Goal: Task Accomplishment & Management: Manage account settings

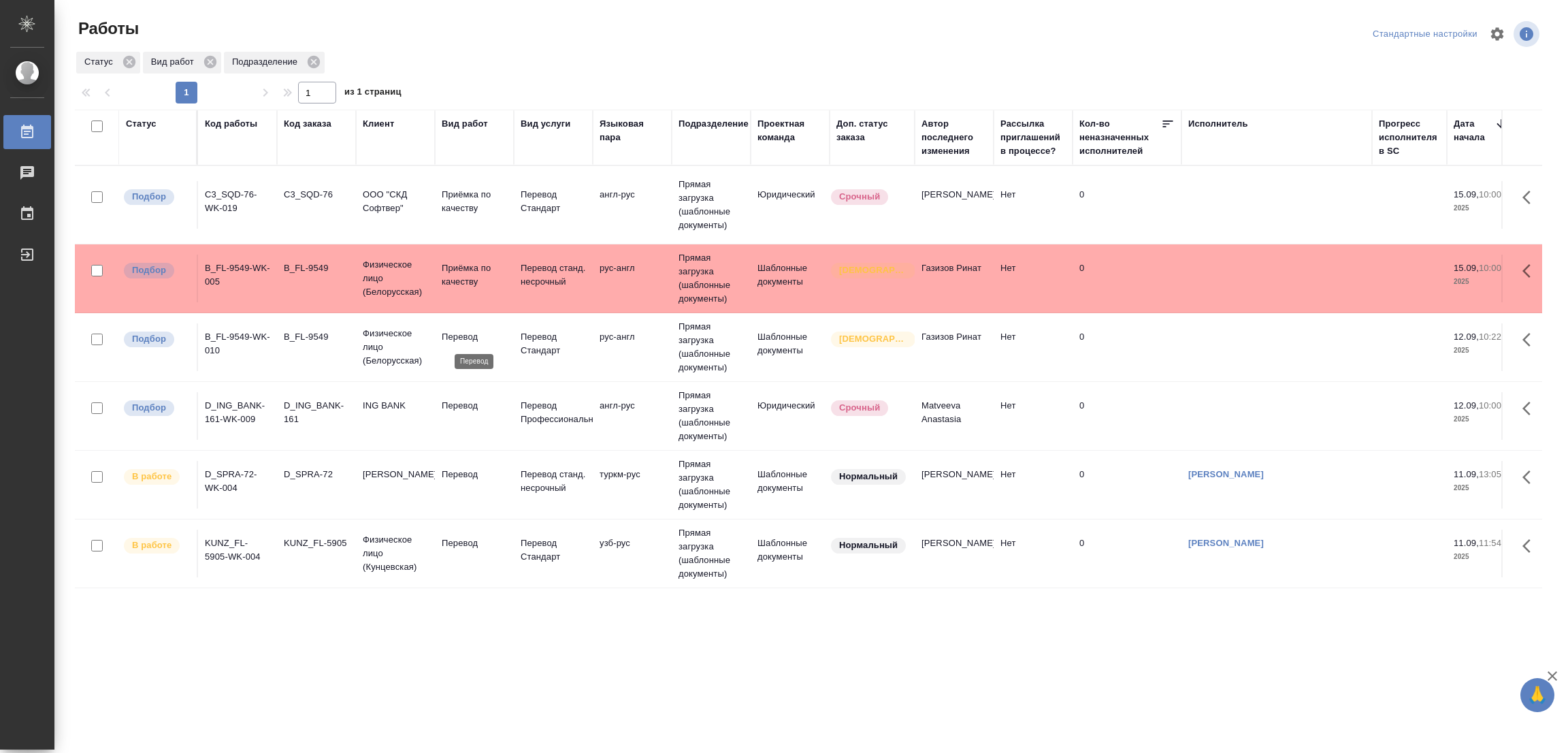
click at [456, 336] on p "Перевод" at bounding box center [474, 337] width 65 height 14
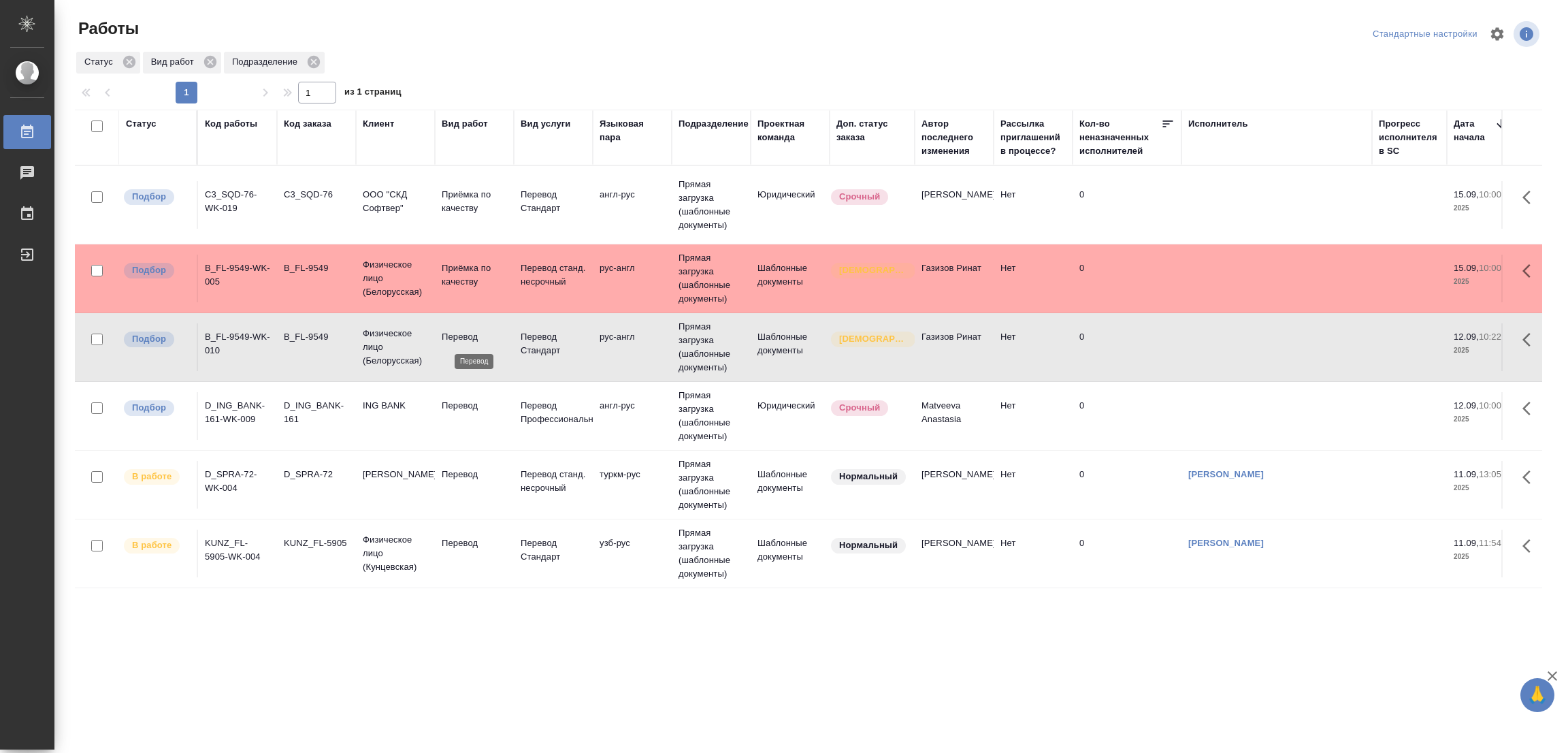
click at [456, 336] on p "Перевод" at bounding box center [474, 337] width 65 height 14
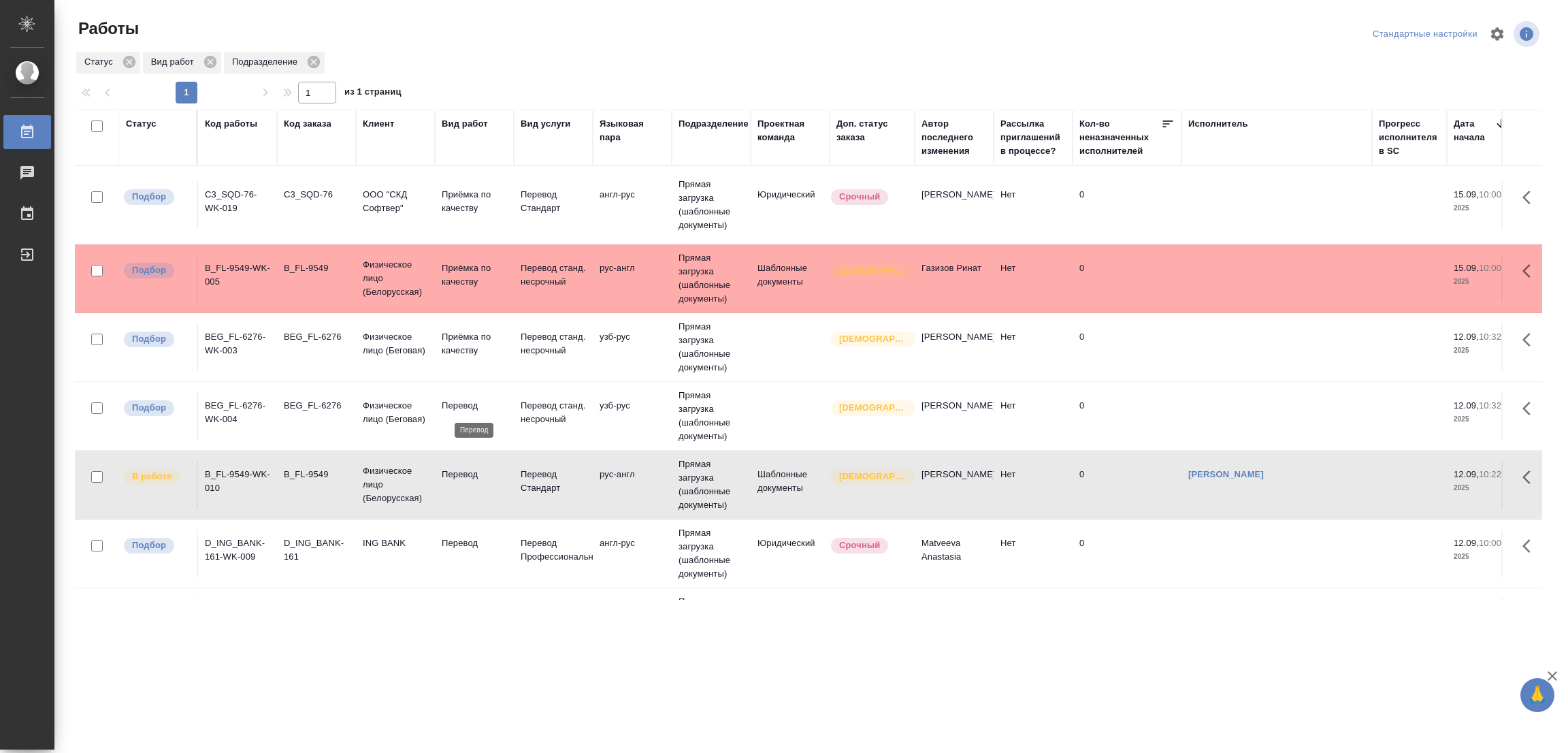
click at [467, 401] on p "Перевод" at bounding box center [474, 406] width 65 height 14
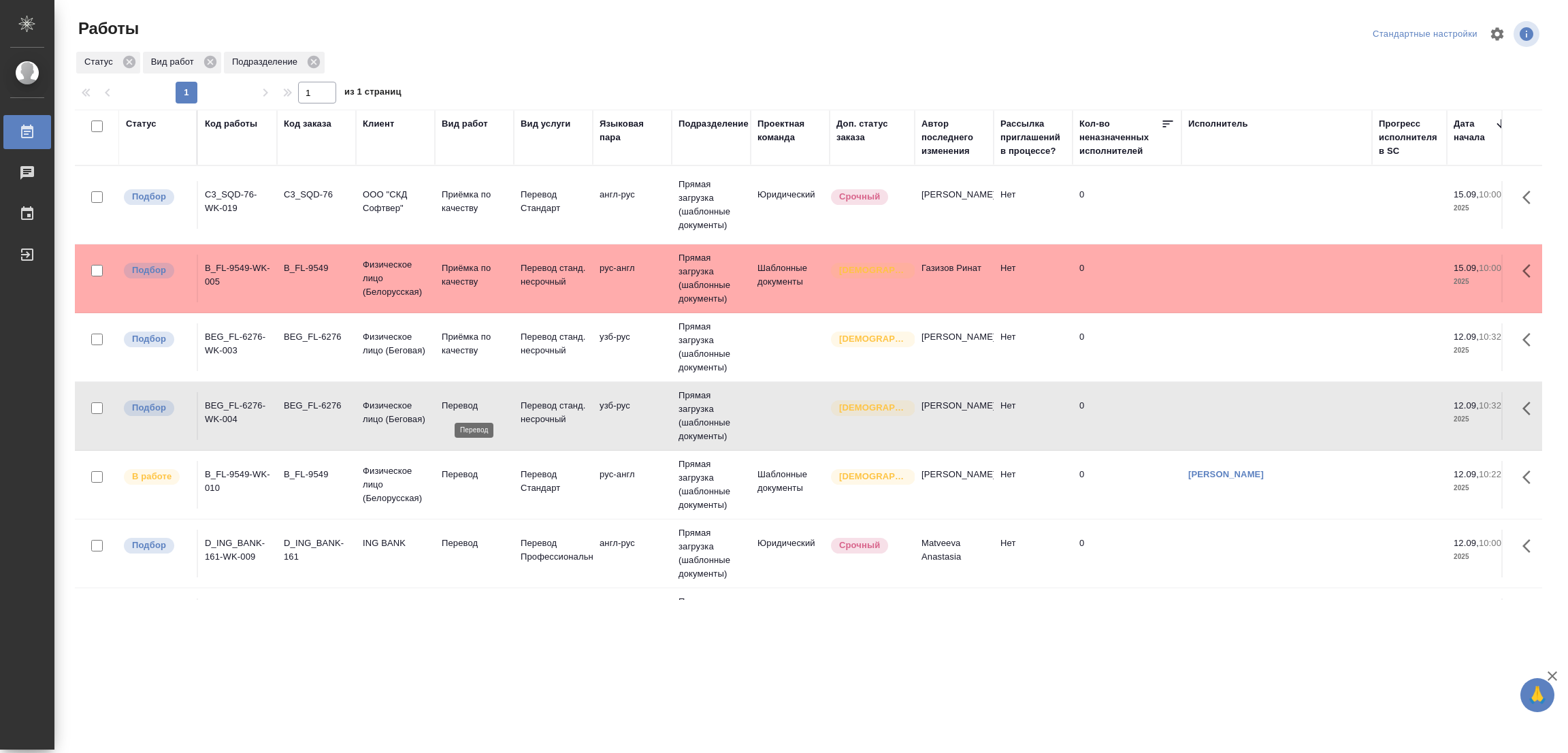
click at [467, 401] on p "Перевод" at bounding box center [474, 406] width 65 height 14
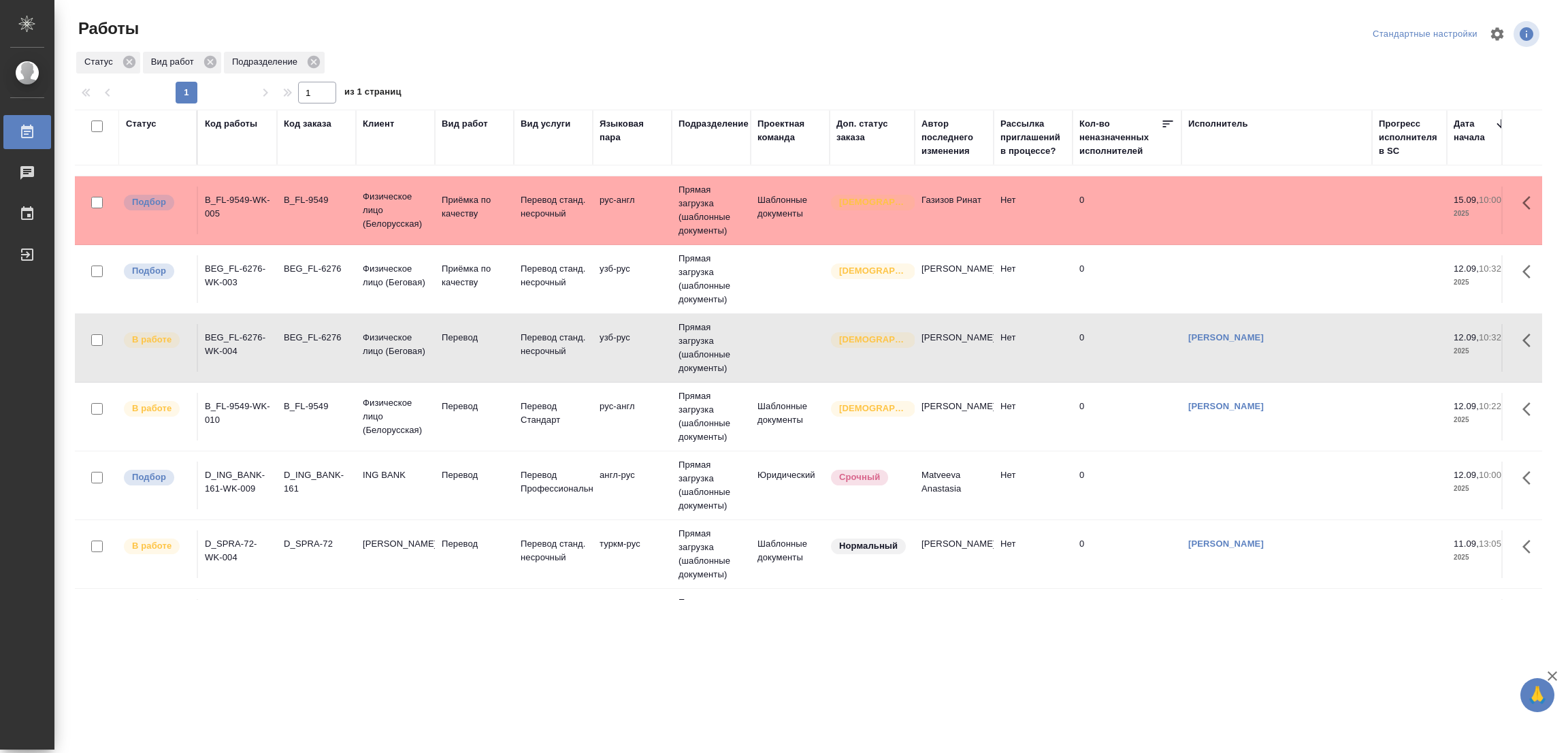
scroll to position [102, 0]
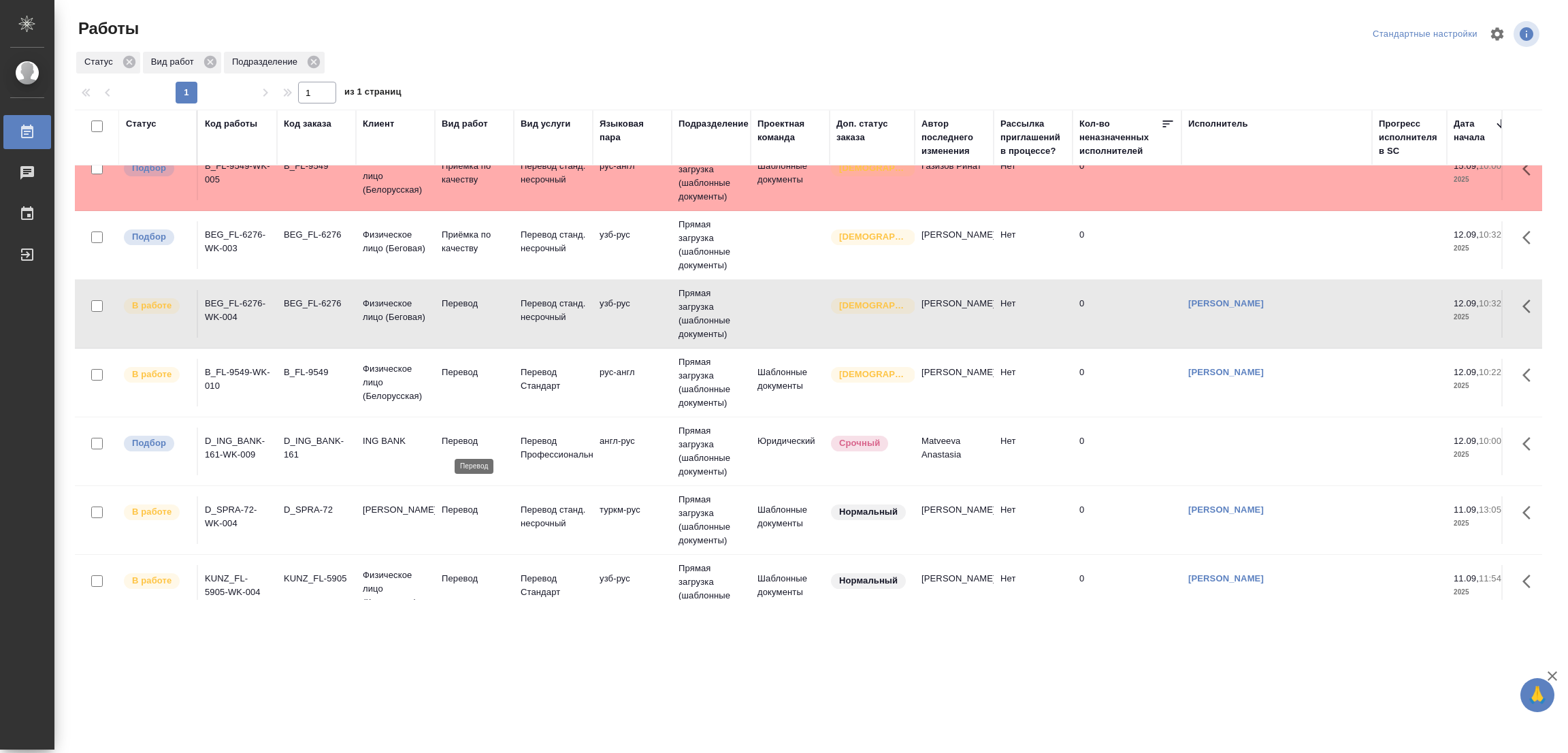
click at [467, 438] on p "Перевод" at bounding box center [474, 441] width 65 height 14
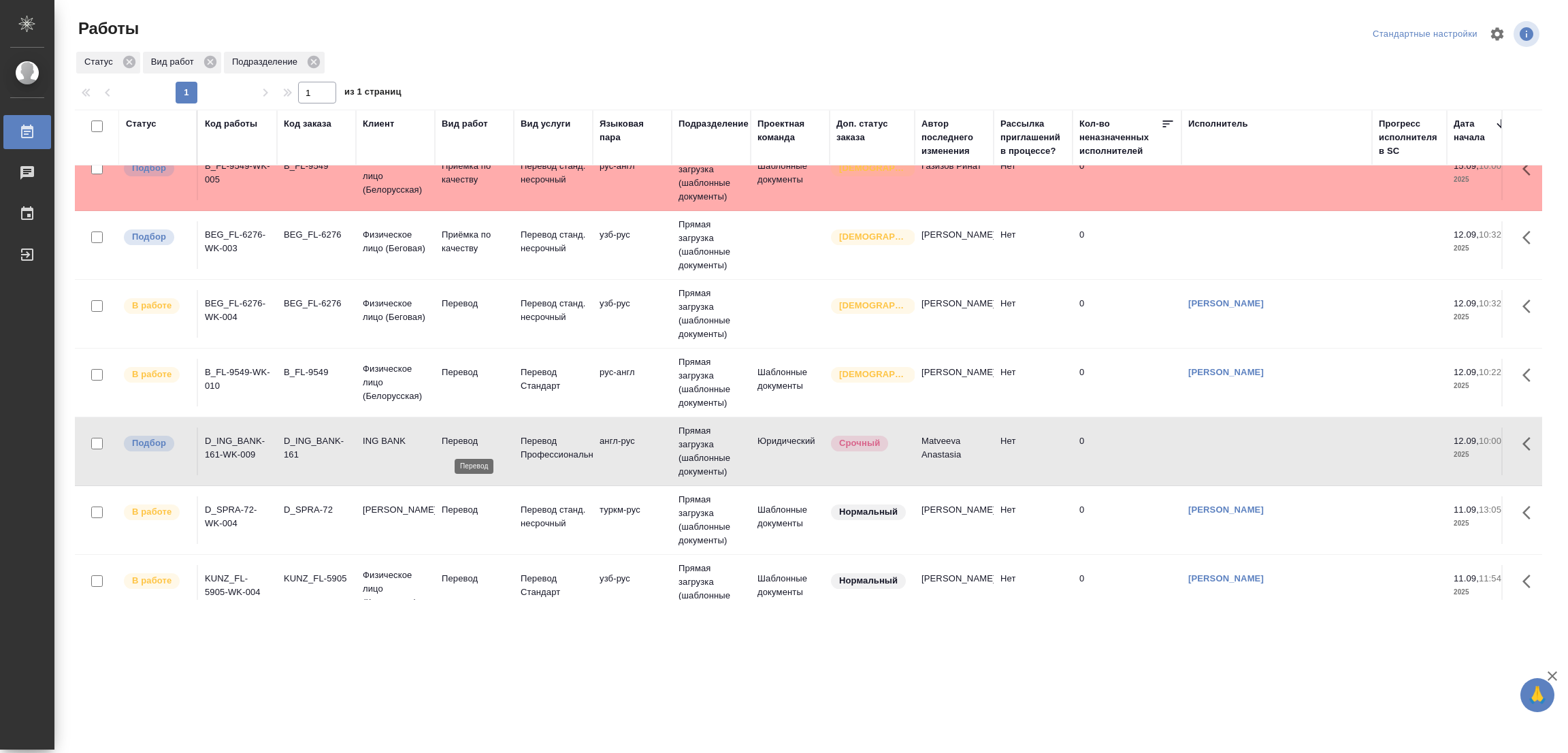
click at [467, 438] on p "Перевод" at bounding box center [474, 441] width 65 height 14
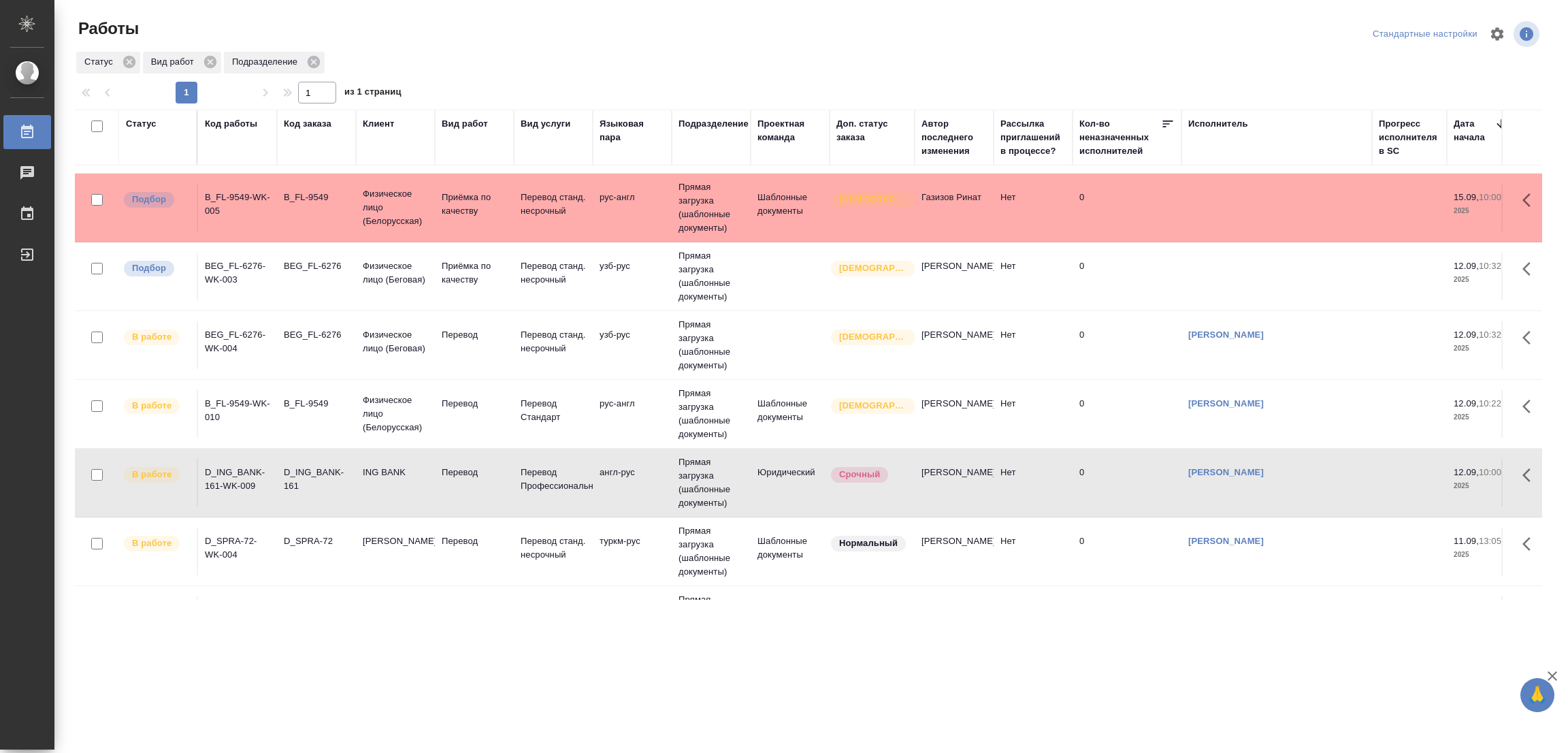
scroll to position [0, 0]
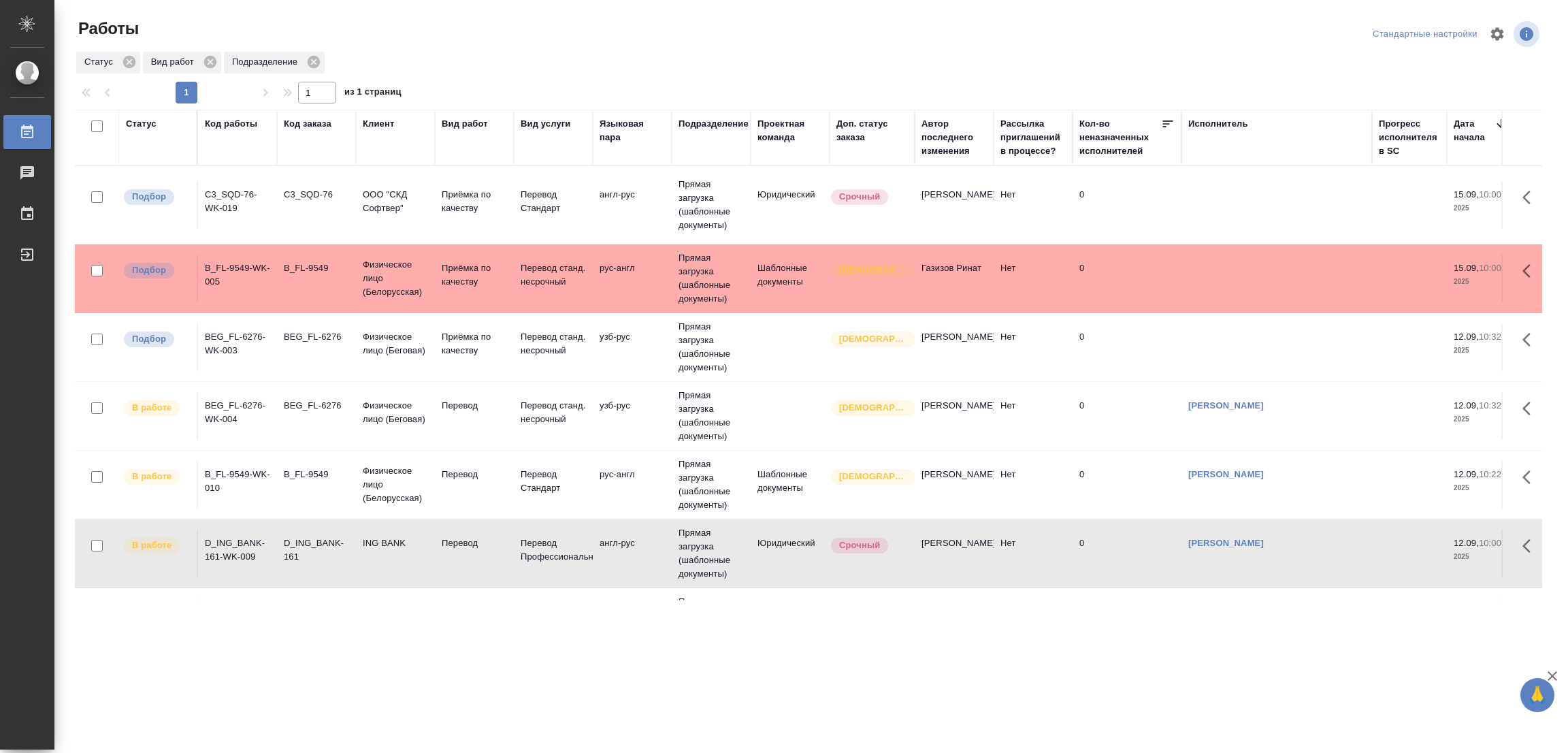
click at [191, 208] on td "Подбор" at bounding box center [158, 205] width 79 height 48
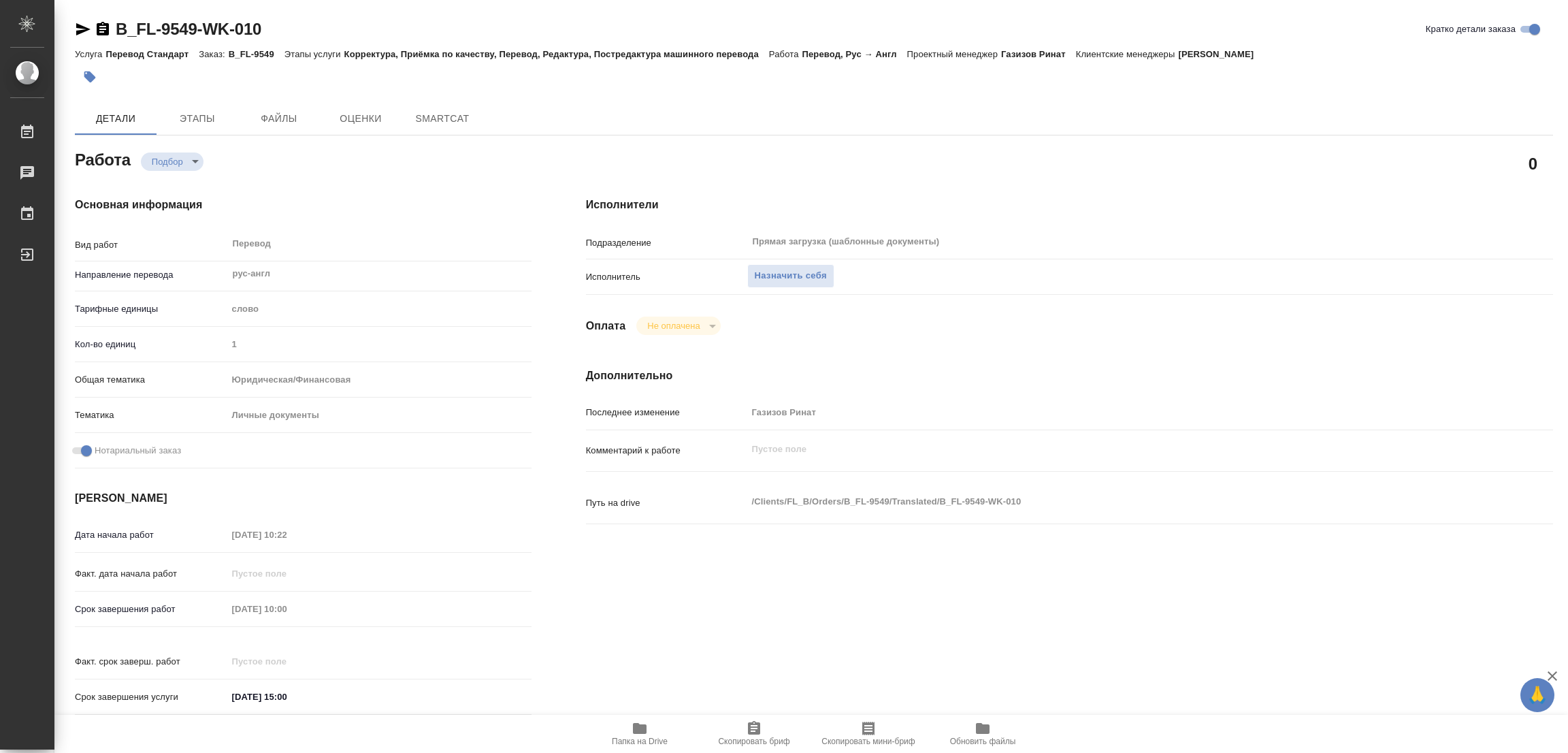
type textarea "x"
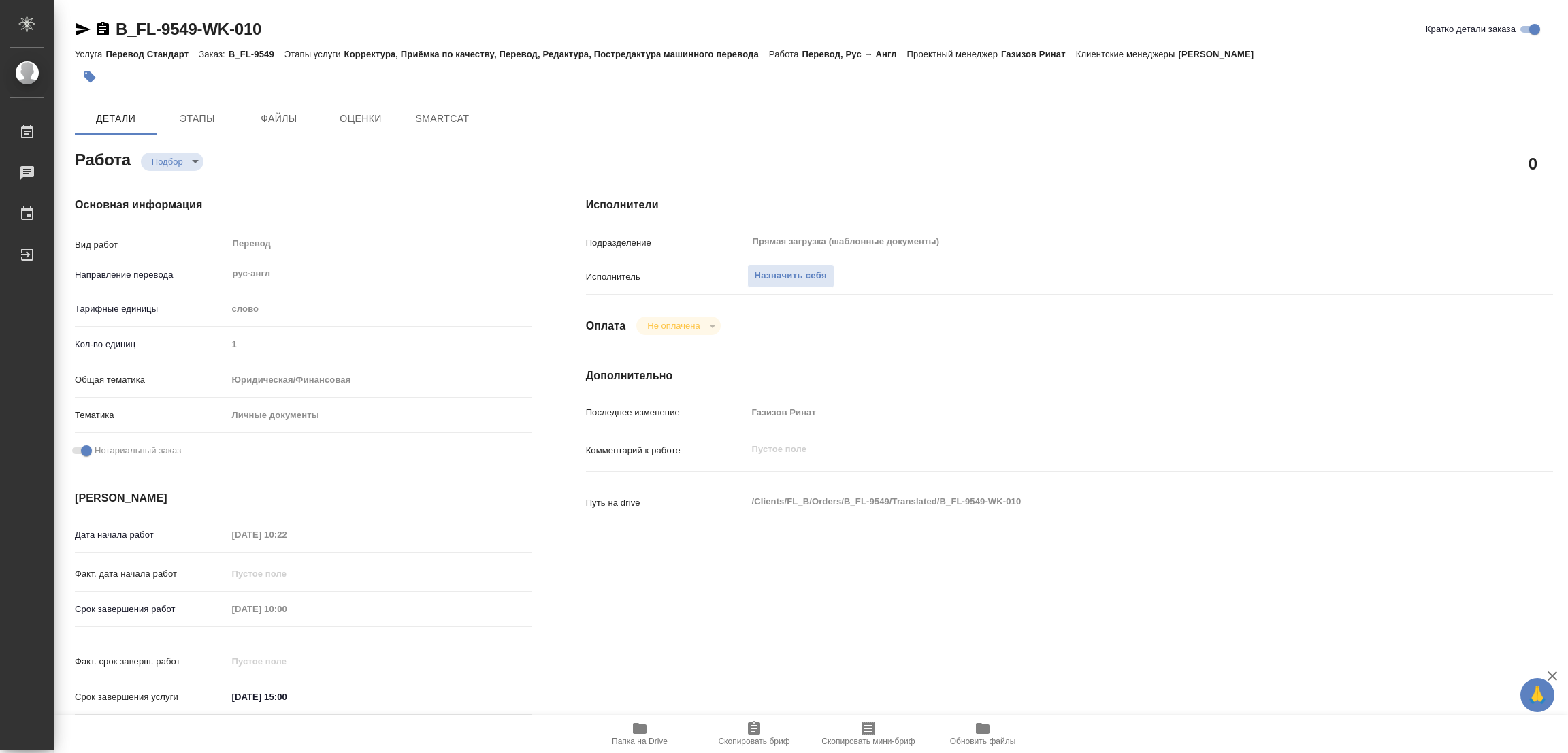
type textarea "x"
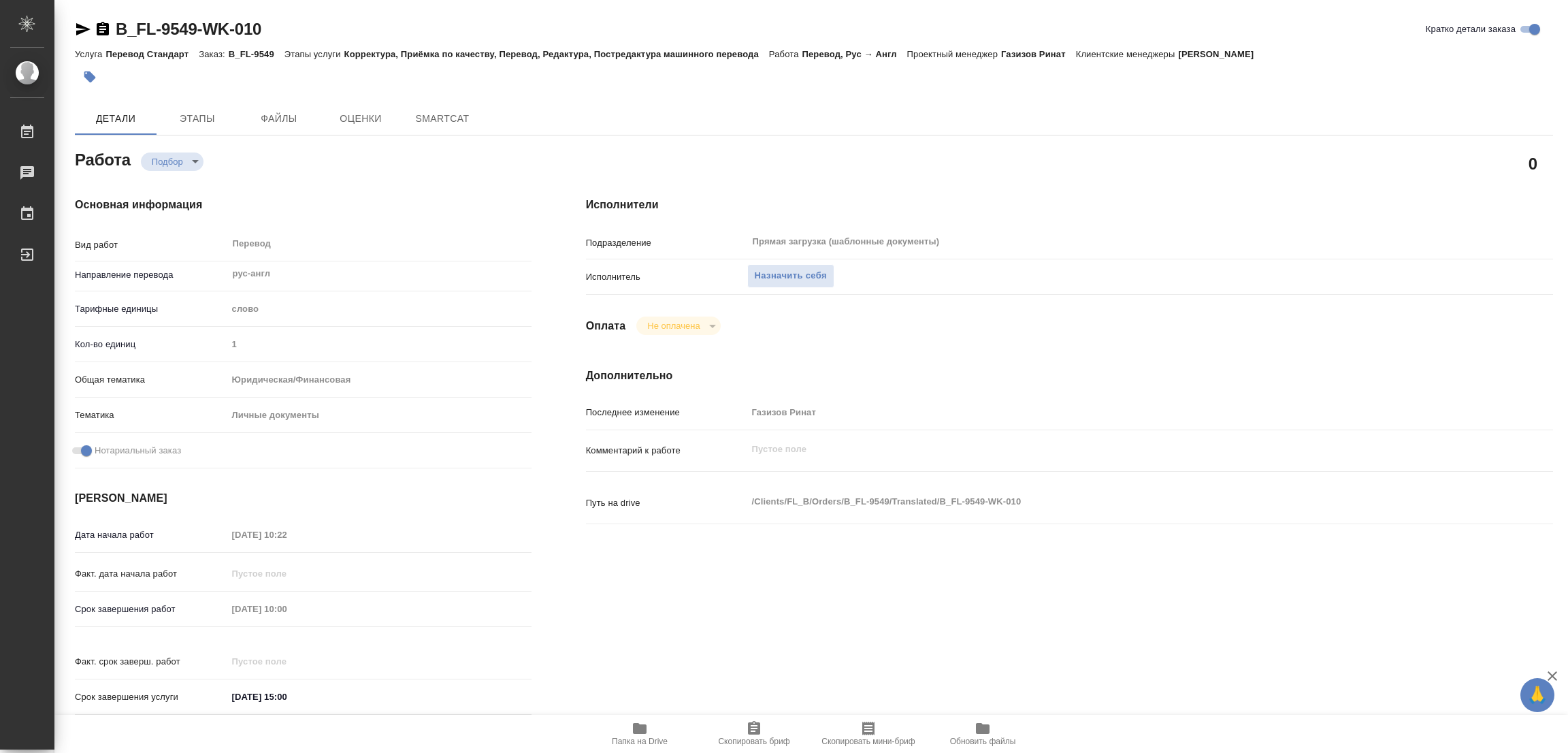
type textarea "x"
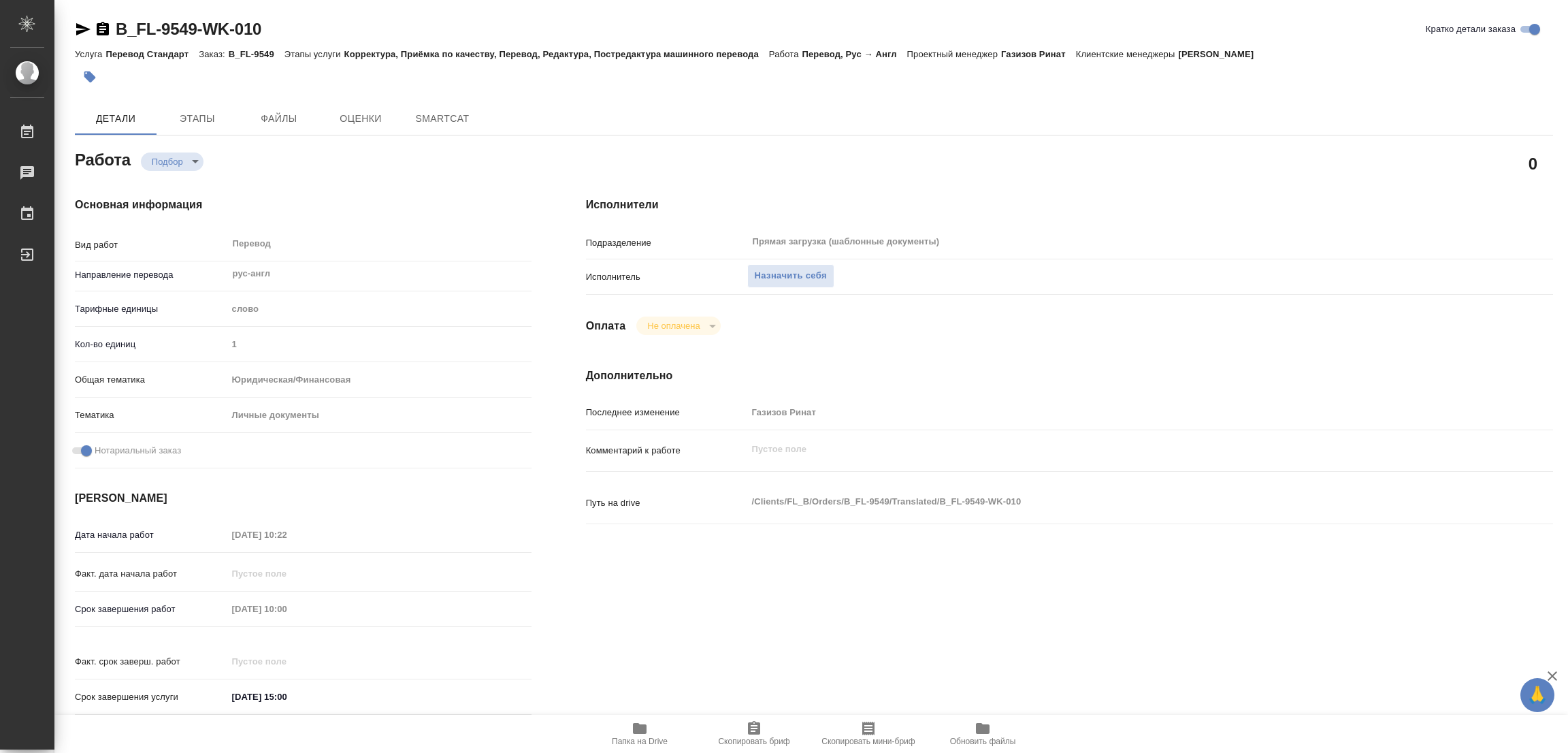
type textarea "x"
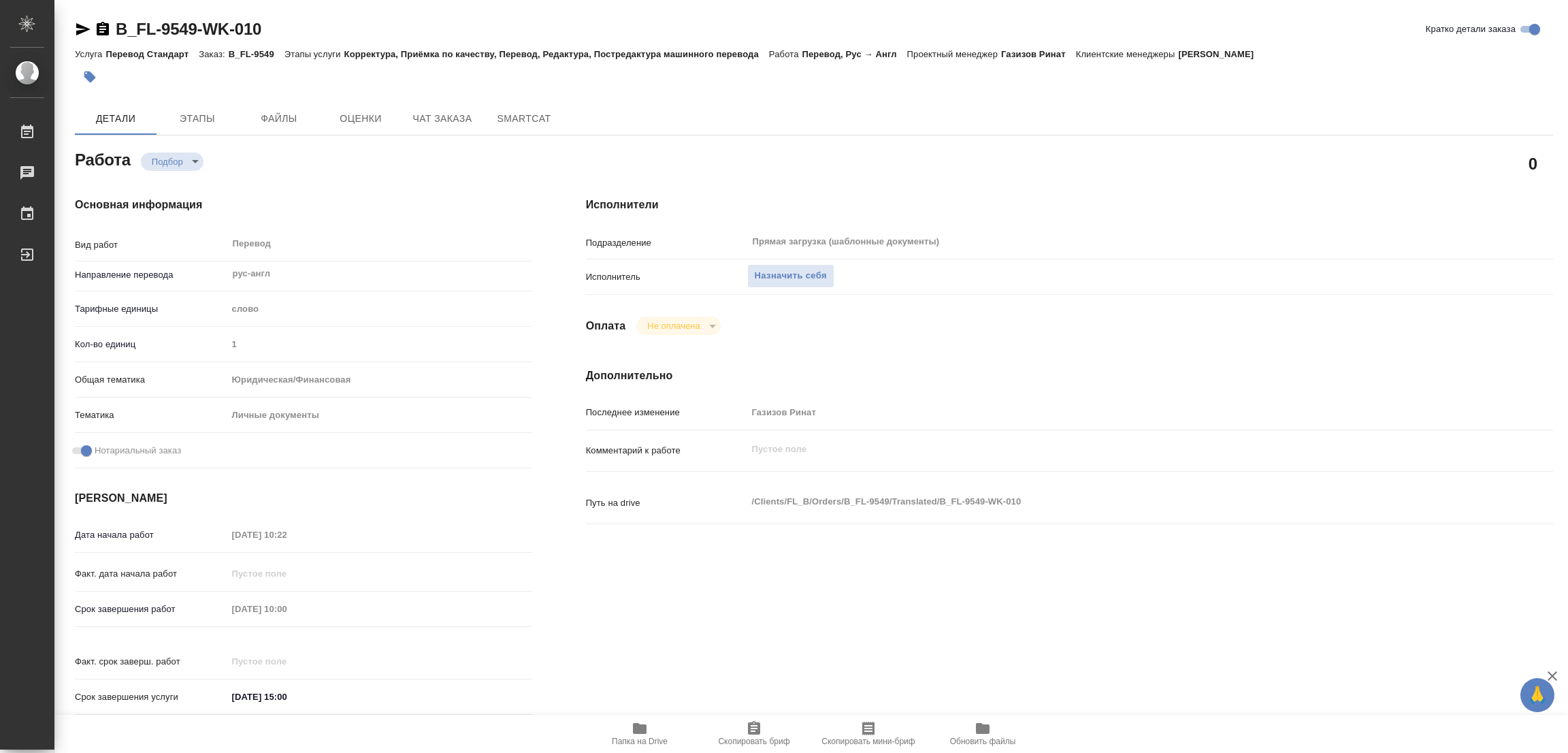
scroll to position [102, 0]
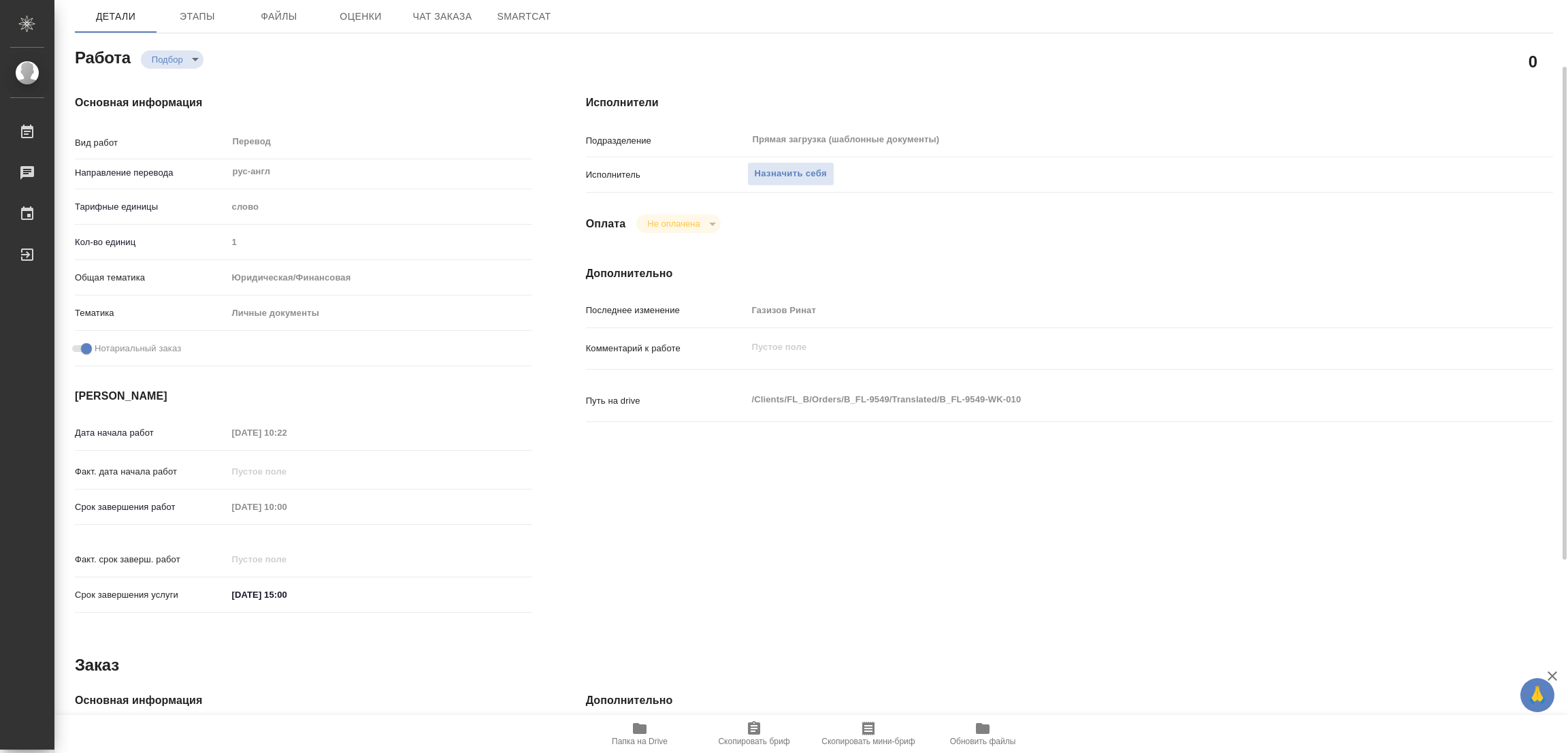
type textarea "x"
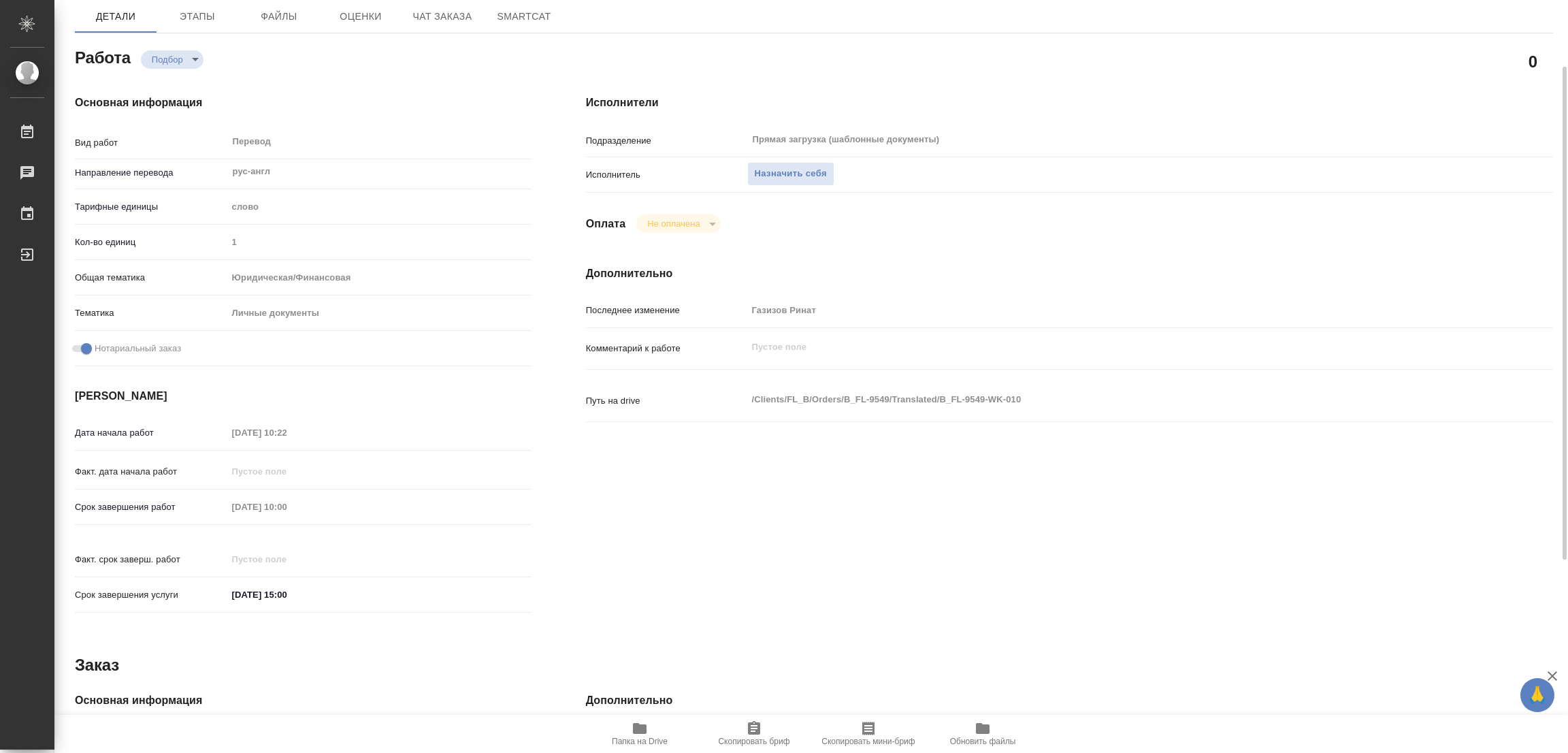
type textarea "x"
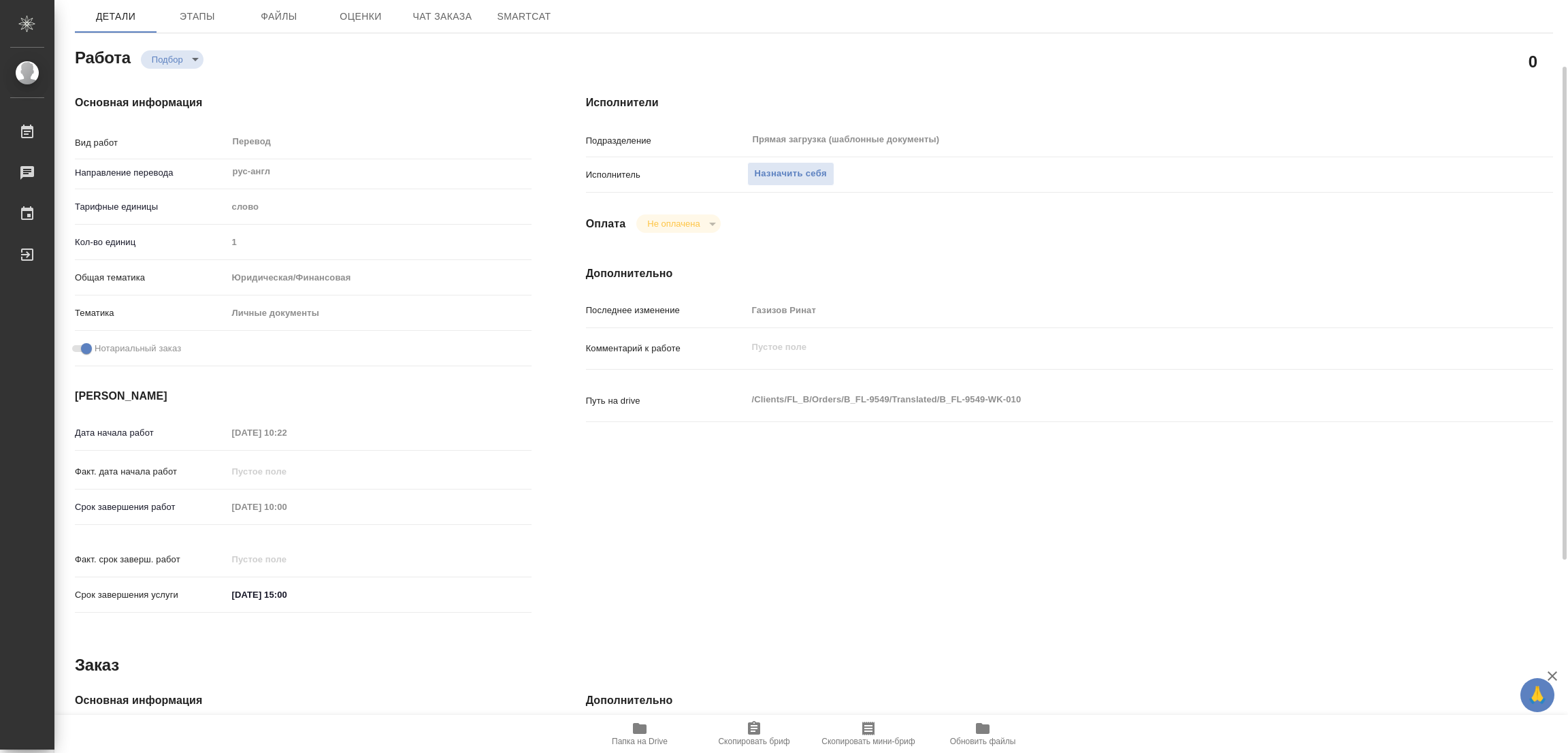
scroll to position [397, 0]
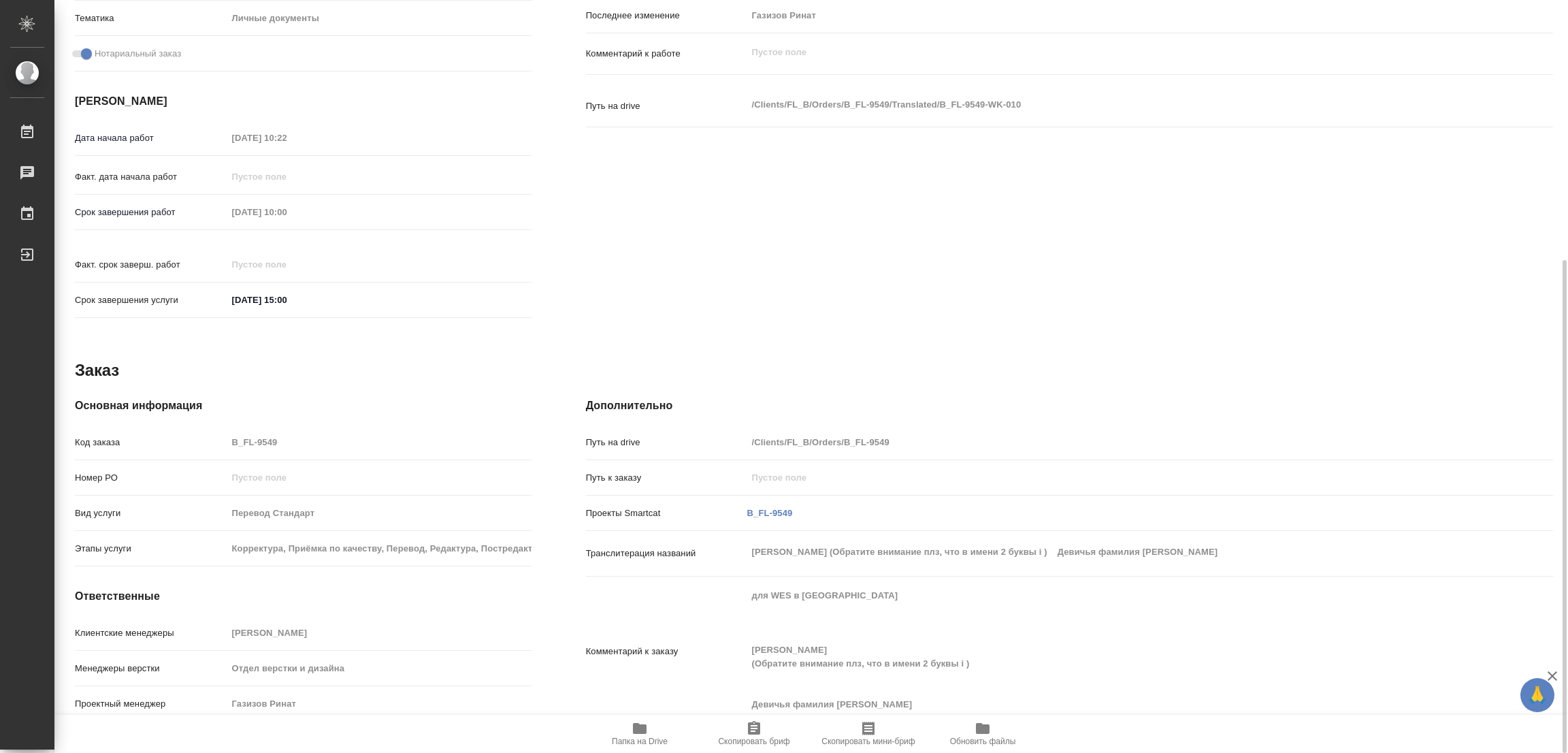
click at [647, 726] on icon "button" at bounding box center [639, 728] width 16 height 16
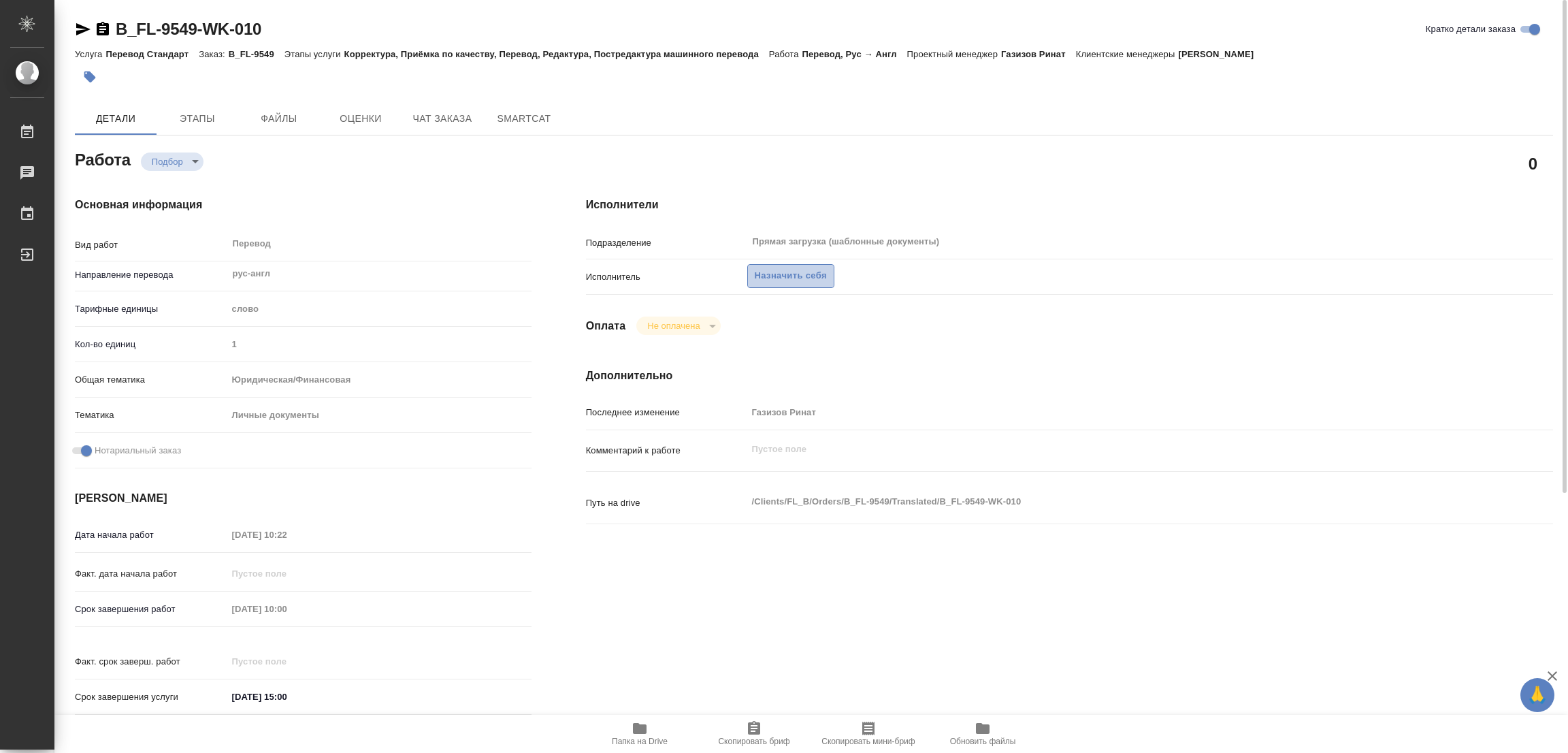
click at [795, 273] on span "Назначить себя" at bounding box center [791, 276] width 72 height 15
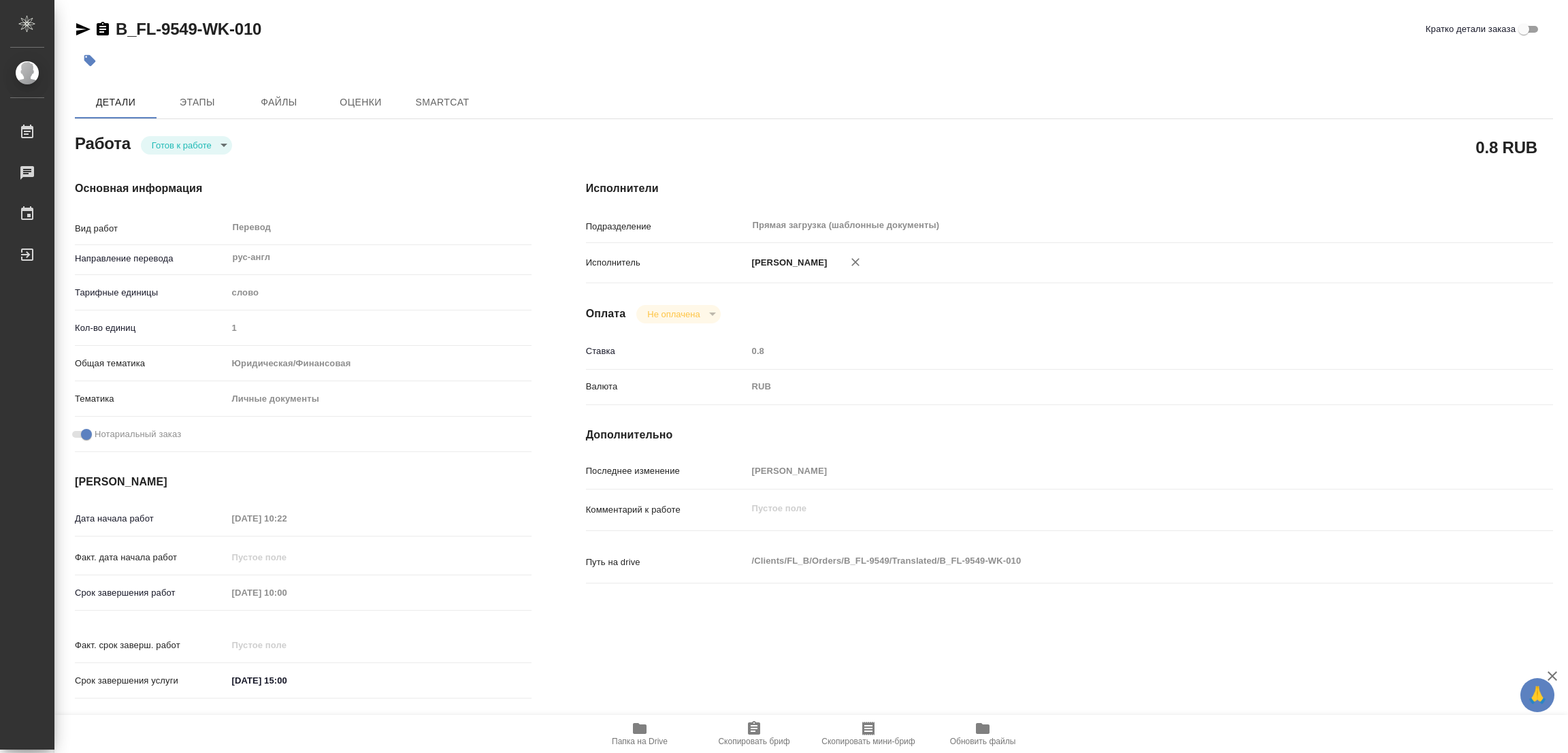
type textarea "x"
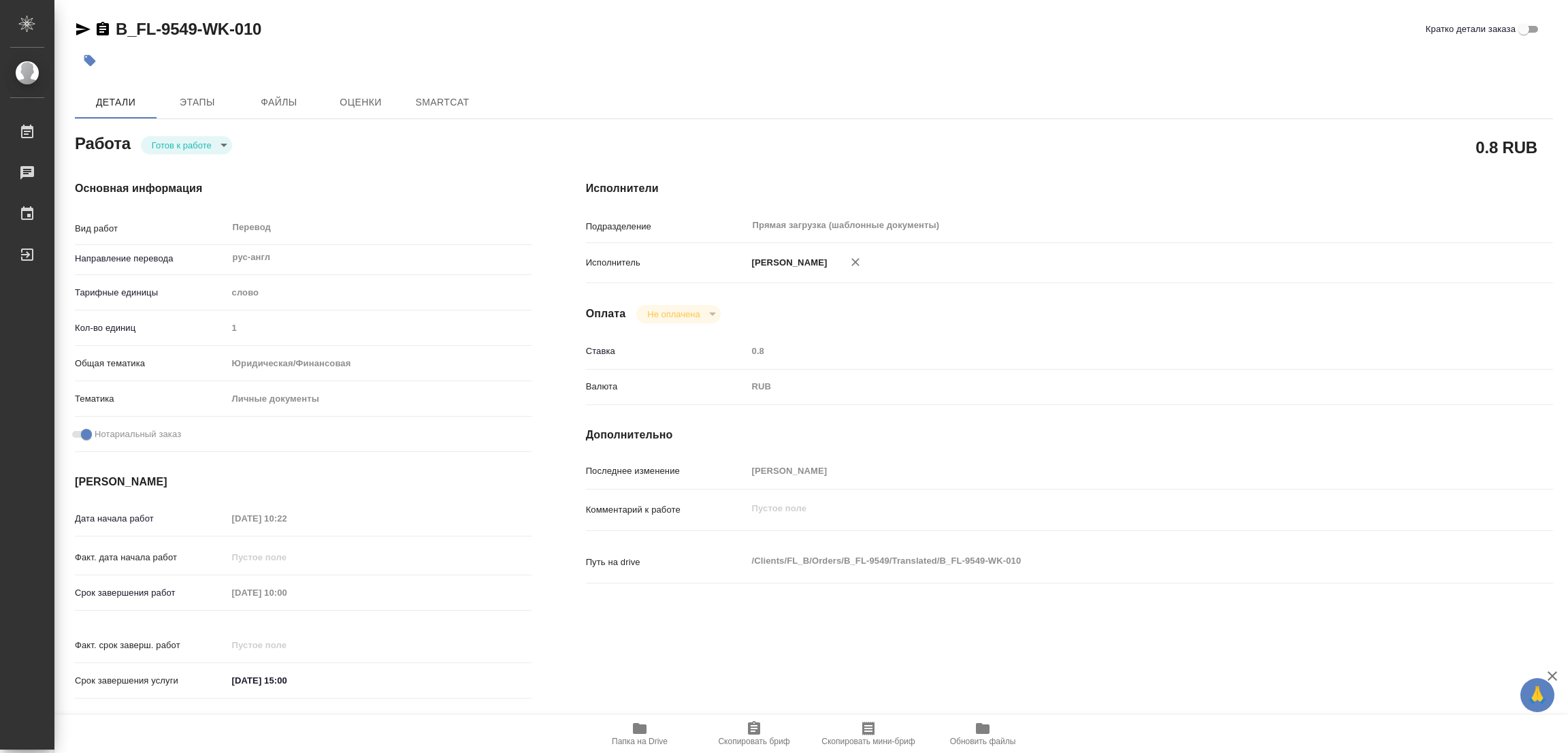
type textarea "x"
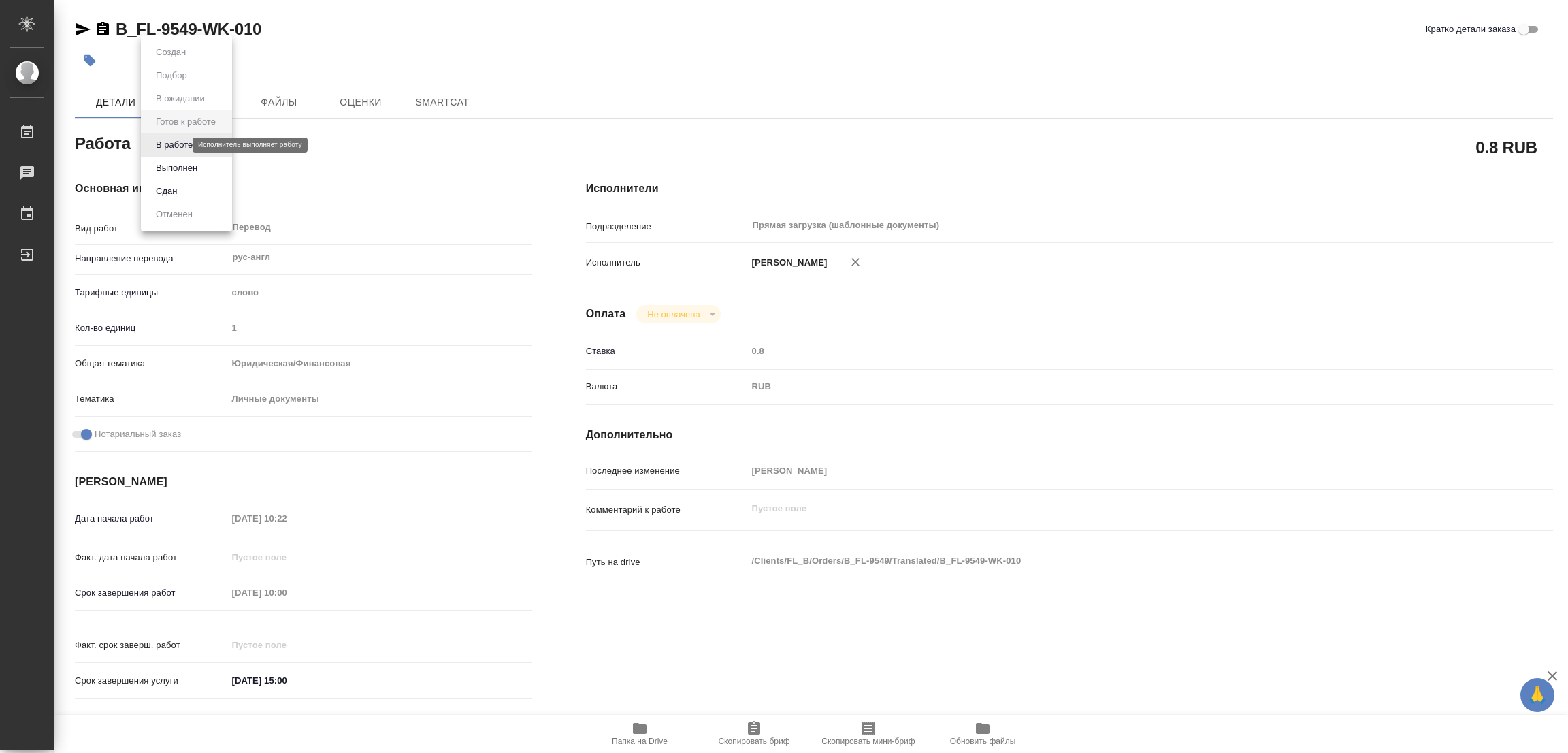
click at [178, 147] on body "🙏 .cls-1 fill:#fff; AWATERA Popova Galina Работы Чаты График Выйти B_FL-9549-WK…" at bounding box center [784, 376] width 1568 height 753
type textarea "x"
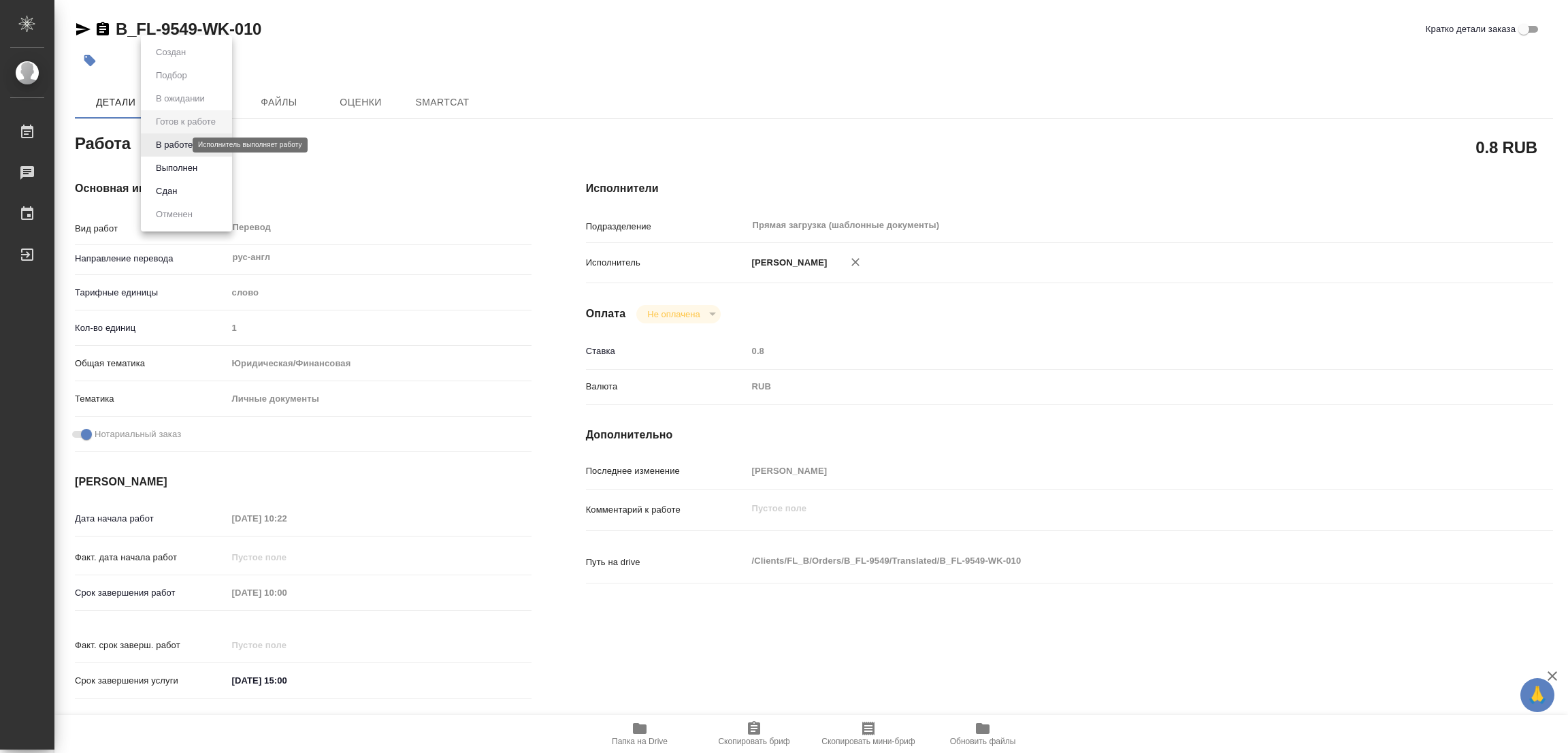
type textarea "x"
click at [178, 147] on button "В работе" at bounding box center [174, 145] width 45 height 15
type textarea "x"
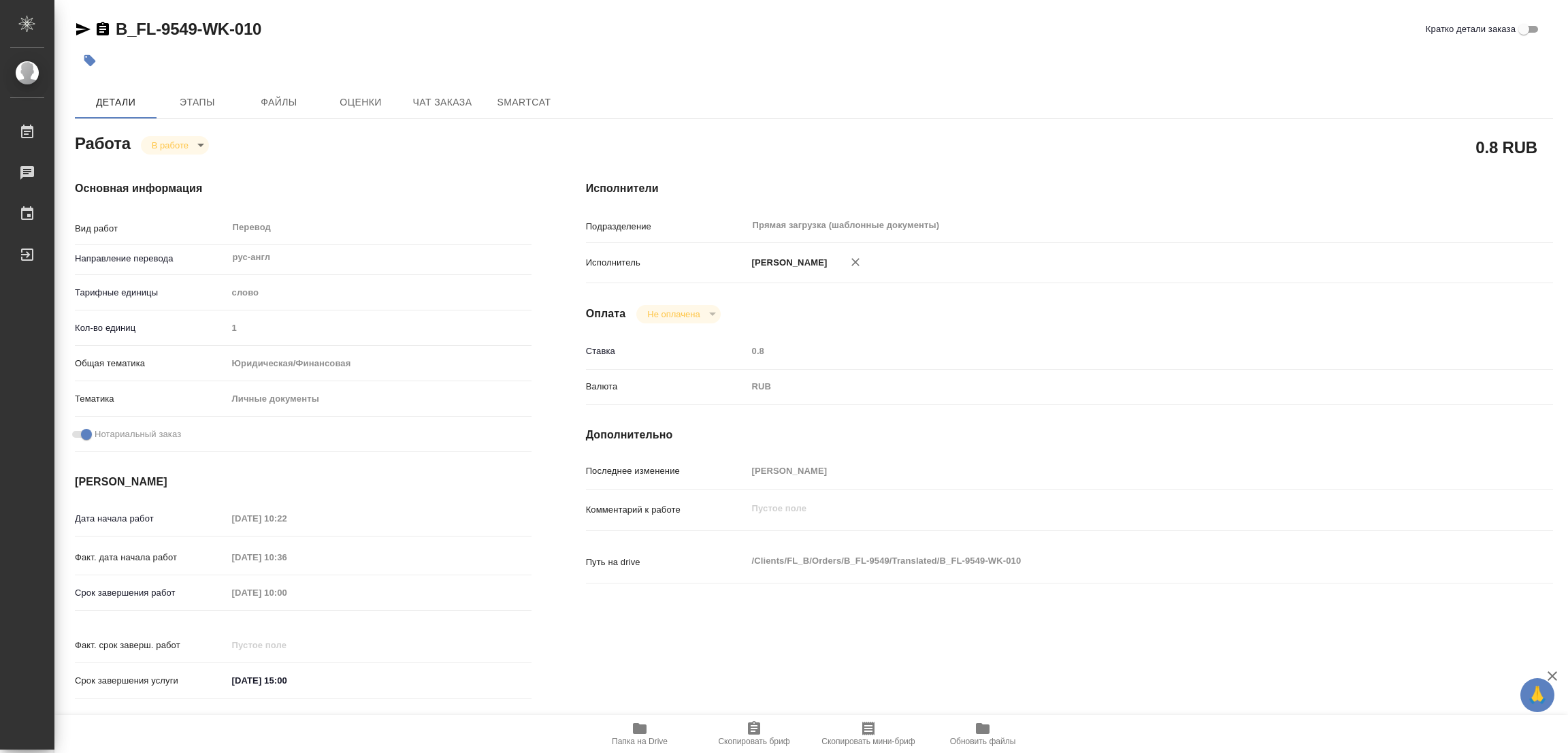
type textarea "x"
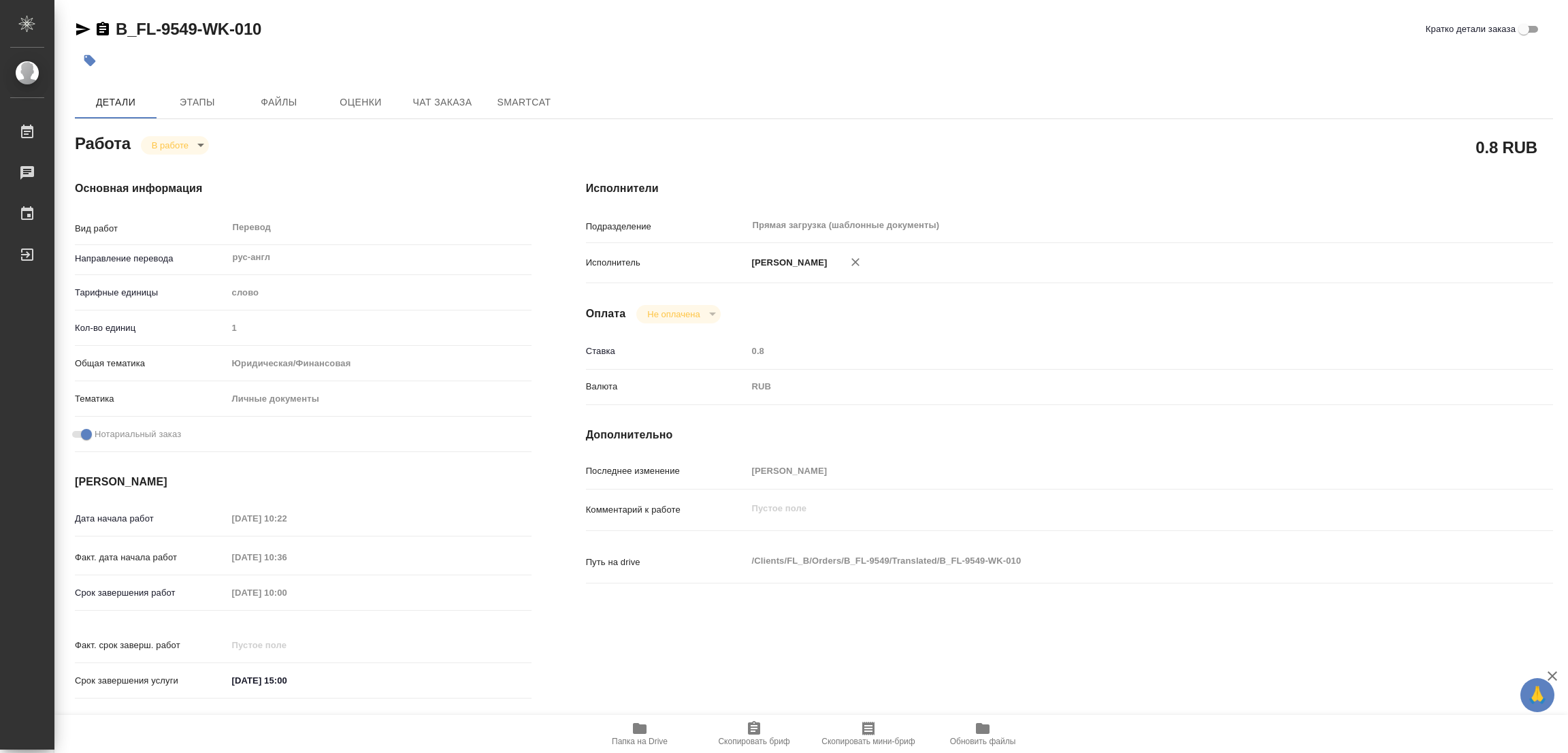
type textarea "x"
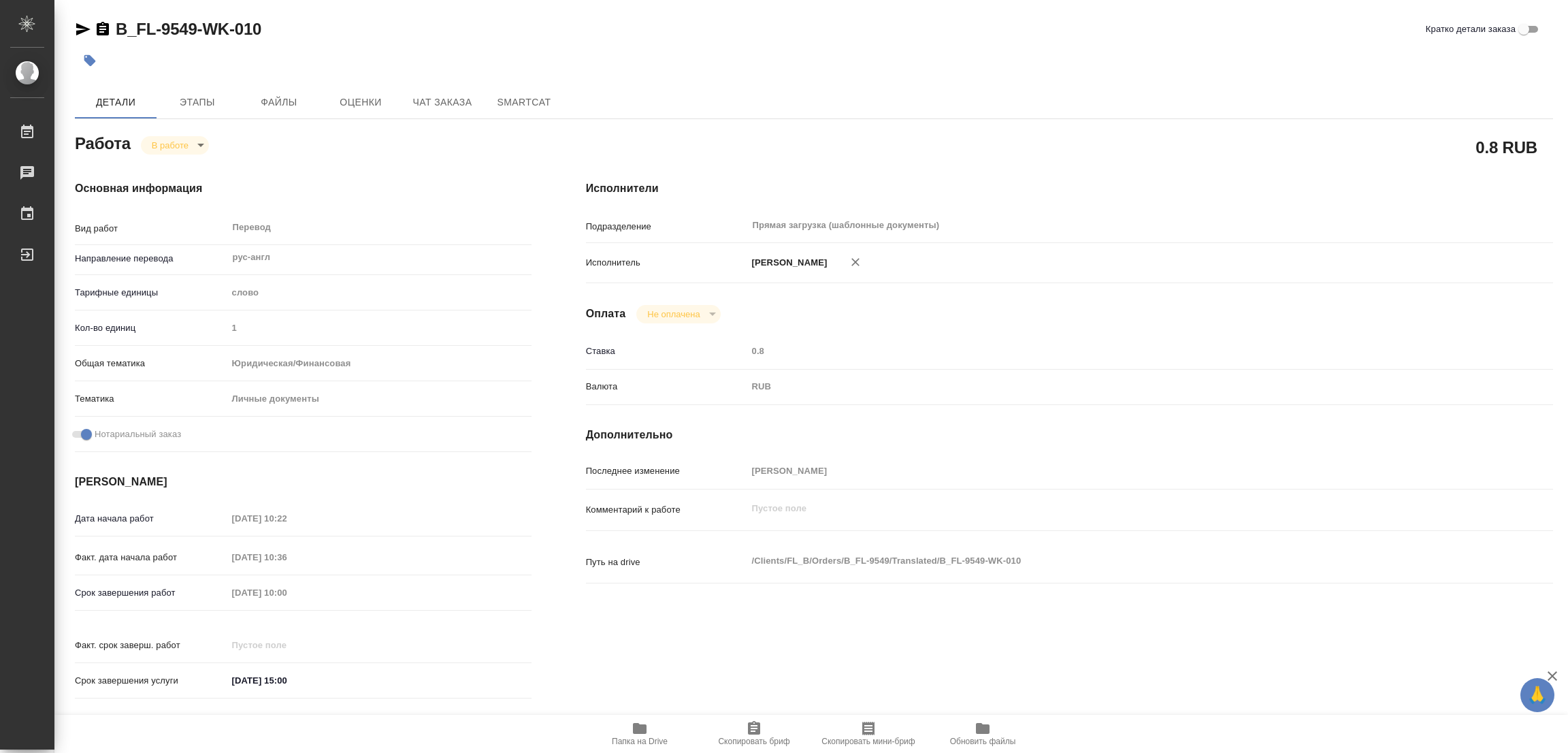
type textarea "x"
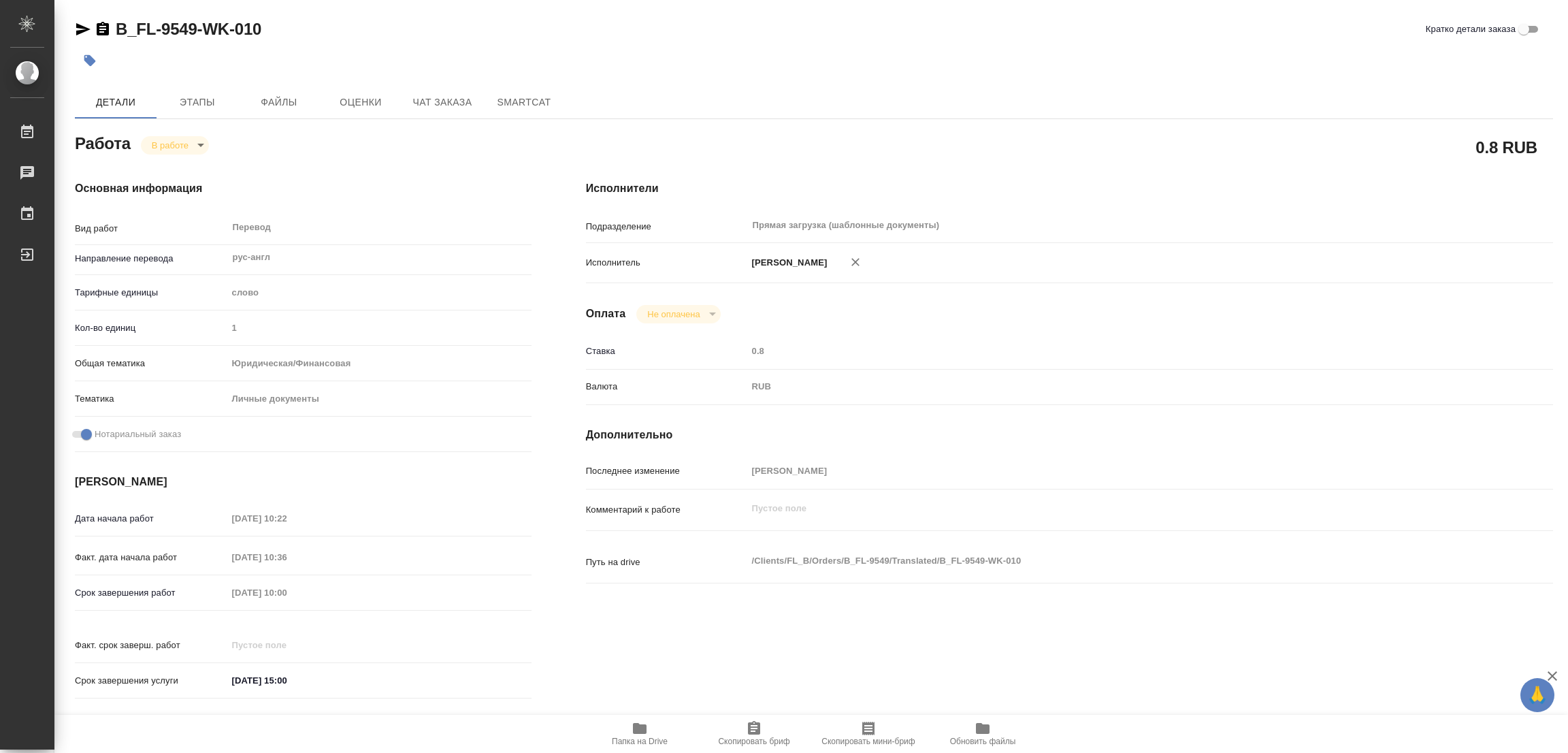
type textarea "x"
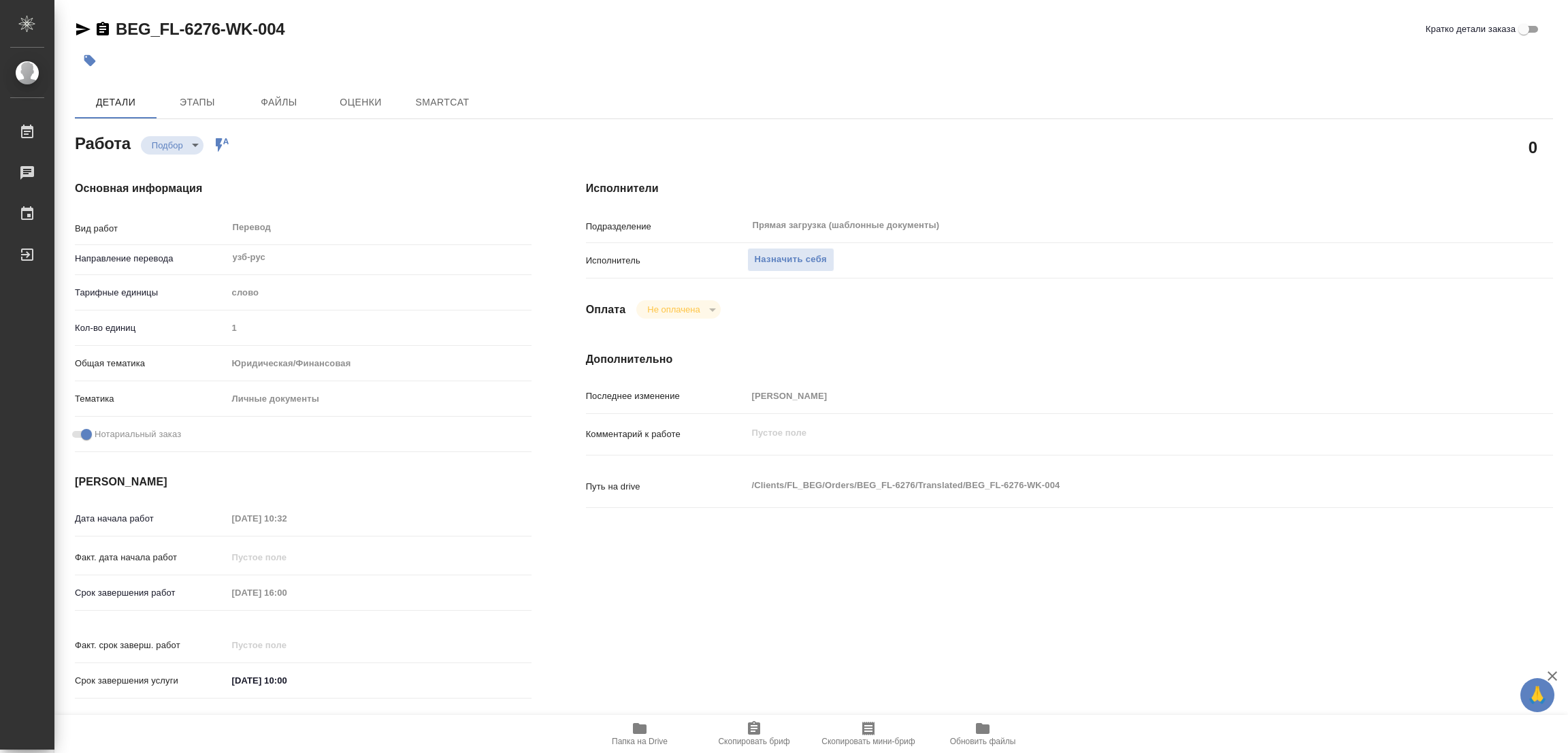
type textarea "x"
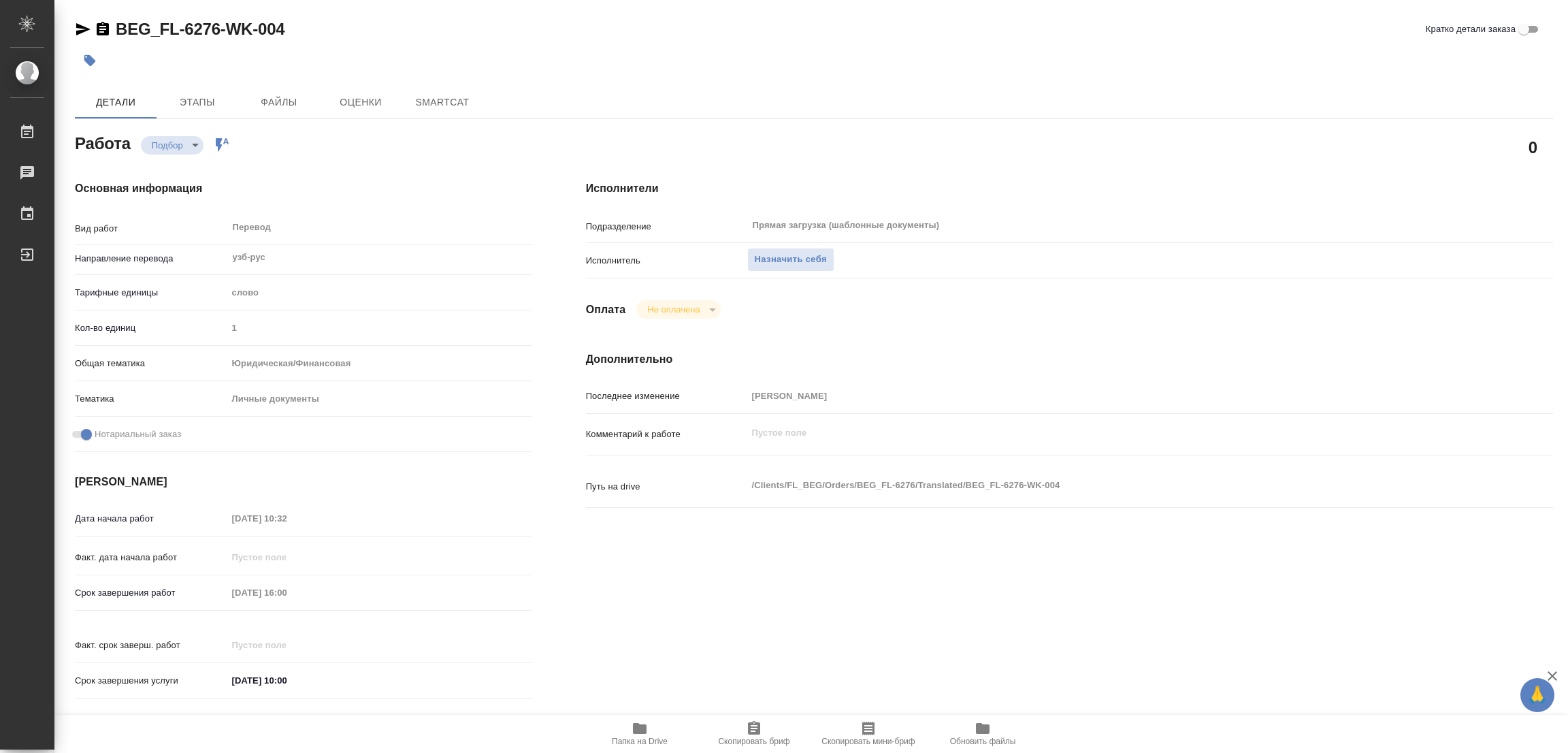
type textarea "x"
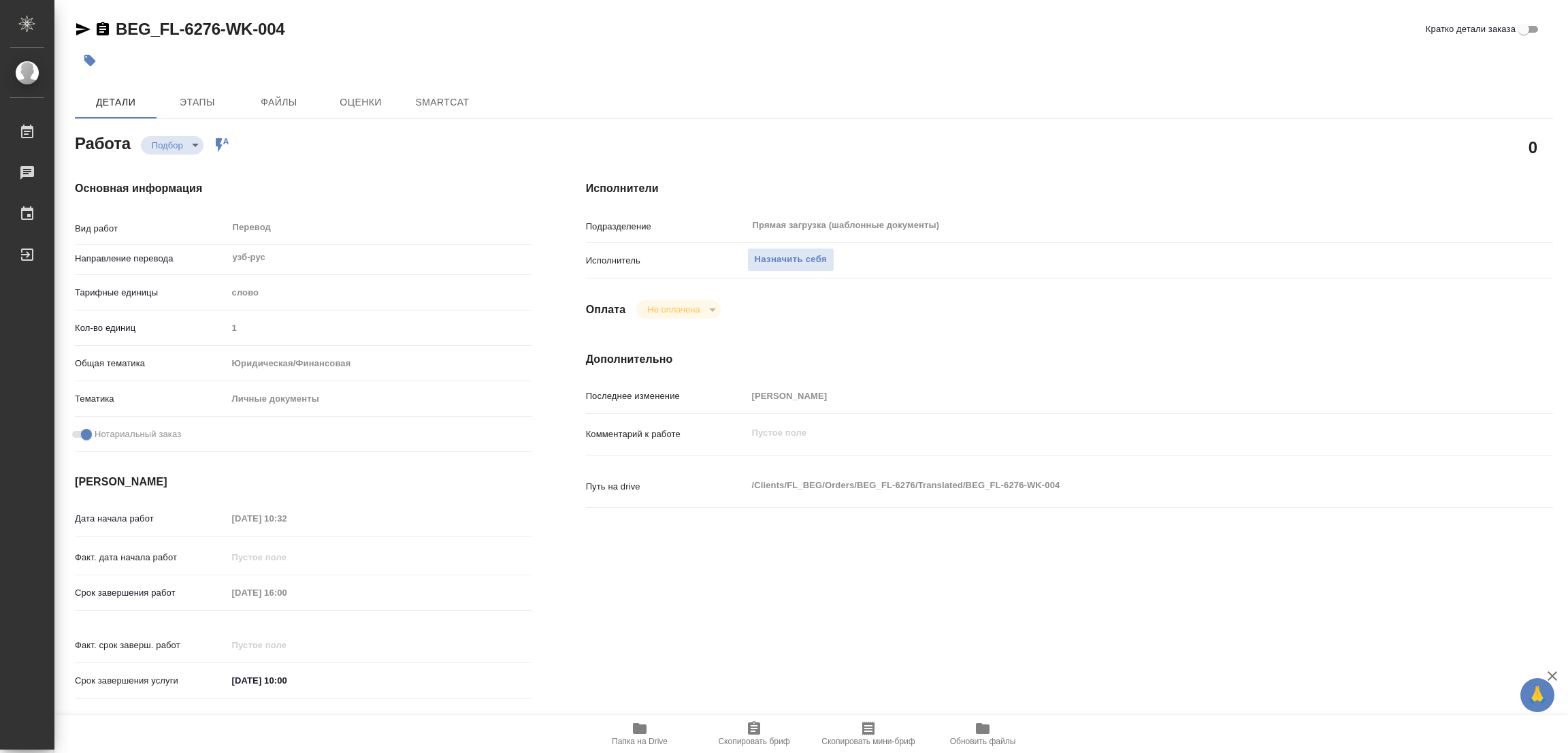
type textarea "x"
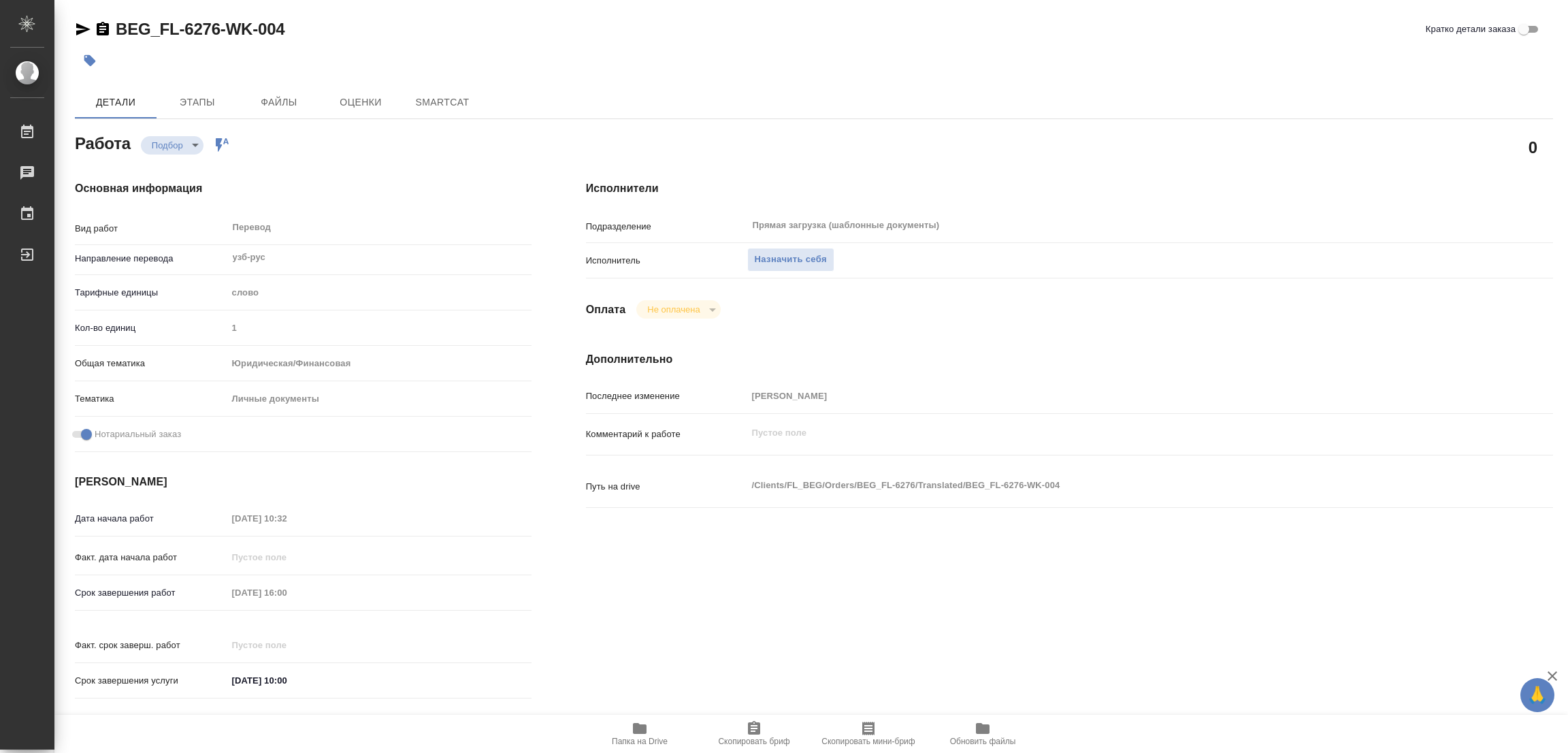
type textarea "x"
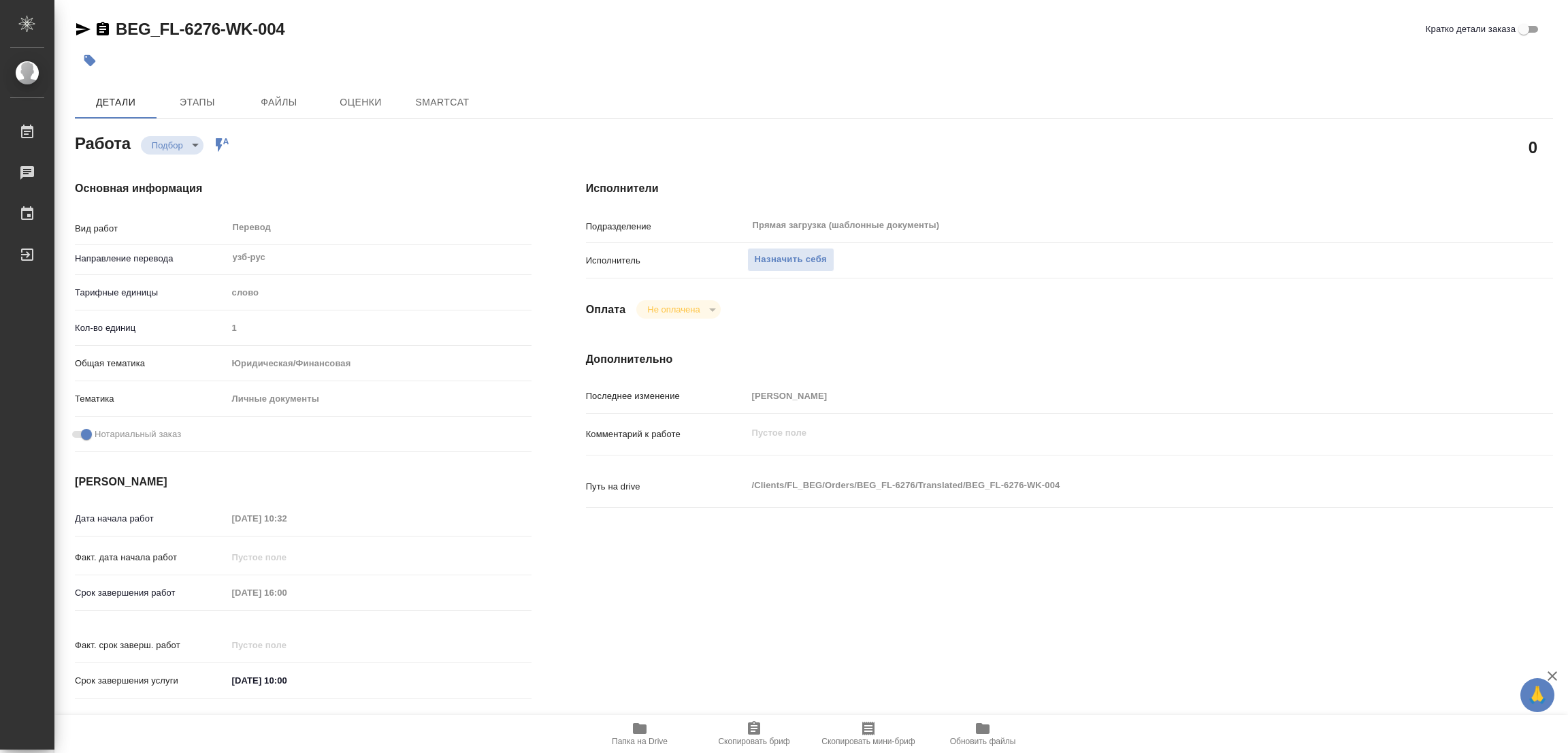
type textarea "x"
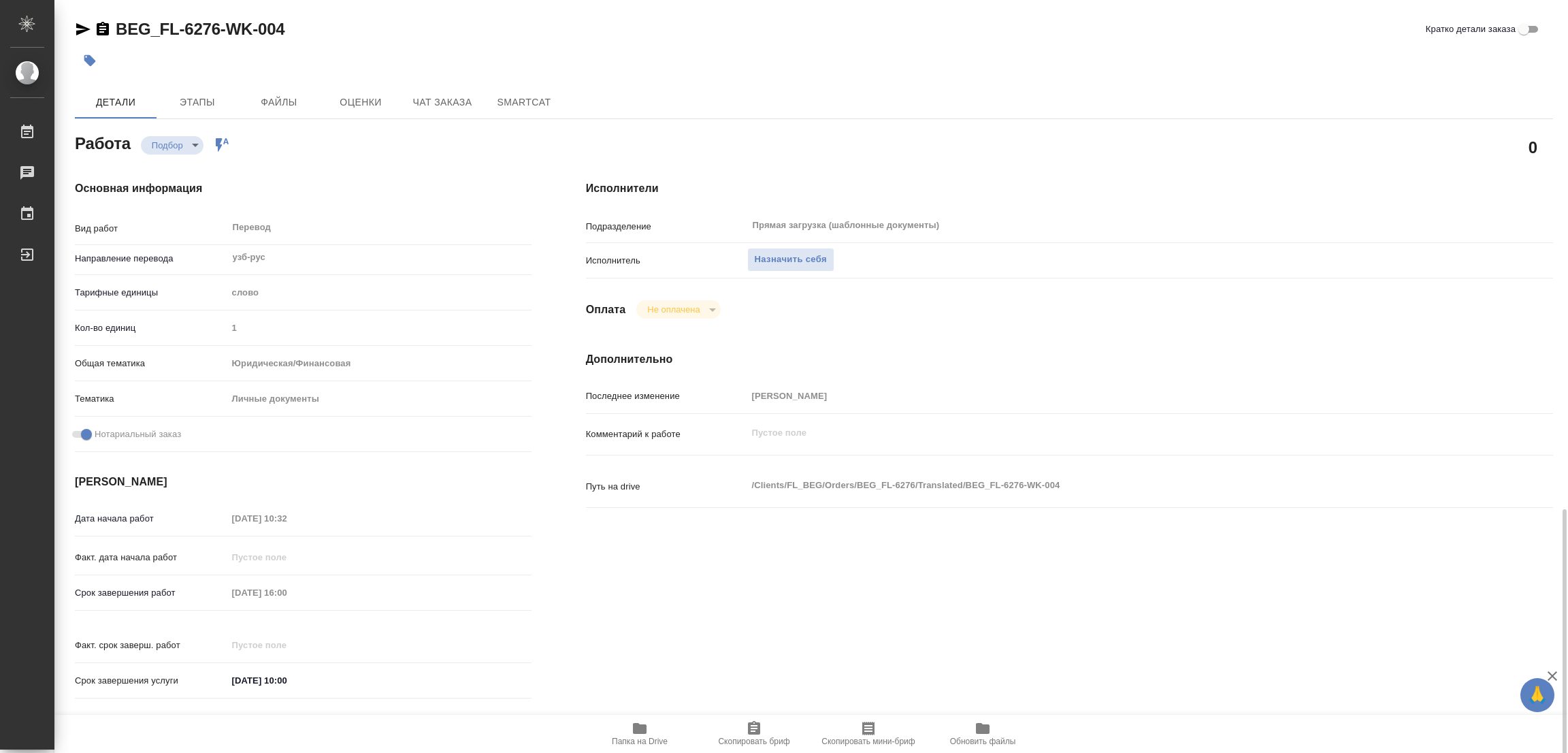
scroll to position [375, 0]
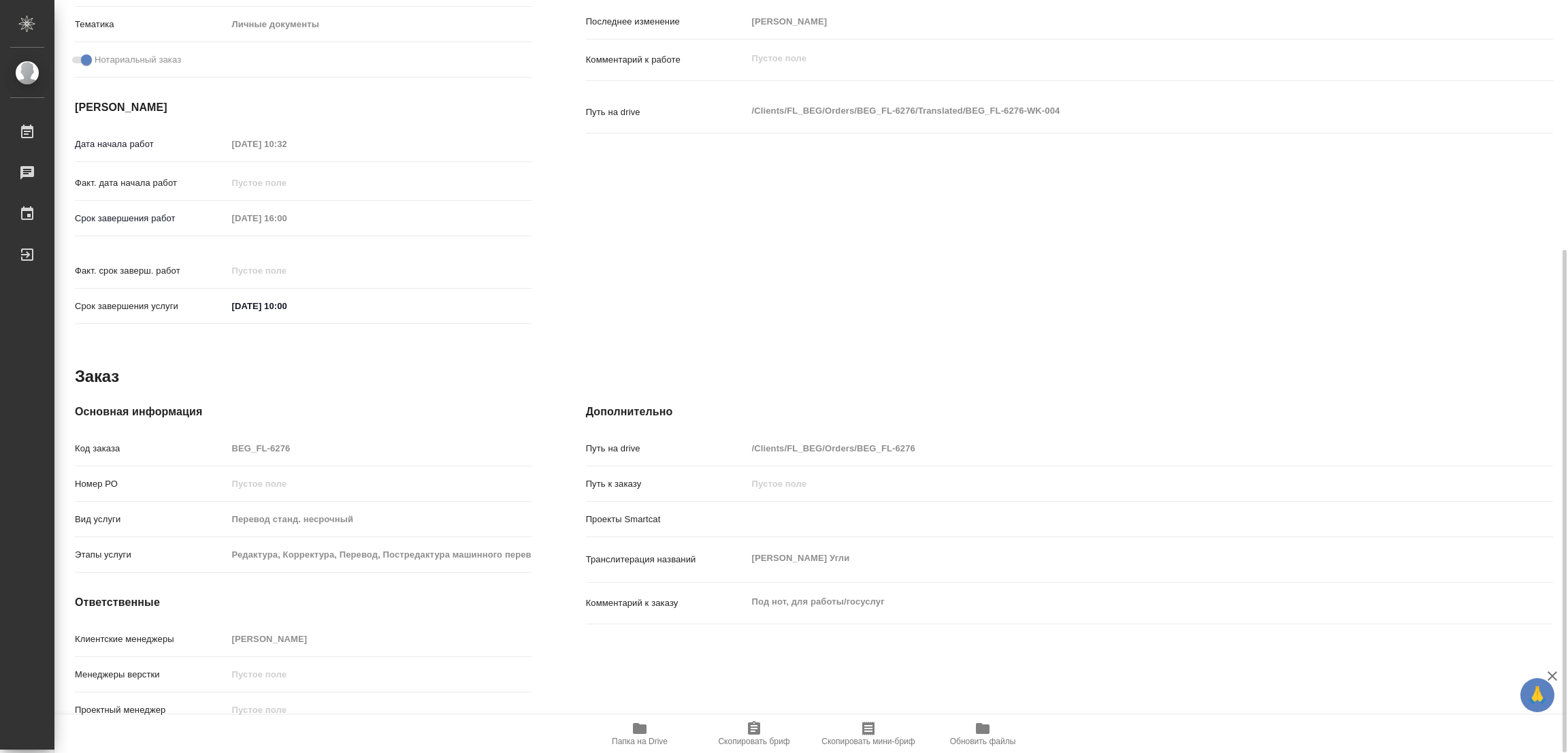
type textarea "x"
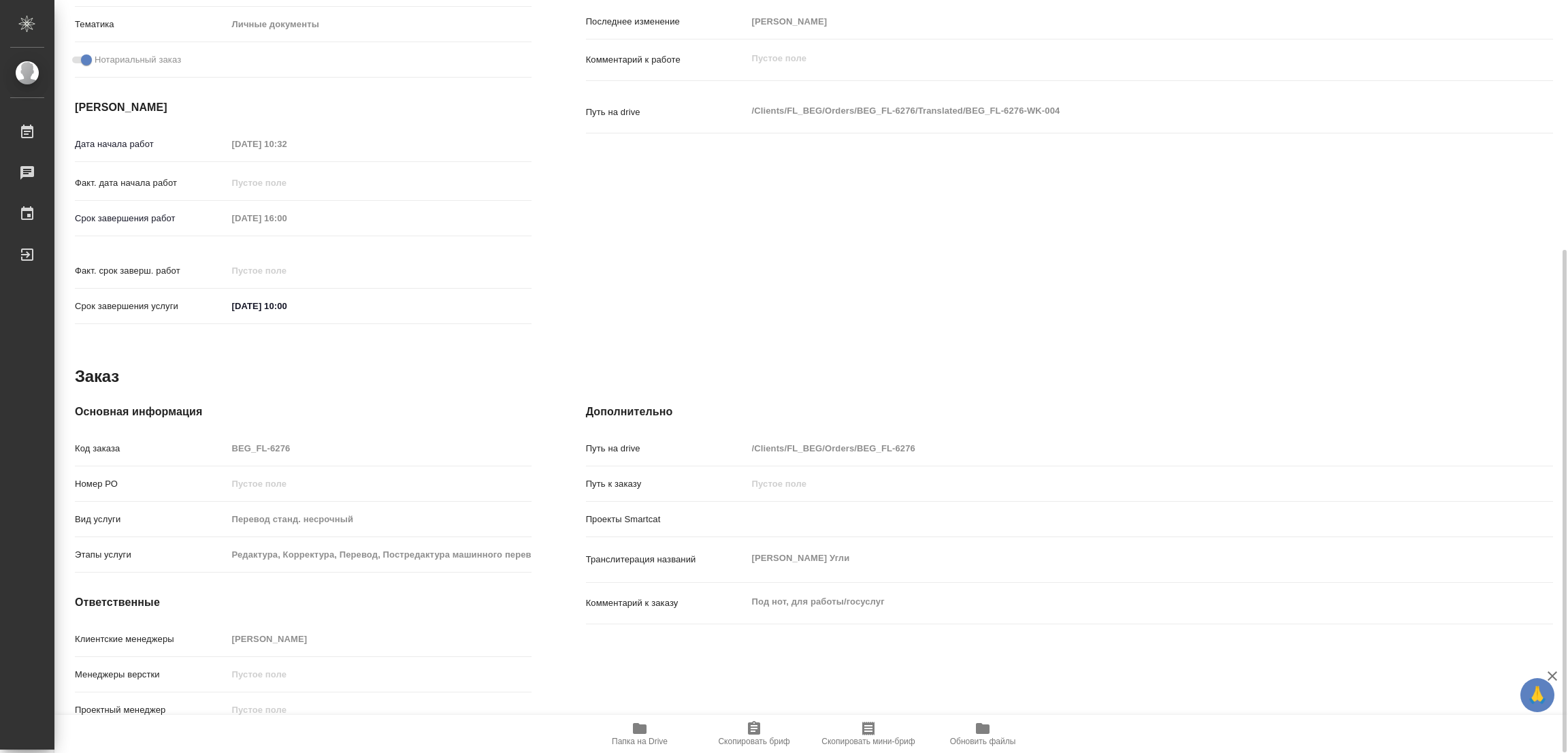
type textarea "x"
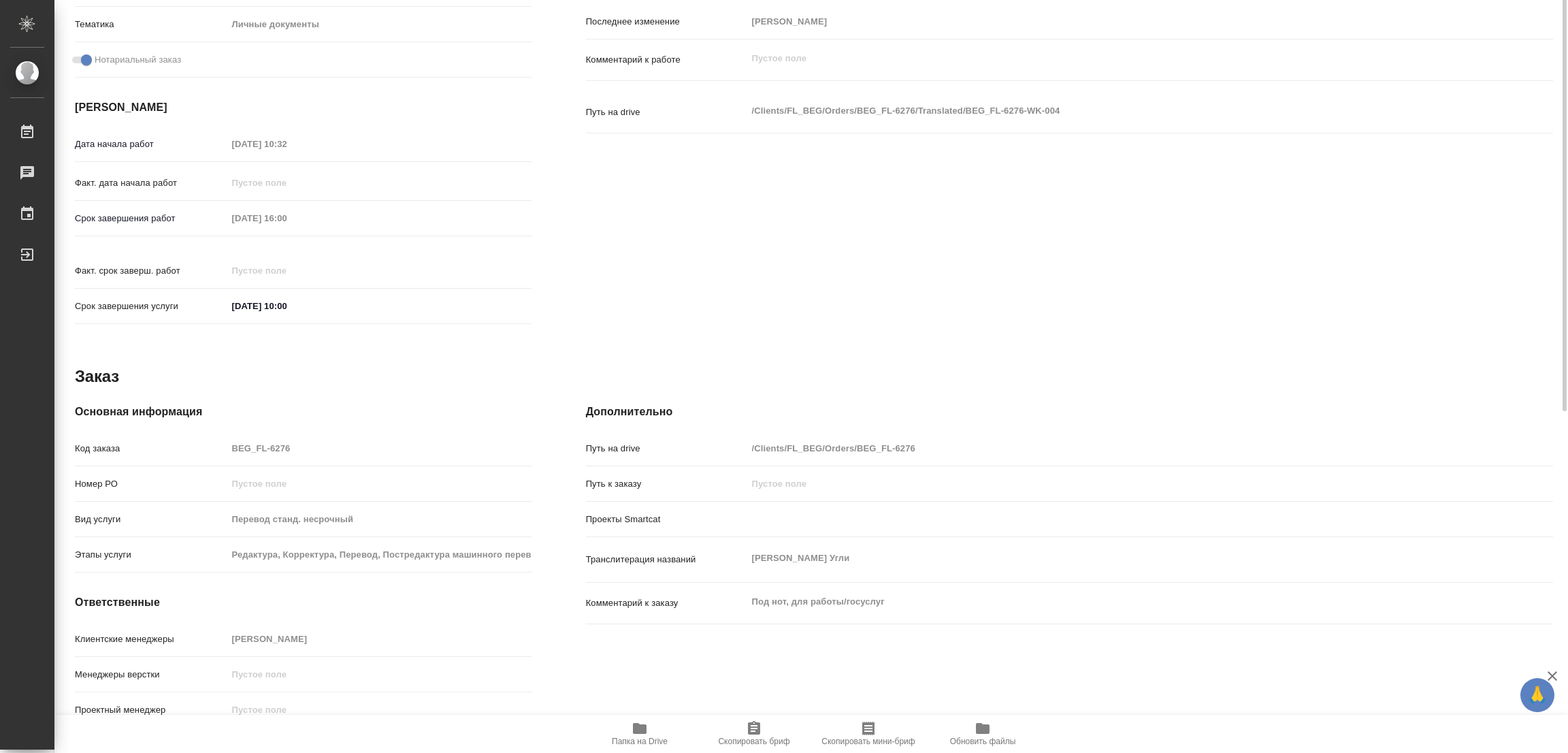
scroll to position [68, 0]
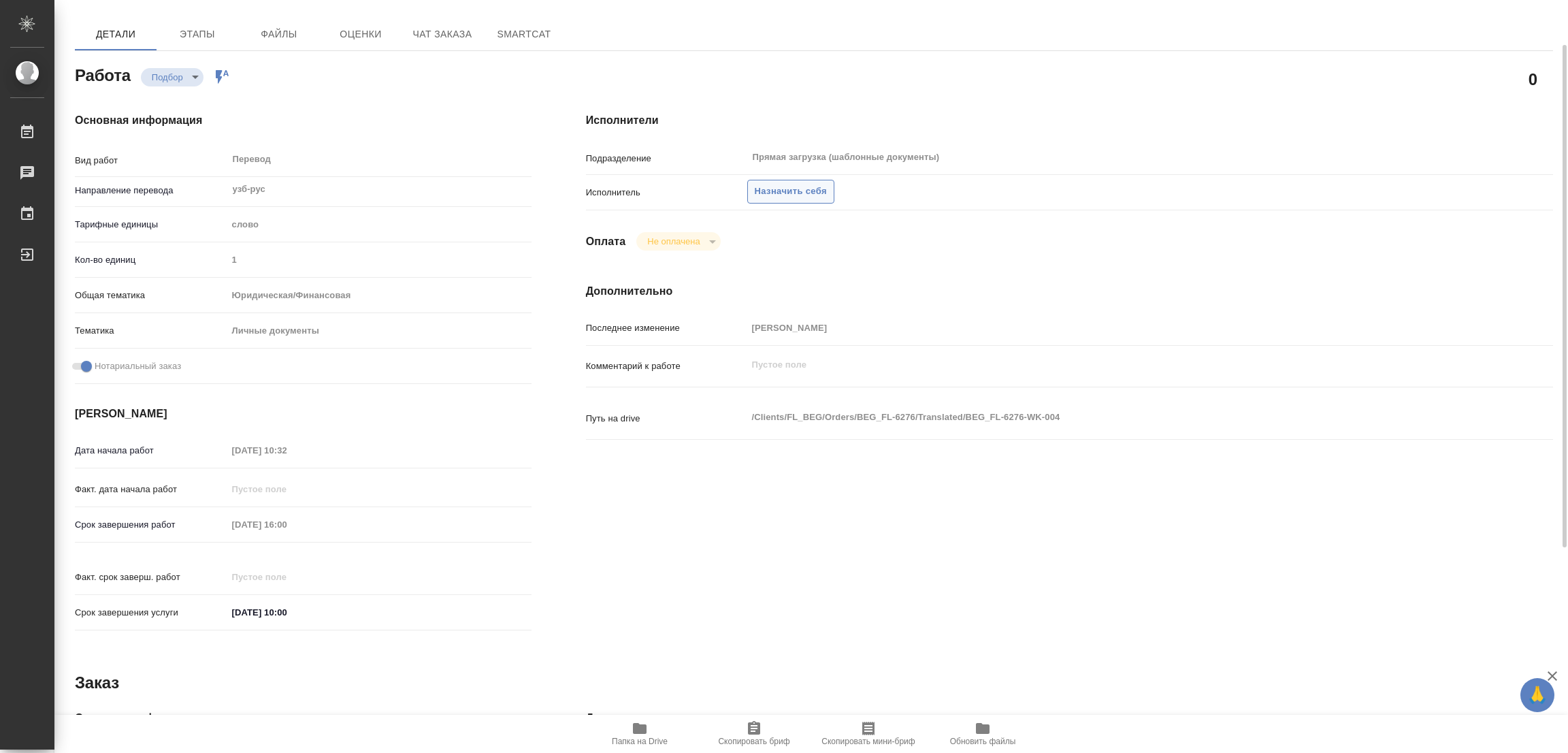
click at [790, 187] on span "Назначить себя" at bounding box center [791, 191] width 72 height 15
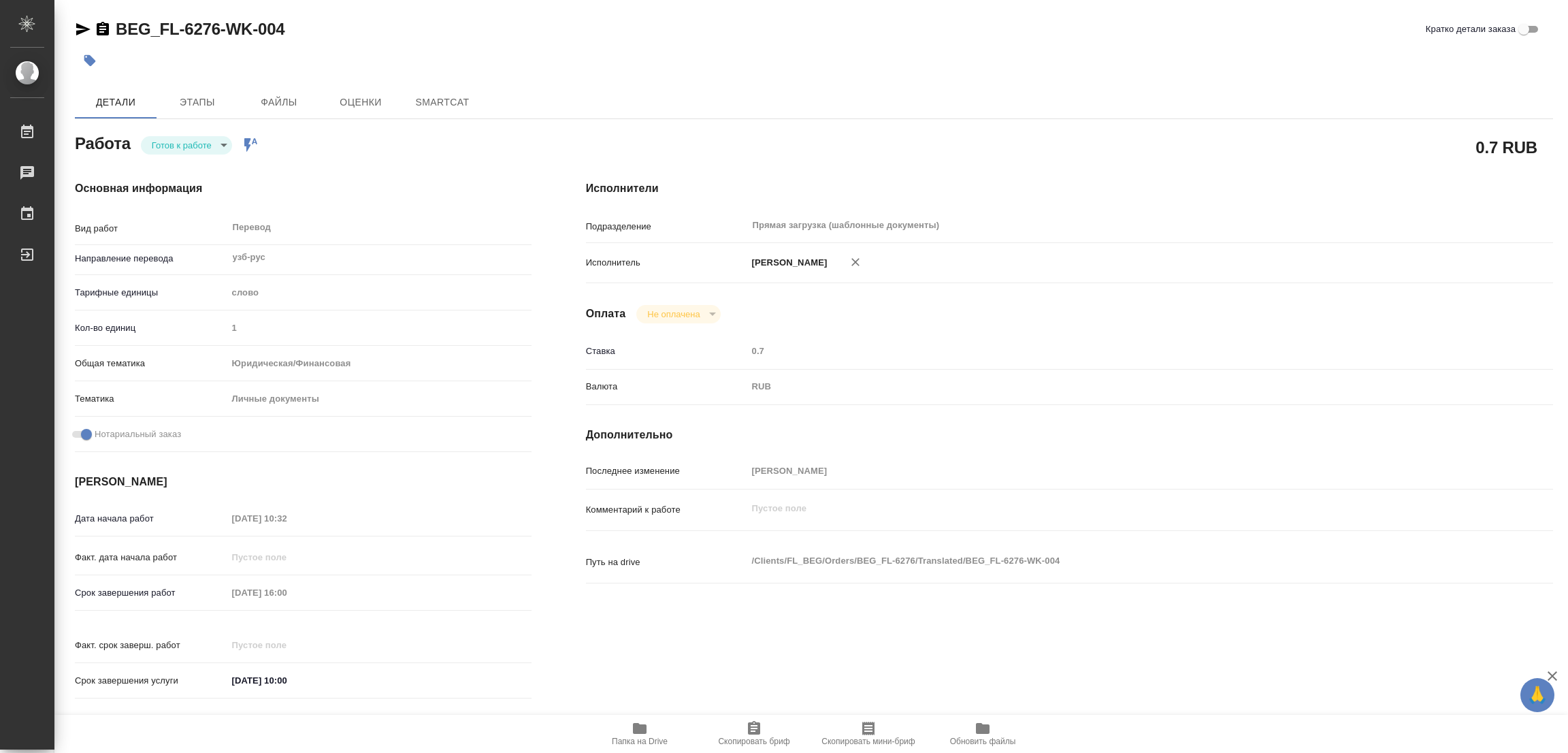
type textarea "x"
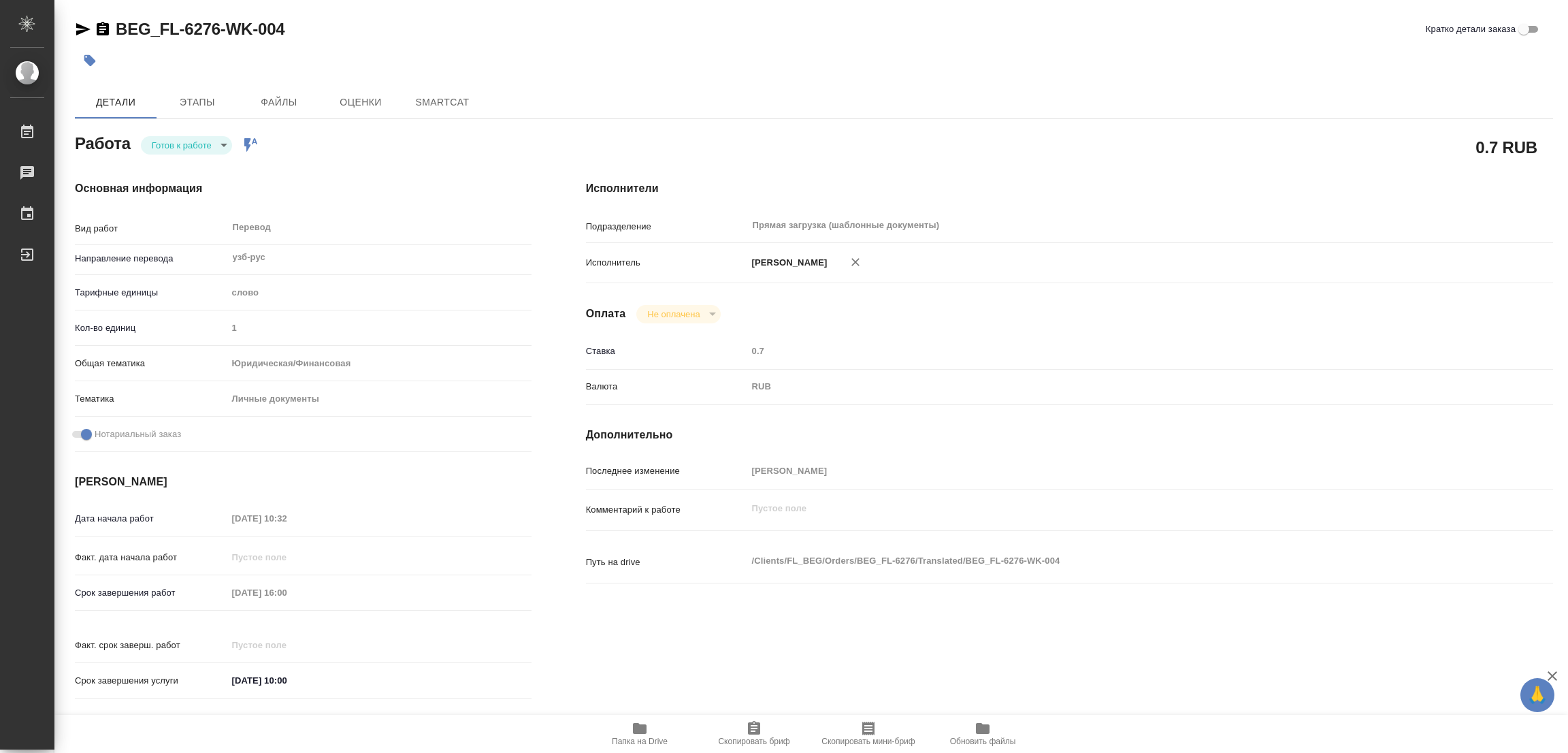
type textarea "x"
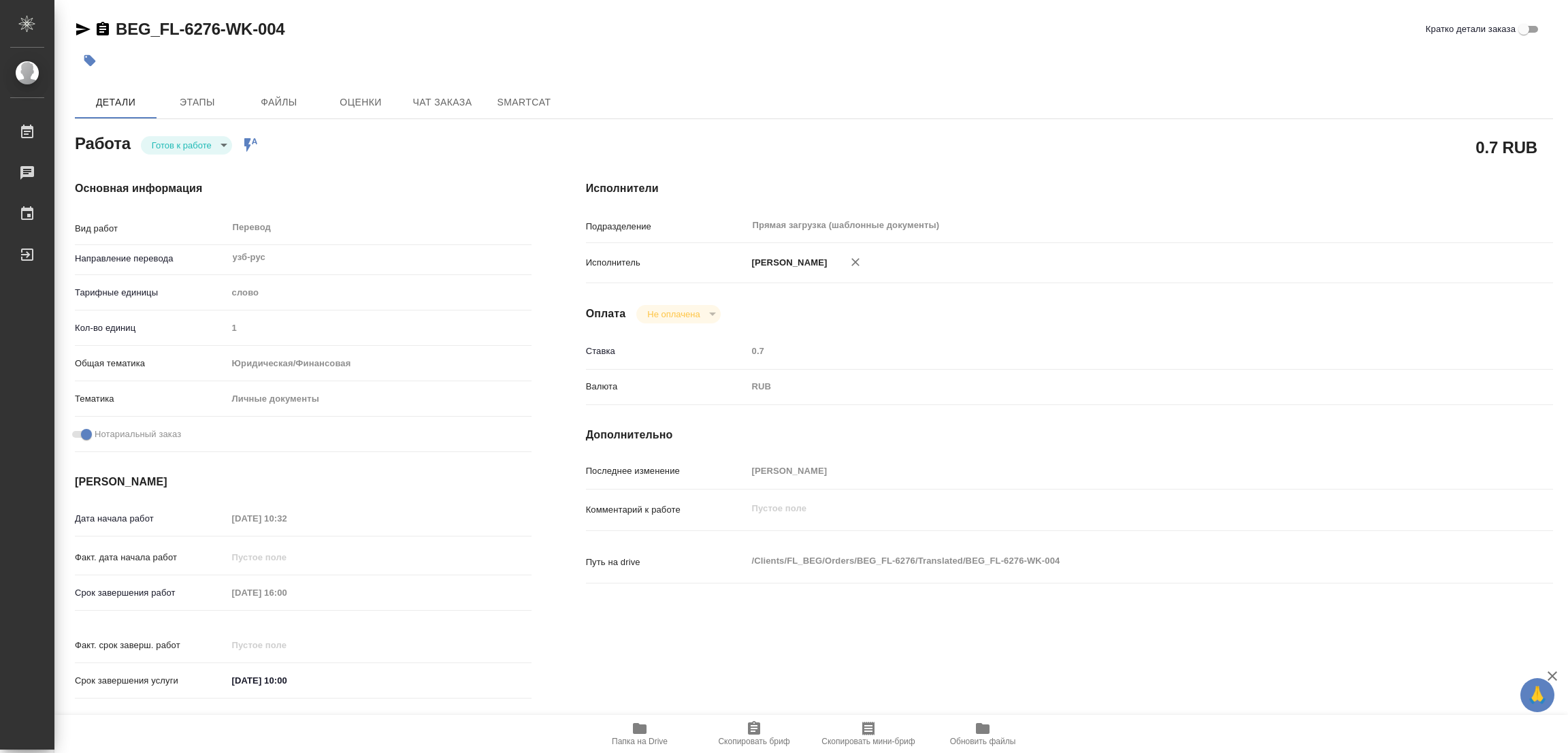
type textarea "x"
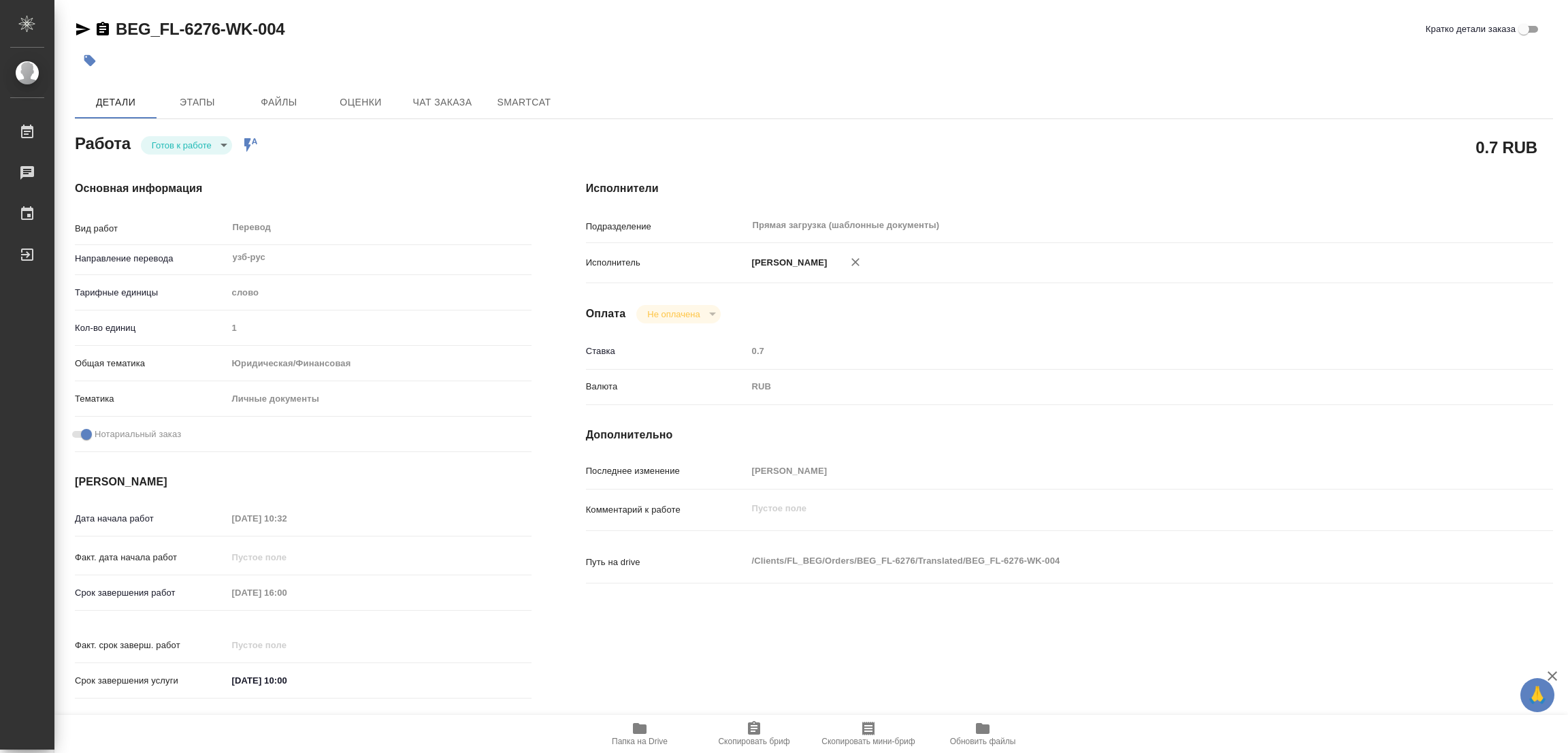
click at [183, 143] on body "🙏 .cls-1 fill:#fff; AWATERA [PERSON_NAME] Работы Чаты График Выйти BEG_FL-6276-…" at bounding box center [784, 376] width 1568 height 753
type textarea "x"
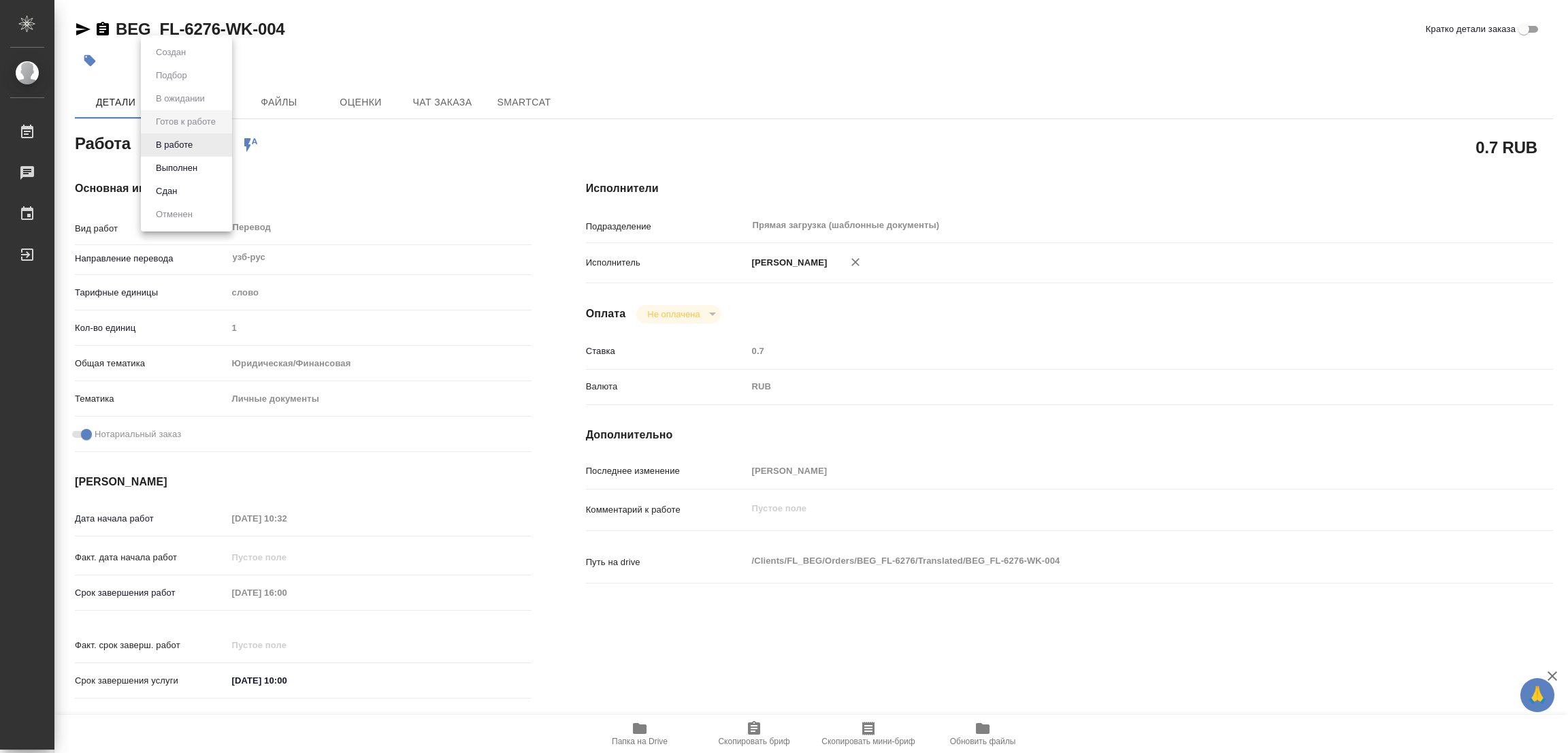
type textarea "x"
click at [183, 143] on button "В работе" at bounding box center [174, 145] width 45 height 15
type textarea "x"
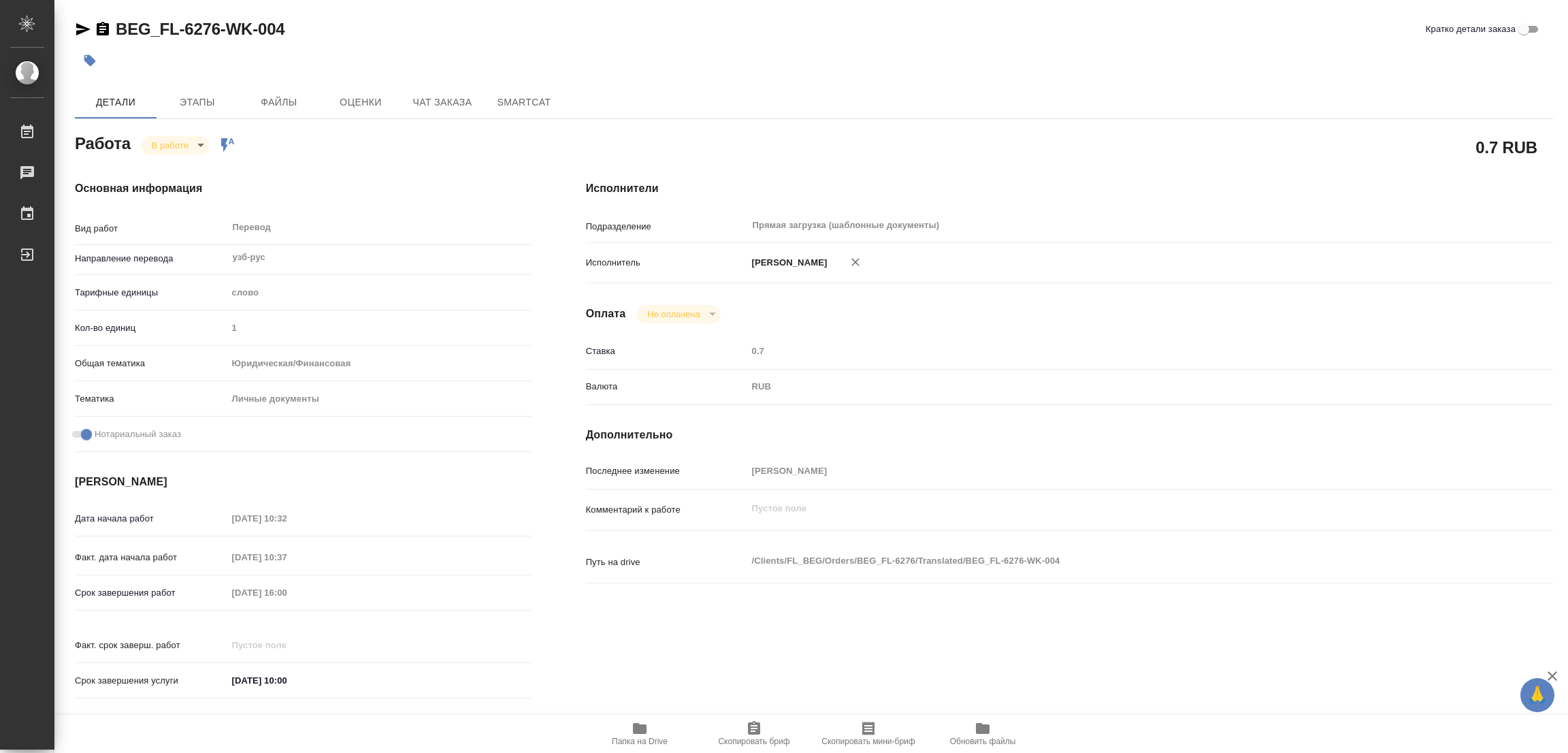
type textarea "x"
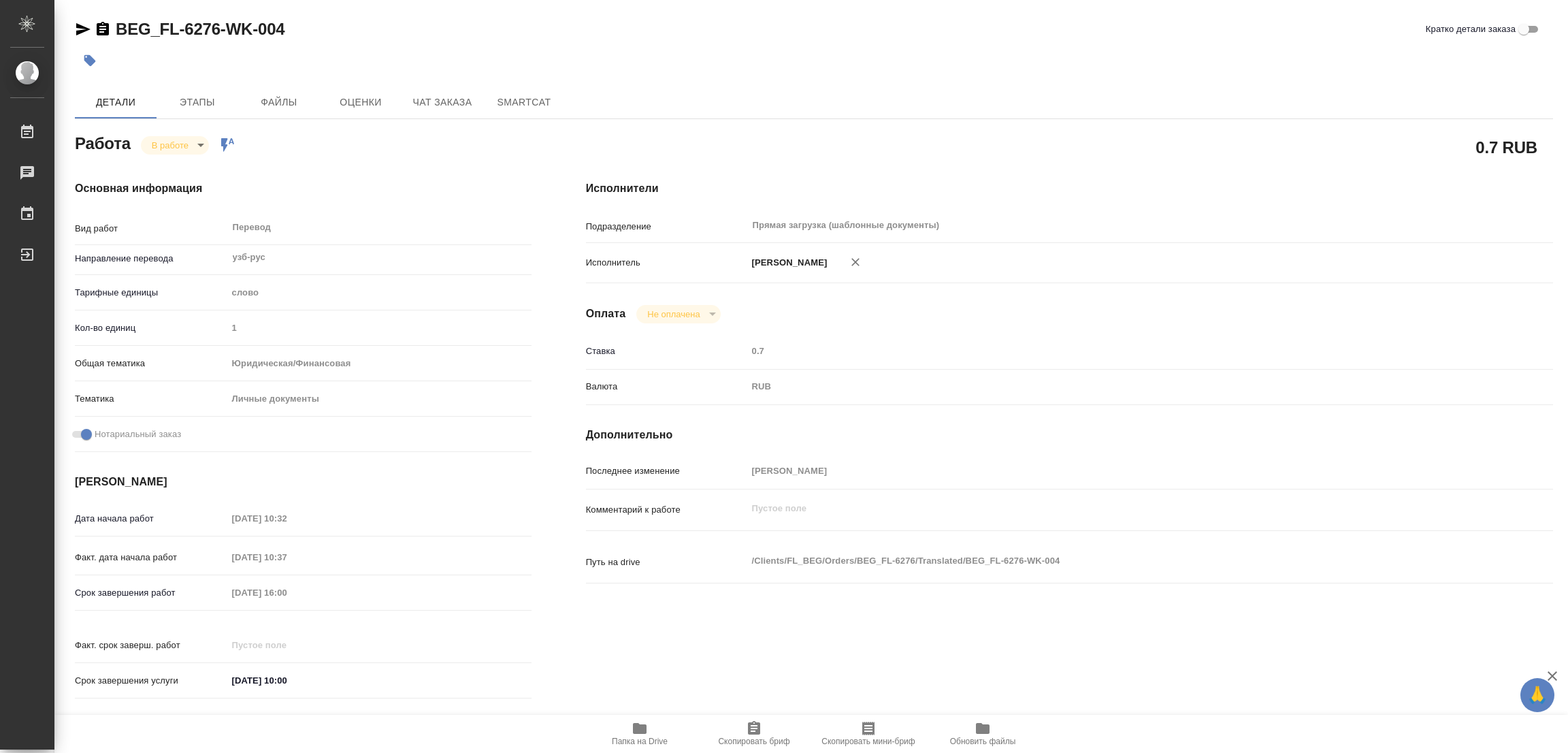
type textarea "x"
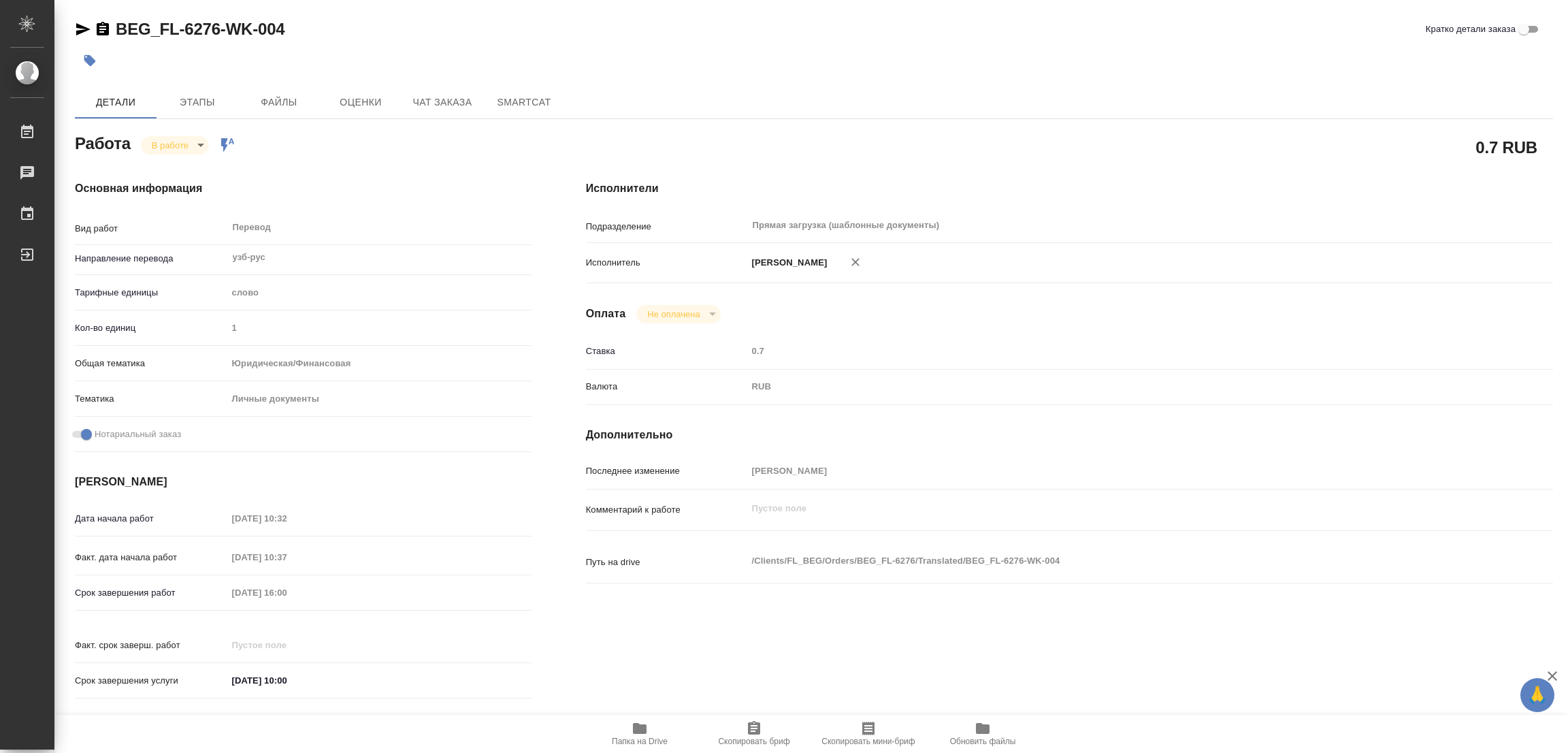
type textarea "x"
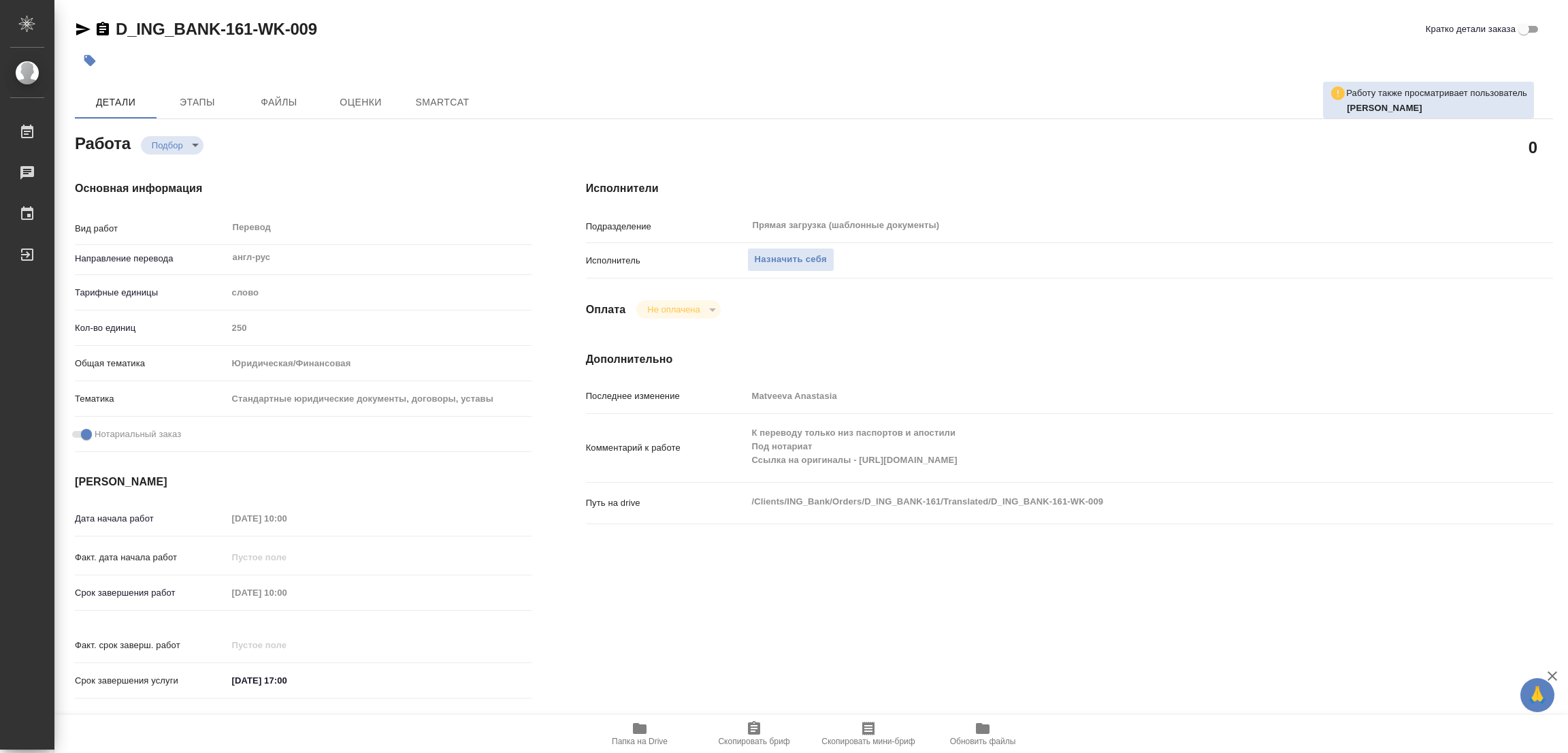
type textarea "x"
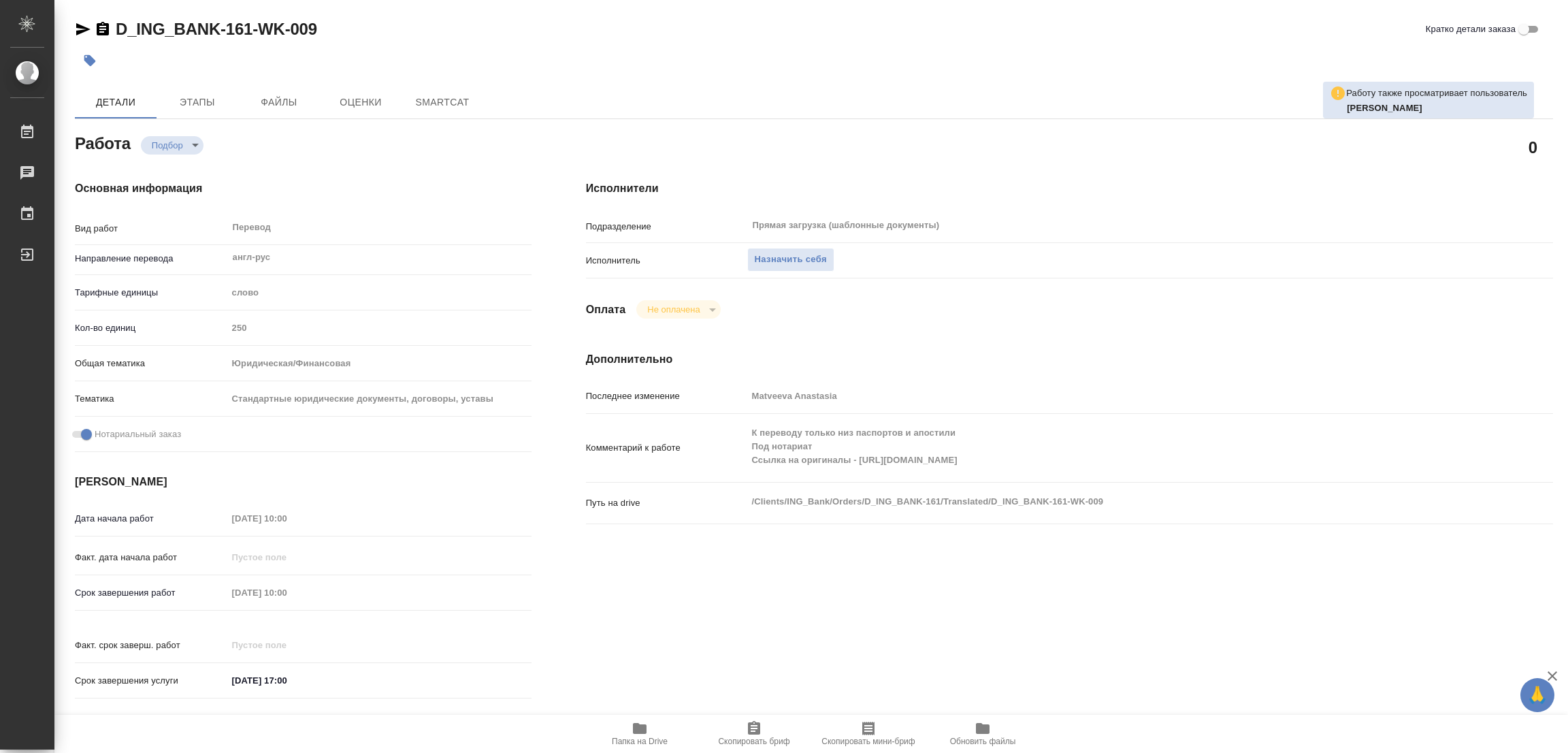
type textarea "x"
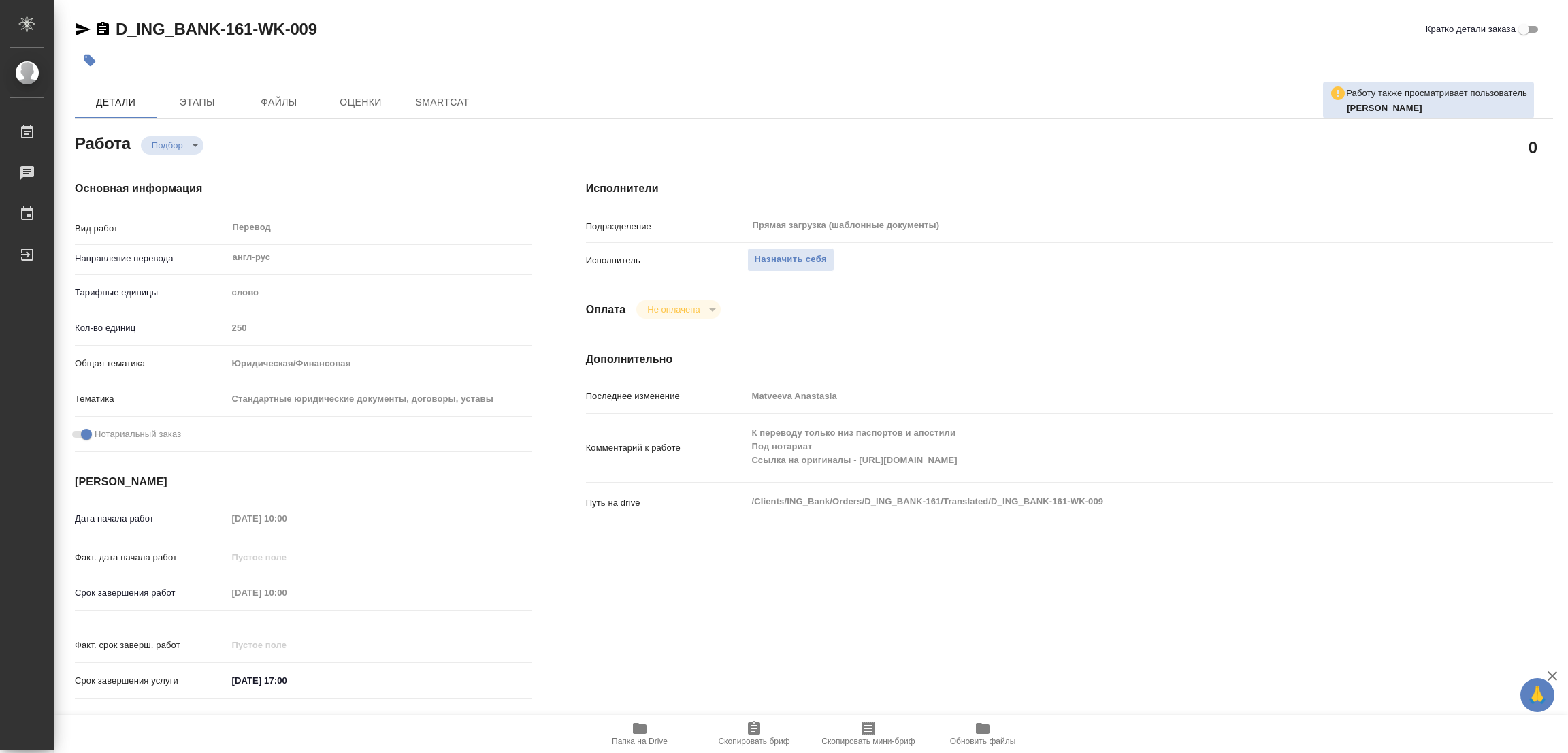
type textarea "x"
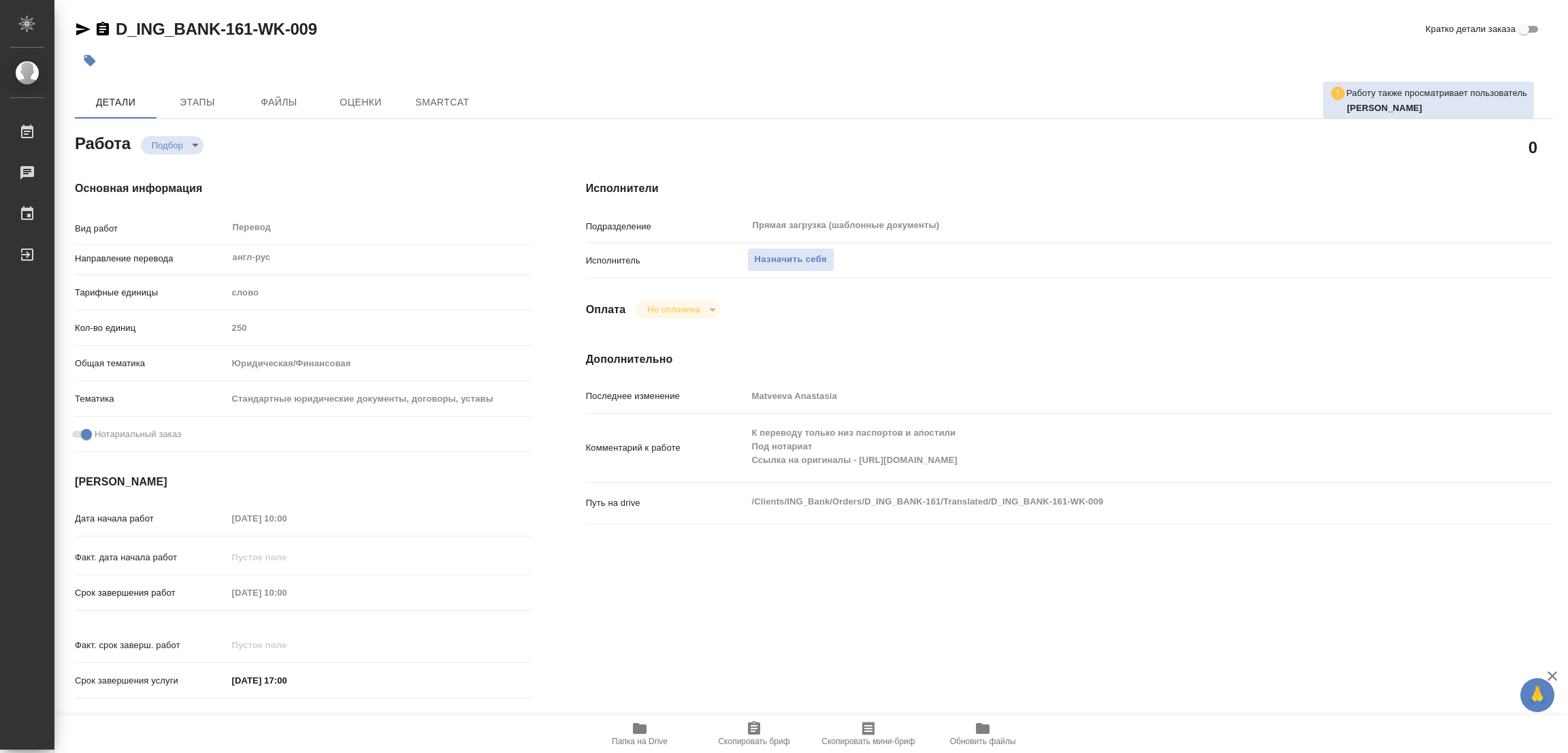
type textarea "x"
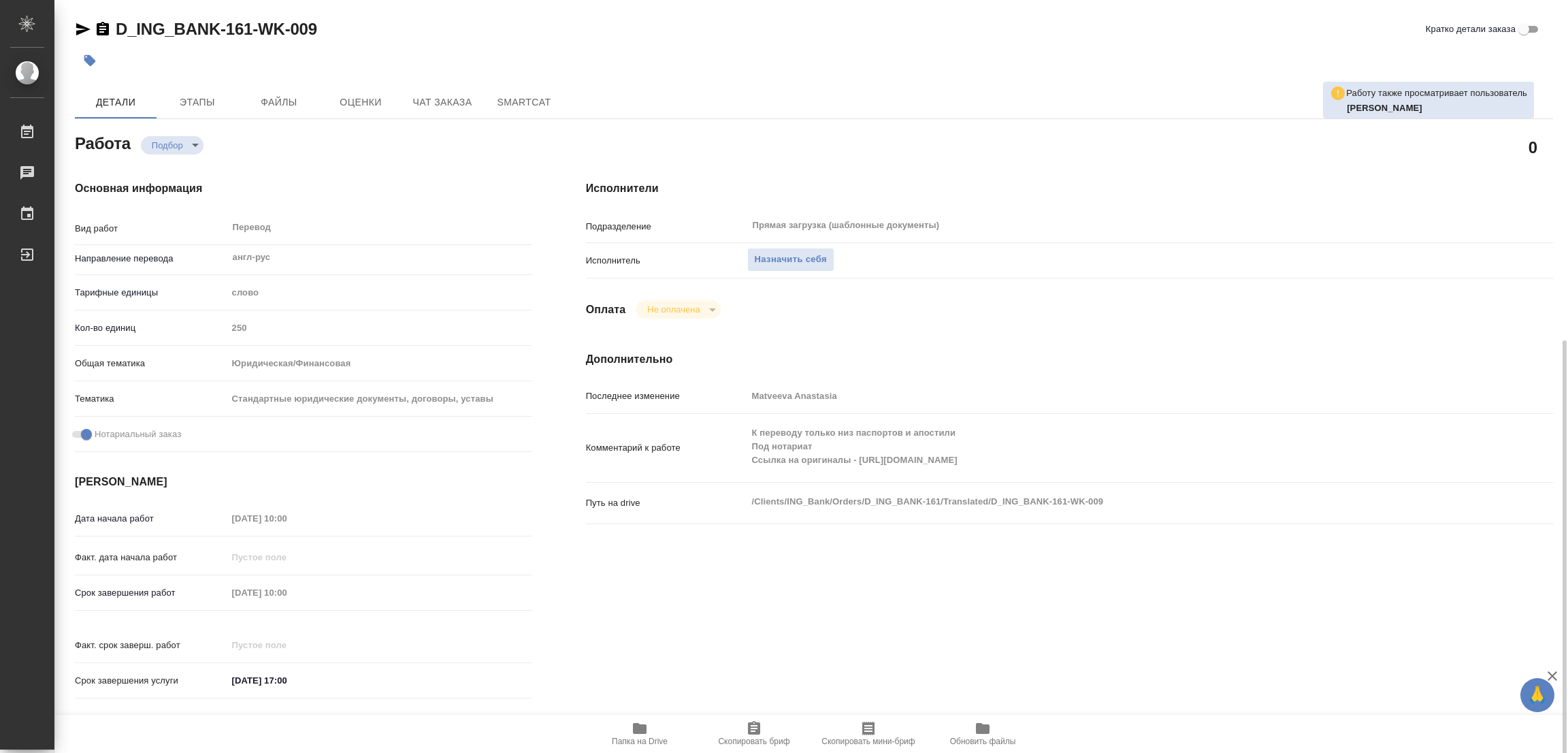
scroll to position [375, 0]
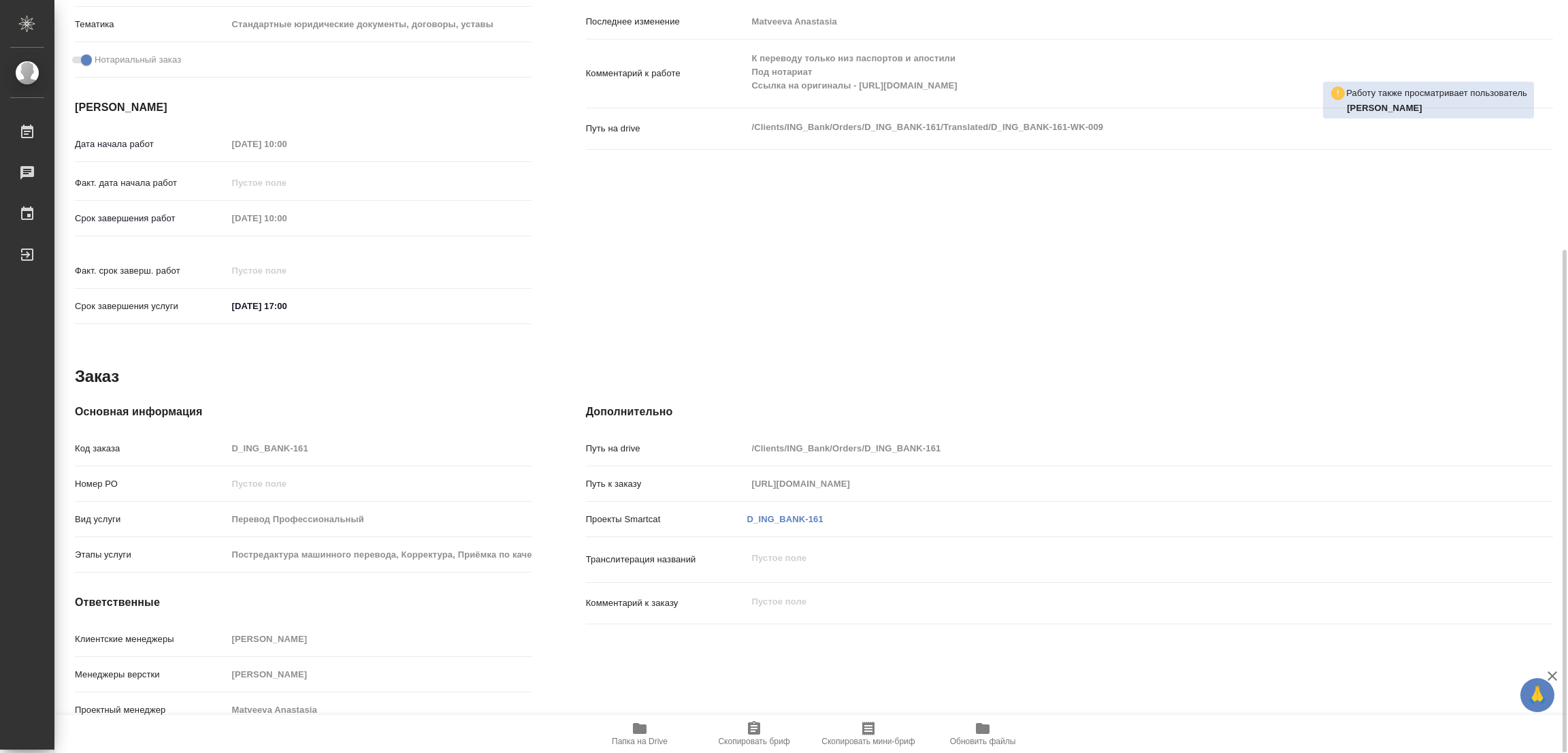
type textarea "x"
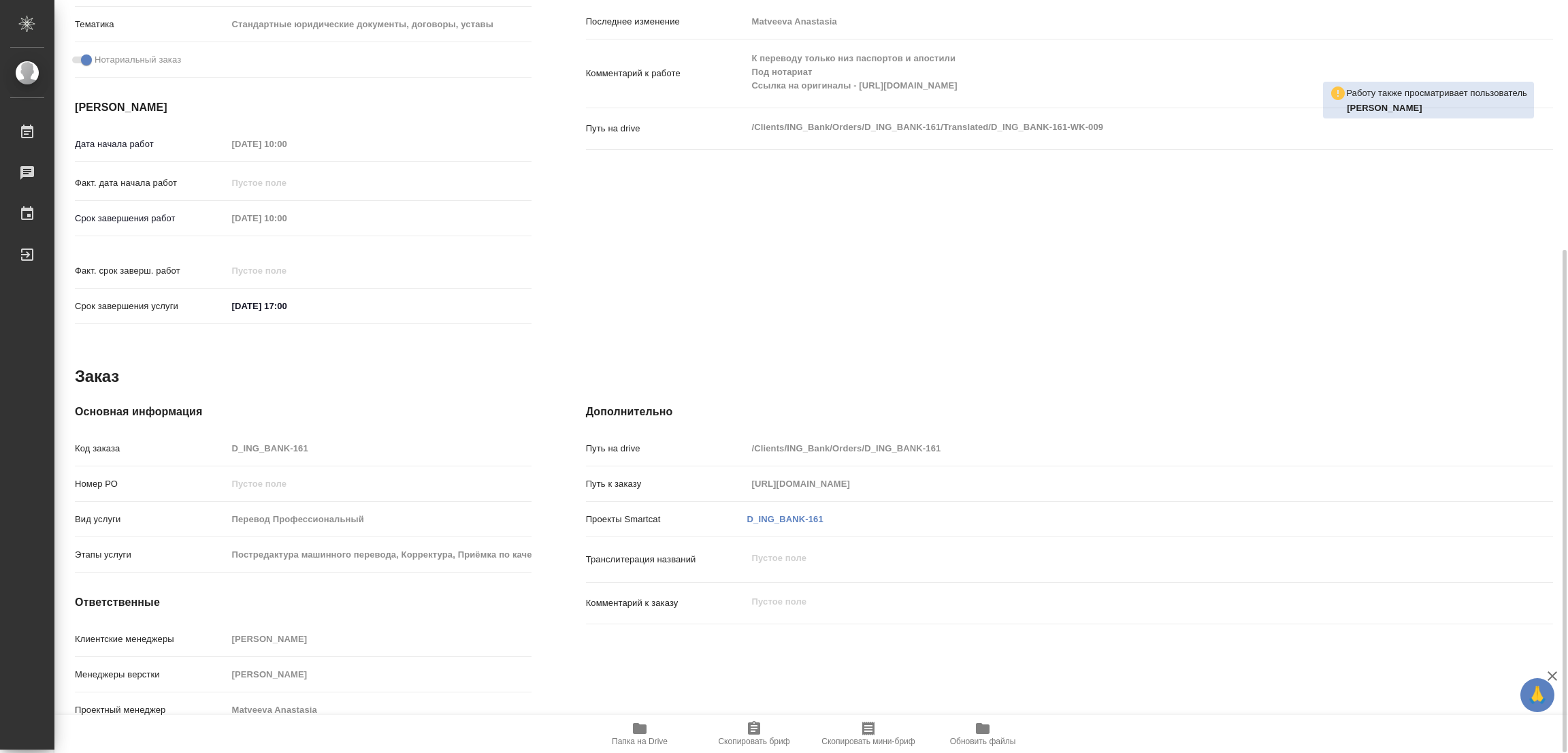
type textarea "x"
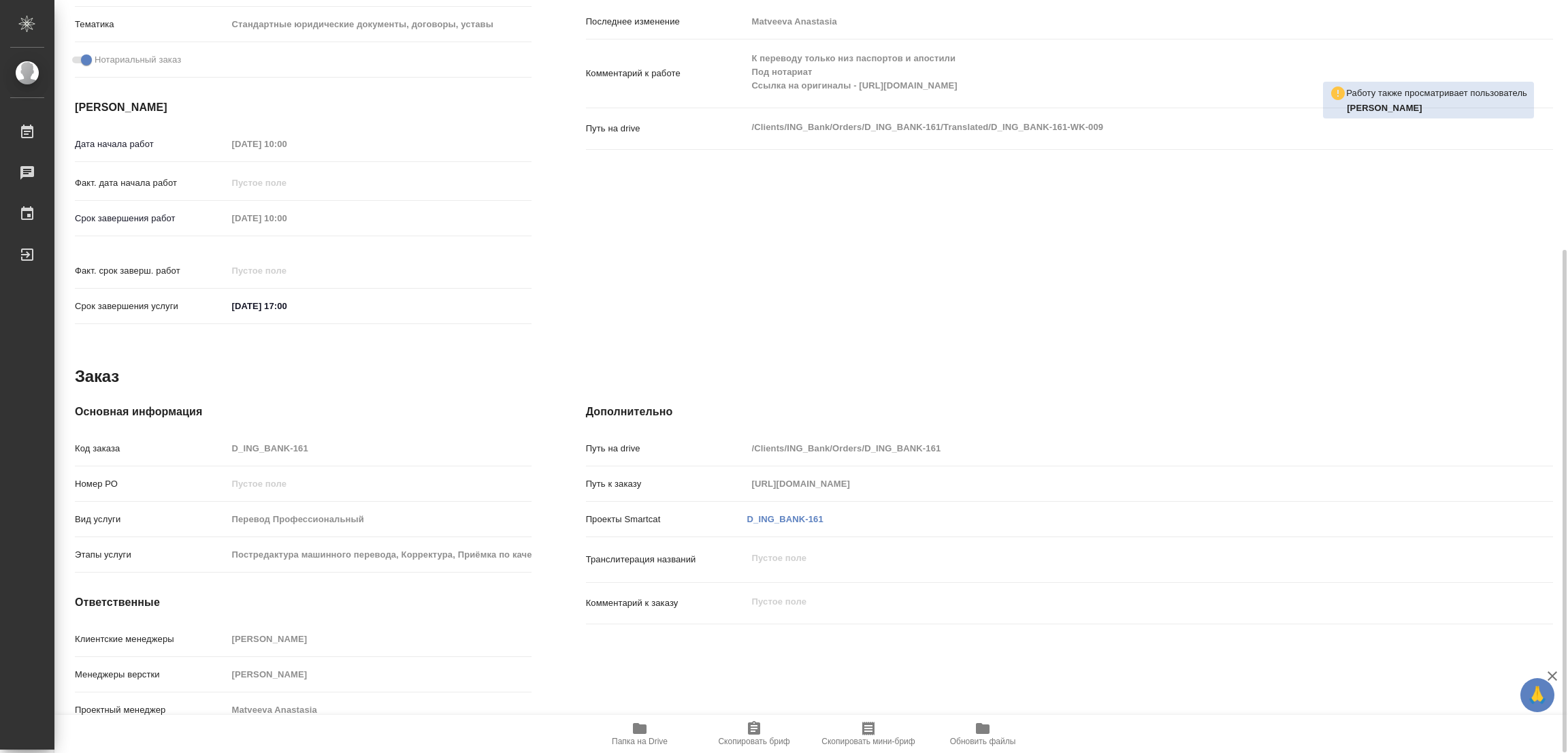
scroll to position [170, 0]
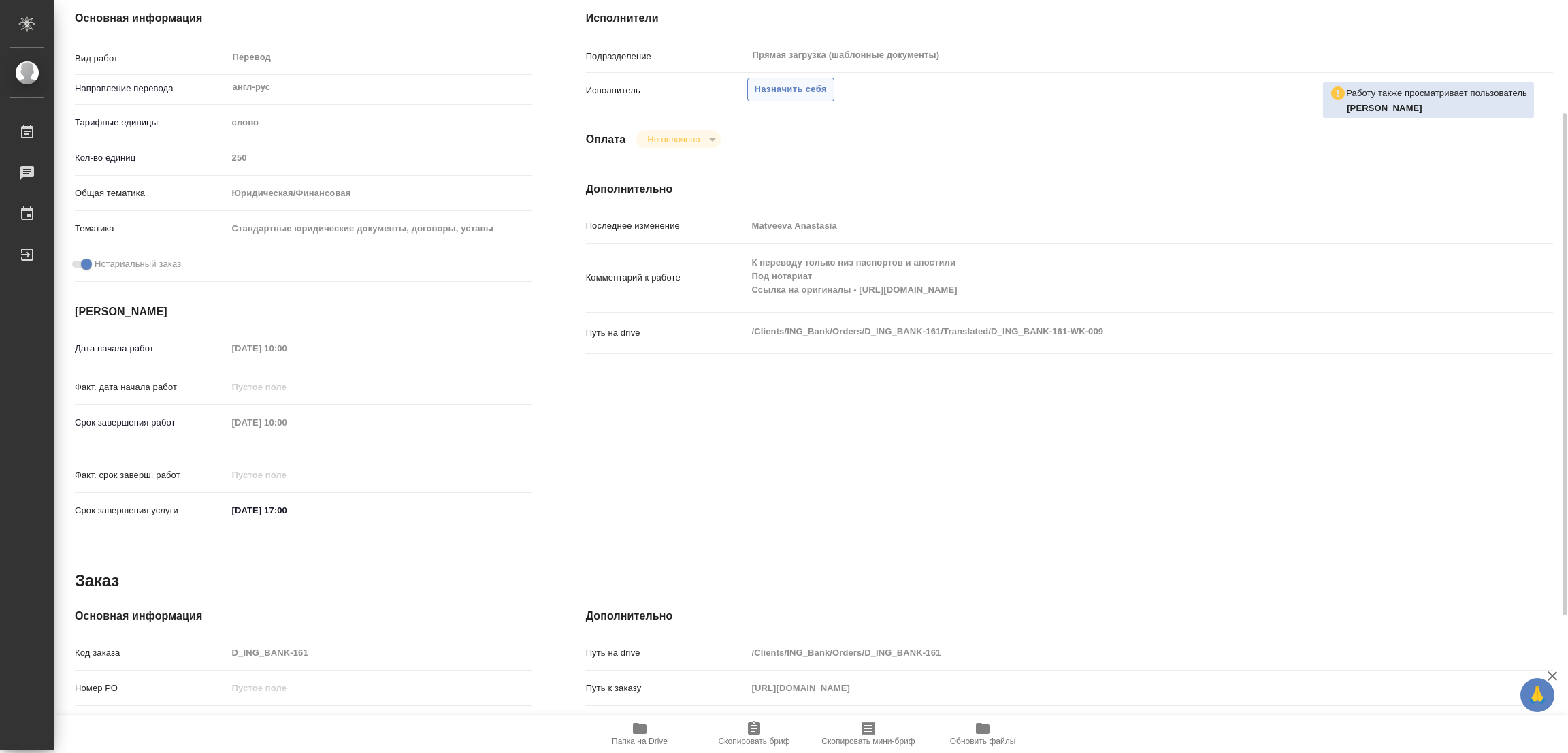
click at [777, 91] on span "Назначить себя" at bounding box center [791, 89] width 72 height 15
type textarea "x"
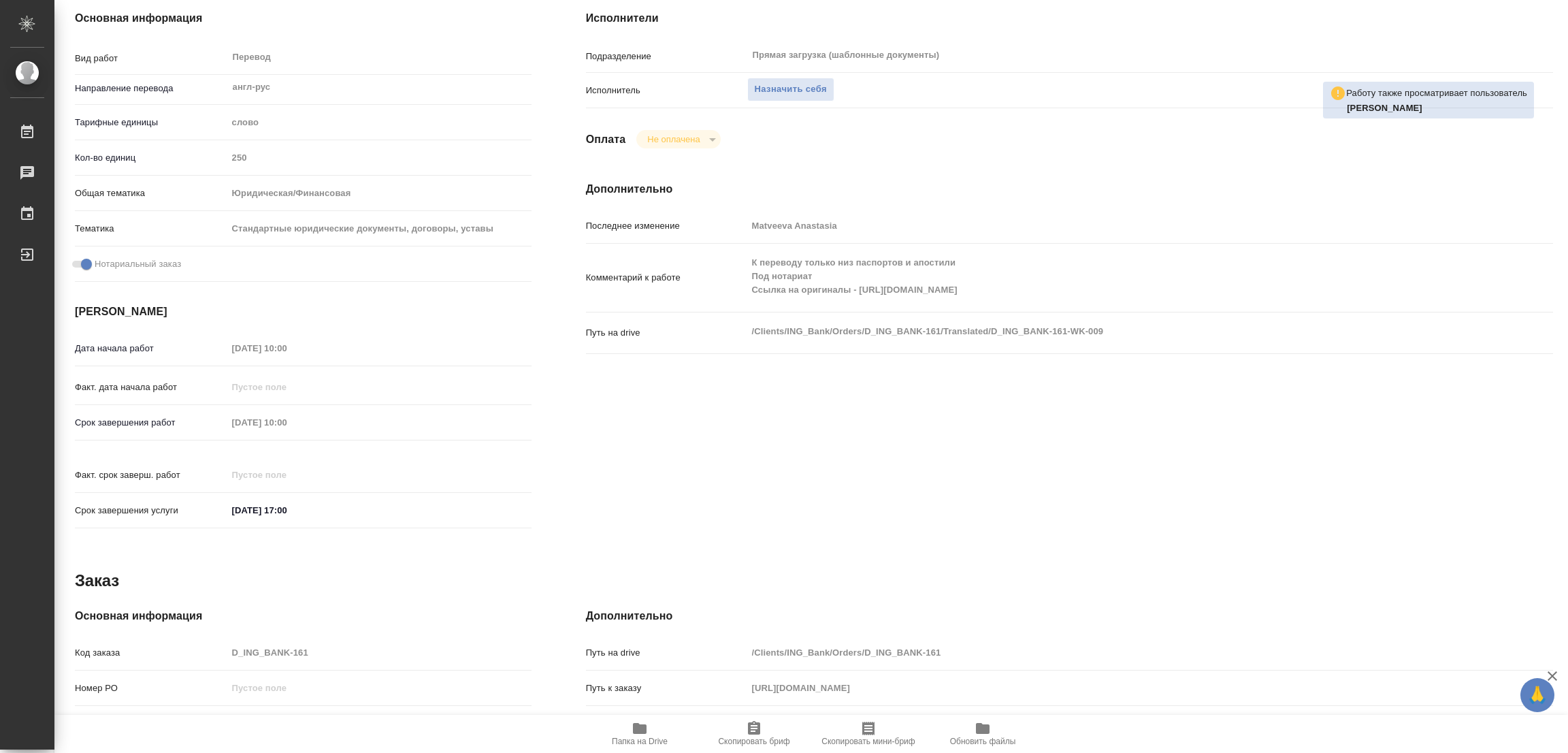
type textarea "x"
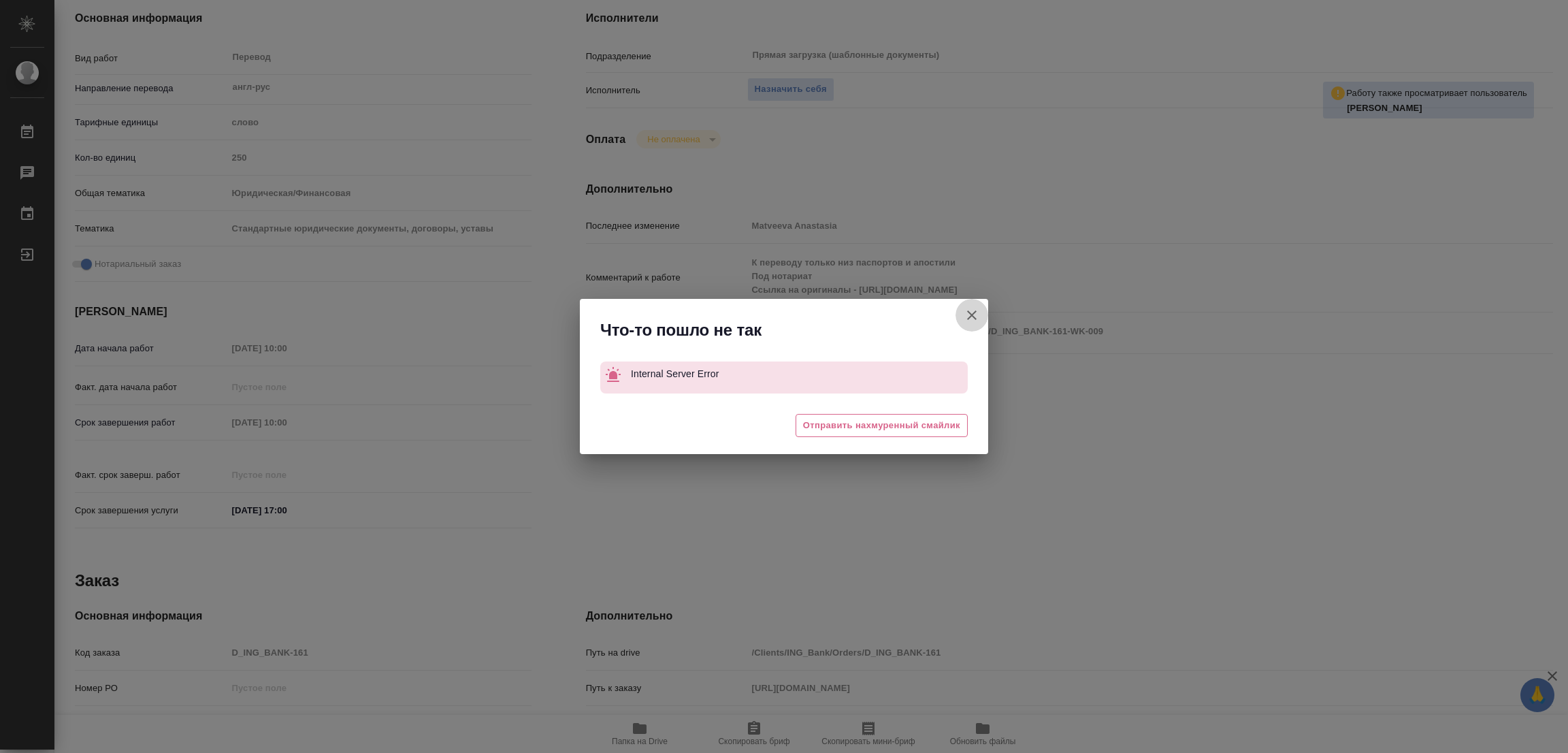
click at [967, 319] on icon "button" at bounding box center [971, 315] width 9 height 9
type textarea "x"
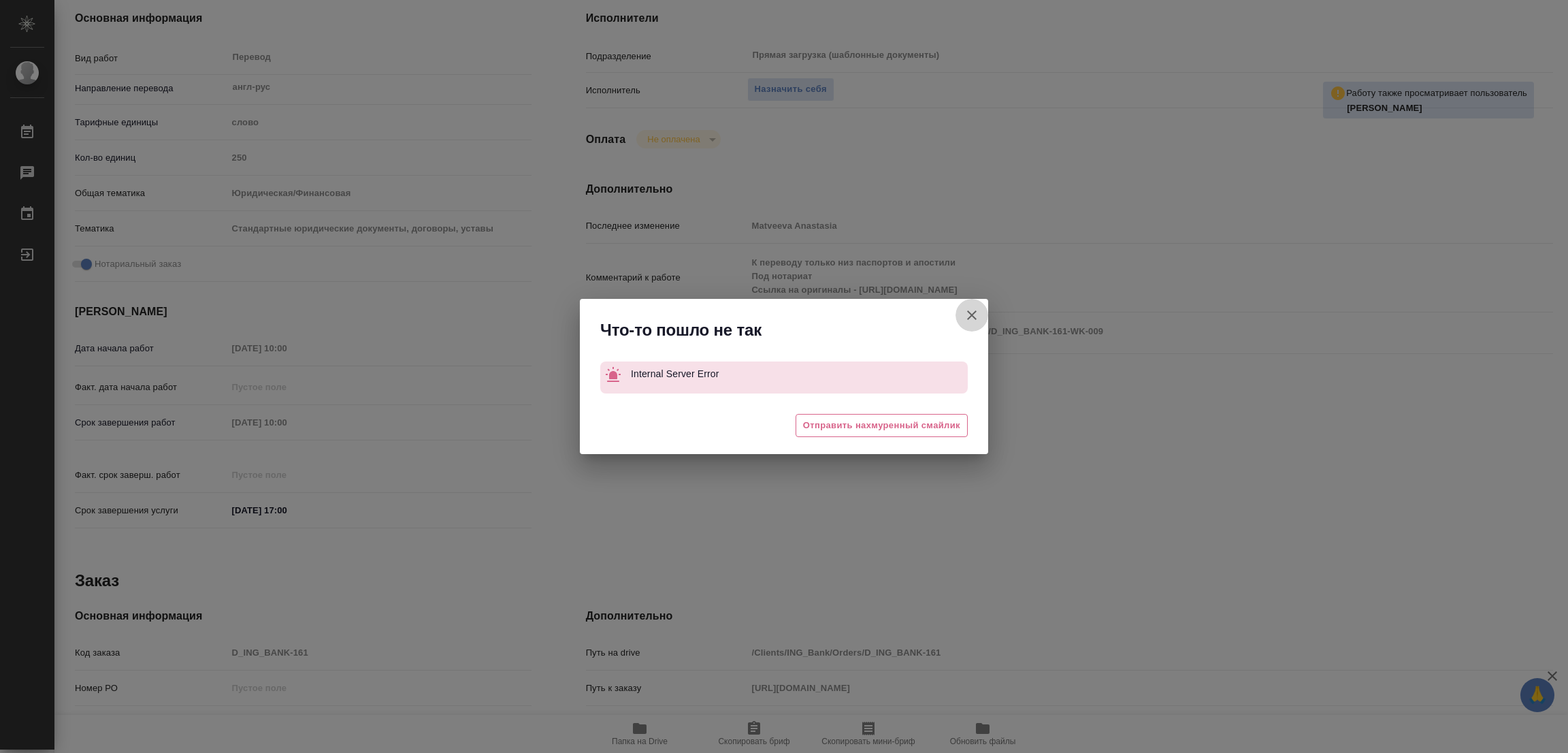
type textarea "x"
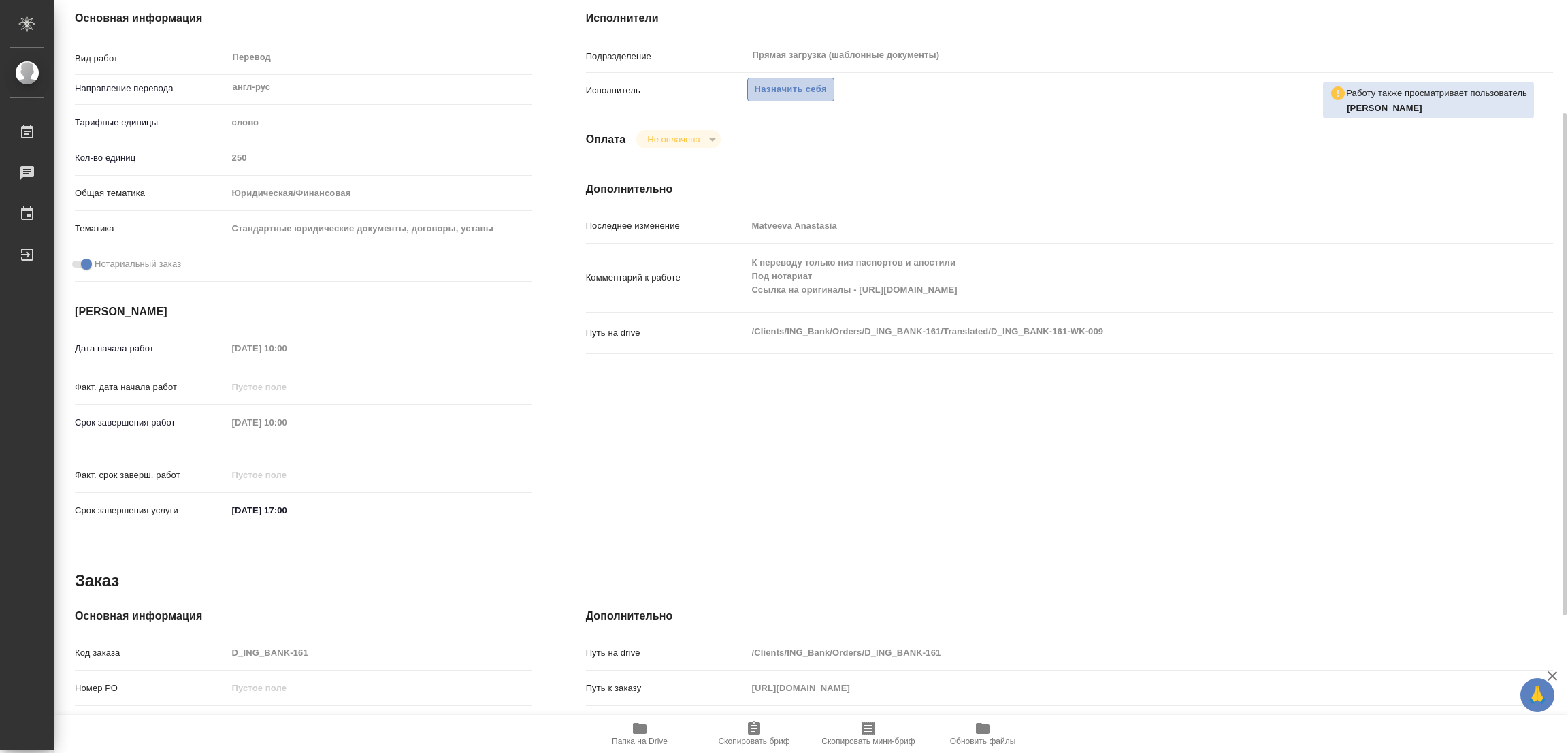
click at [773, 88] on span "Назначить себя" at bounding box center [791, 89] width 72 height 15
type textarea "x"
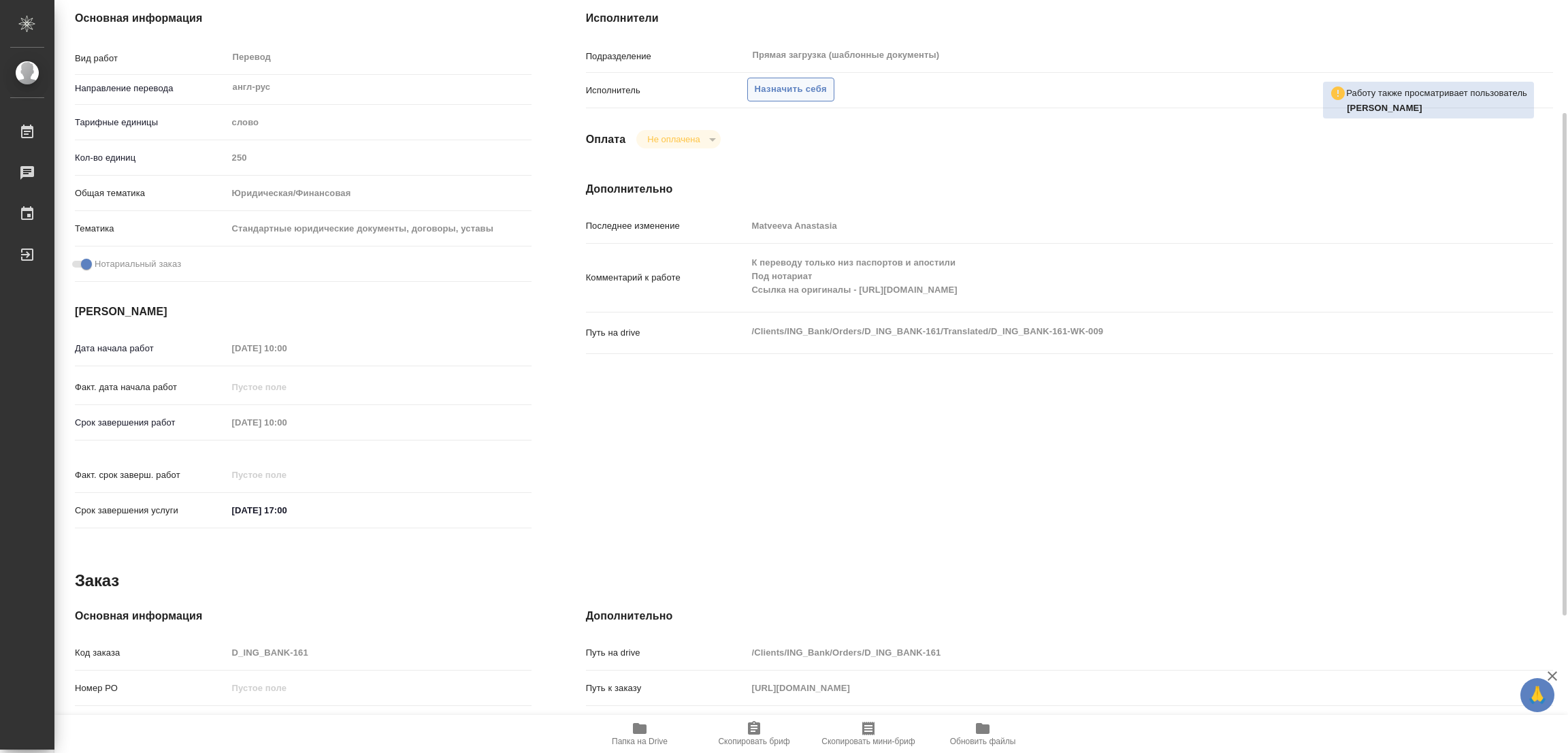
type textarea "x"
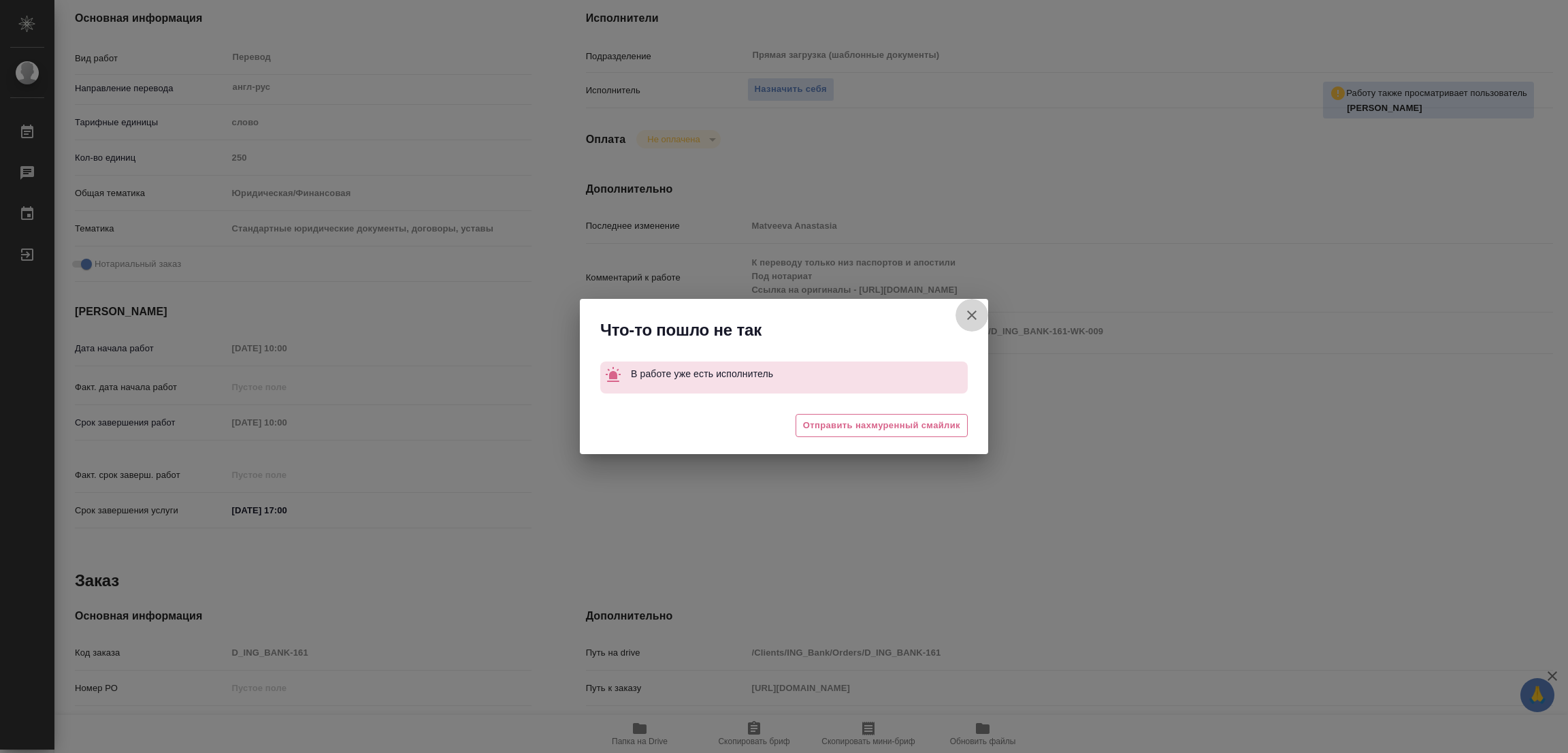
click at [973, 312] on icon "button" at bounding box center [971, 315] width 9 height 9
type textarea "x"
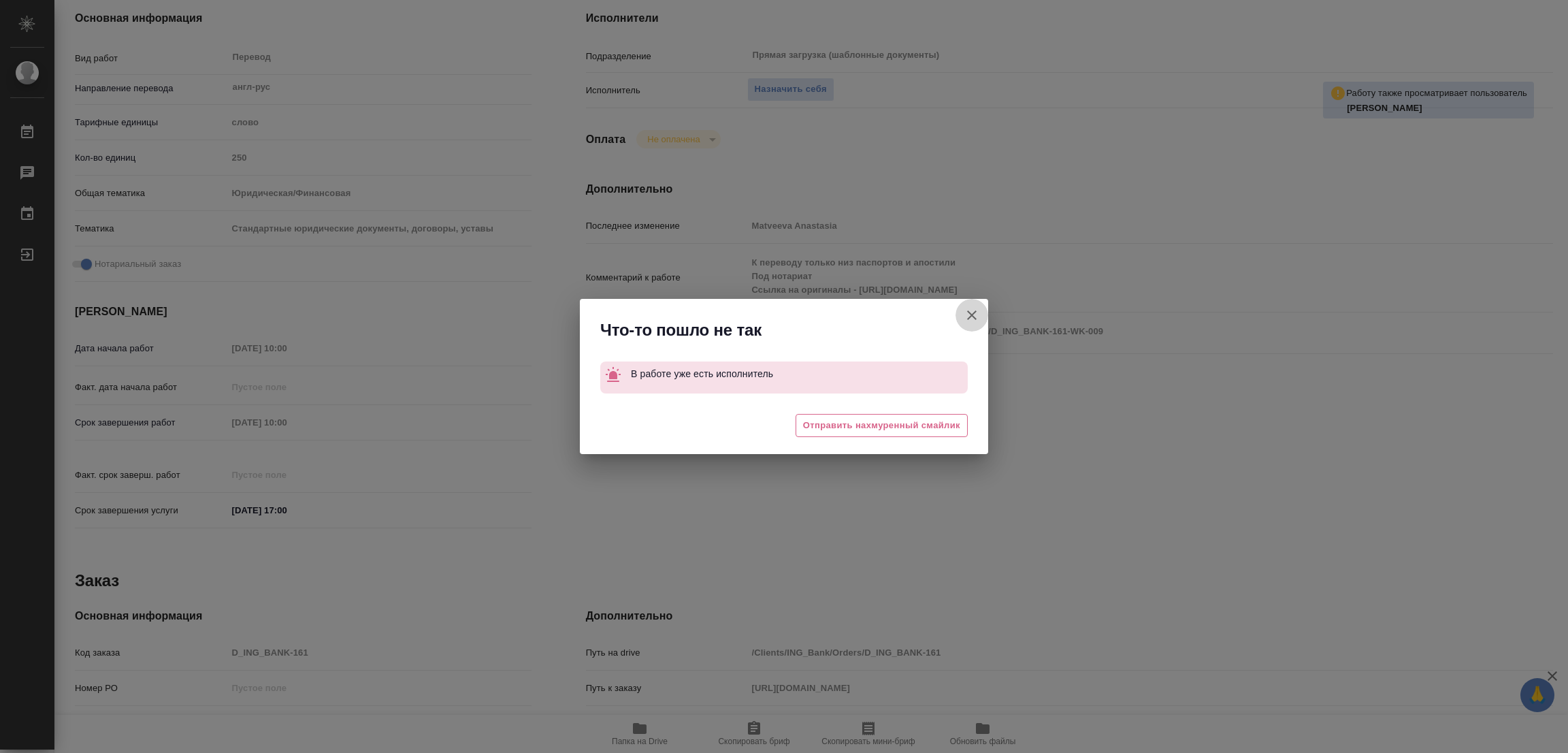
type textarea "x"
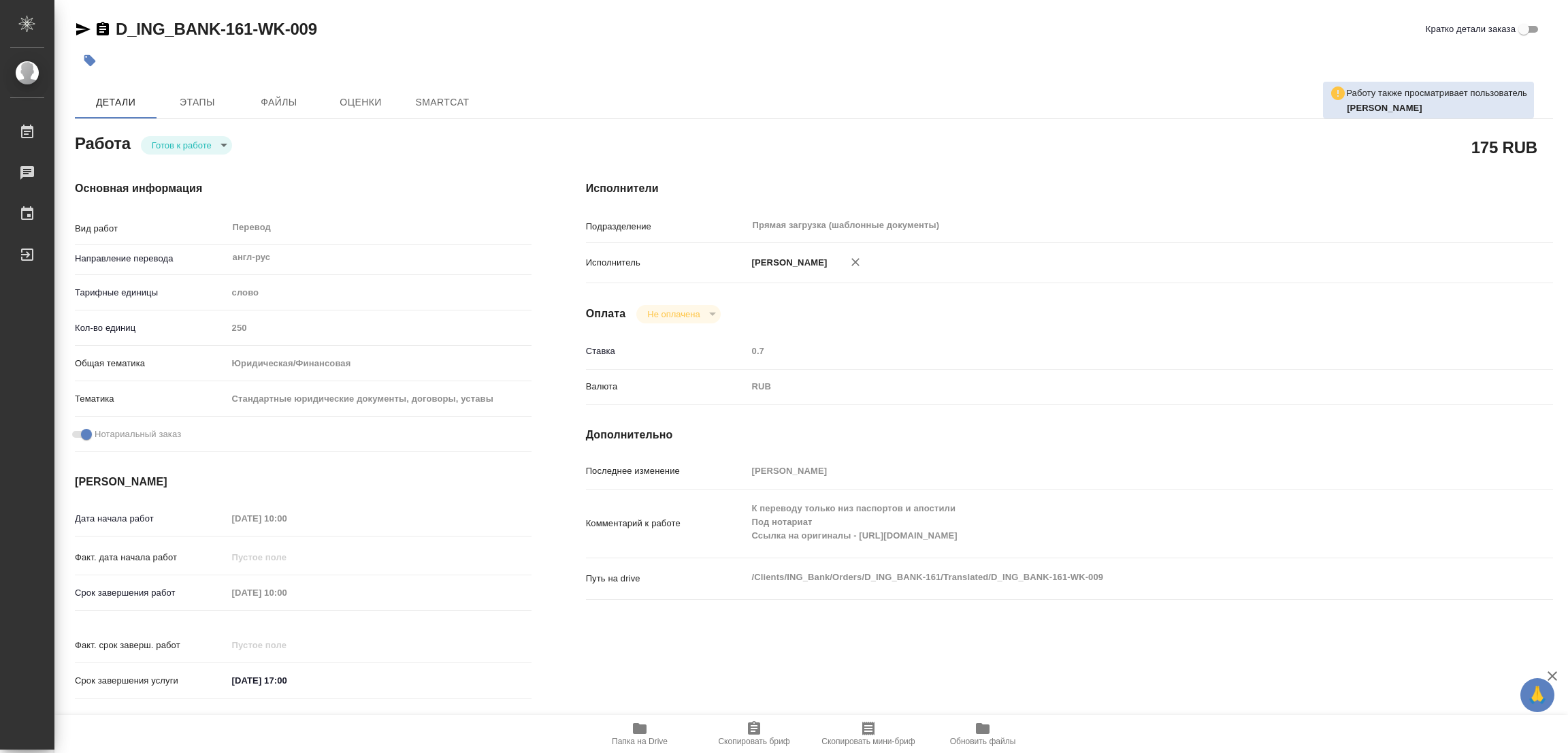
type textarea "x"
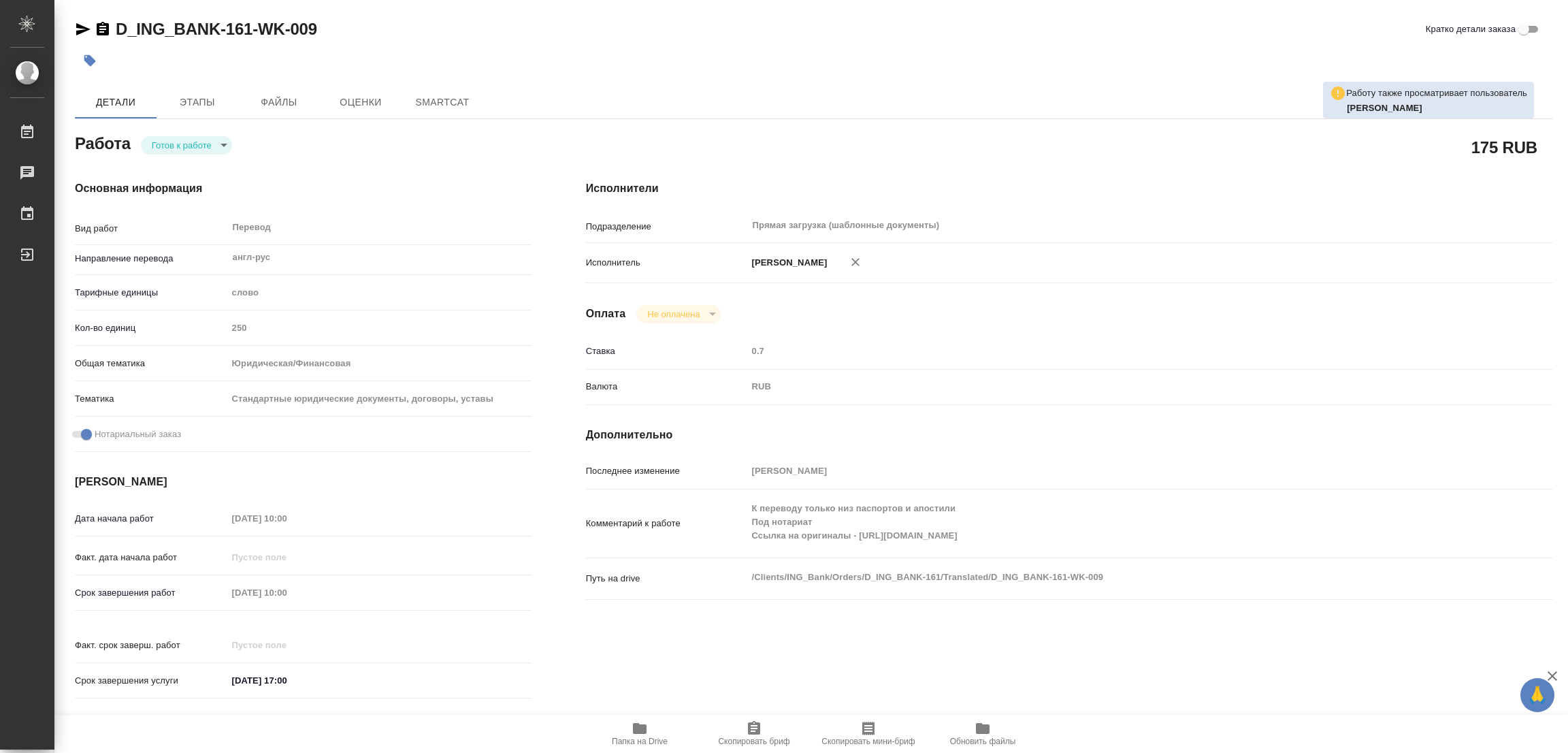
type textarea "x"
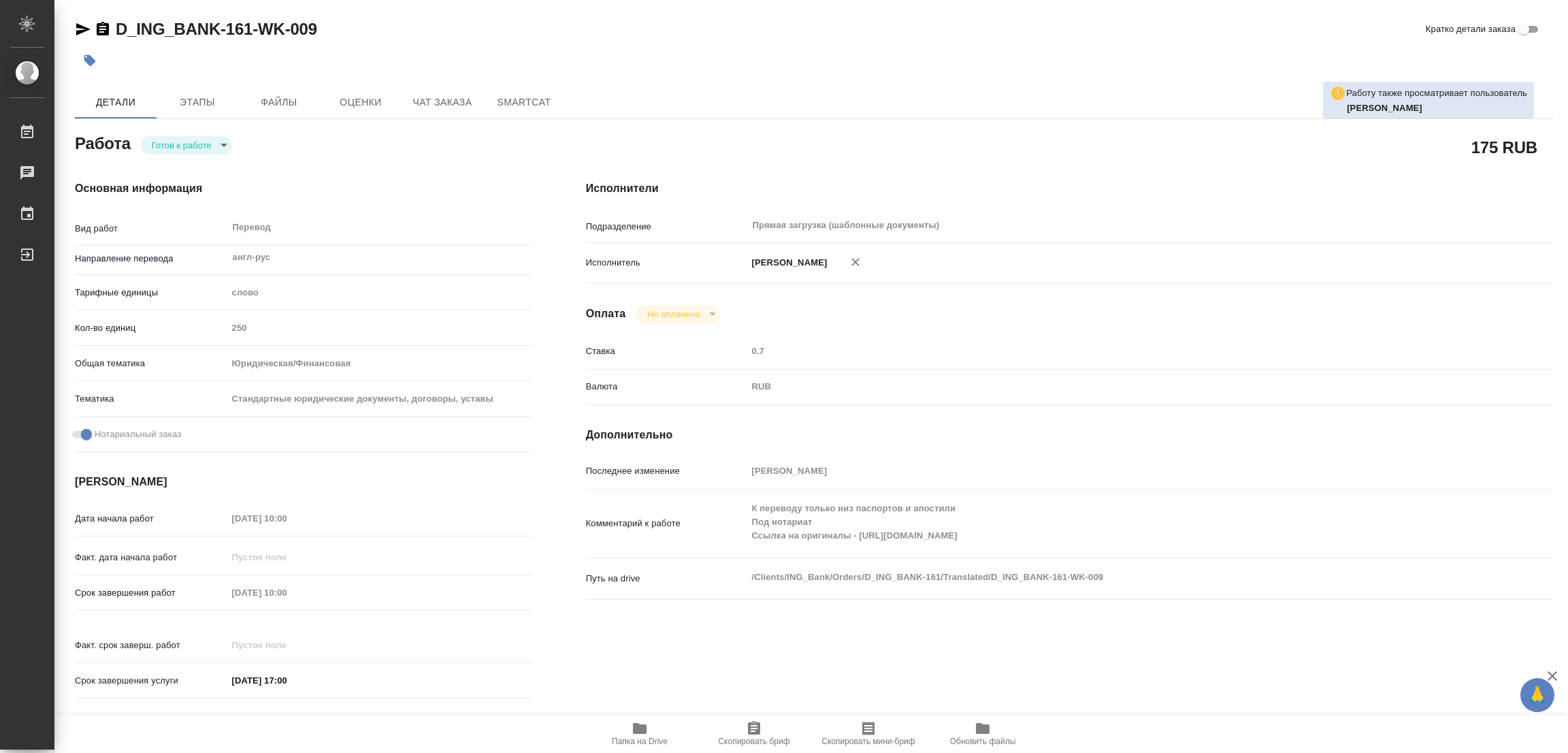
type textarea "x"
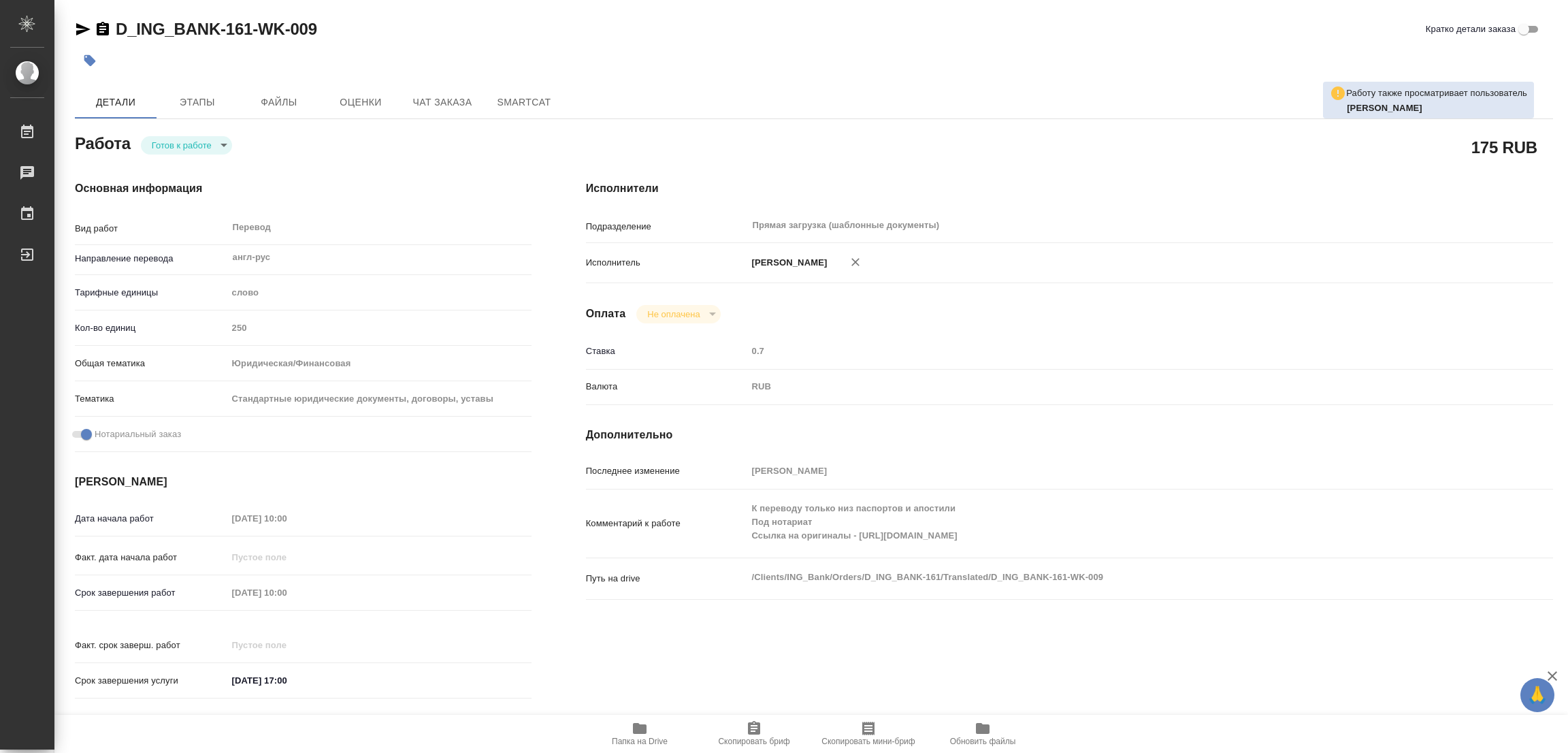
click at [173, 155] on div "Основная информация Вид работ Перевод x ​ Направление перевода англ-рус ​ Тариф…" at bounding box center [303, 444] width 511 height 581
click at [173, 143] on body "🙏 .cls-1 fill:#fff; AWATERA Popova Galina Работы Чаты График Выйти D_ING_BANK-1…" at bounding box center [784, 376] width 1568 height 753
type textarea "x"
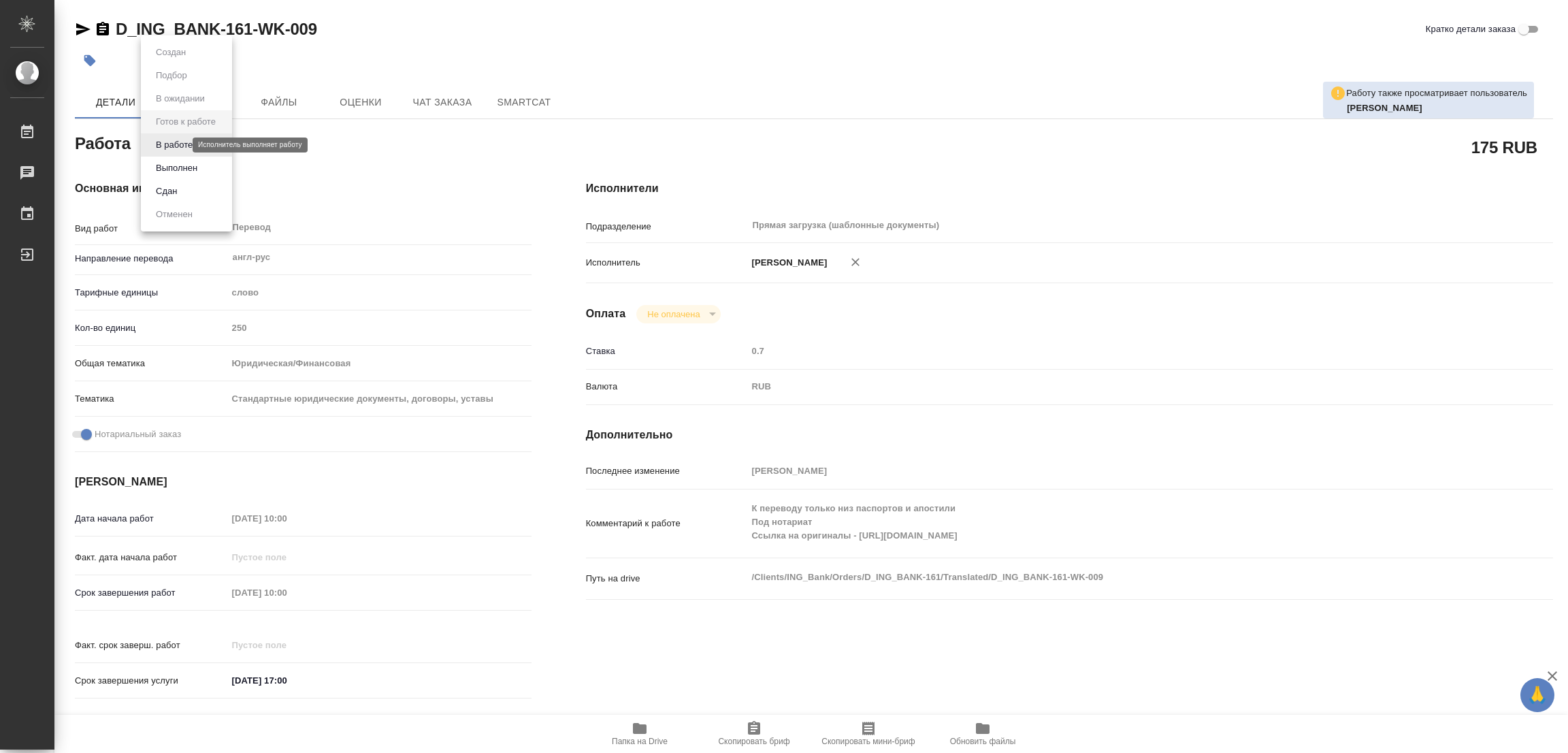
type textarea "x"
click at [173, 143] on button "В работе" at bounding box center [174, 145] width 45 height 15
type textarea "x"
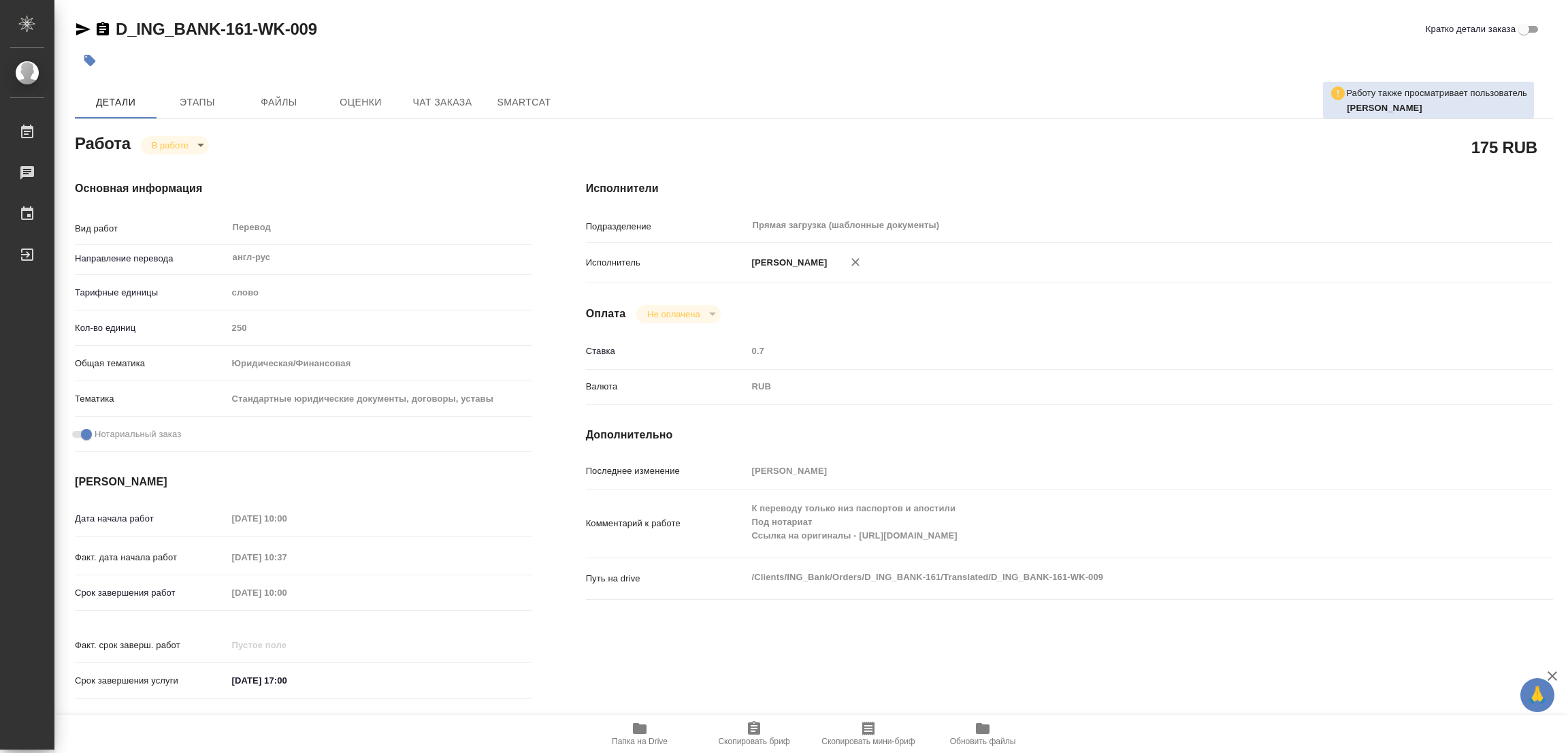
type textarea "x"
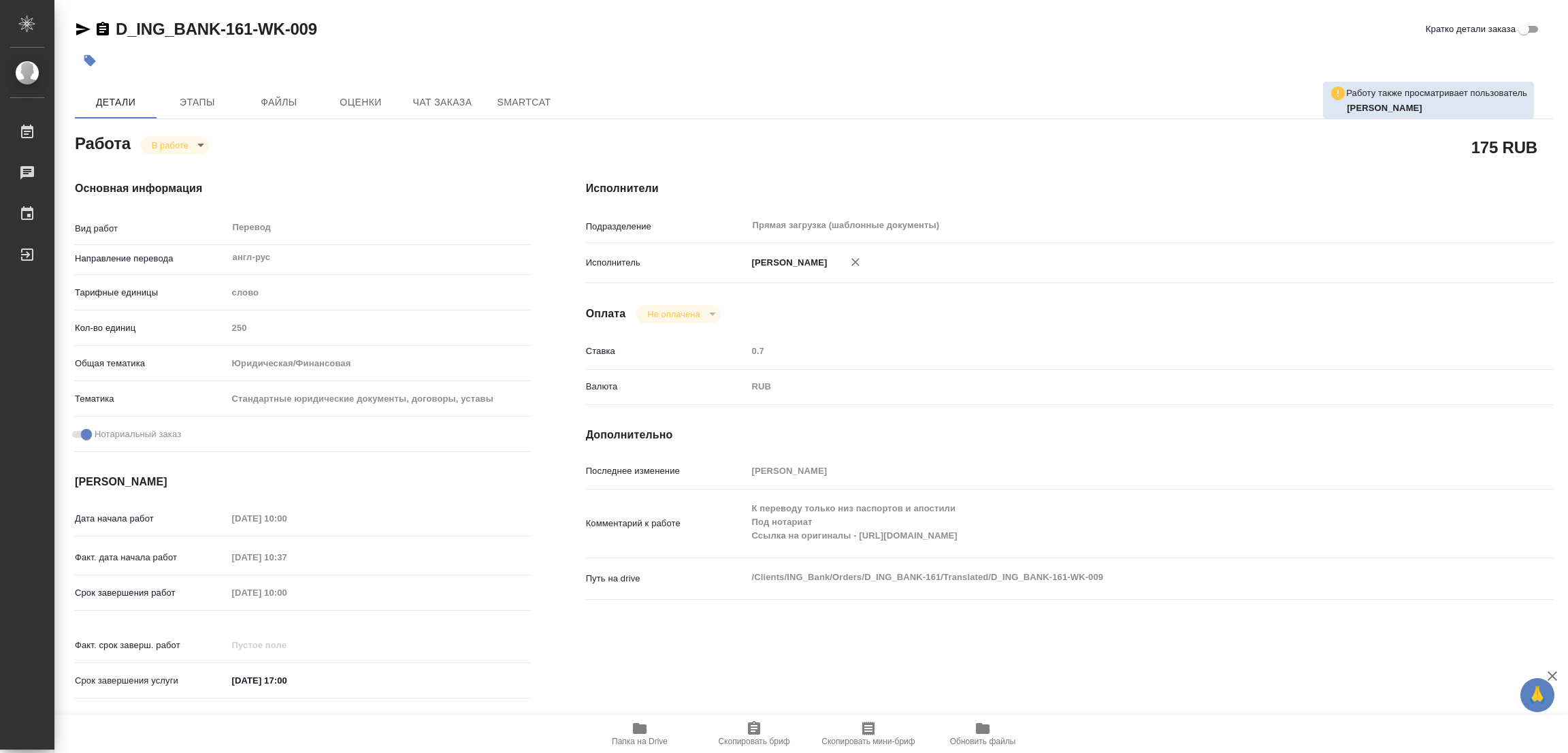
type textarea "x"
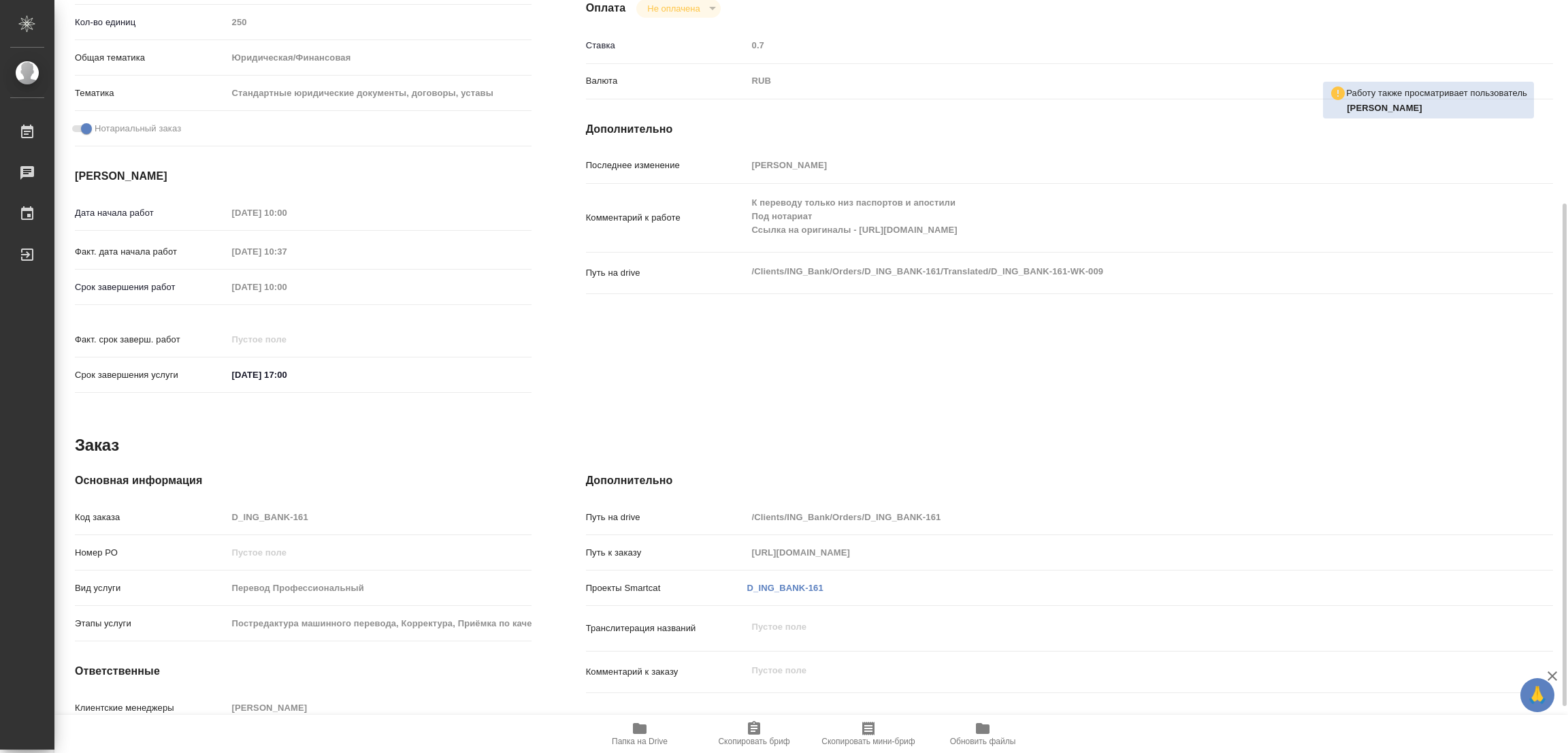
type textarea "x"
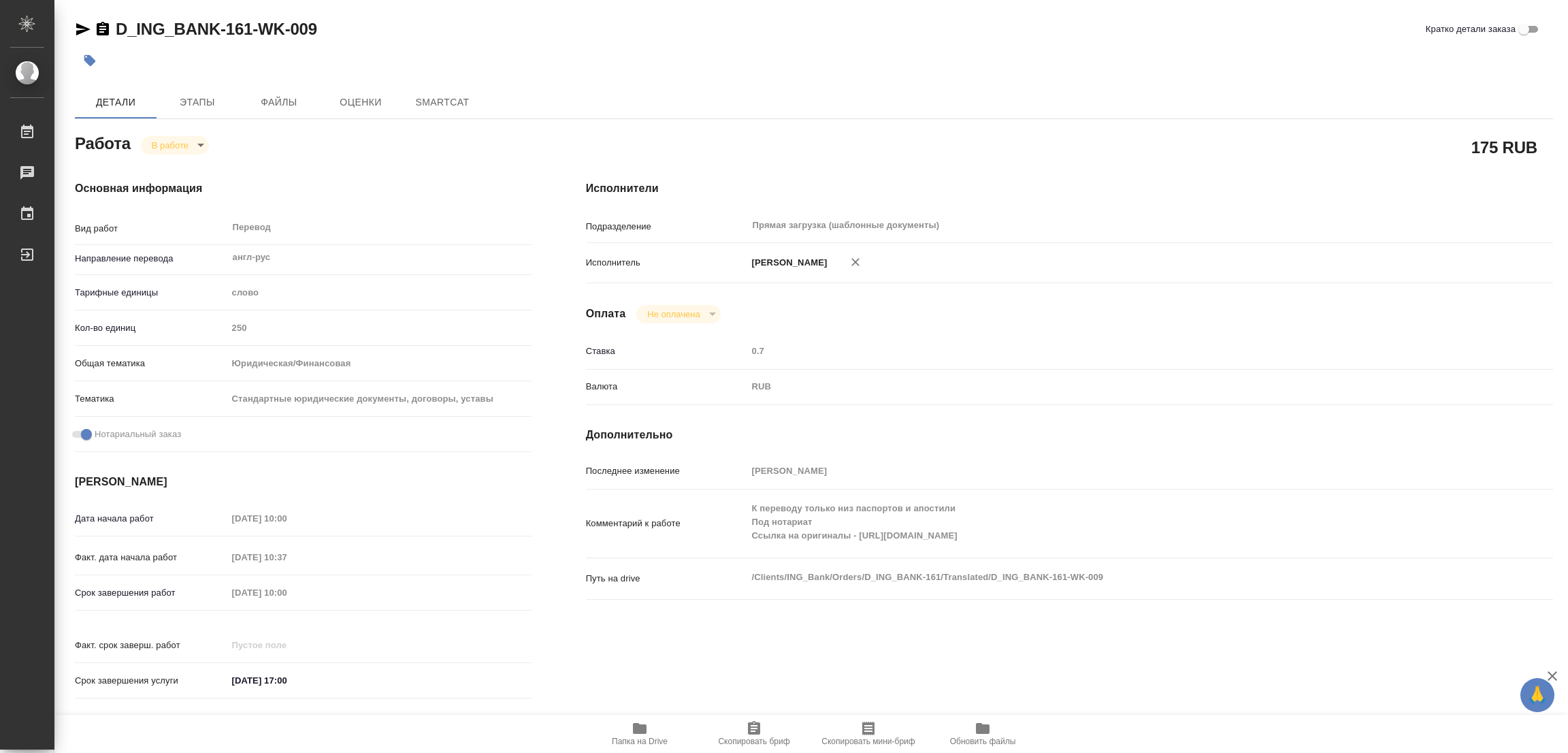
type textarea "x"
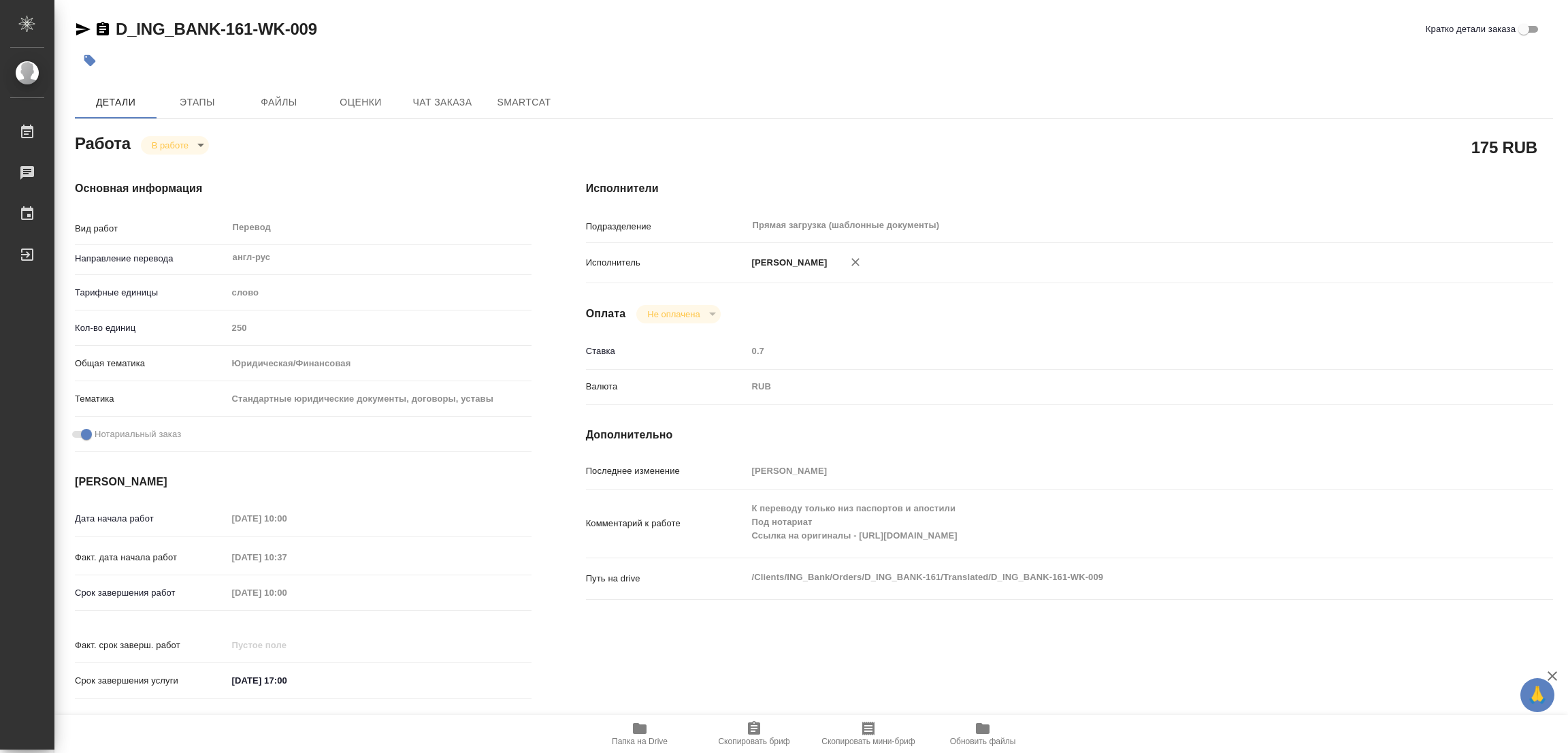
type textarea "x"
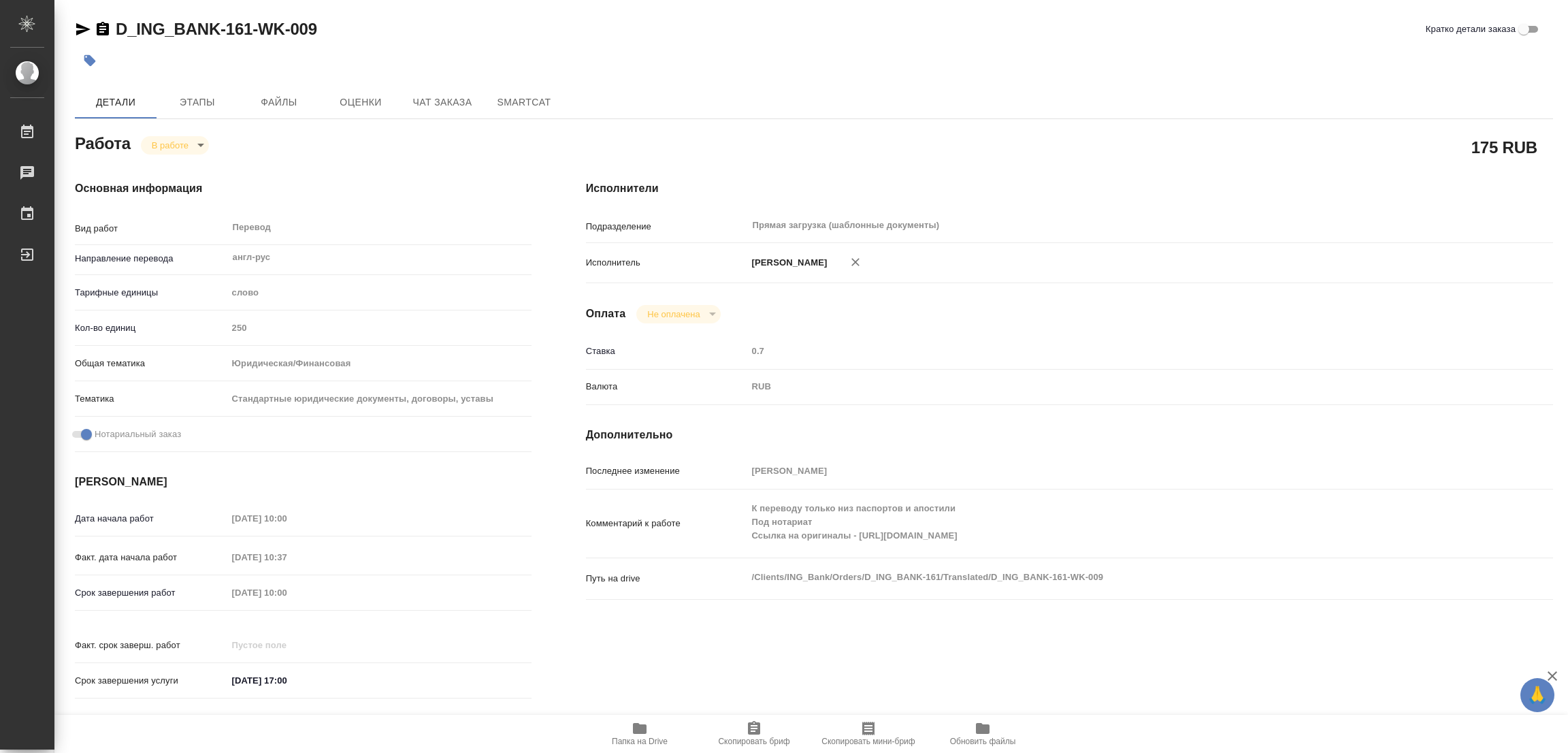
type textarea "x"
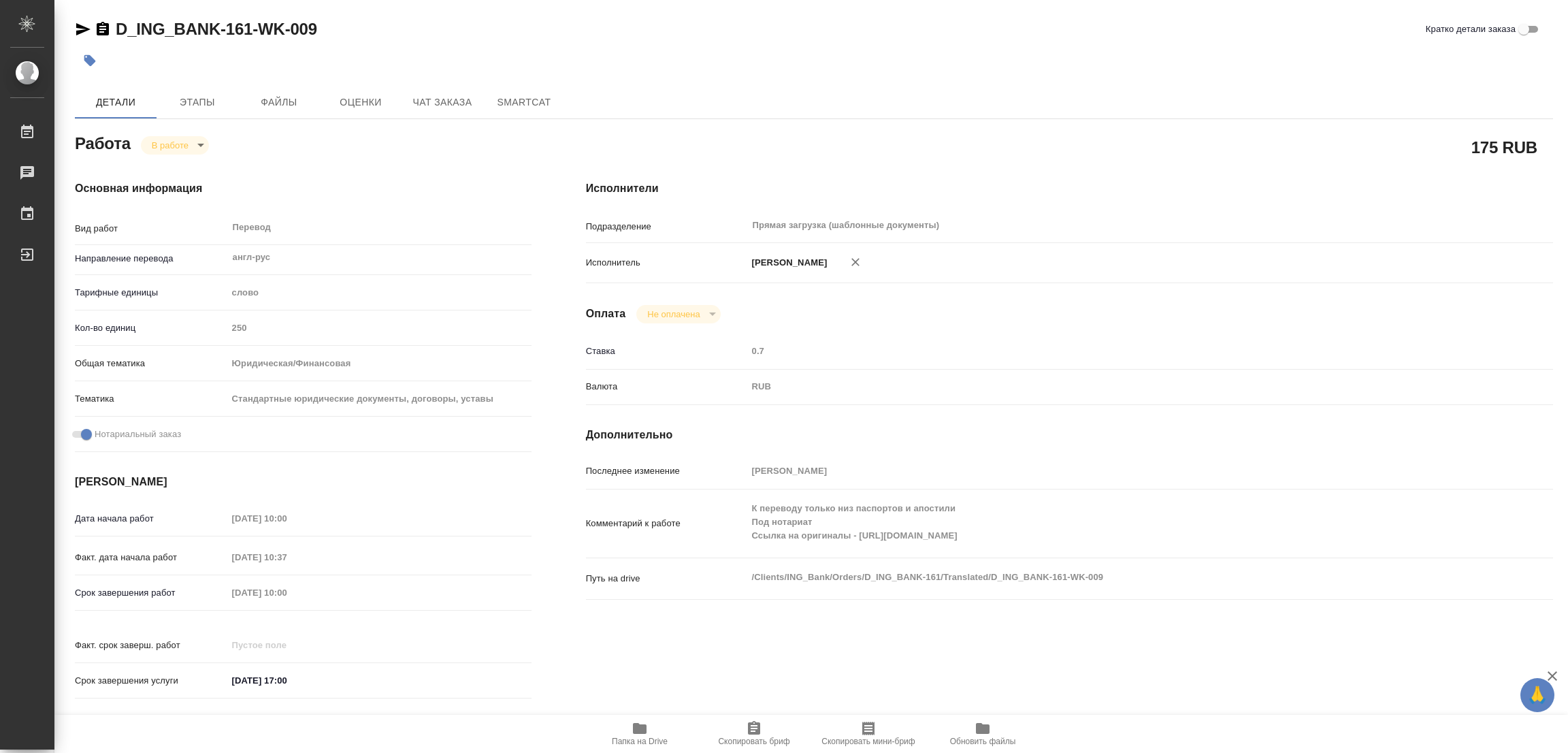
type textarea "x"
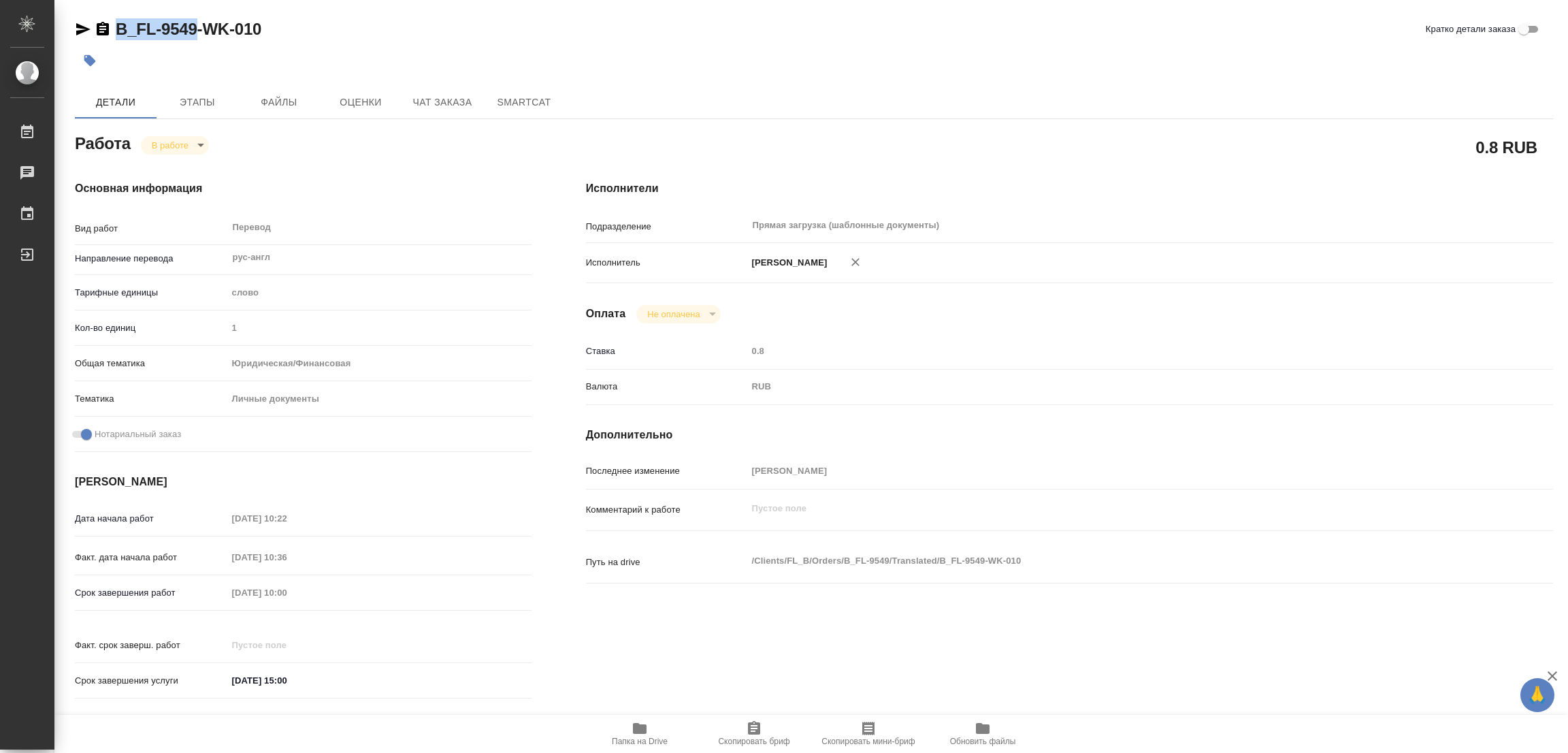
drag, startPoint x: 111, startPoint y: 12, endPoint x: 193, endPoint y: 35, distance: 85.2
click at [193, 35] on div "B_FL-9549-WK-010 Кратко детали заказа Детали Этапы Файлы Оценки Чат заказа Smar…" at bounding box center [814, 573] width 1493 height 1148
copy link "B_FL-9549"
click at [766, 728] on span "Скопировать бриф" at bounding box center [754, 733] width 98 height 26
copy link "B_FL-9549"
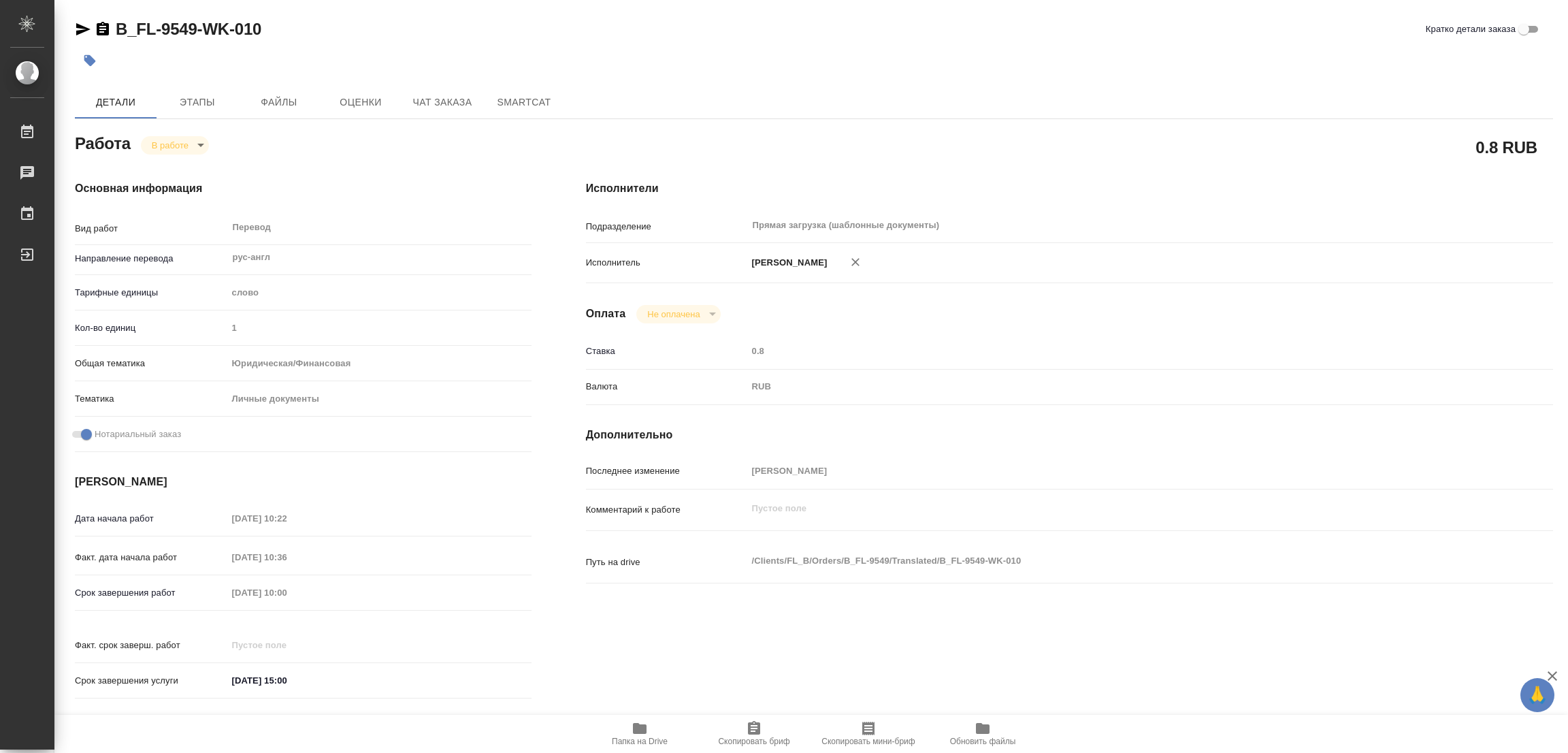
click at [203, 581] on div "Срок завершения работ [DATE] 10:00" at bounding box center [303, 593] width 456 height 24
click at [636, 729] on icon "button" at bounding box center [640, 728] width 14 height 11
drag, startPoint x: 117, startPoint y: 13, endPoint x: 217, endPoint y: 38, distance: 103.1
click at [217, 38] on div "BEG_FL-6276-WK-004 Кратко детали заказа Детали Этапы Файлы Оценки Чат заказа Sm…" at bounding box center [814, 571] width 1493 height 1142
copy link "BEG_FL-6276"
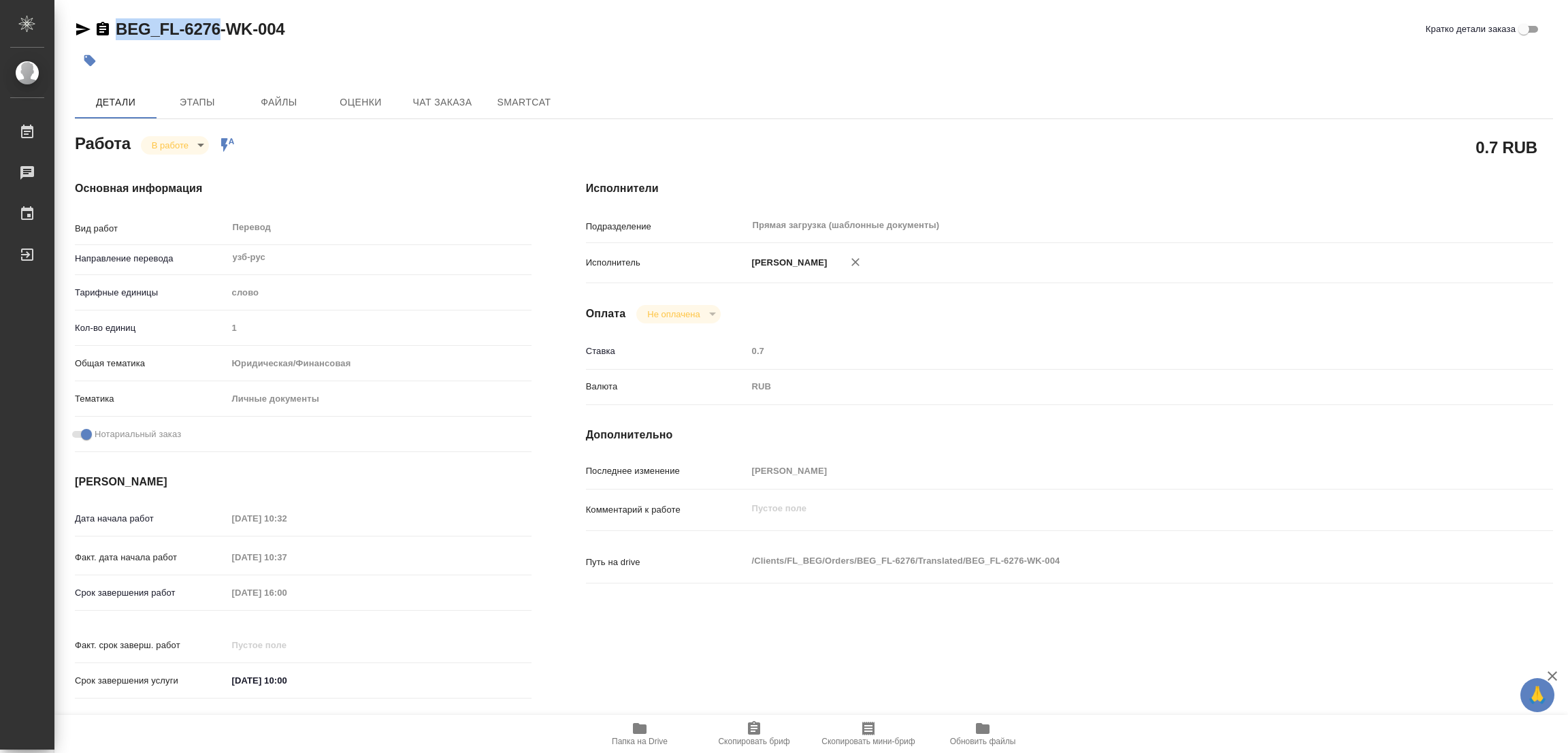
click at [749, 729] on icon "button" at bounding box center [754, 728] width 12 height 14
copy link "BEG_FL-6276"
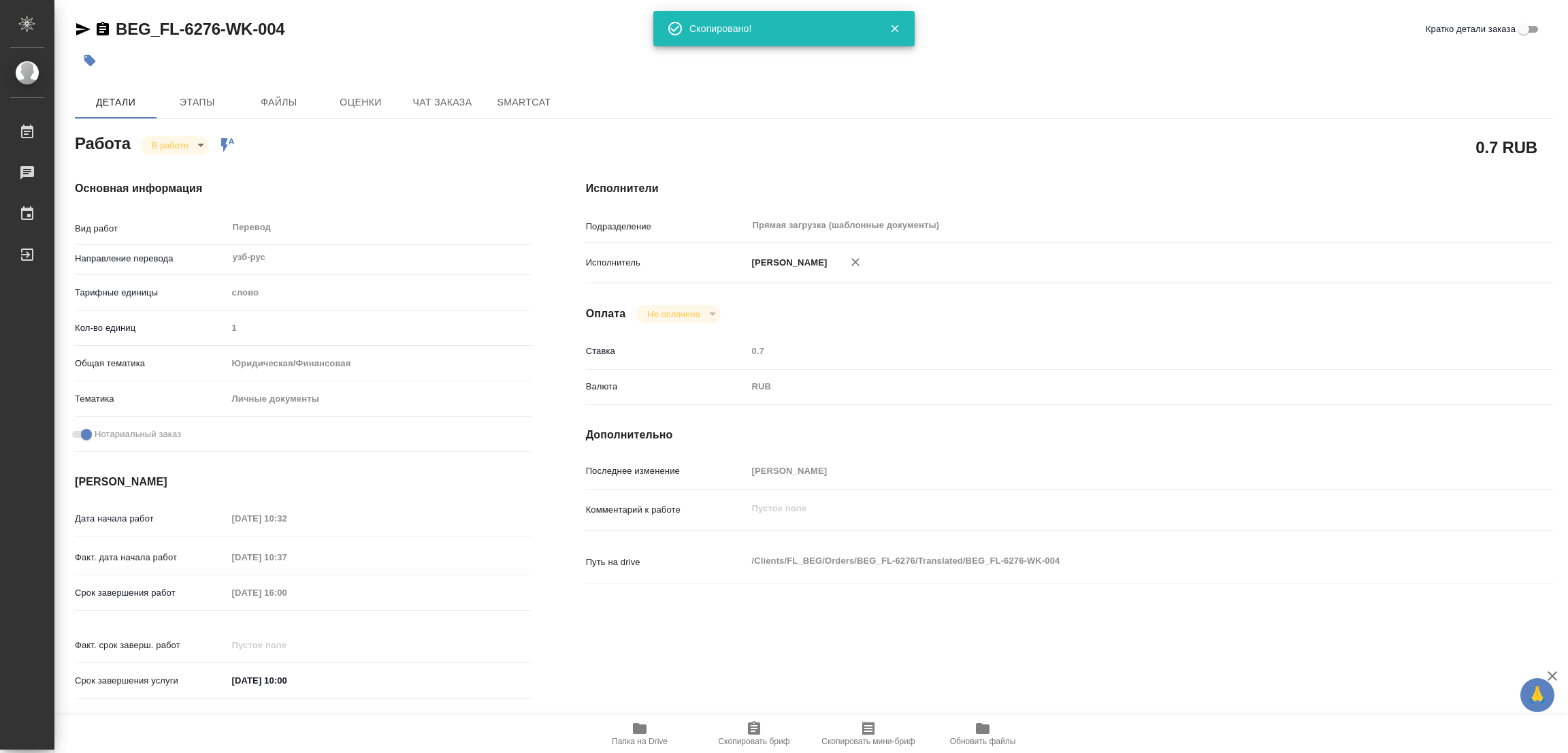
click at [168, 590] on div "Срок завершения работ [DATE] 16:00" at bounding box center [303, 593] width 456 height 24
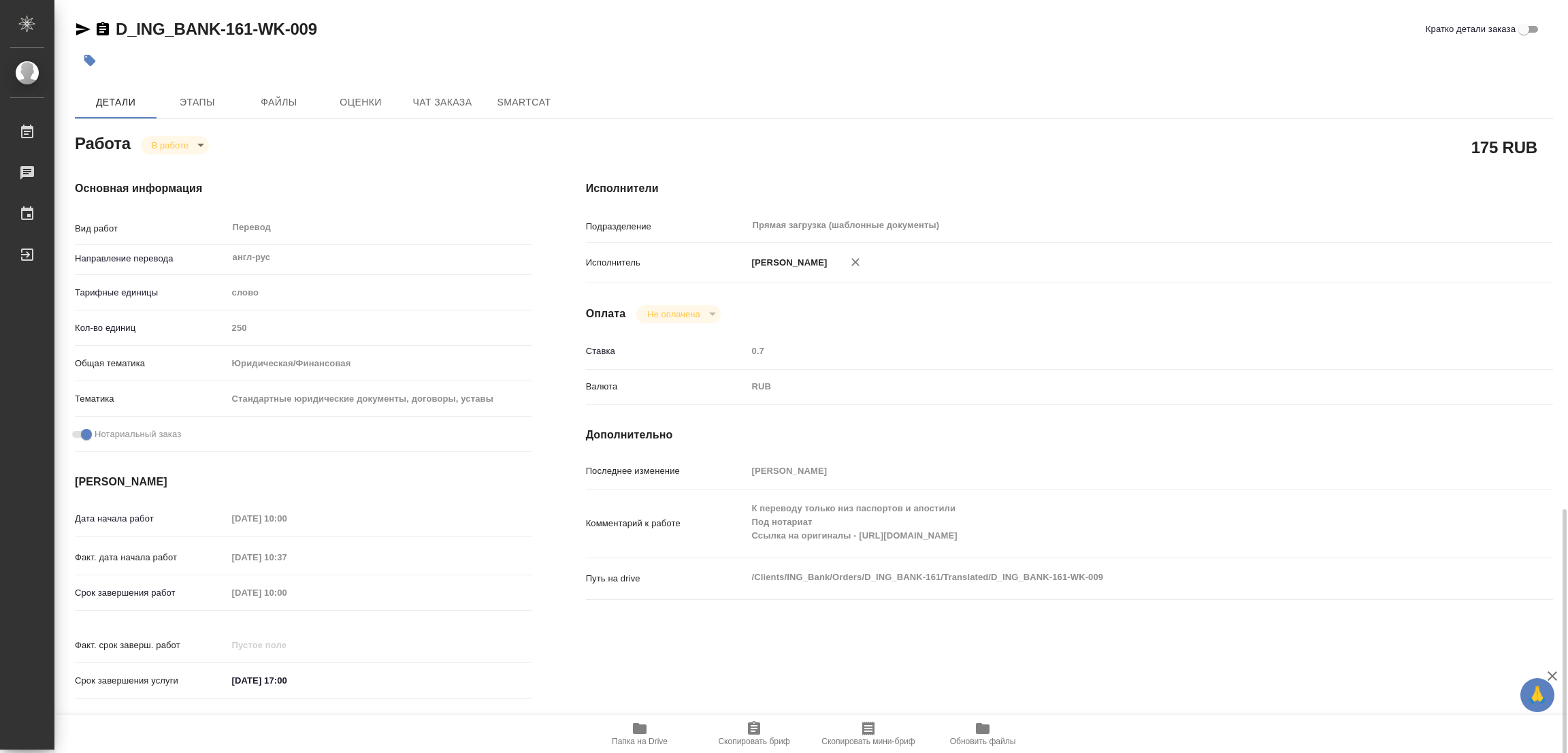
scroll to position [305, 0]
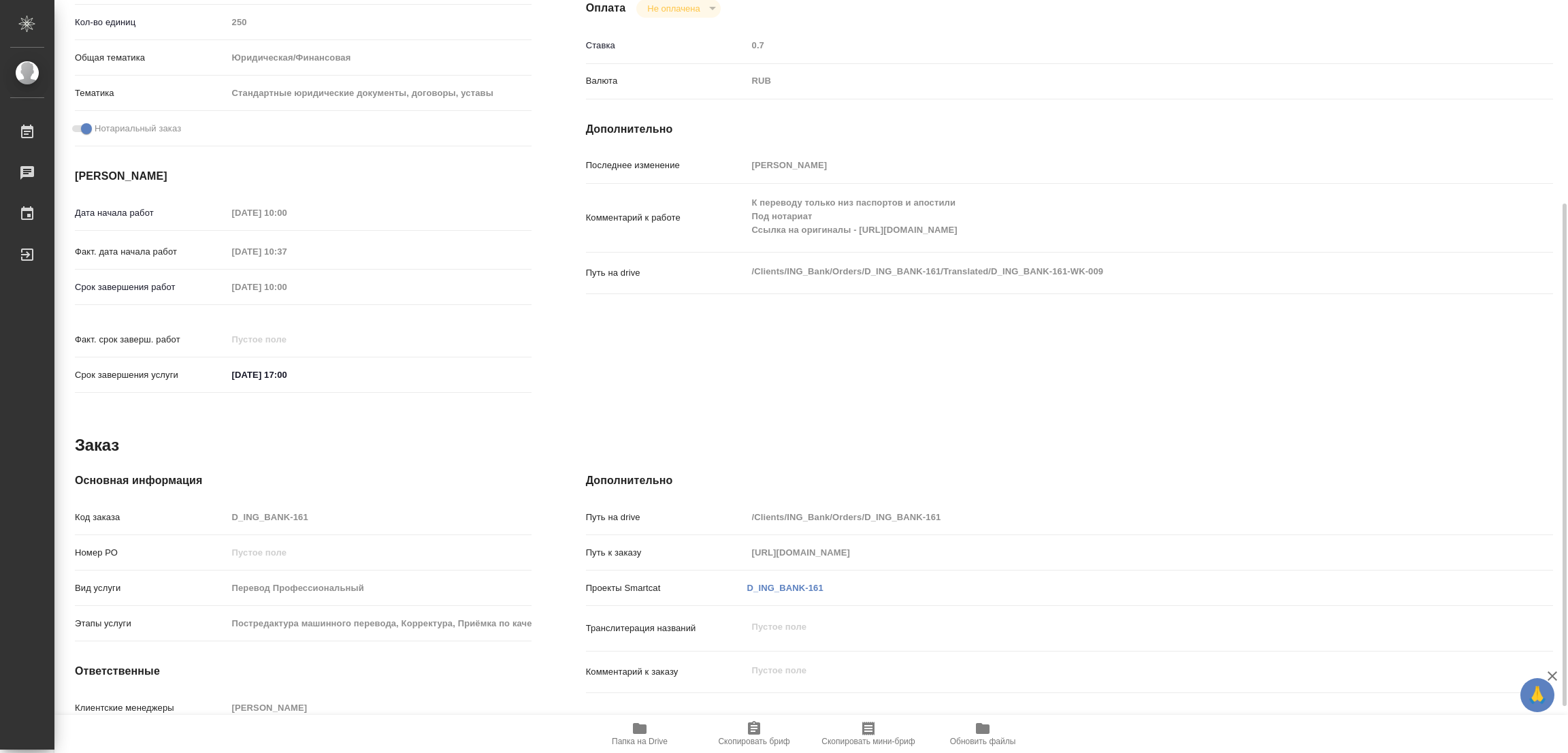
click at [650, 732] on span "Папка на Drive" at bounding box center [640, 733] width 98 height 26
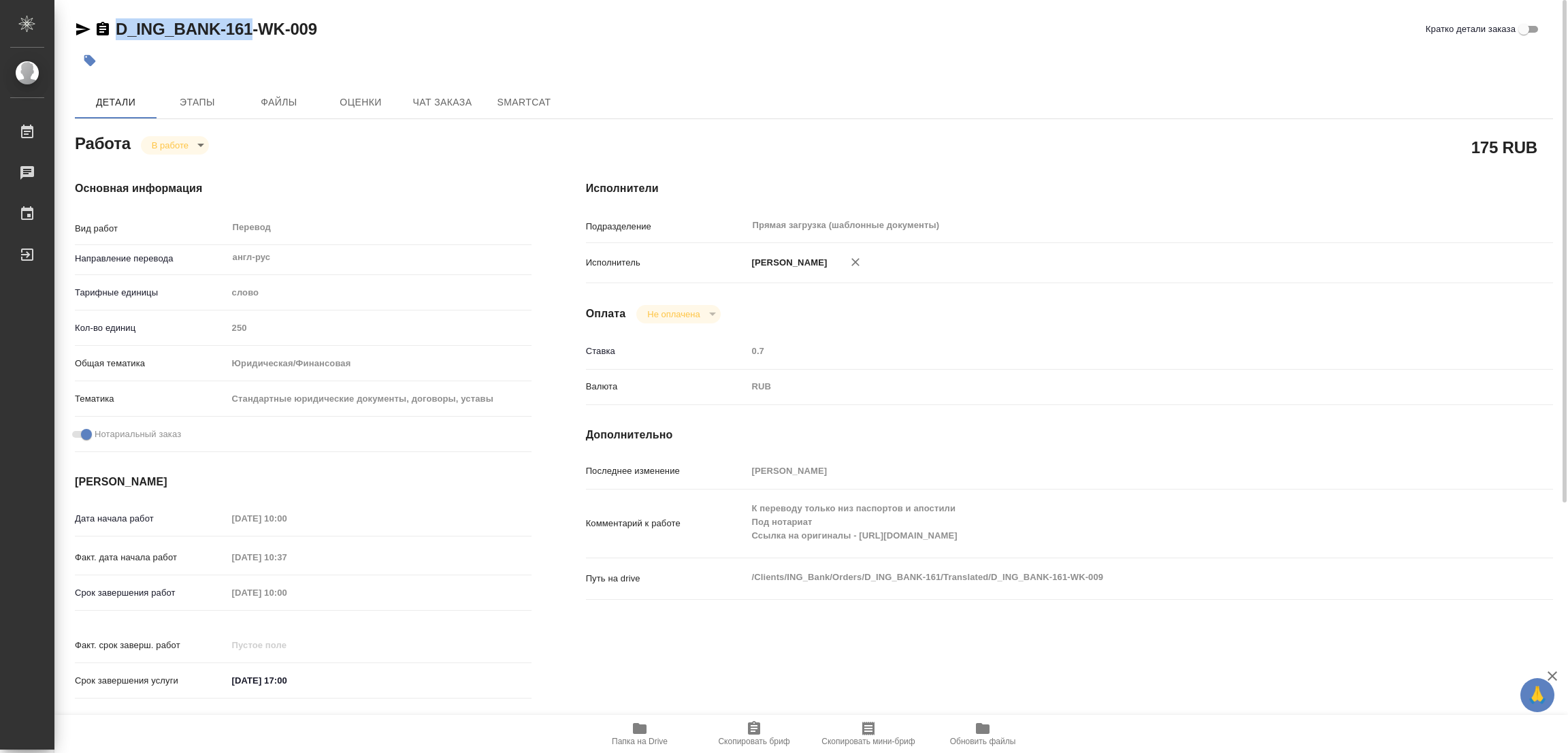
drag, startPoint x: 111, startPoint y: 15, endPoint x: 251, endPoint y: 24, distance: 140.3
click at [251, 24] on div "D_ING_BANK-161-WK-009 Кратко детали заказа Детали Этапы Файлы Оценки Чат заказа…" at bounding box center [814, 571] width 1493 height 1142
copy link "D_ING_BANK-161"
click at [750, 729] on icon "button" at bounding box center [754, 728] width 12 height 14
copy link "D_ING_BANK-161"
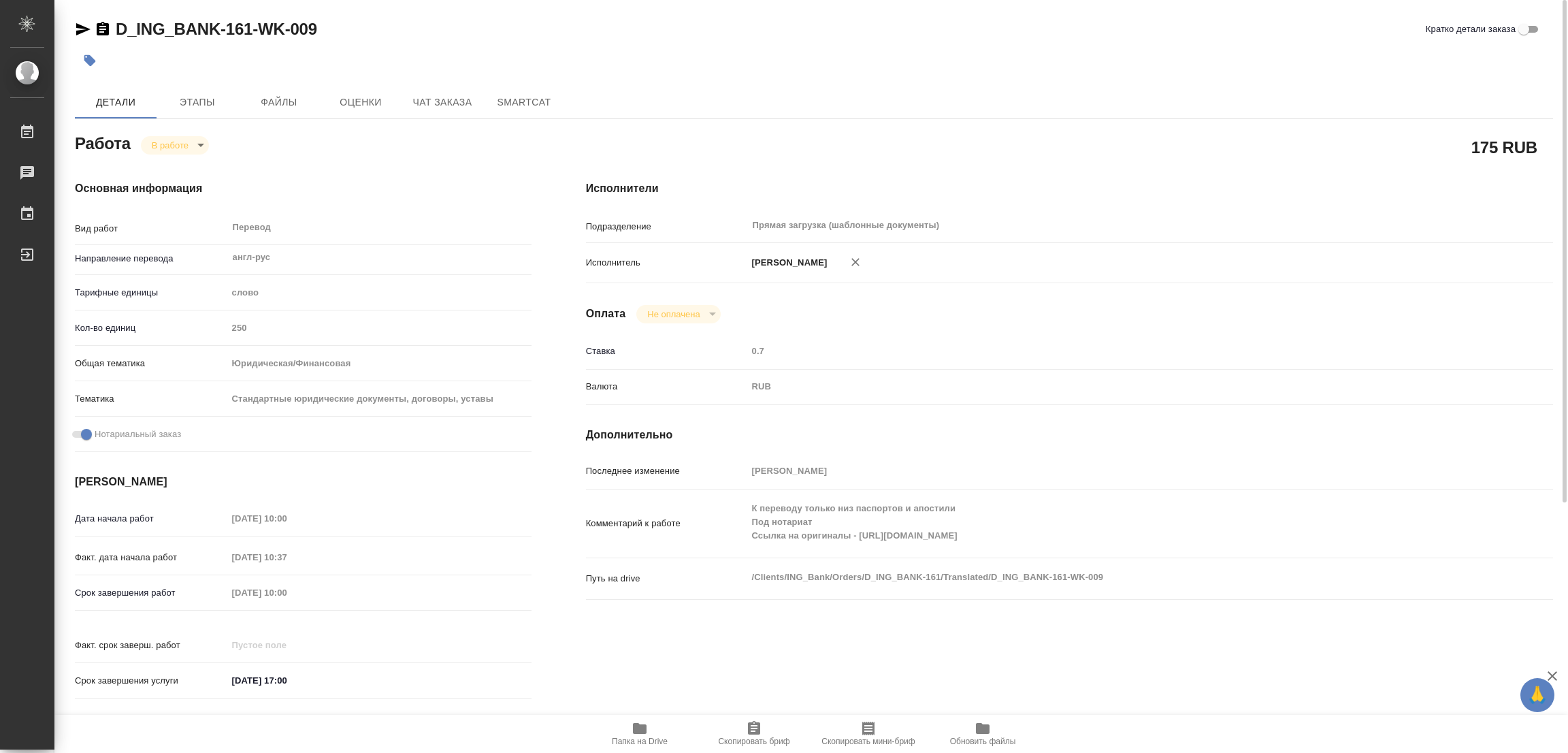
click at [211, 589] on div "Срок завершения работ [DATE] 10:00" at bounding box center [303, 593] width 456 height 24
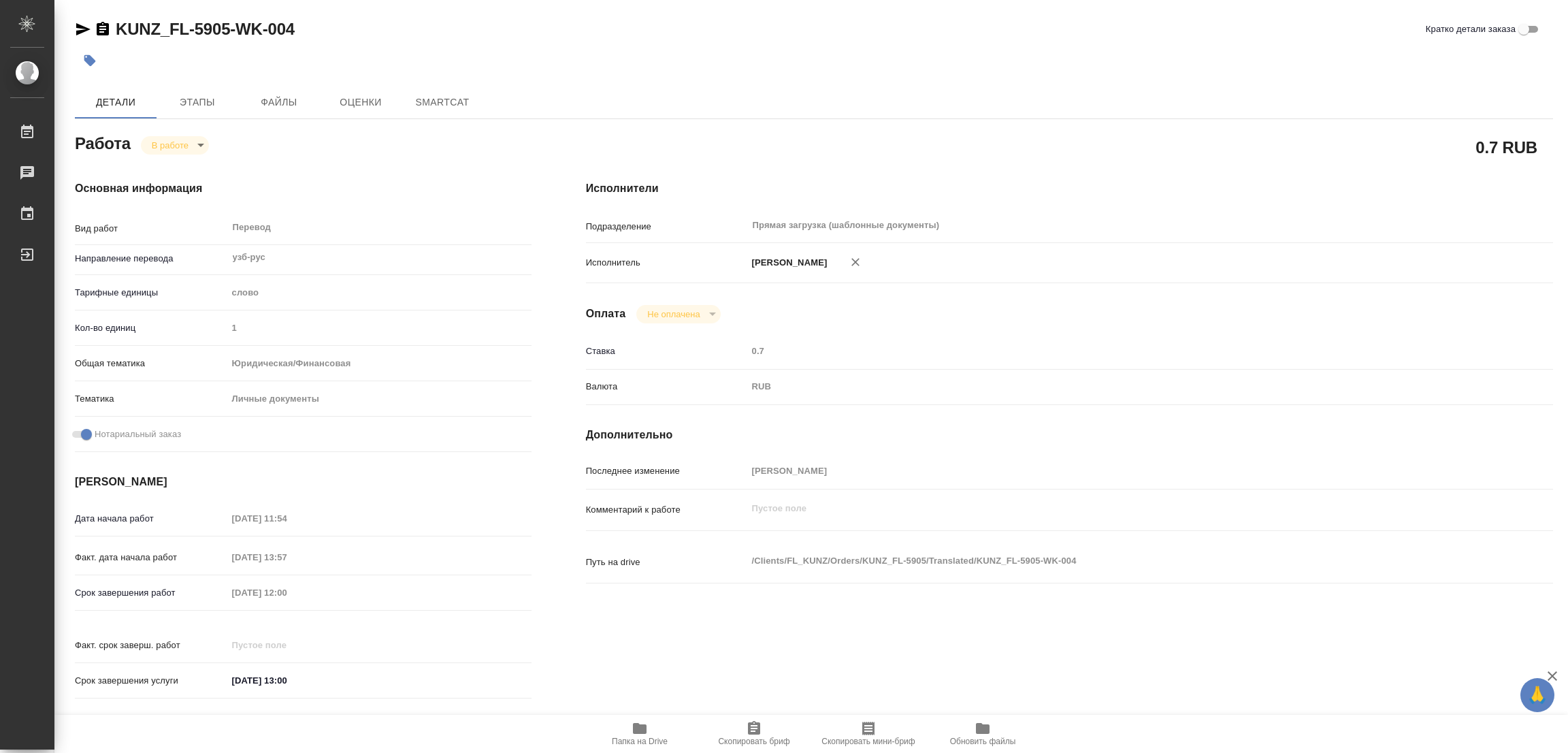
type textarea "x"
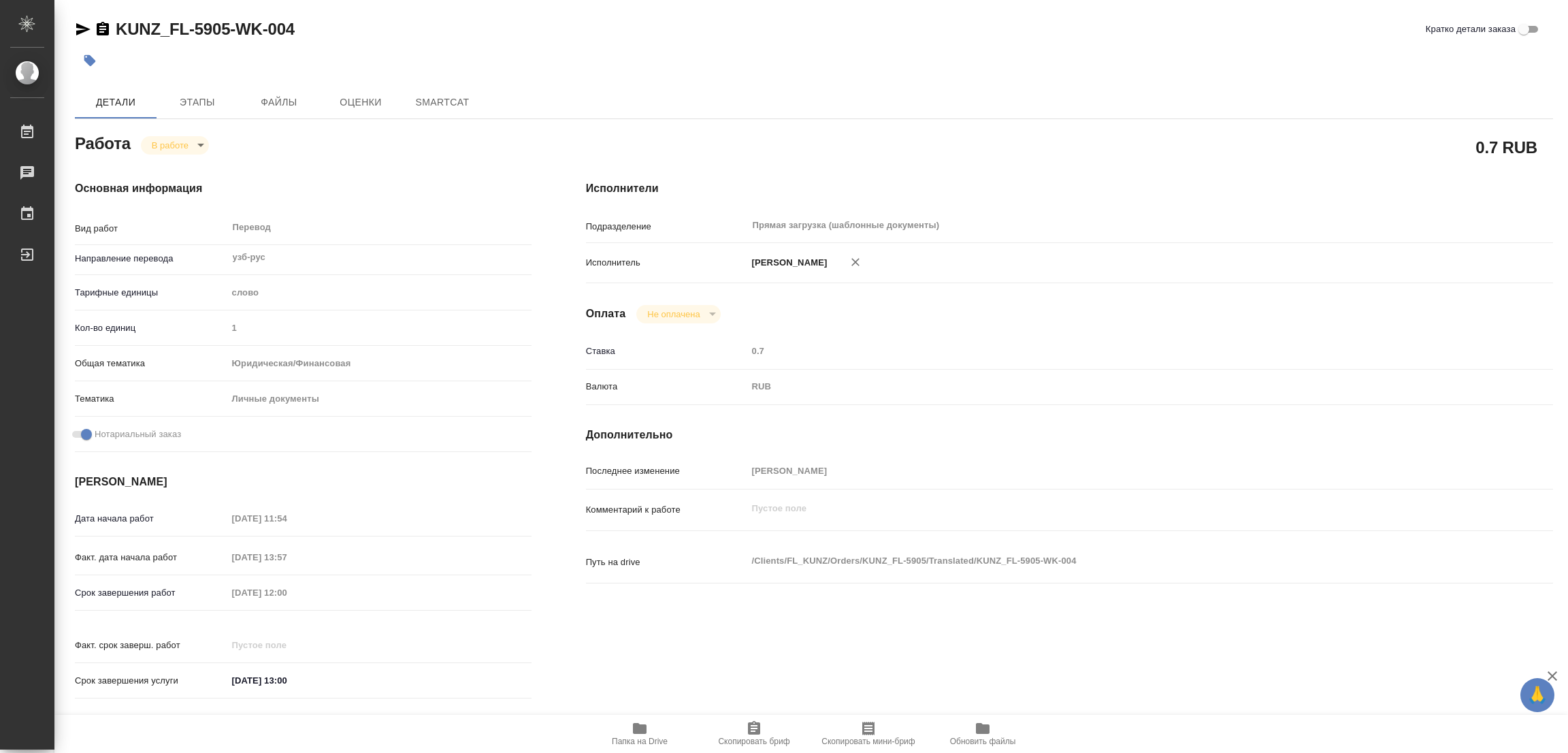
type textarea "x"
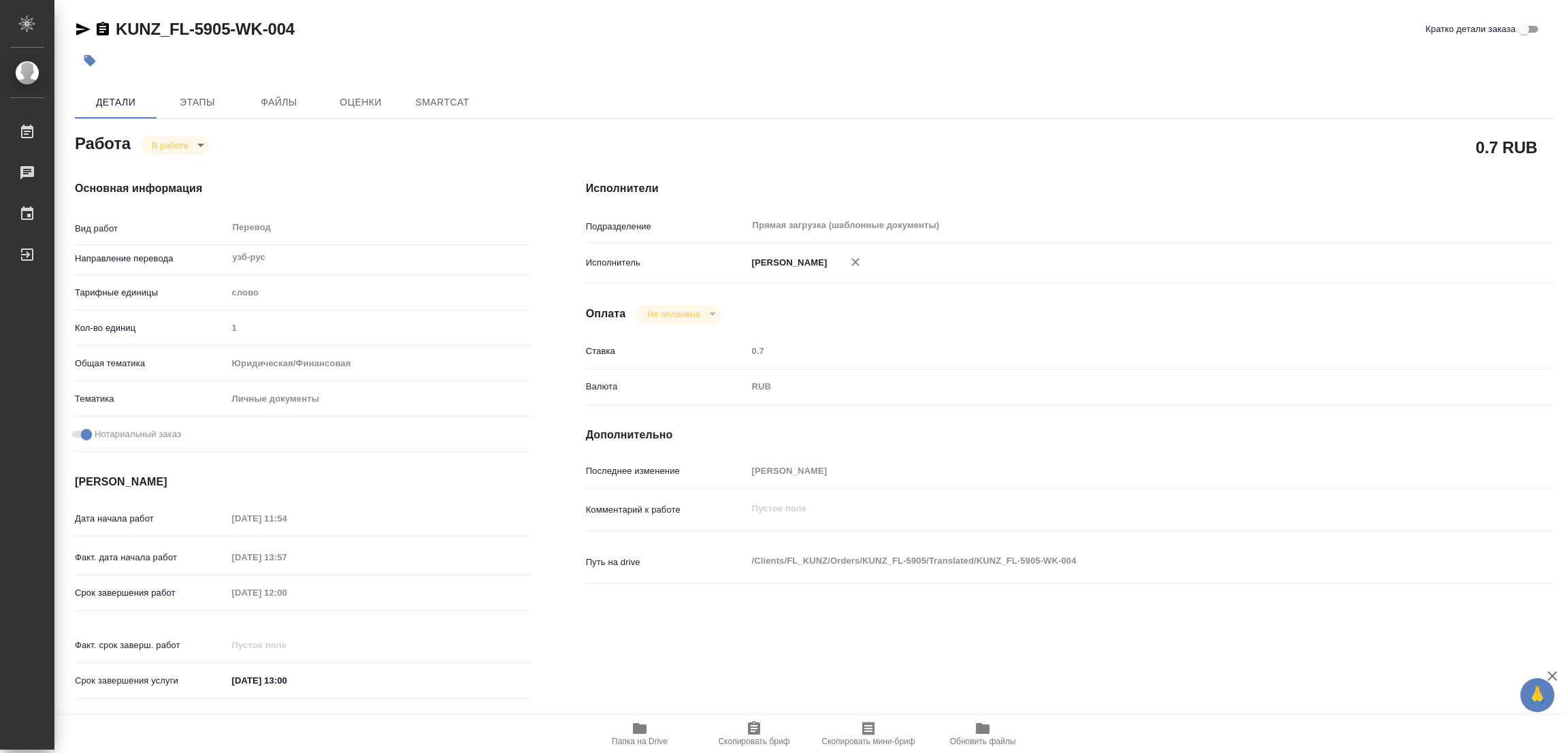
type textarea "x"
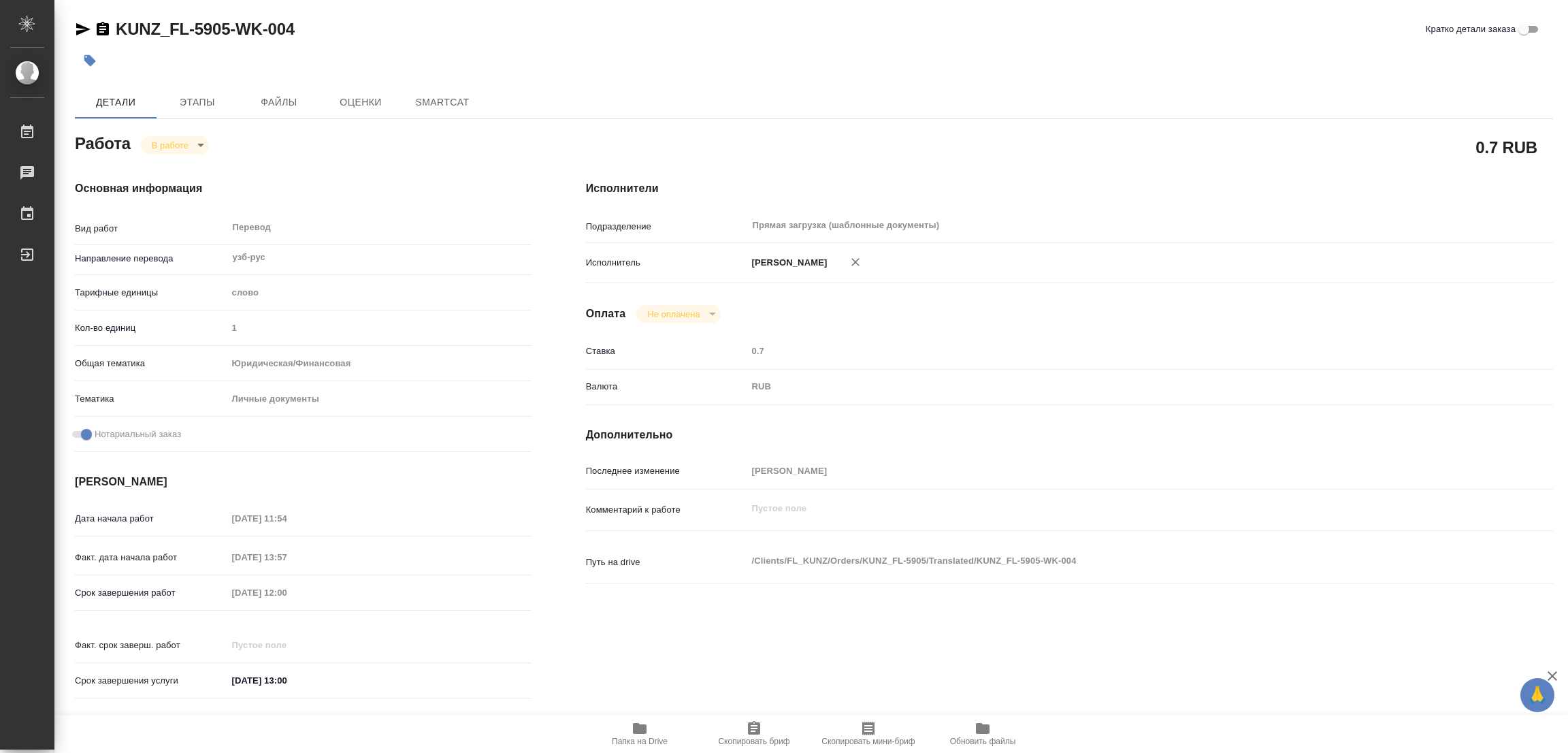
type textarea "x"
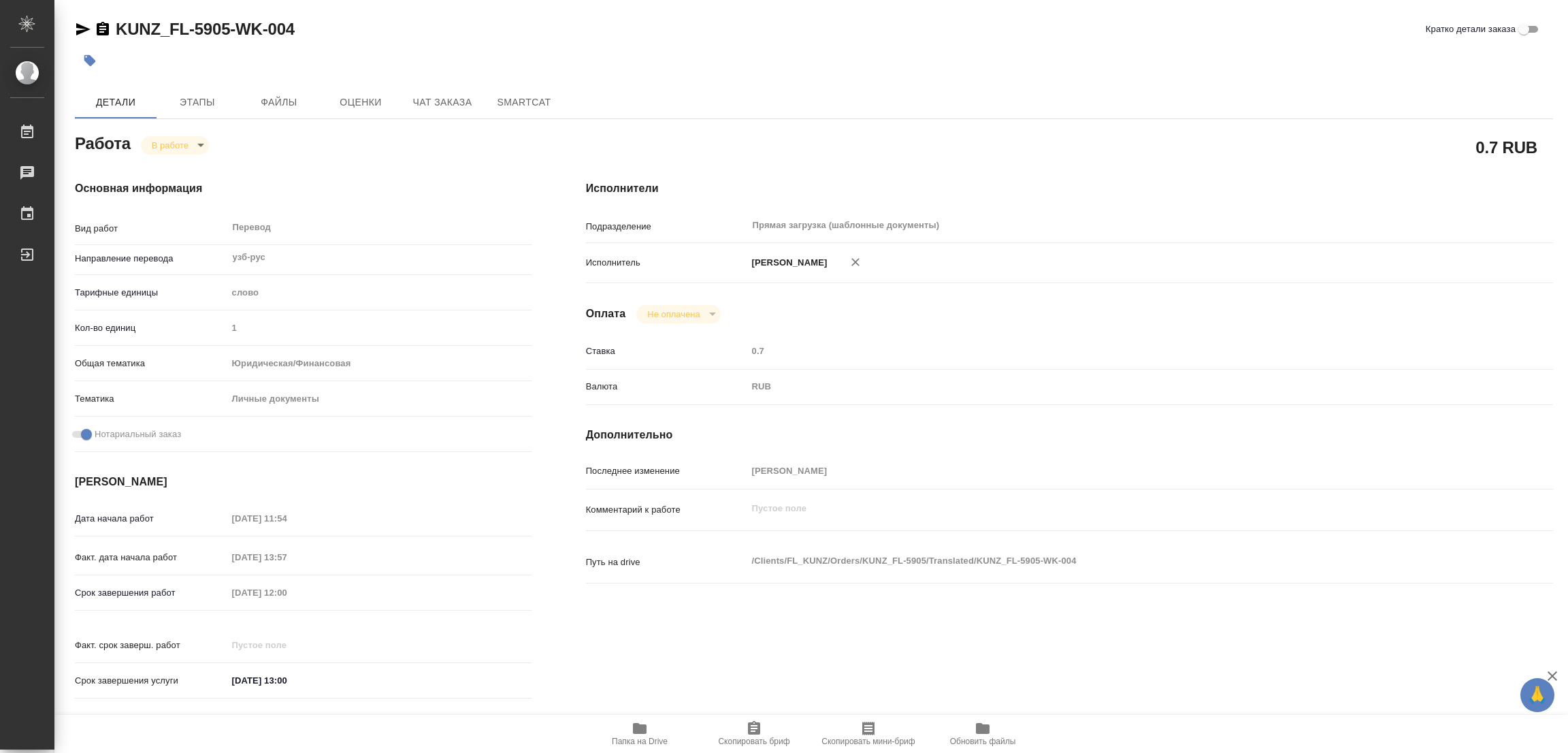
type textarea "x"
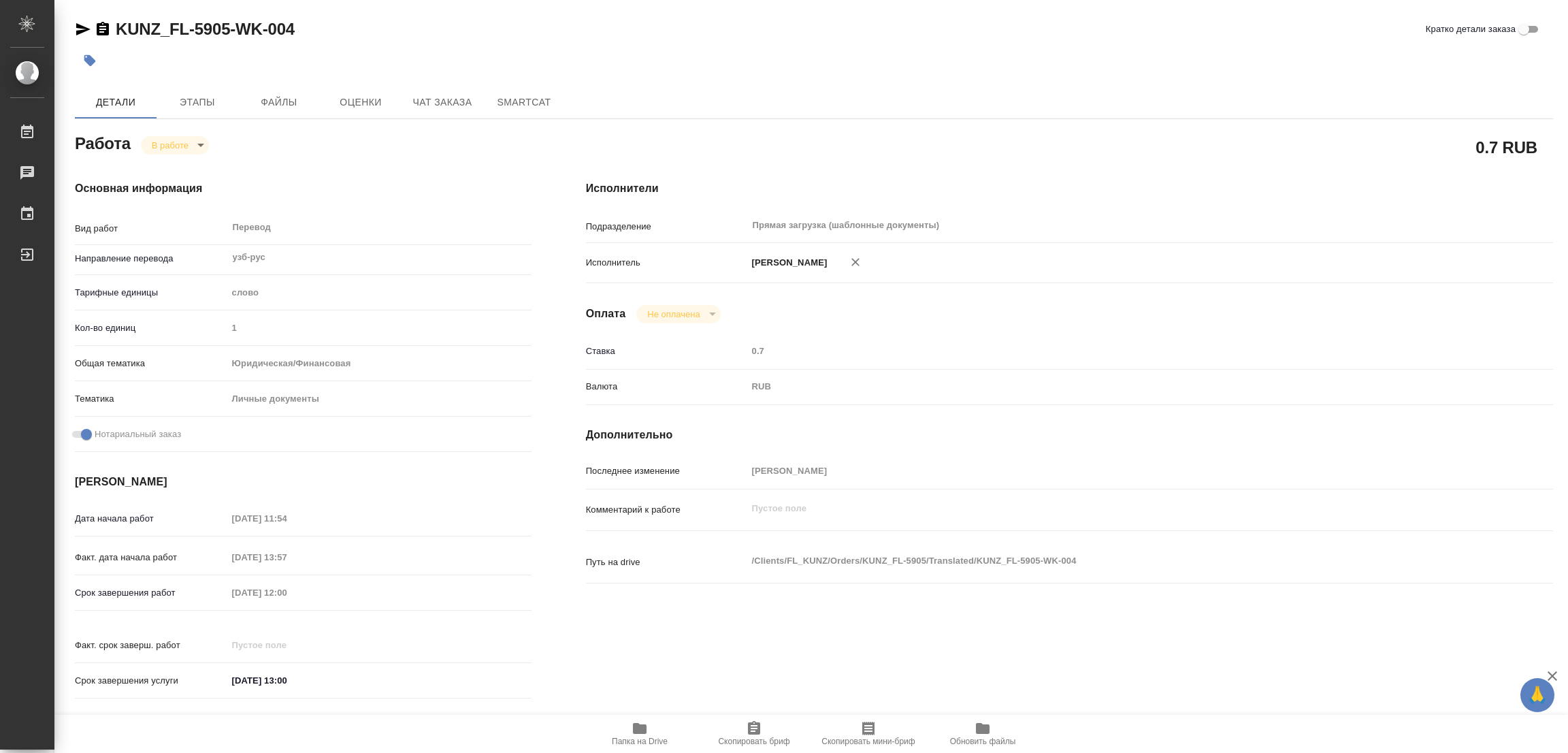
click at [644, 731] on icon "button" at bounding box center [640, 728] width 14 height 11
type textarea "x"
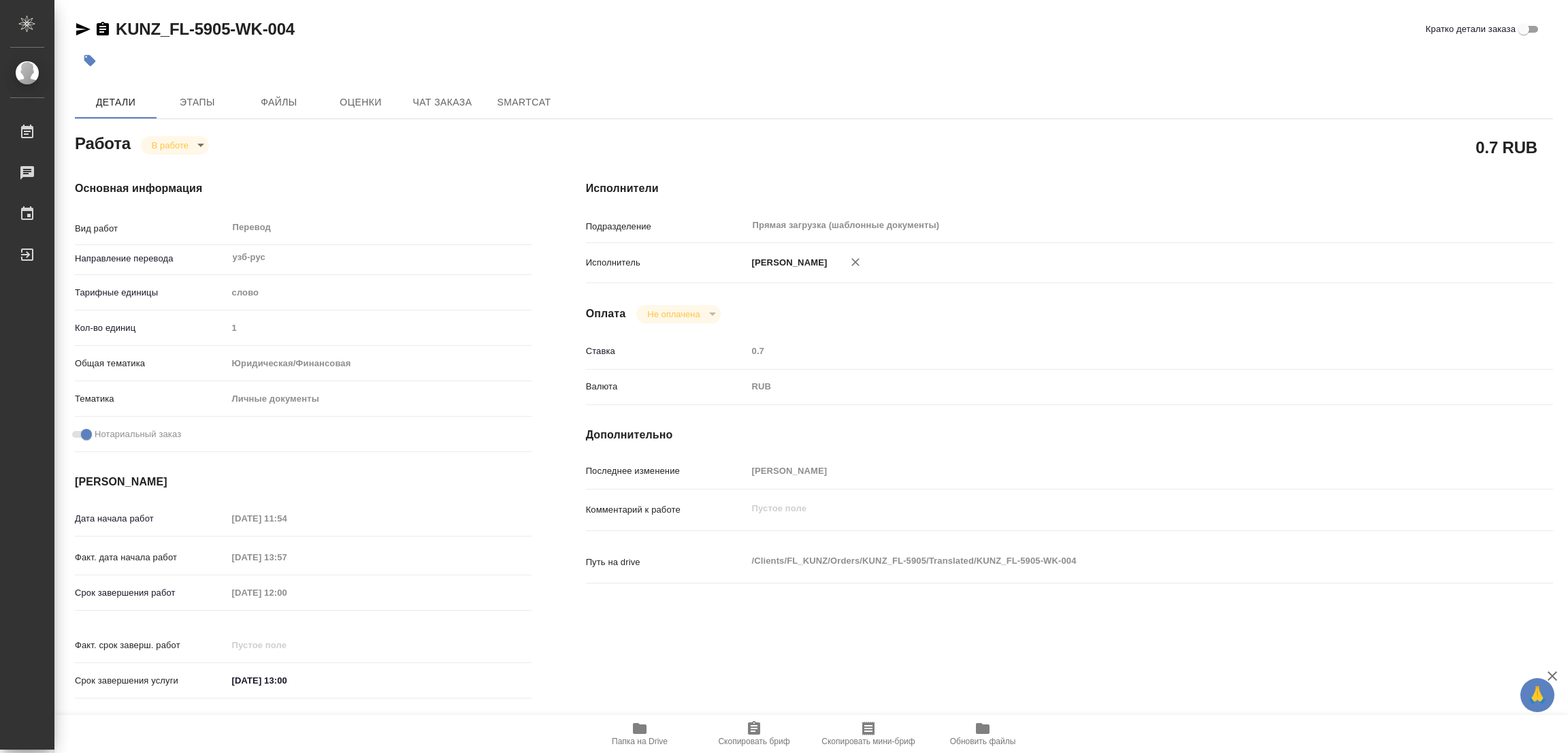
type textarea "x"
click at [206, 101] on span "Этапы" at bounding box center [197, 102] width 65 height 17
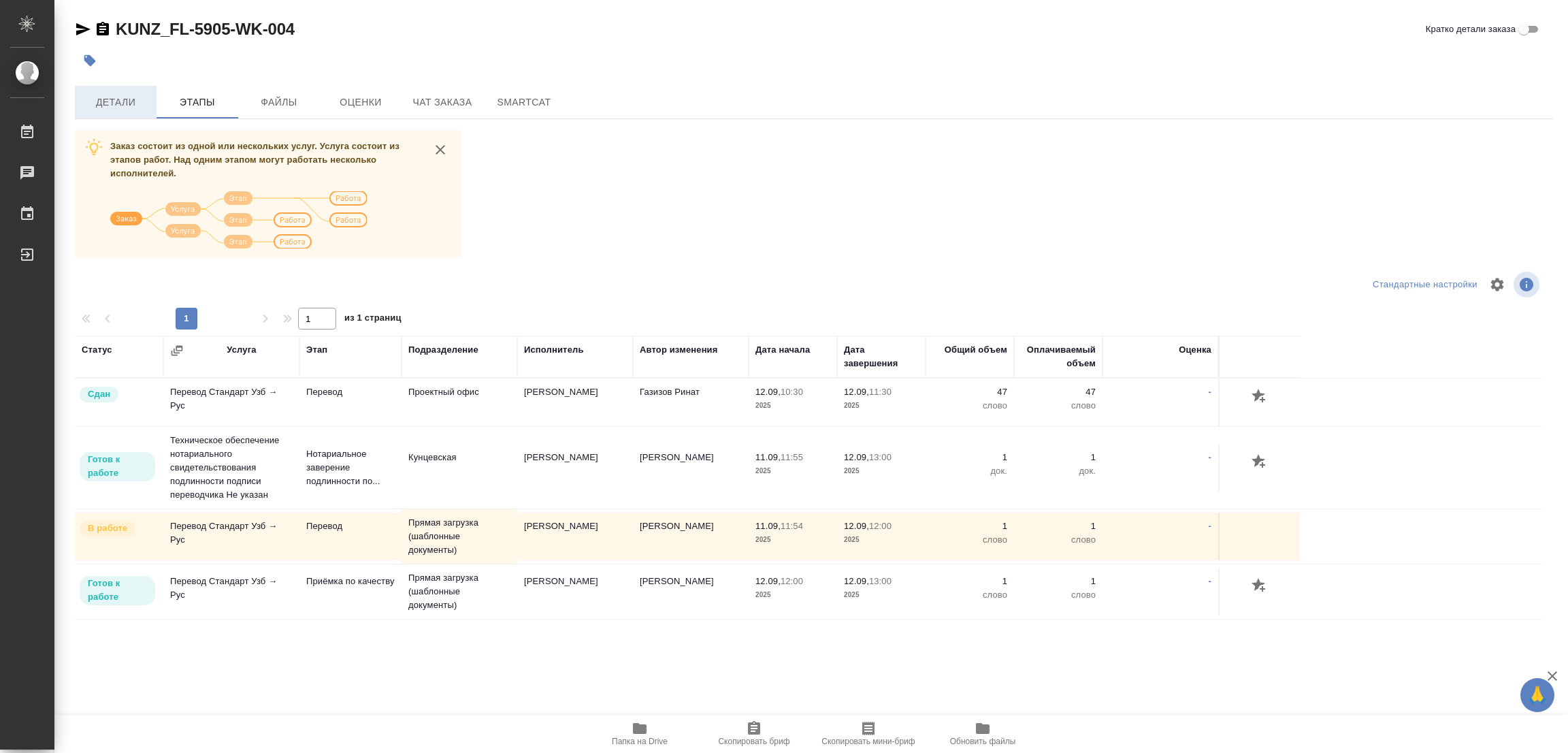
click at [110, 104] on span "Детали" at bounding box center [115, 102] width 65 height 17
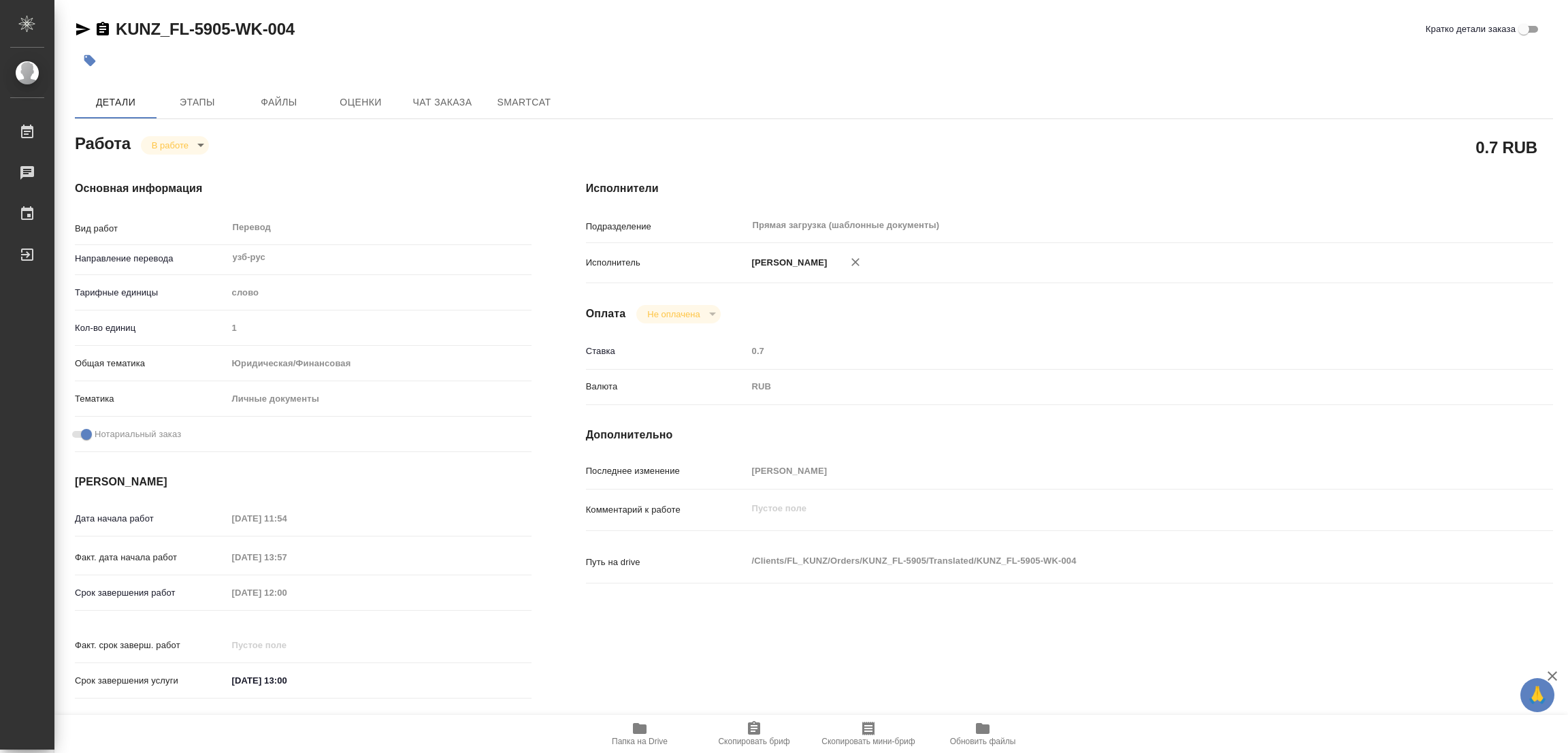
type textarea "x"
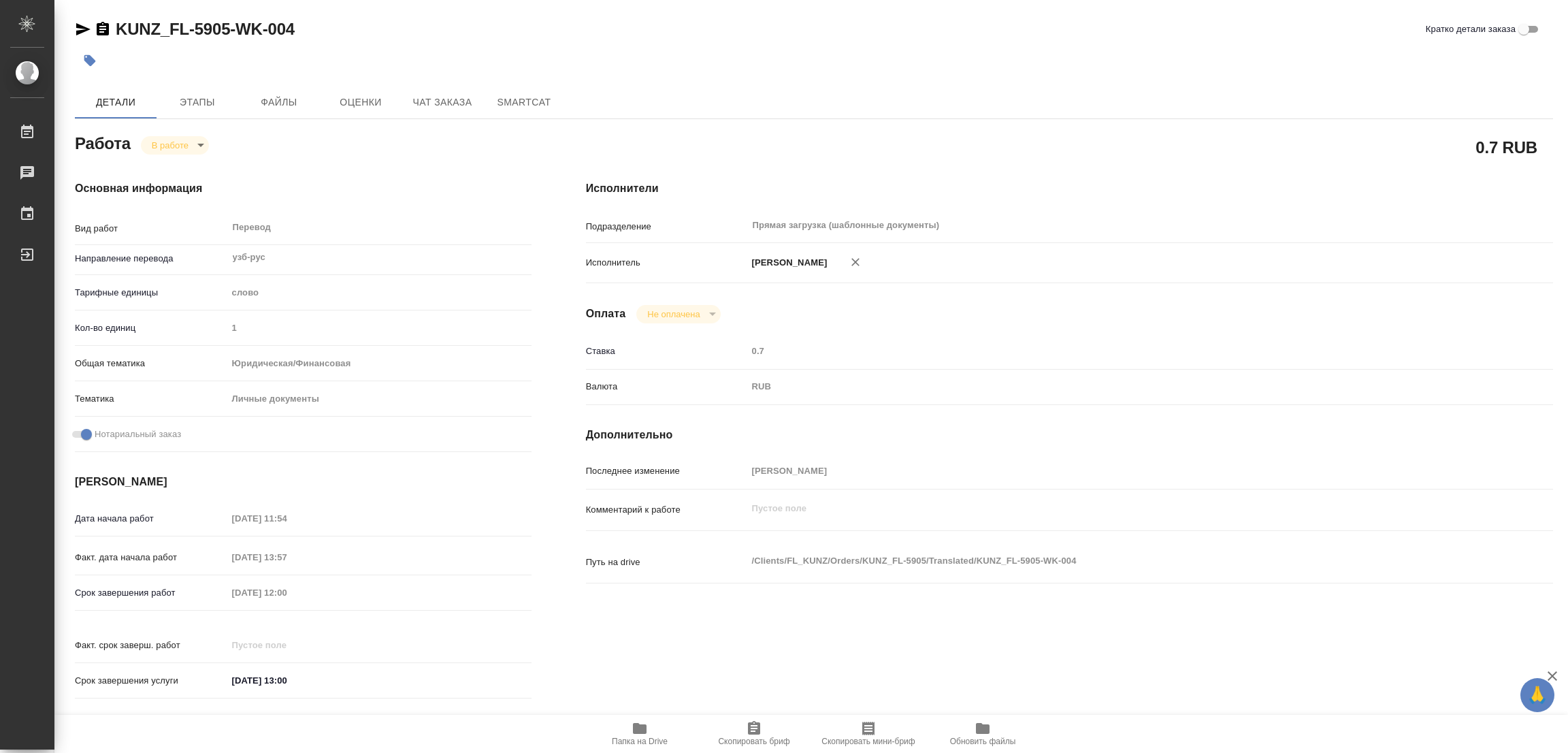
type textarea "x"
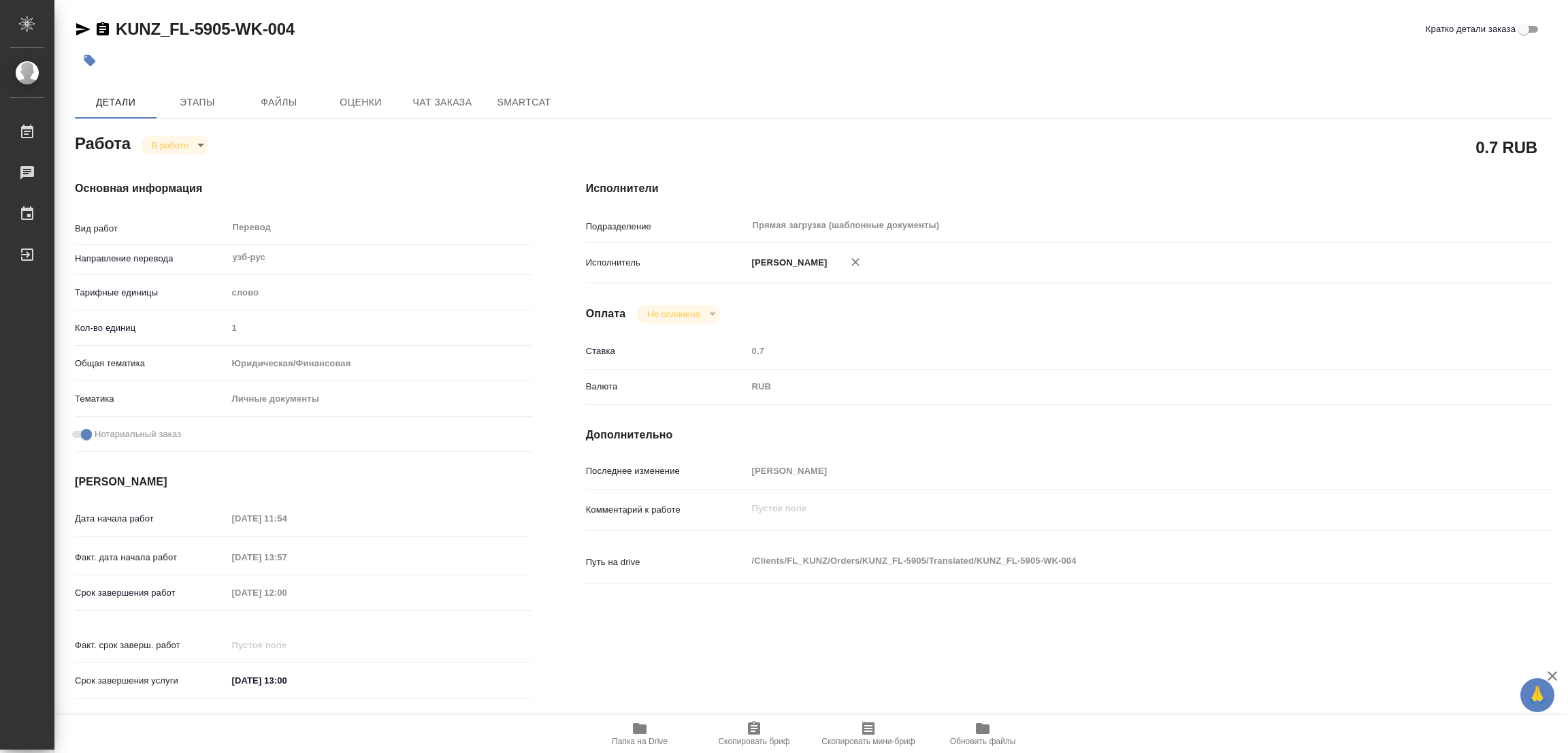
type textarea "x"
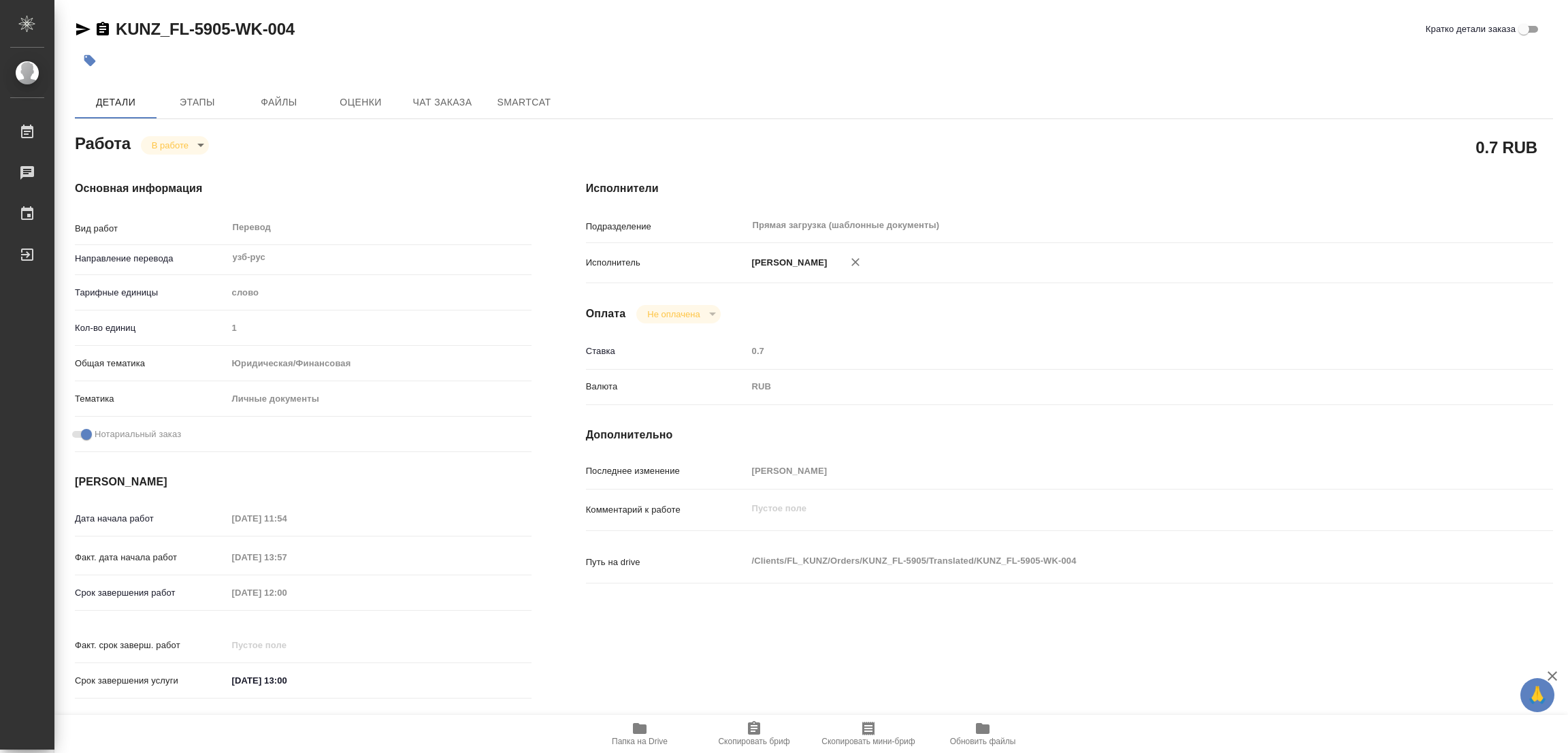
type textarea "x"
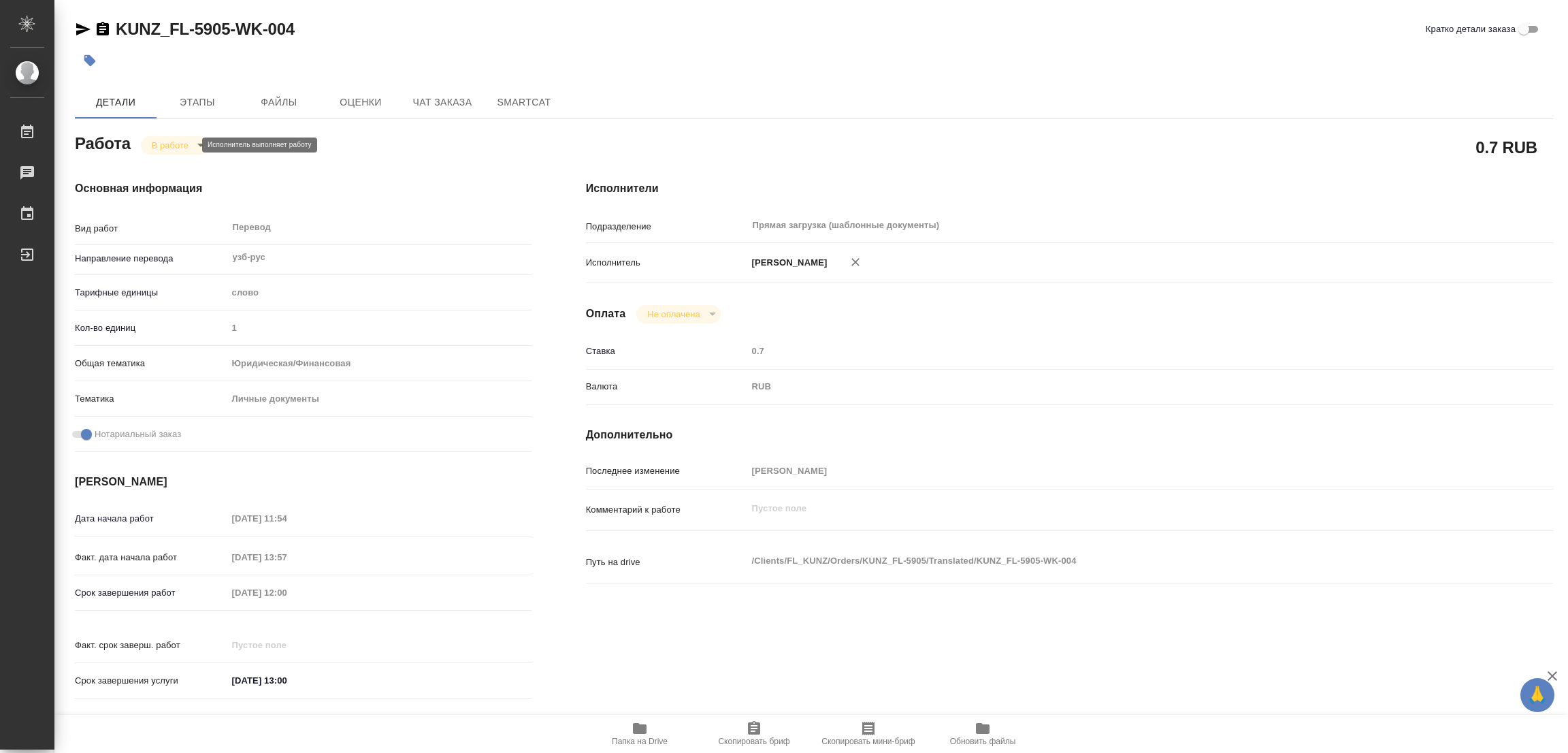
click at [166, 144] on body "🙏 .cls-1 fill:#fff; AWATERA Popova Galina Работы 0 Чаты График Выйти KUNZ_FL-59…" at bounding box center [784, 376] width 1568 height 753
click at [174, 163] on button "Выполнен" at bounding box center [176, 168] width 50 height 15
type textarea "x"
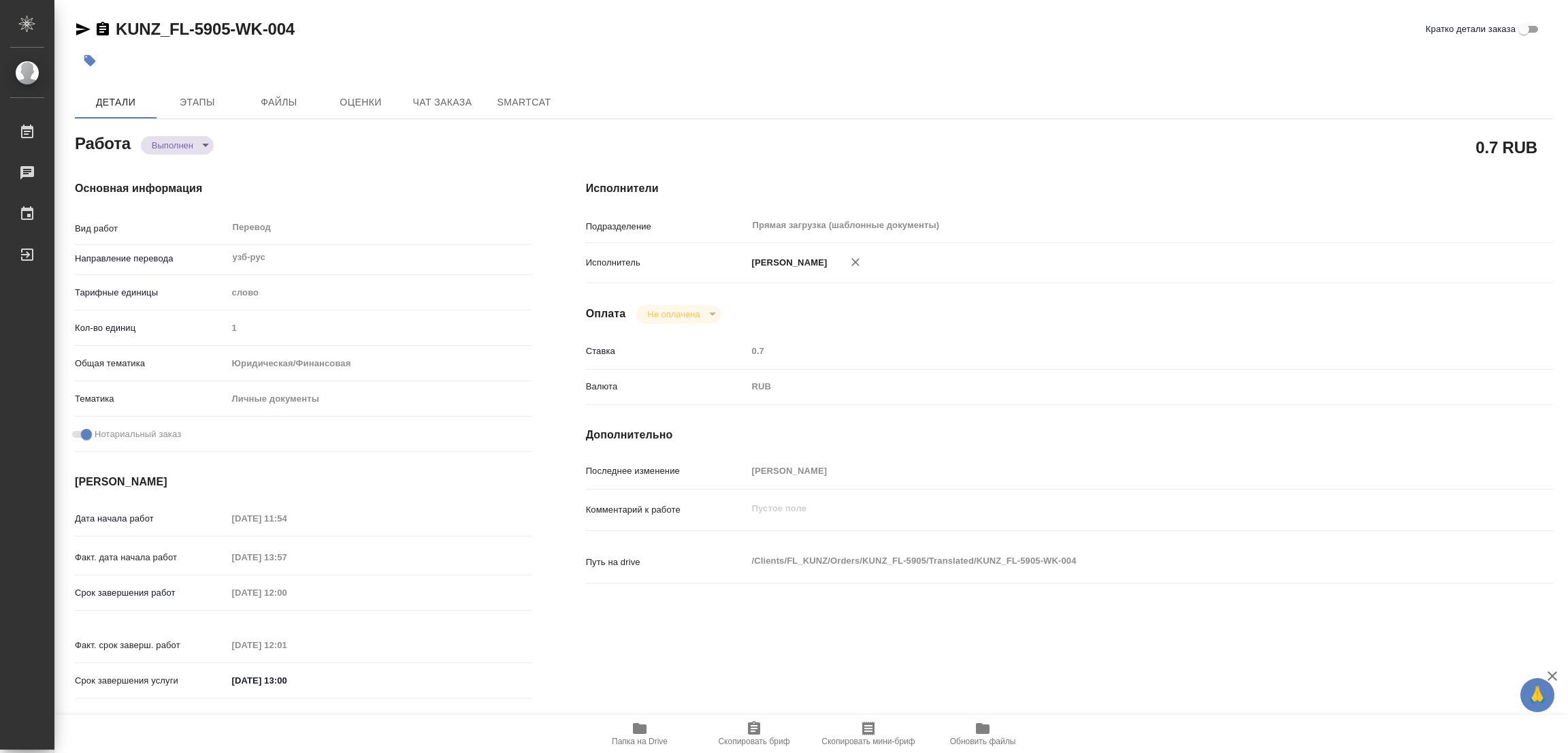
type textarea "x"
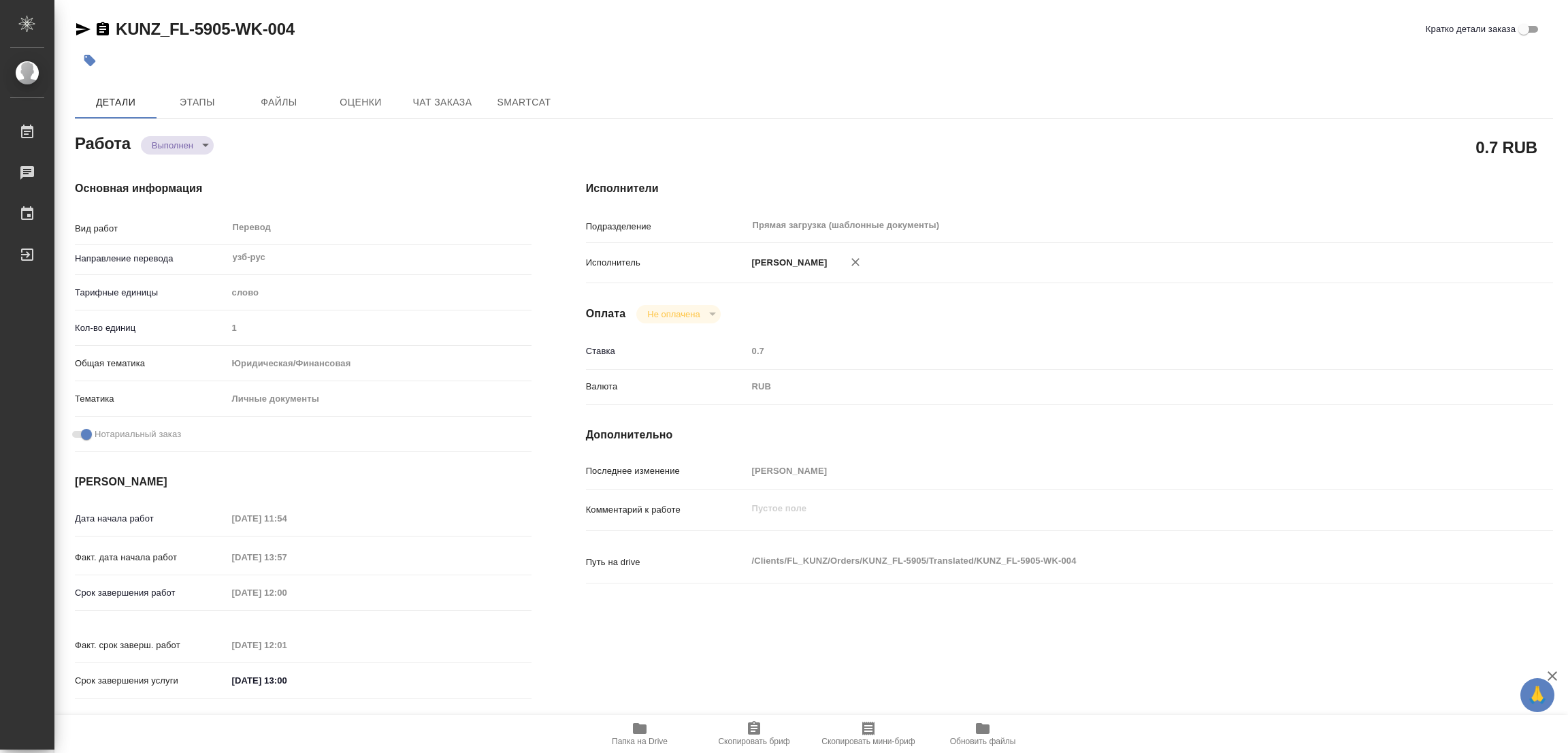
type textarea "x"
click at [88, 61] on icon "button" at bounding box center [90, 61] width 12 height 12
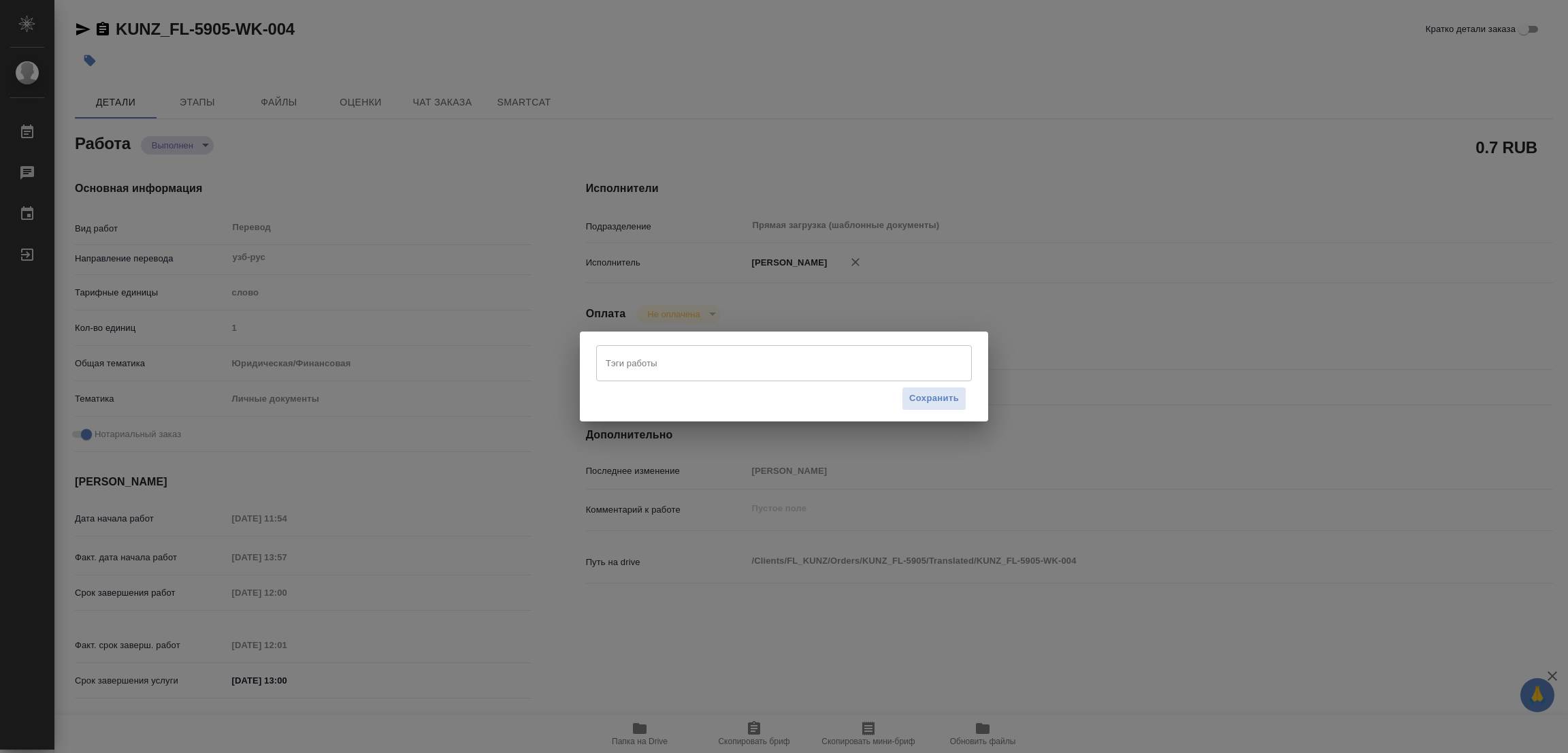
type textarea "x"
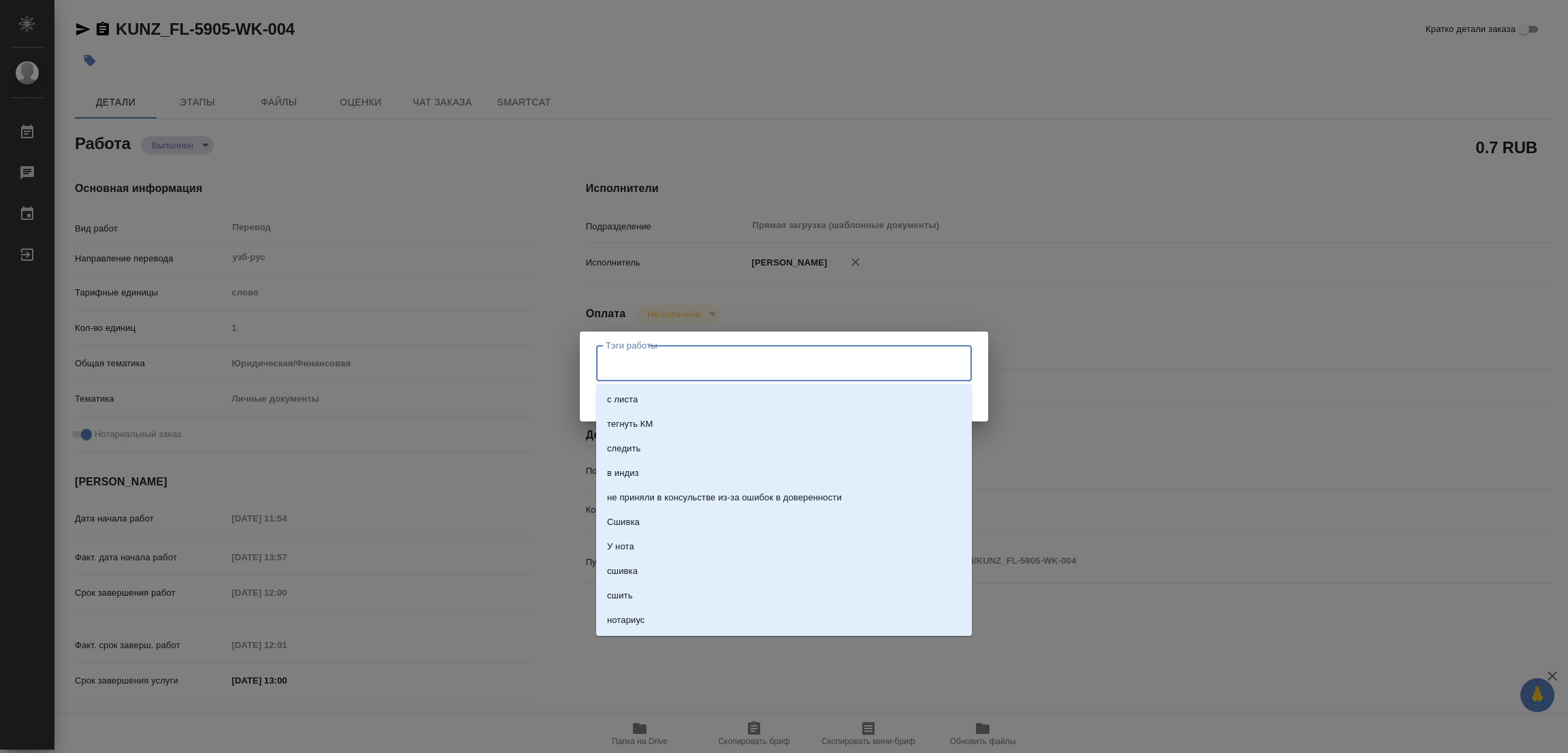
click at [642, 357] on input "Тэги работы" at bounding box center [771, 363] width 338 height 23
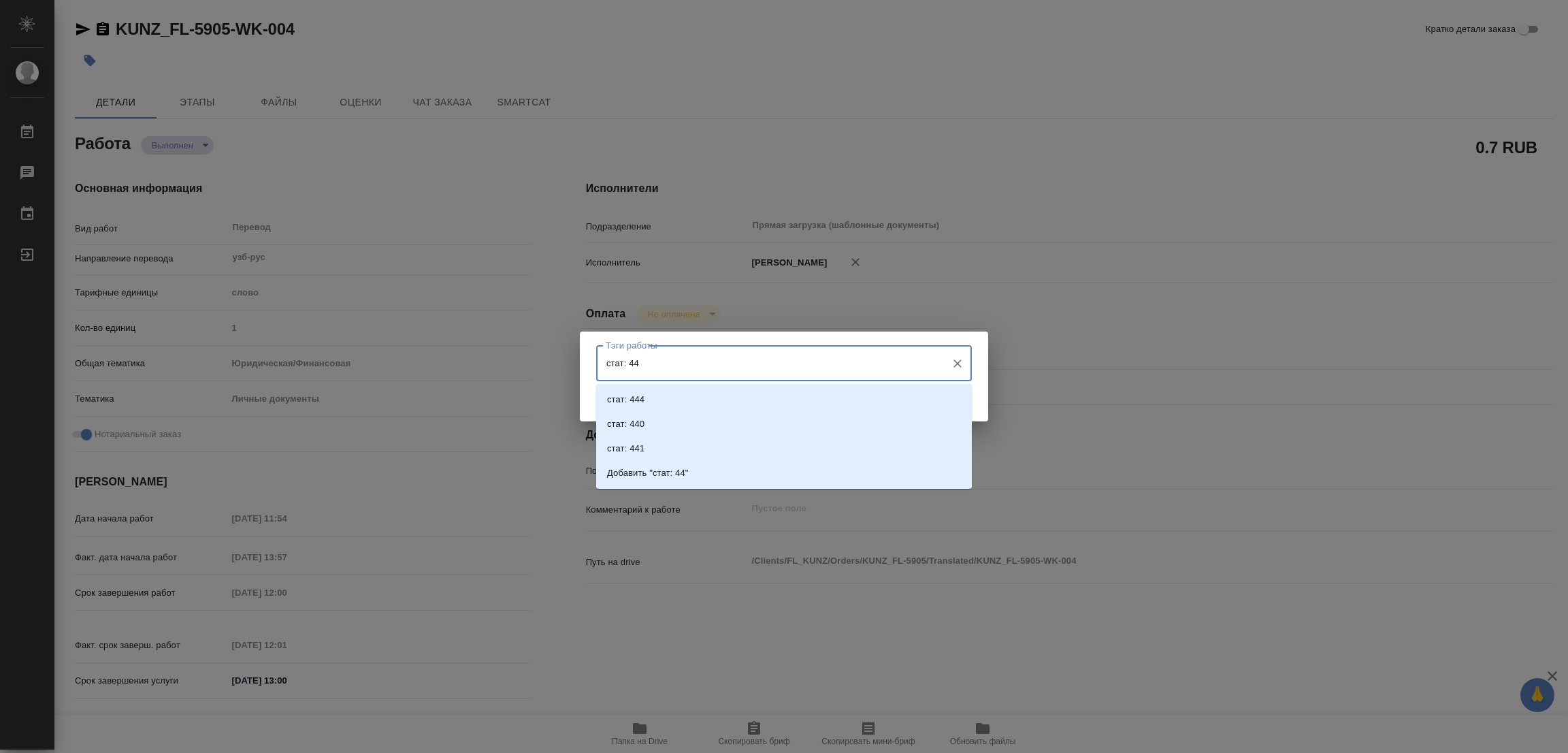
type input "стат: 442"
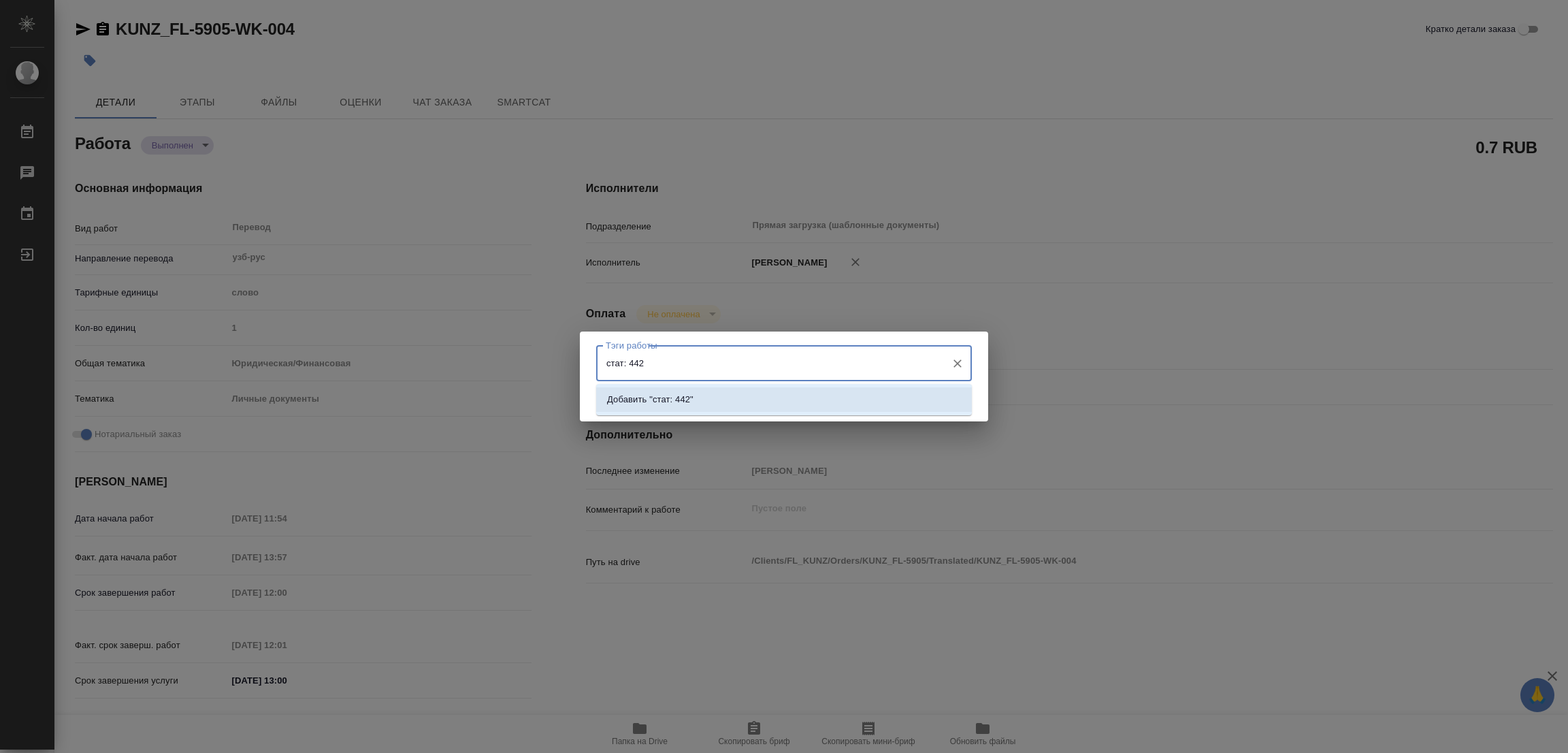
click at [673, 401] on p "Добавить "стат: 442"" at bounding box center [650, 400] width 87 height 14
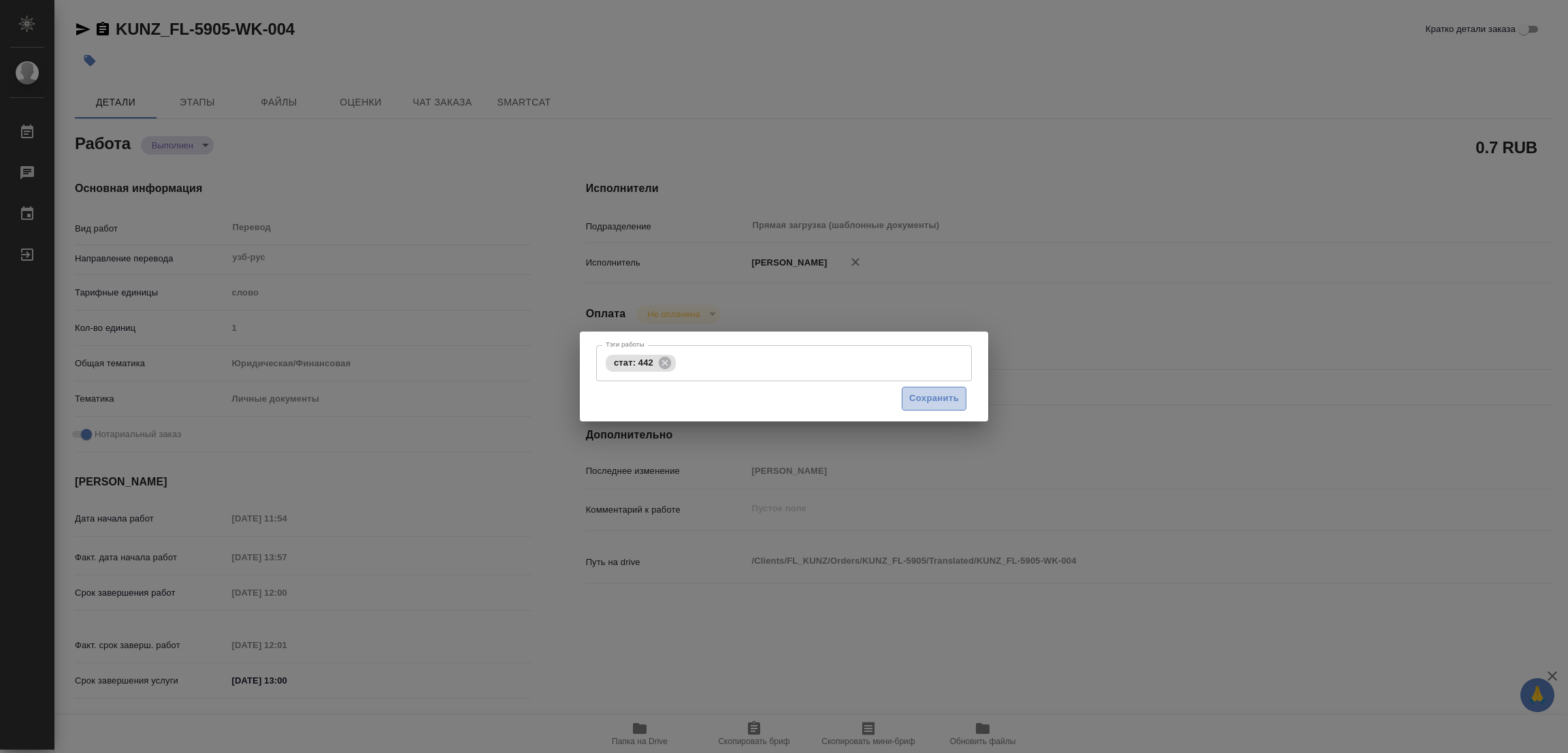
click at [928, 405] on span "Сохранить" at bounding box center [934, 398] width 50 height 15
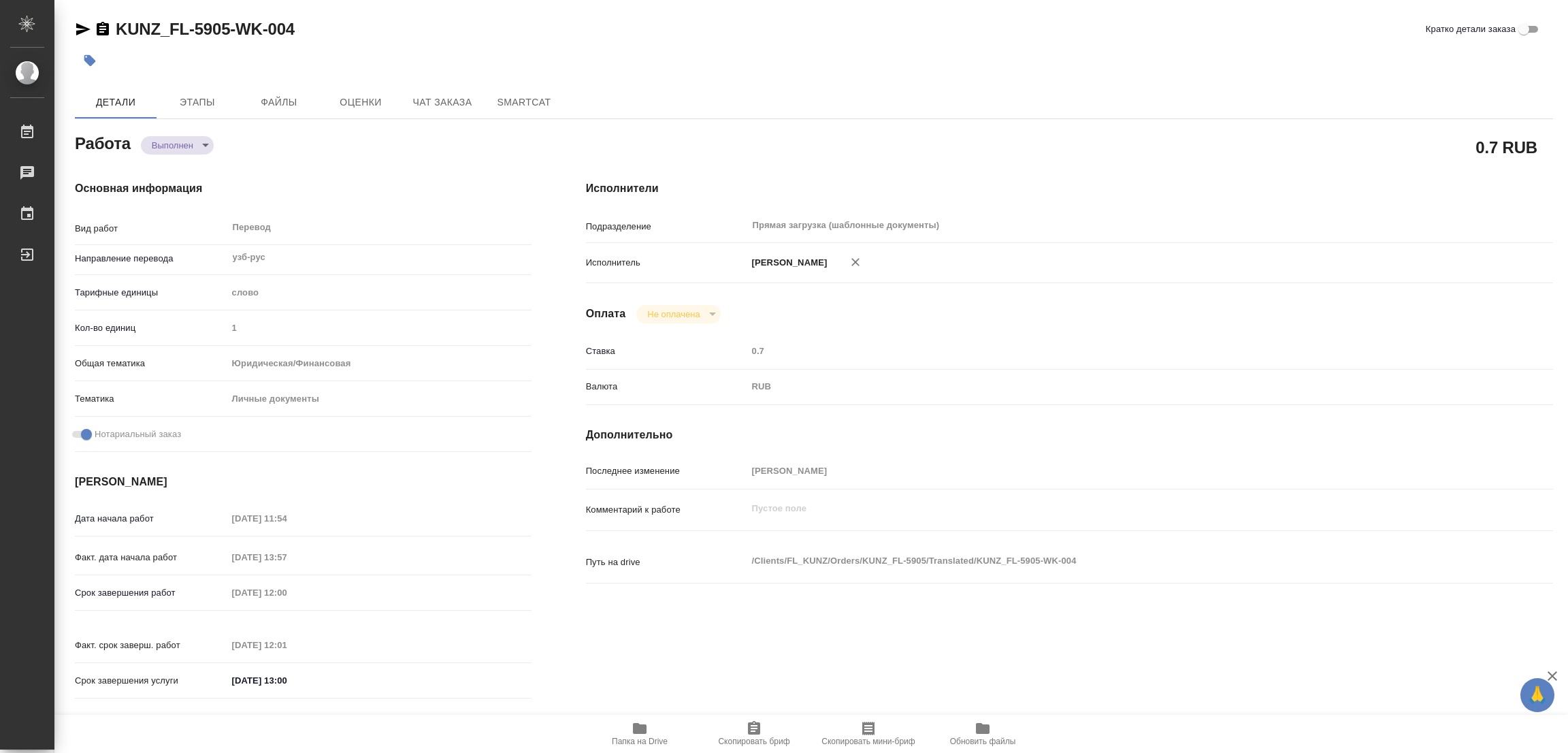
type input "completed"
type textarea "Перевод"
type textarea "x"
type input "узб-рус"
type input "5a8b1489cc6b4906c91bfd90"
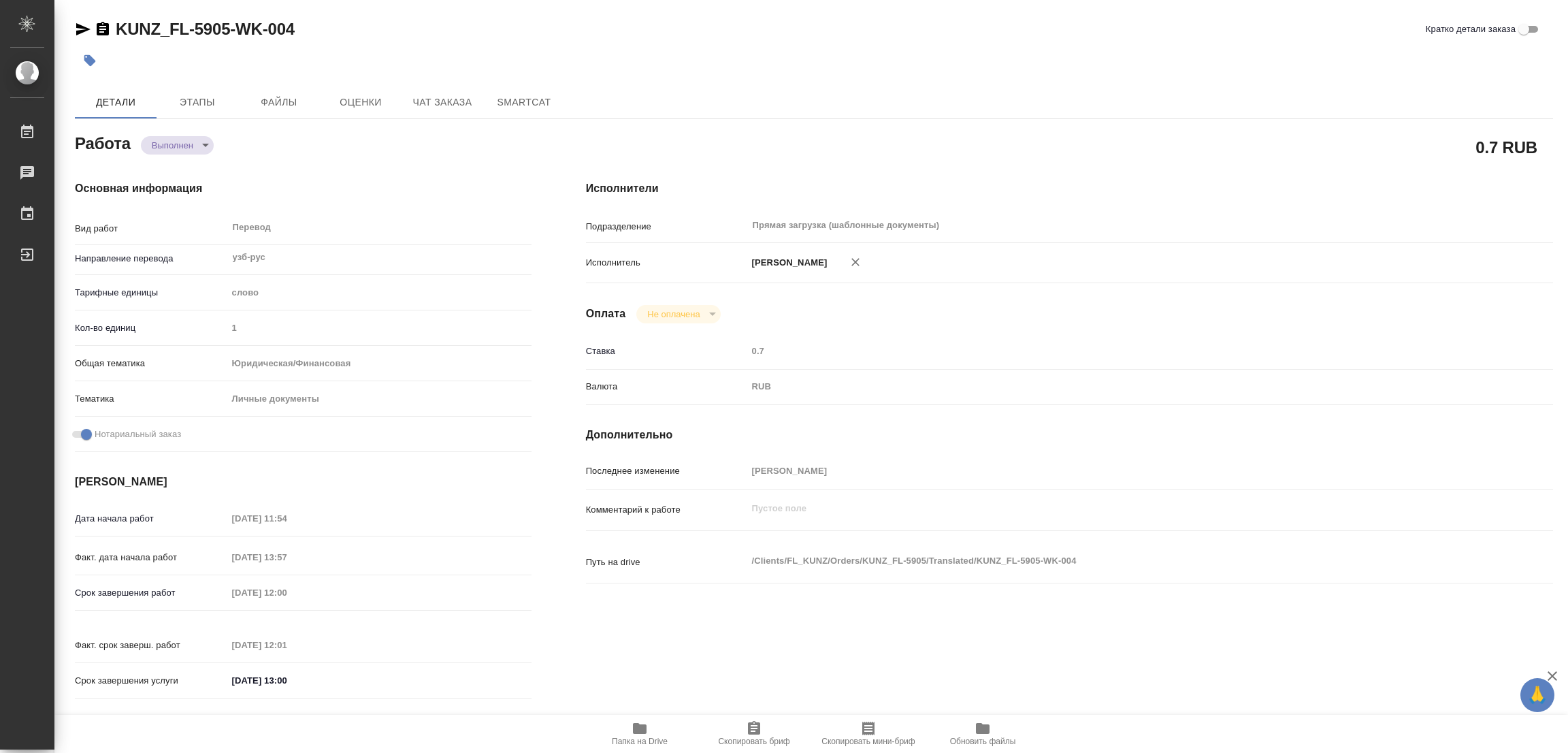
type input "1"
type input "yr-fn"
type input "5a8b8b956a9677013d343cfe"
checkbox input "true"
type input "11.09.2025 11:54"
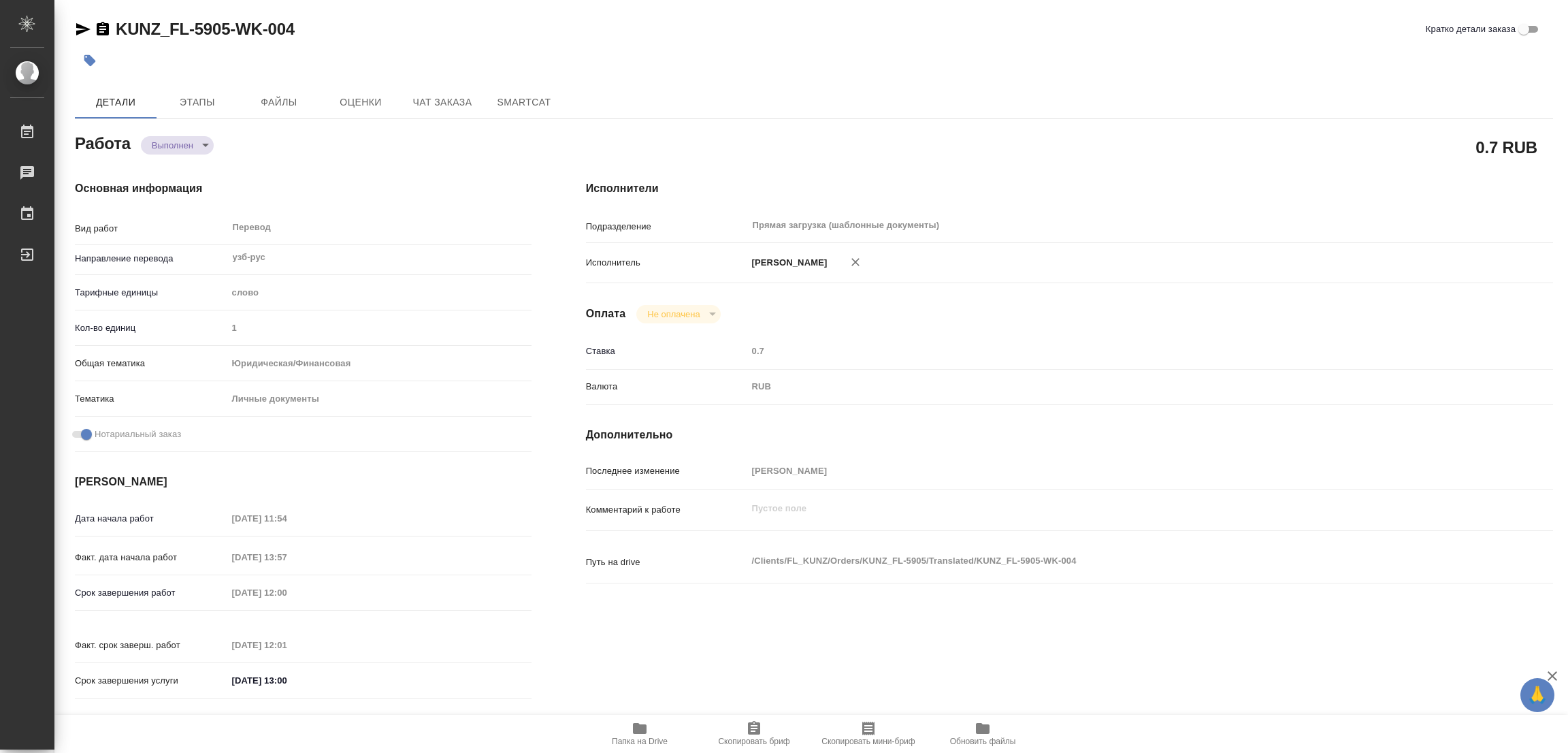
type input "11.09.2025 13:57"
type input "12.09.2025 12:00"
type input "12.09.2025 12:01"
type input "12.09.2025 13:00"
type input "Прямая загрузка (шаблонные документы)"
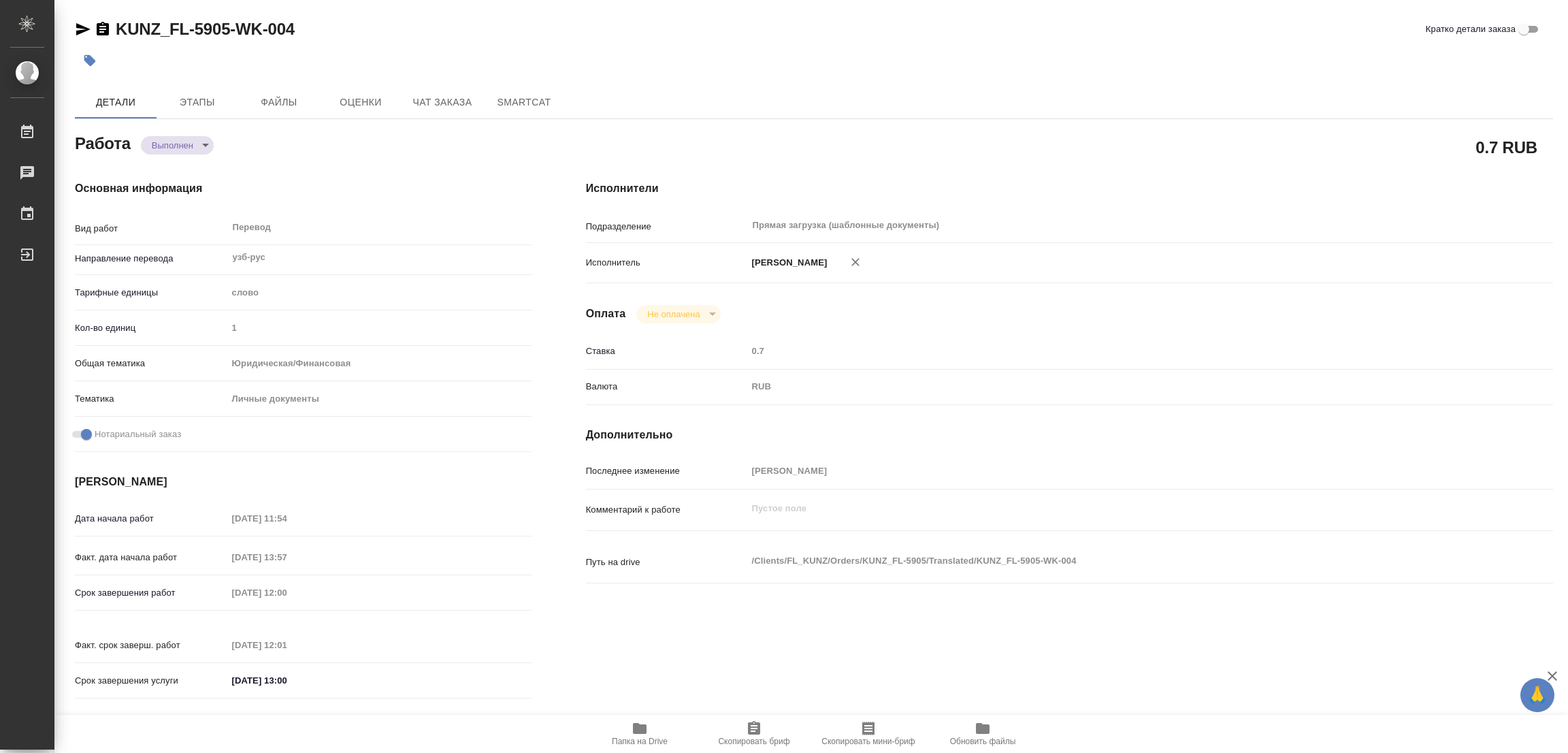
type input "notPayed"
type input "0.7"
type input "RUB"
type input "Попова Галина"
type textarea "x"
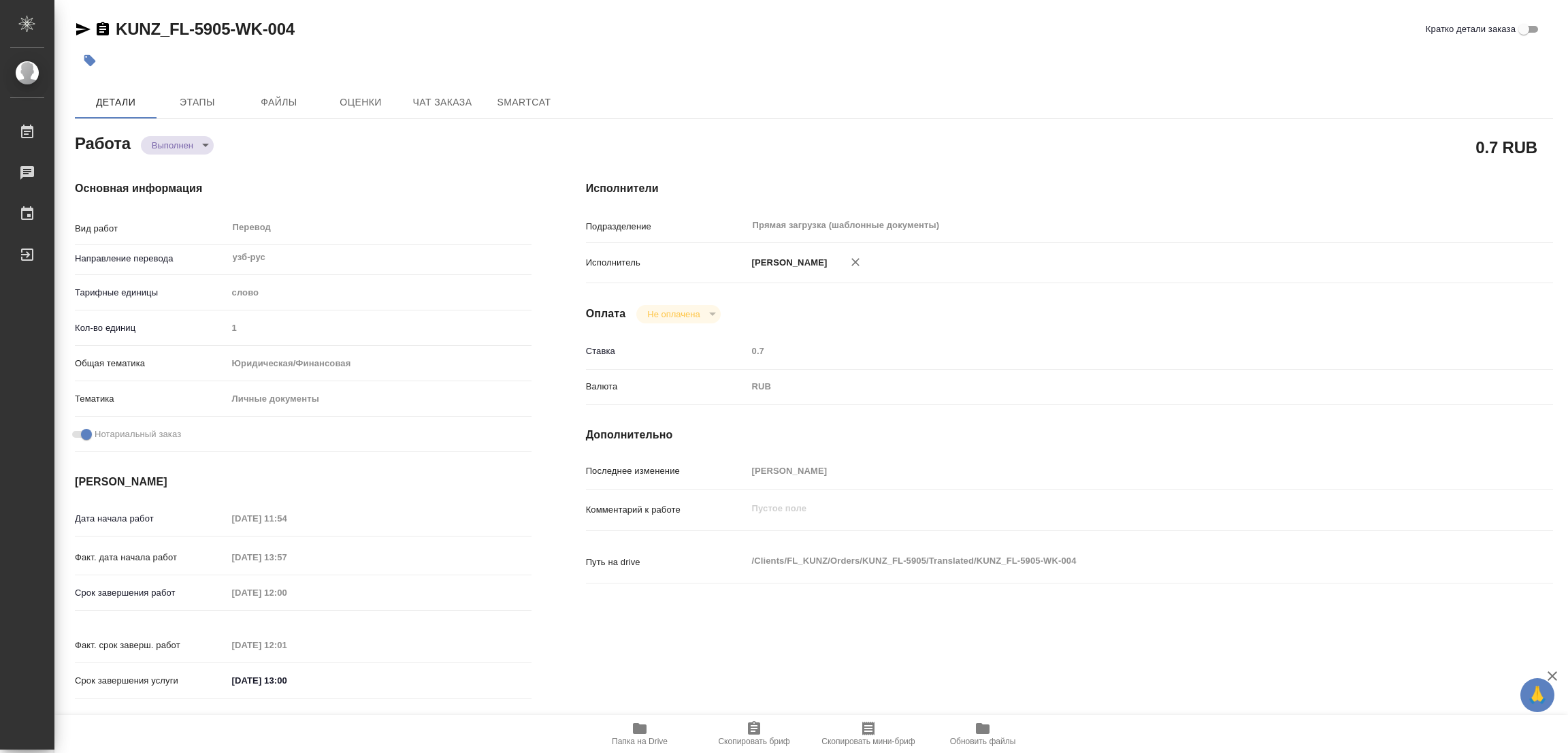
type textarea "/Clients/FL_KUNZ/Orders/KUNZ_FL-5905/Translated/KUNZ_FL-5905-WK-004"
type textarea "x"
type input "KUNZ_FL-5905"
type input "Перевод Стандарт"
type input "Редактура, Корректура, Приёмка по качеству, Перевод, Постредактура машинного пе…"
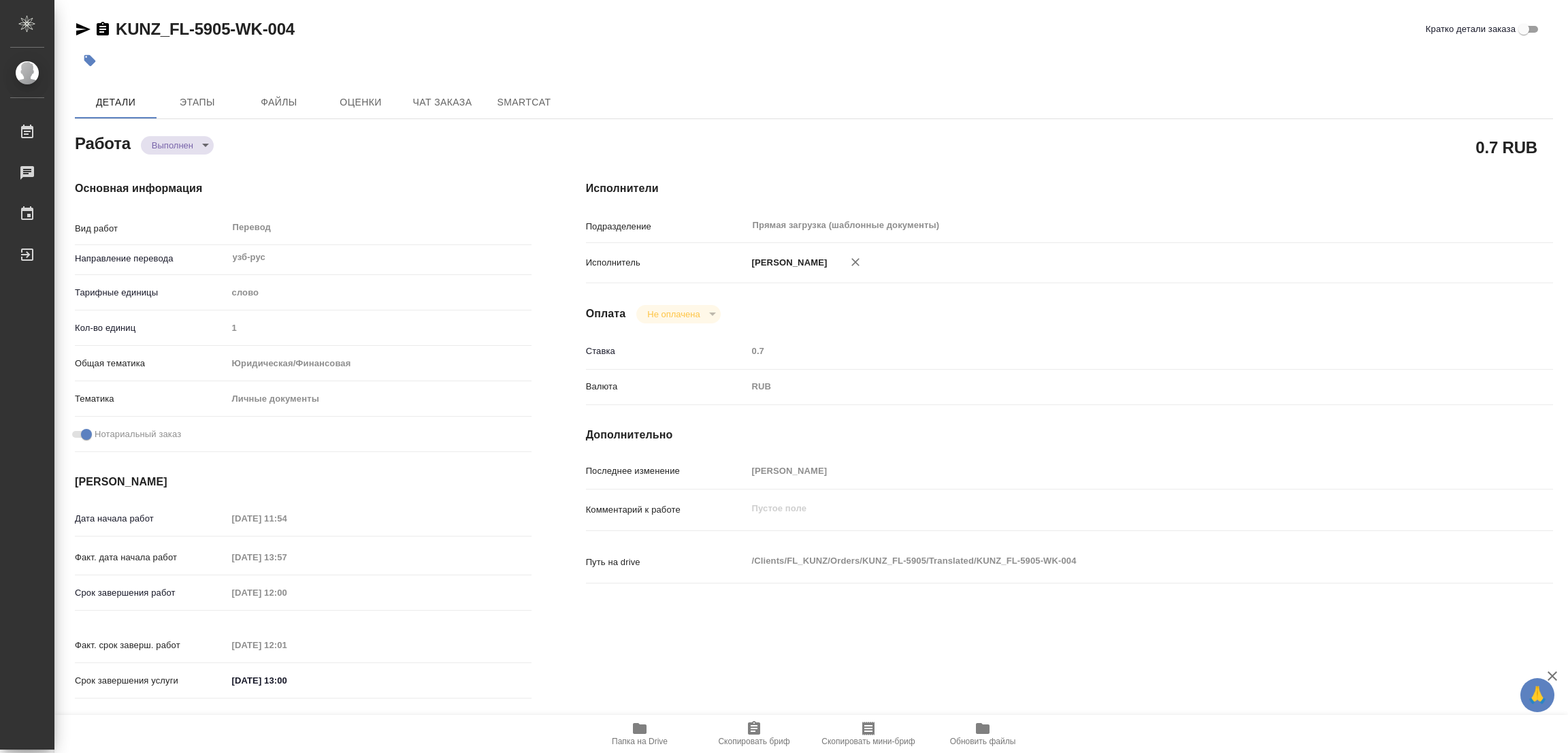
type input "Веселова Юлия"
type input "Арсеньева Вера"
type input "/Clients/FL_KUNZ/Orders/KUNZ_FL-5905"
type textarea "x"
type textarea "приложение к диплому, узб-рус, под нот"
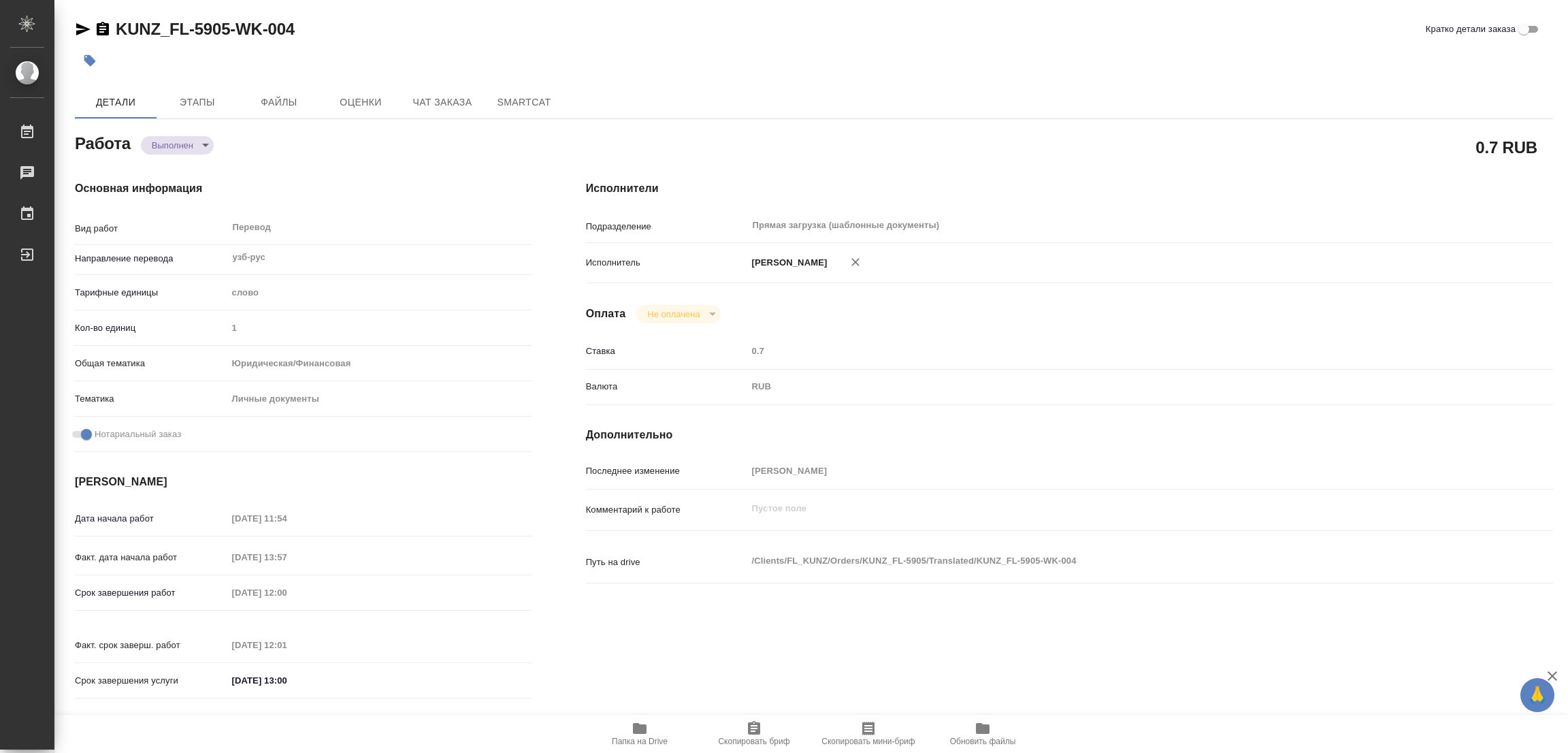
type textarea "x"
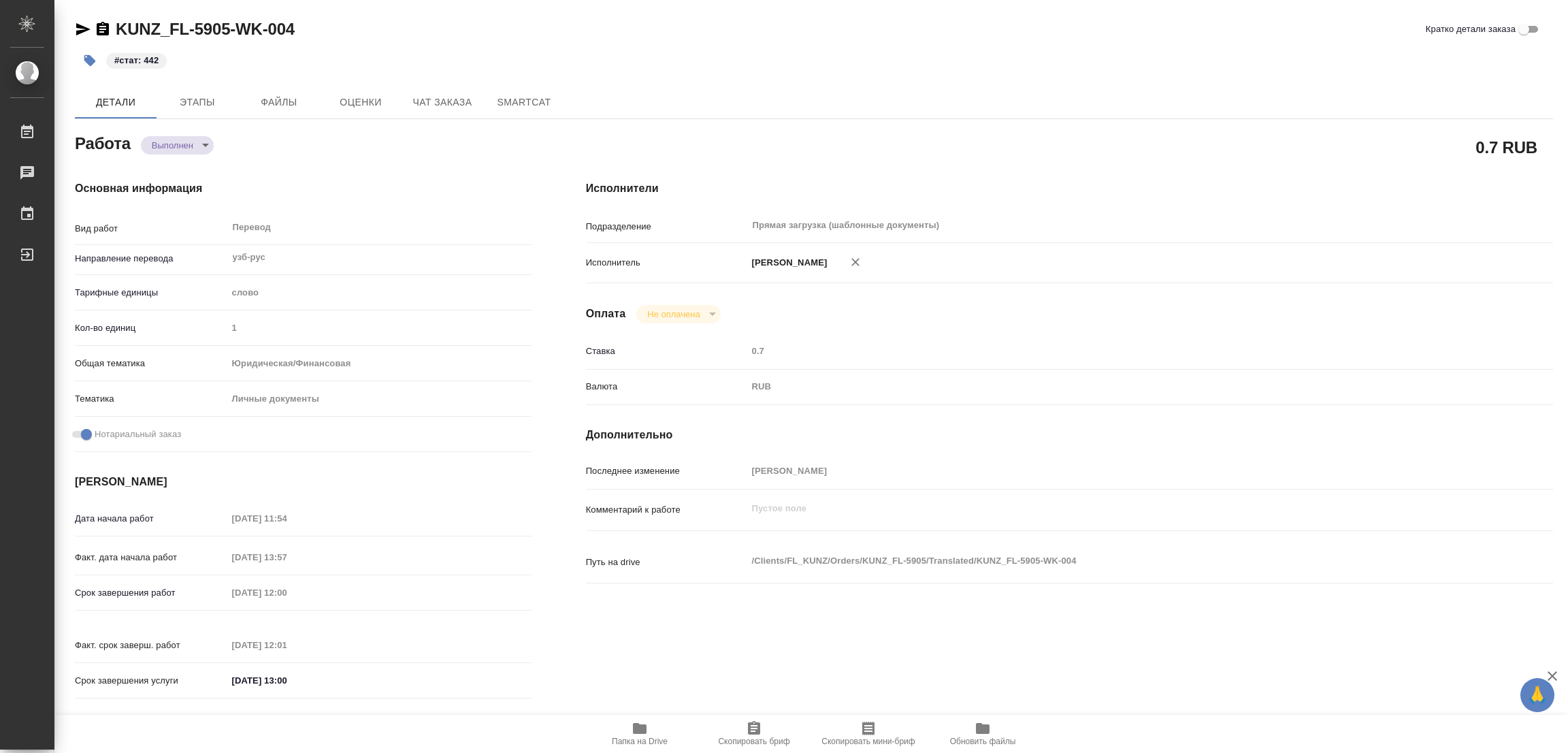
type textarea "x"
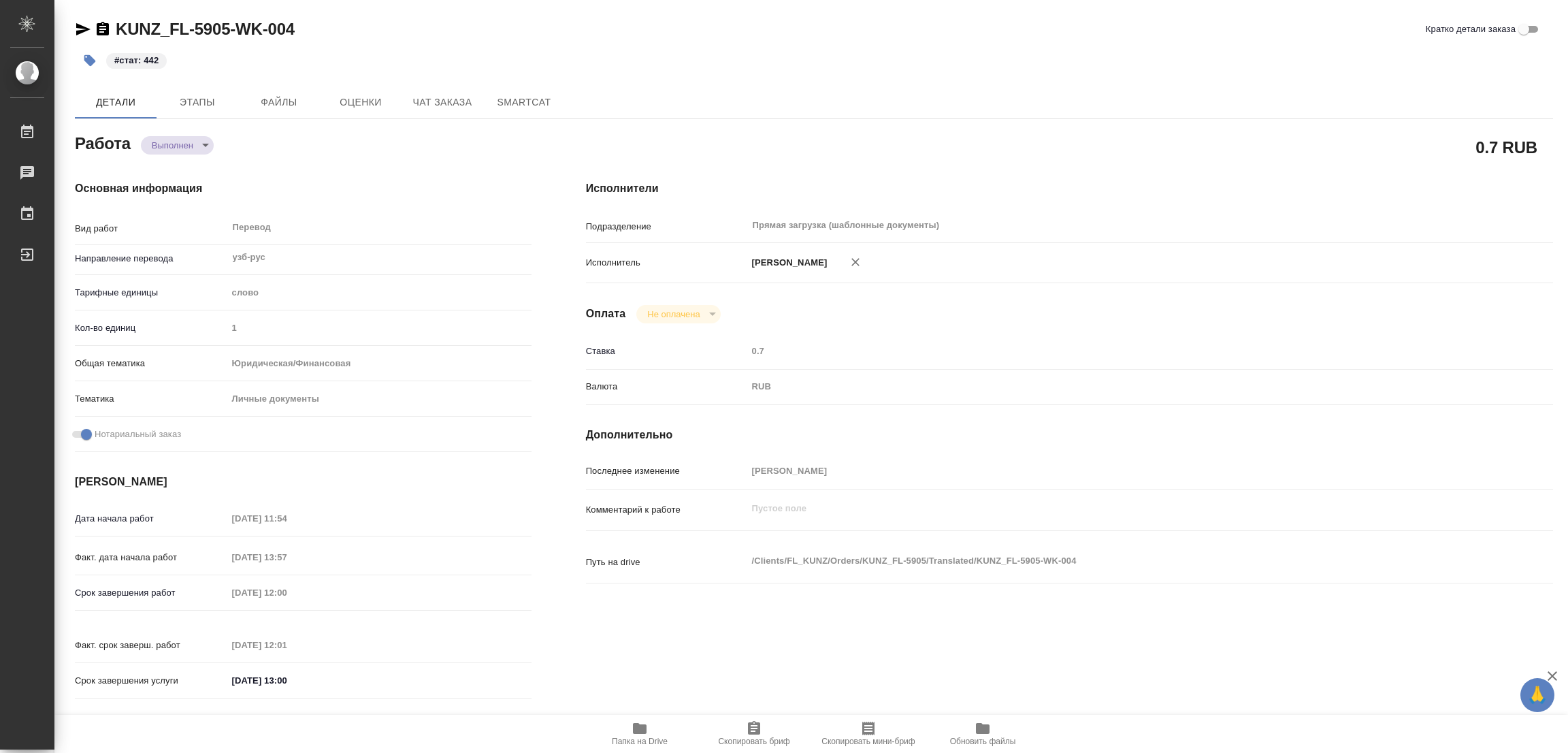
type textarea "x"
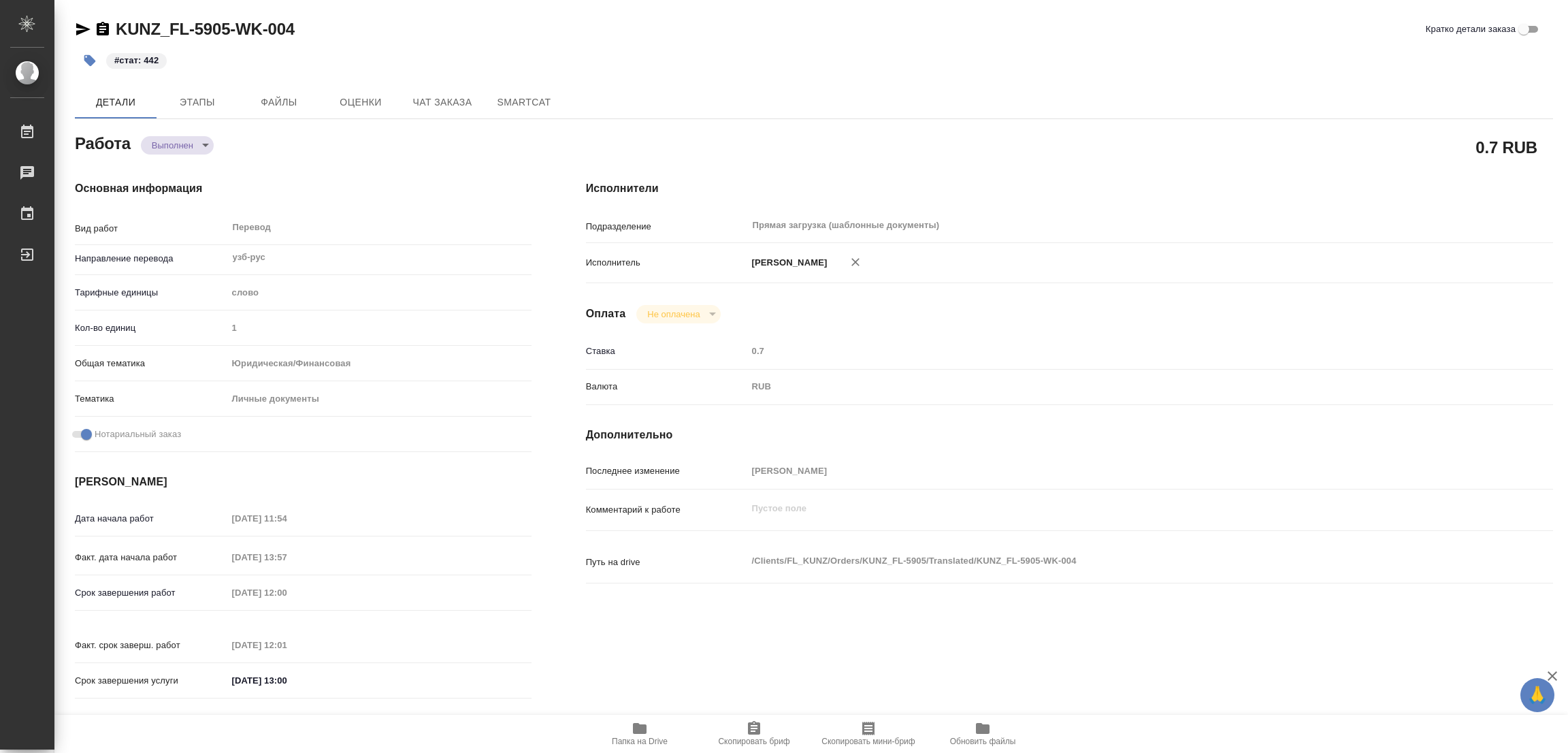
type textarea "x"
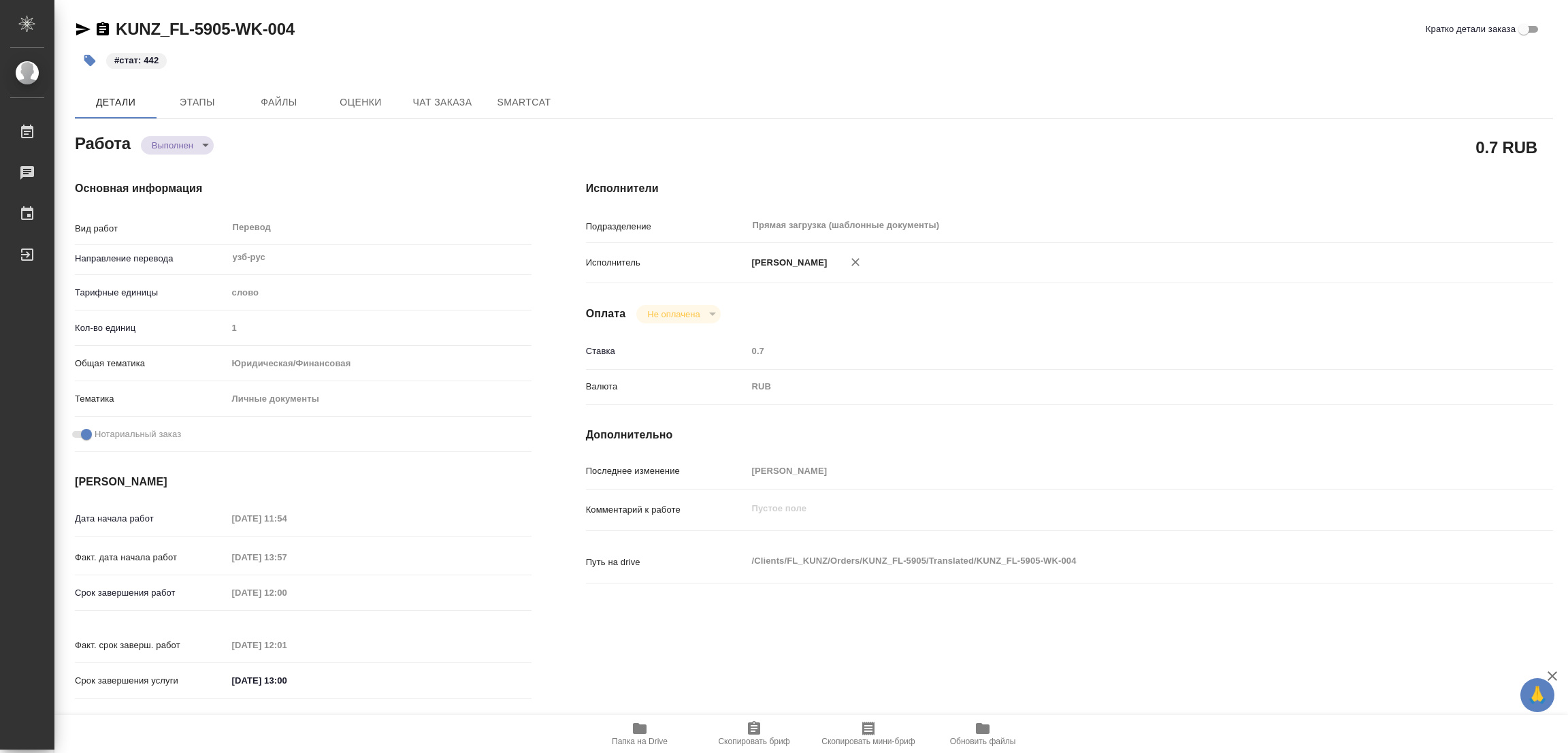
type textarea "x"
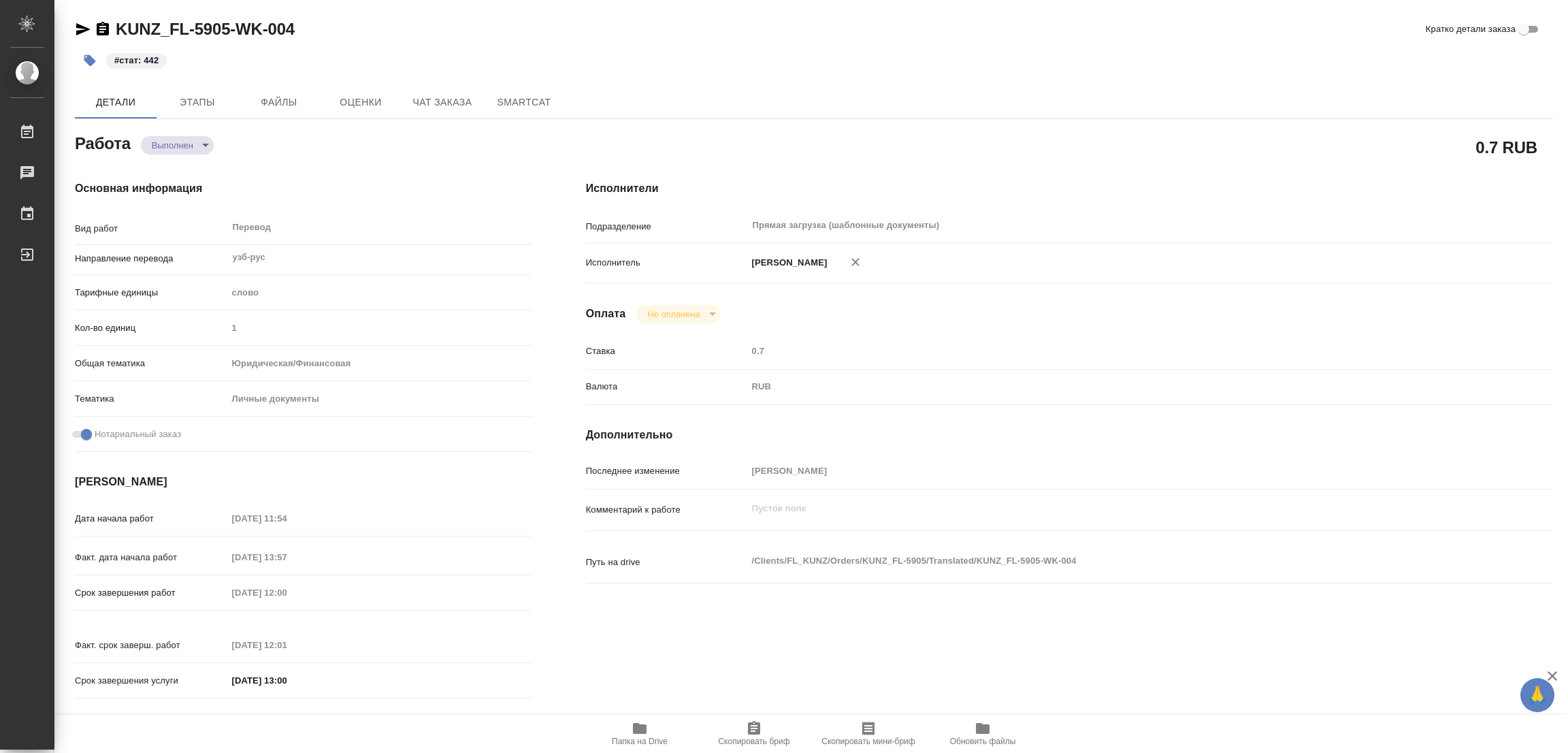
type textarea "x"
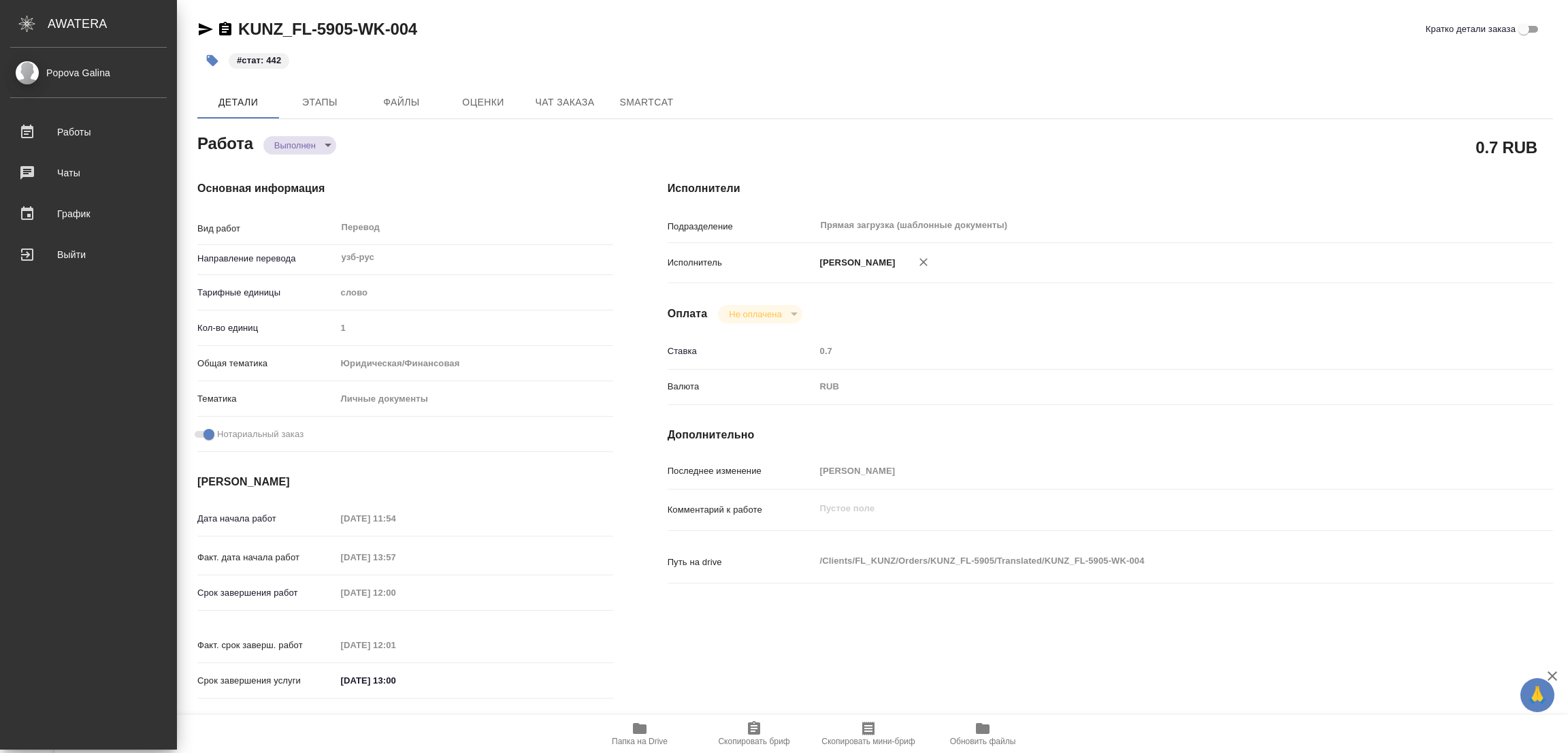
type textarea "x"
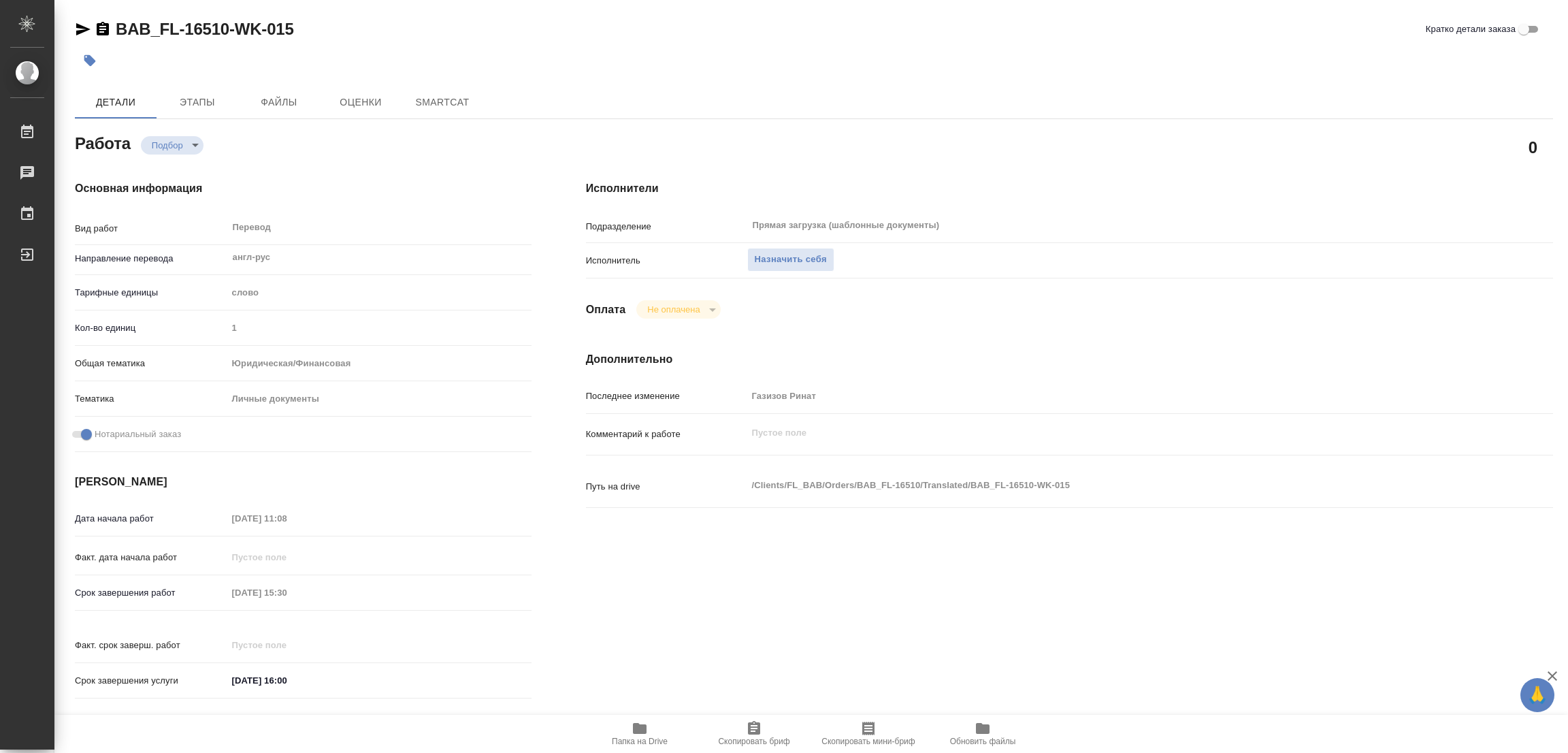
type textarea "x"
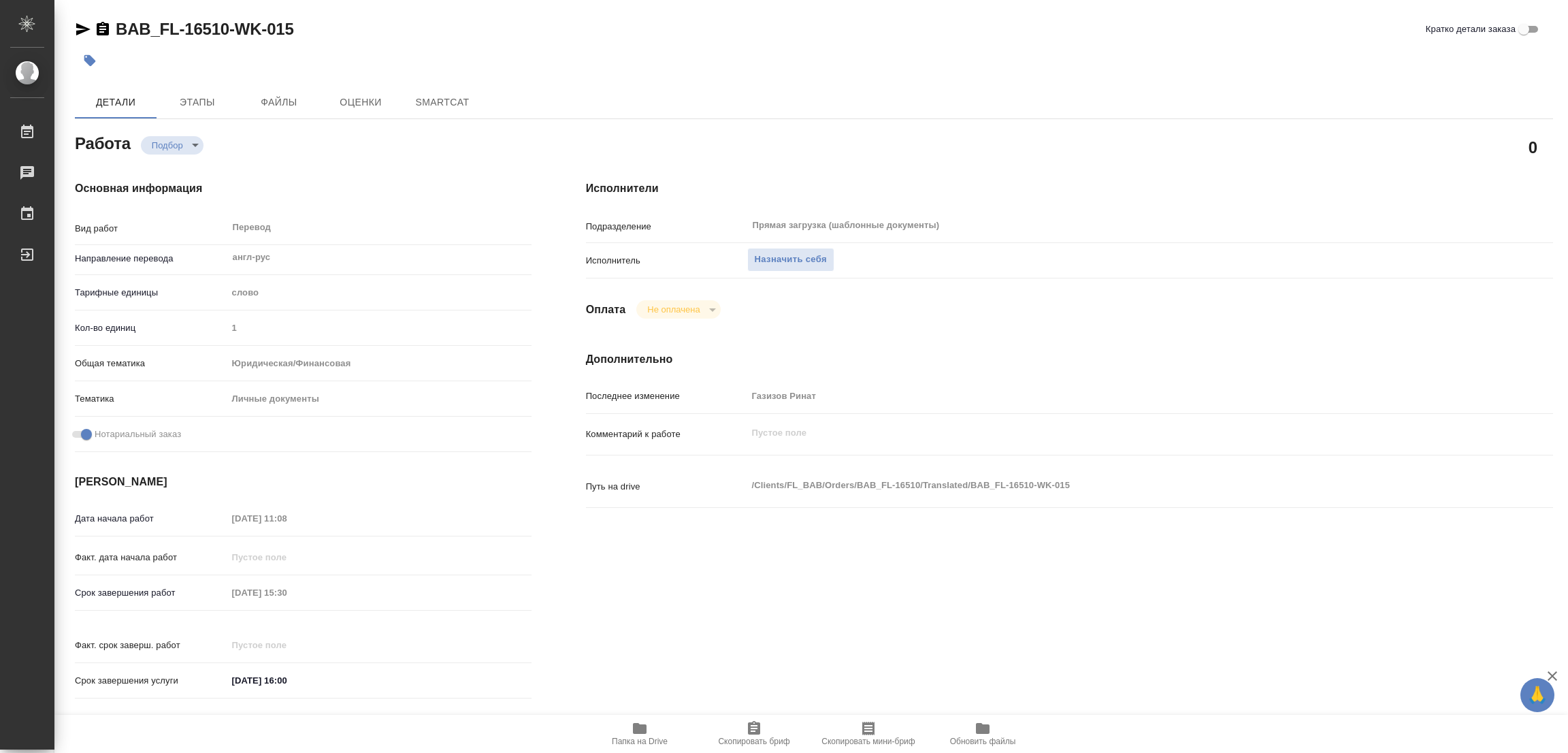
type textarea "x"
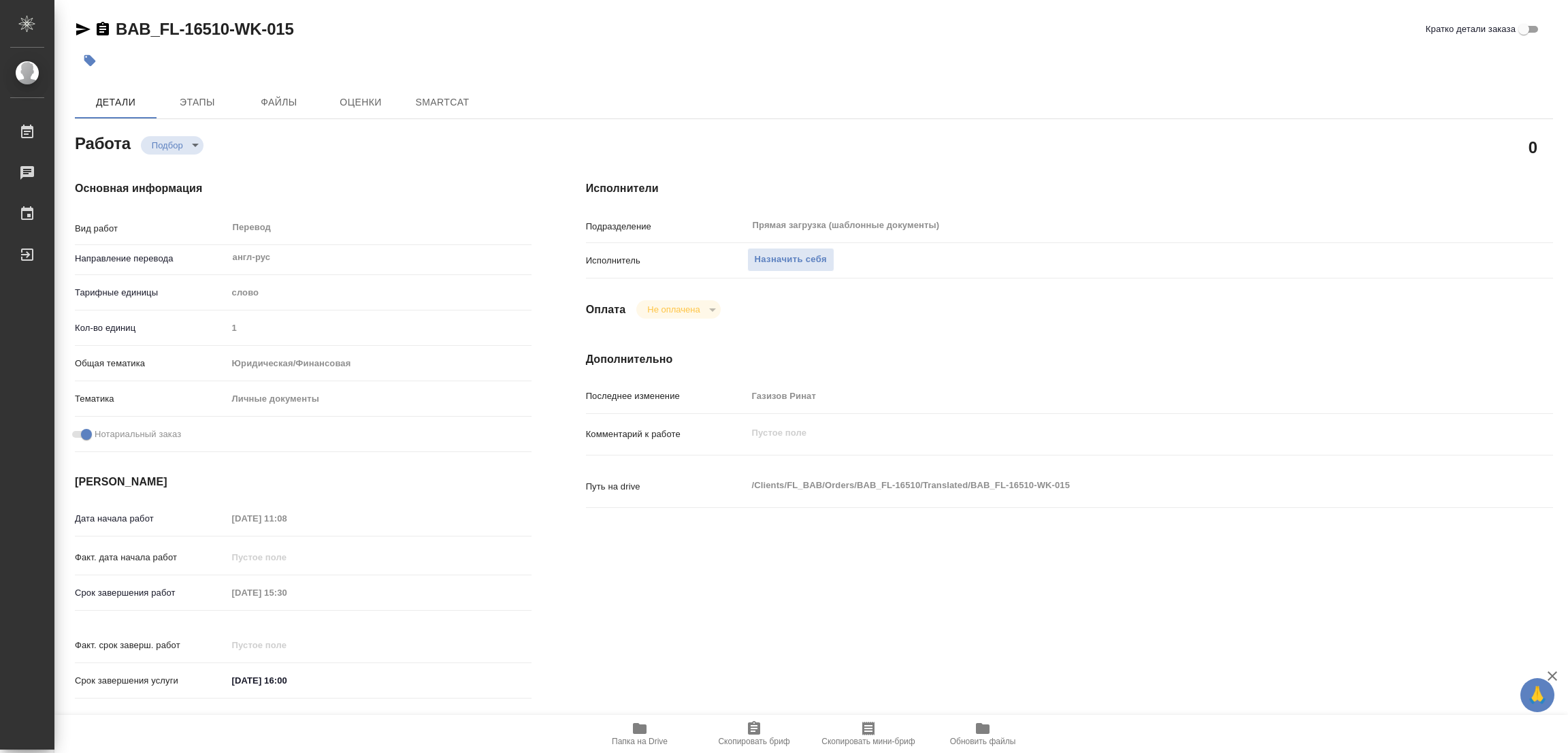
type textarea "x"
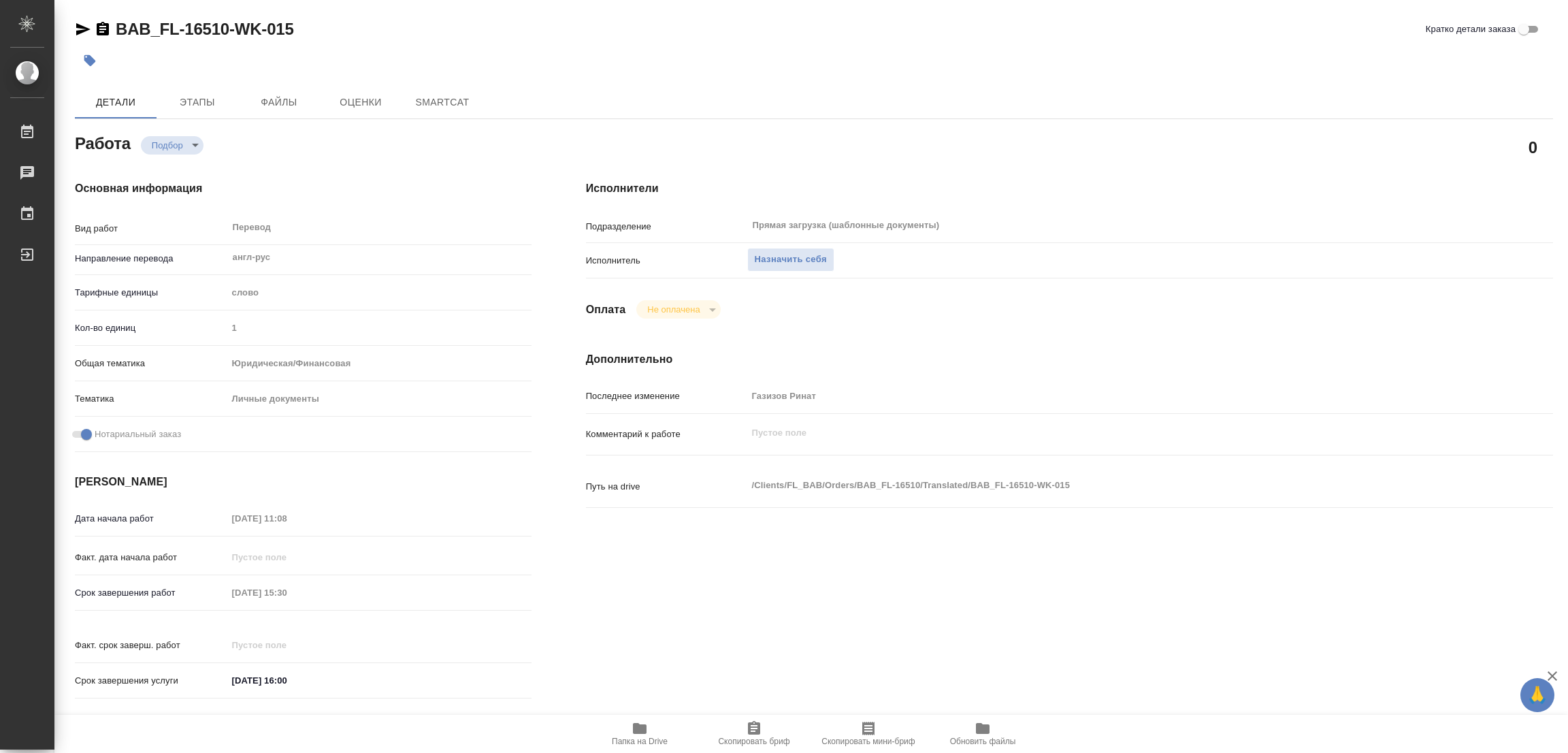
type textarea "x"
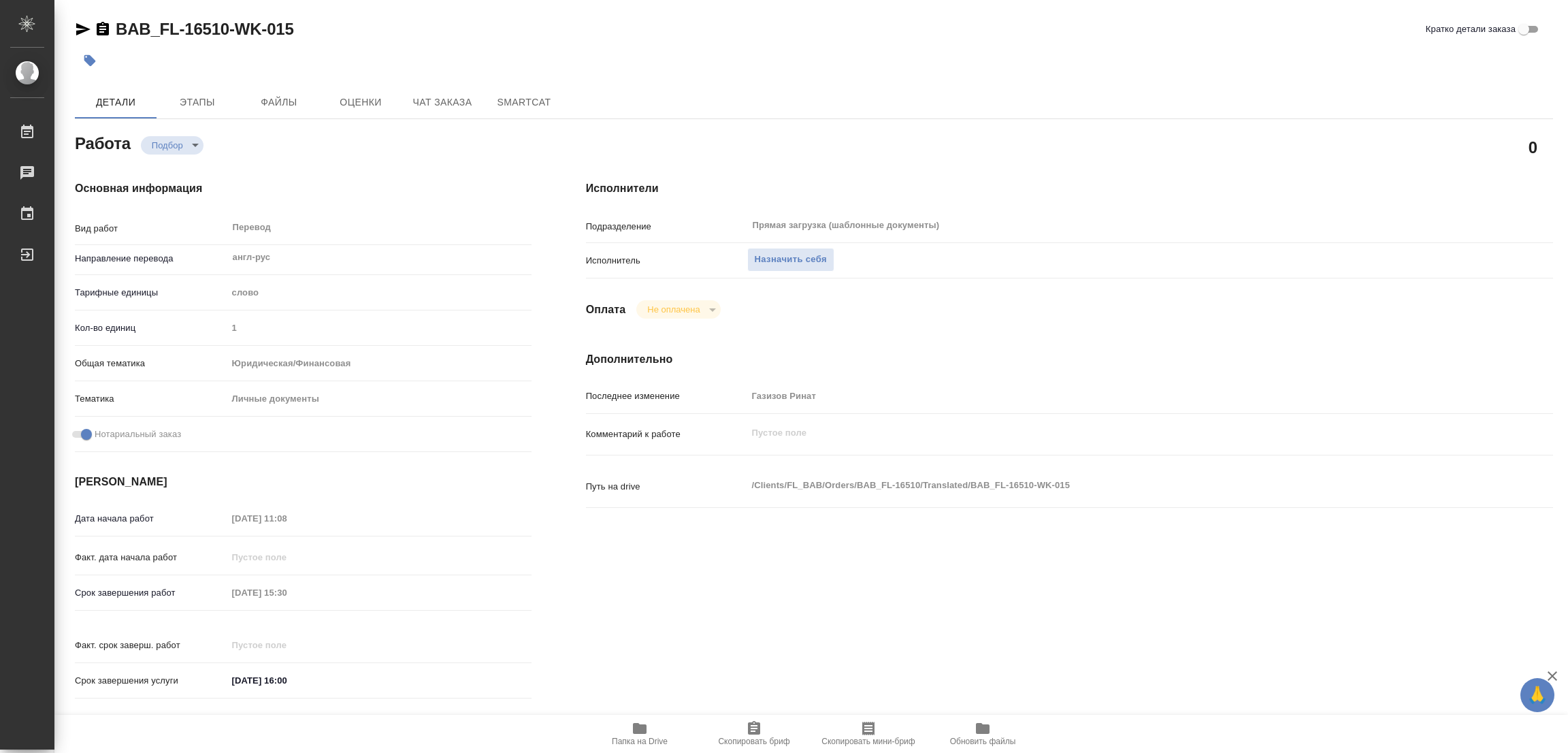
type textarea "x"
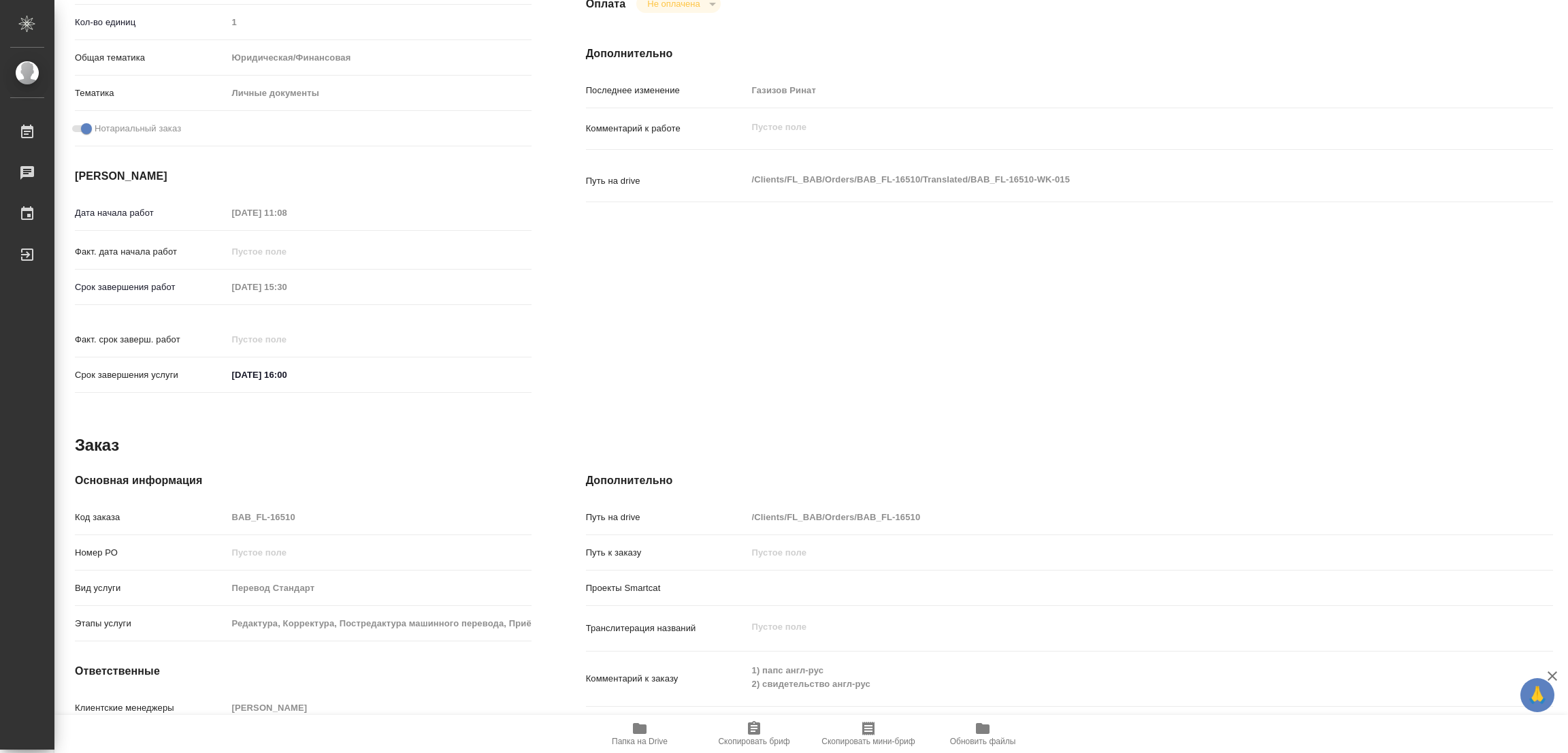
type textarea "x"
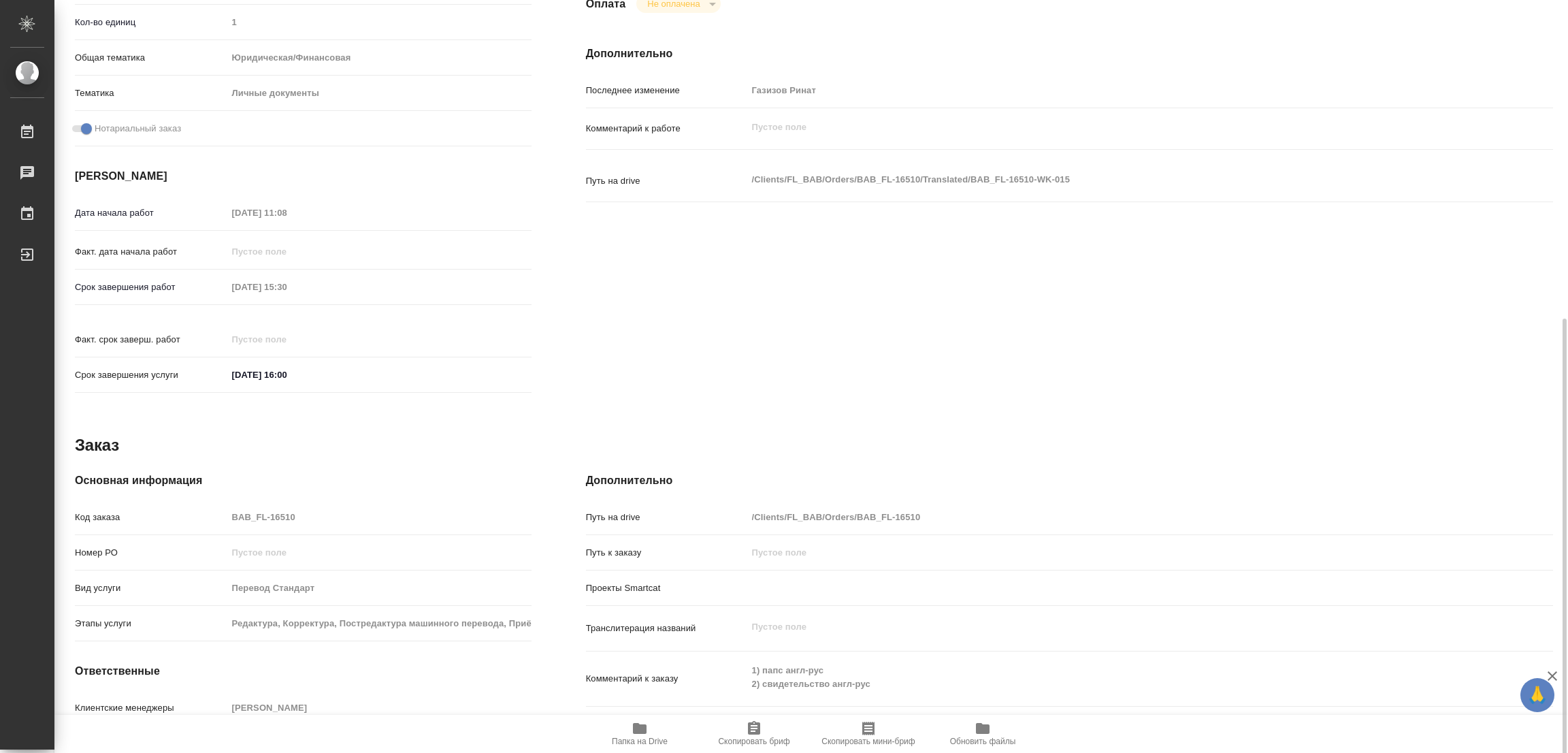
scroll to position [375, 0]
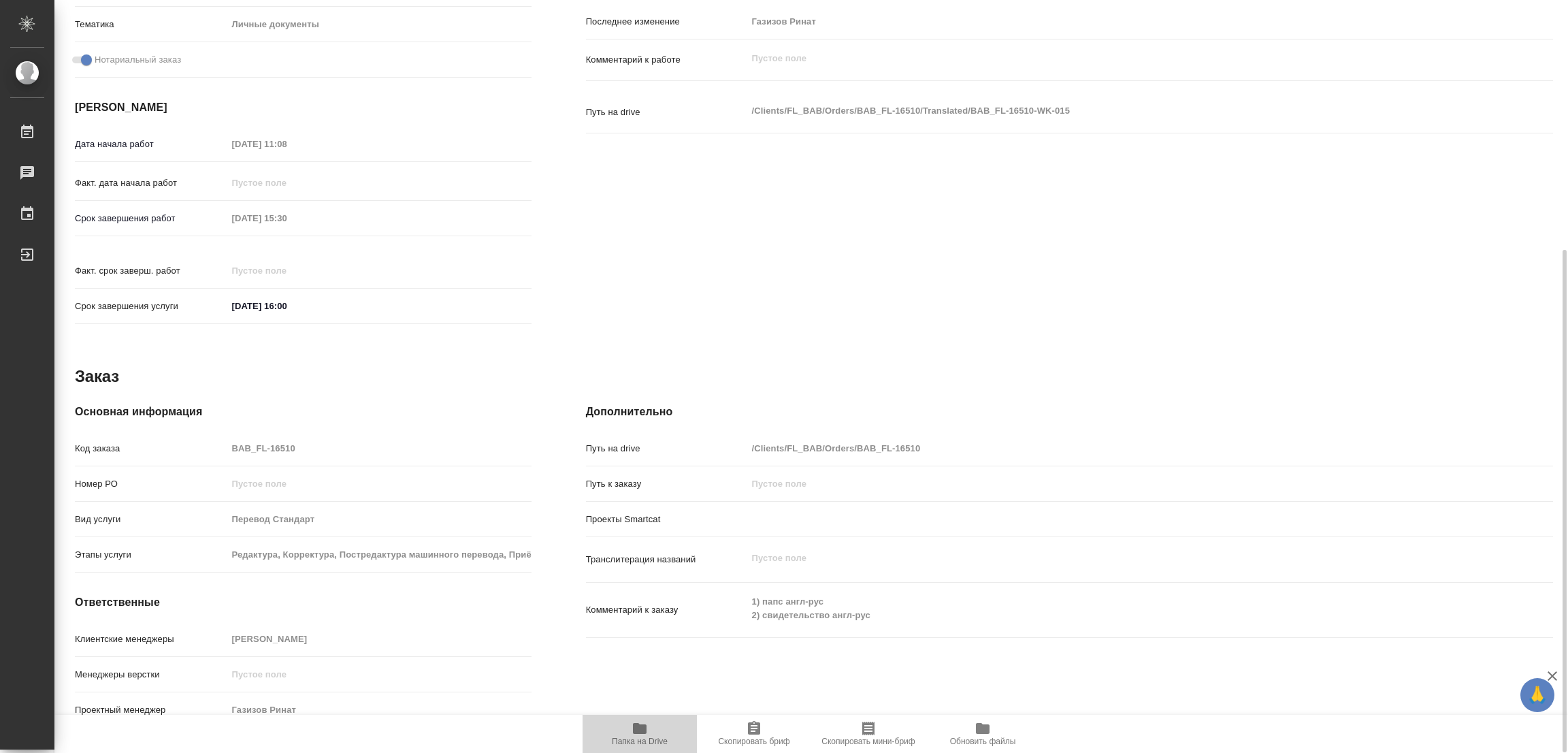
click at [641, 732] on icon "button" at bounding box center [640, 728] width 14 height 11
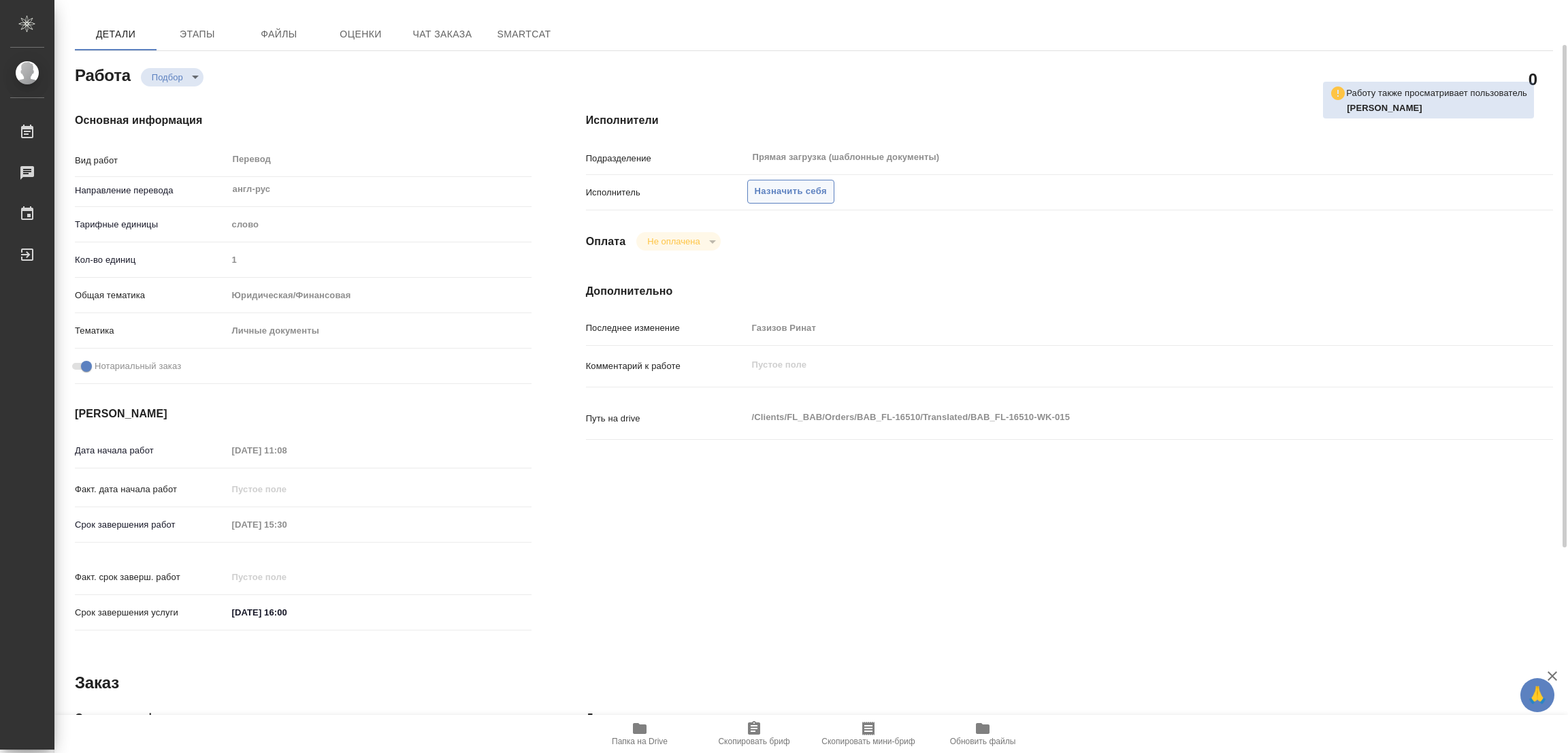
click at [779, 190] on span "Назначить себя" at bounding box center [791, 191] width 72 height 15
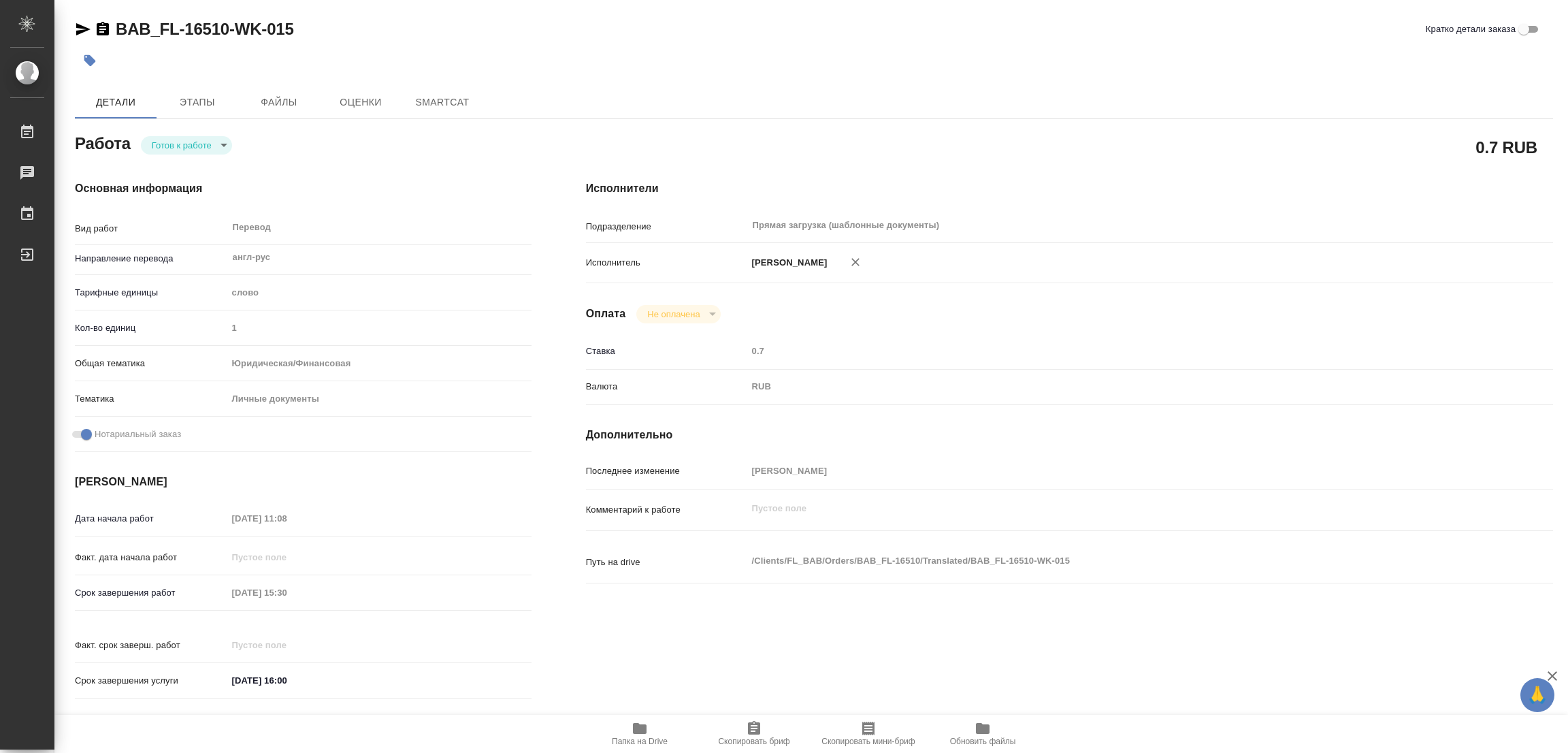
type textarea "x"
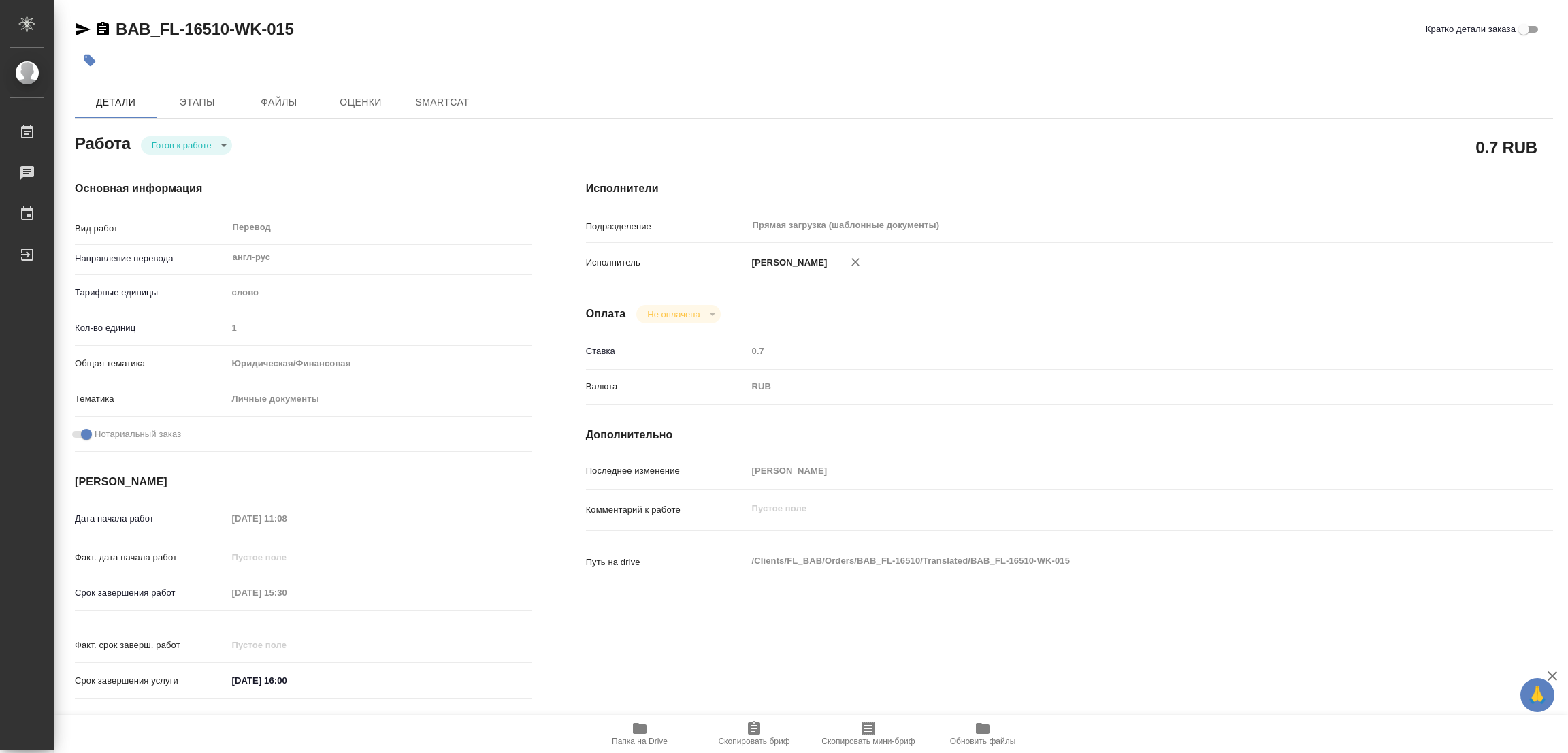
type textarea "x"
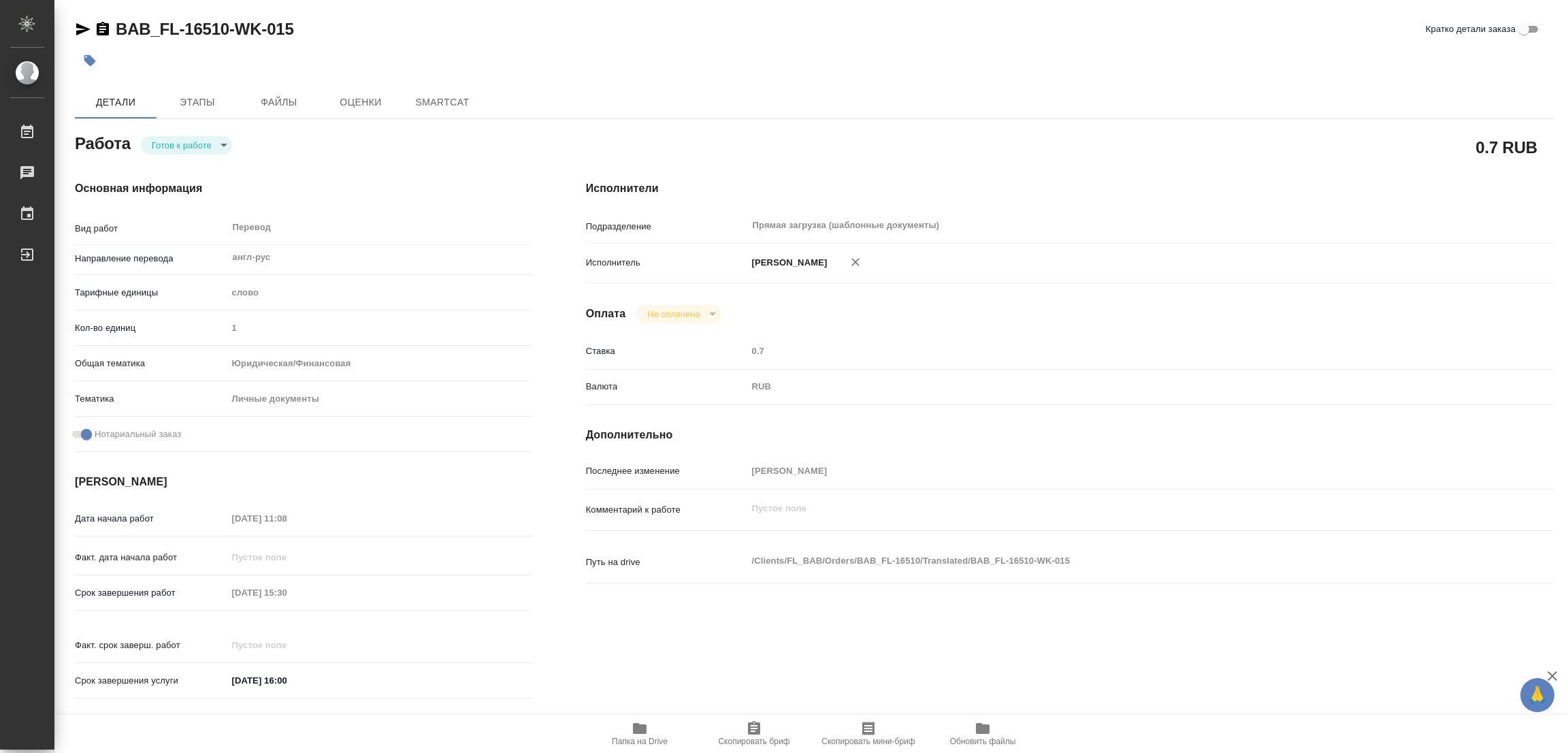
type textarea "x"
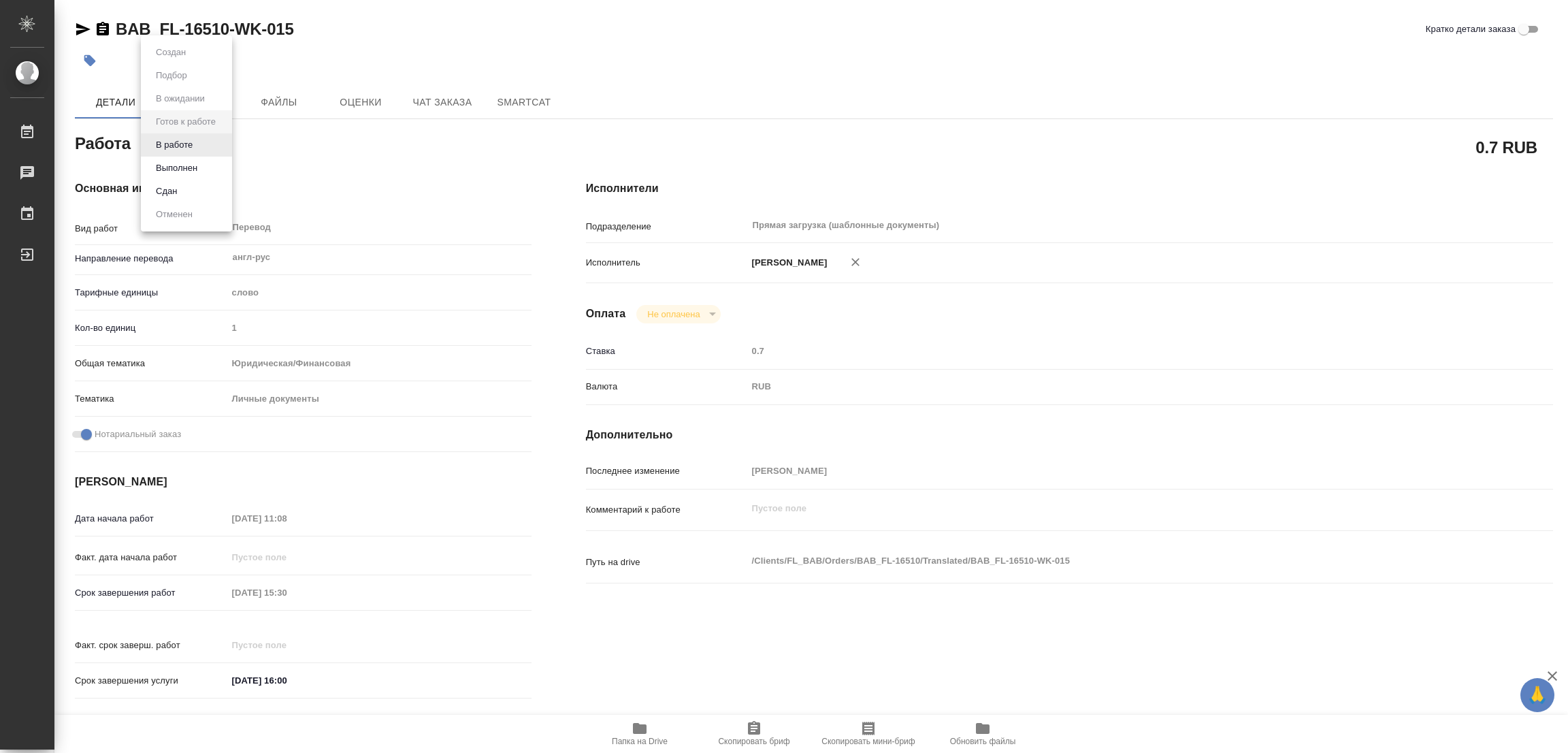
click at [194, 144] on body "🙏 .cls-1 fill:#fff; AWATERA [PERSON_NAME] Работы Чаты График Выйти BAB_FL-16510…" at bounding box center [784, 376] width 1568 height 753
type textarea "x"
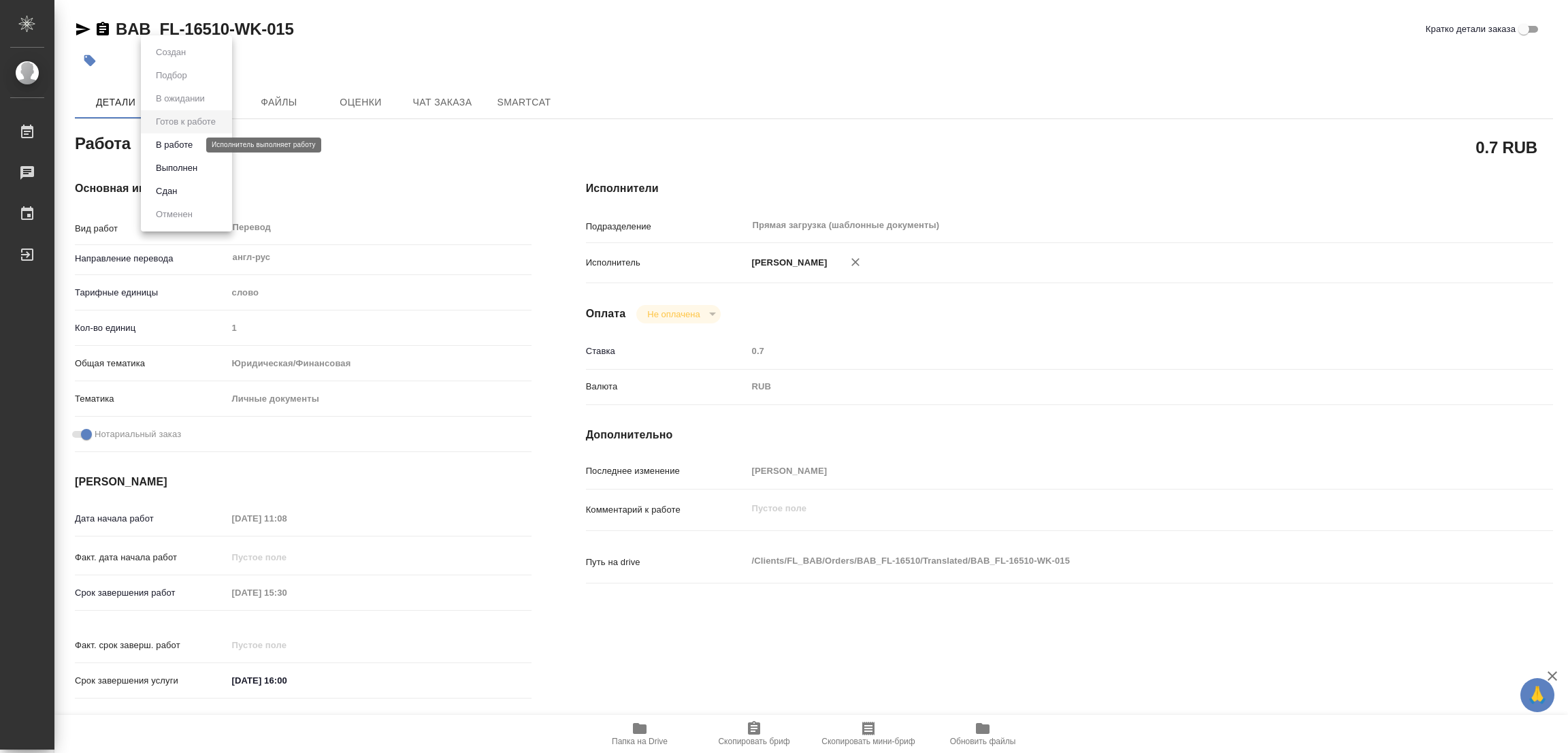
type textarea "x"
click at [191, 144] on button "В работе" at bounding box center [174, 145] width 45 height 15
type textarea "x"
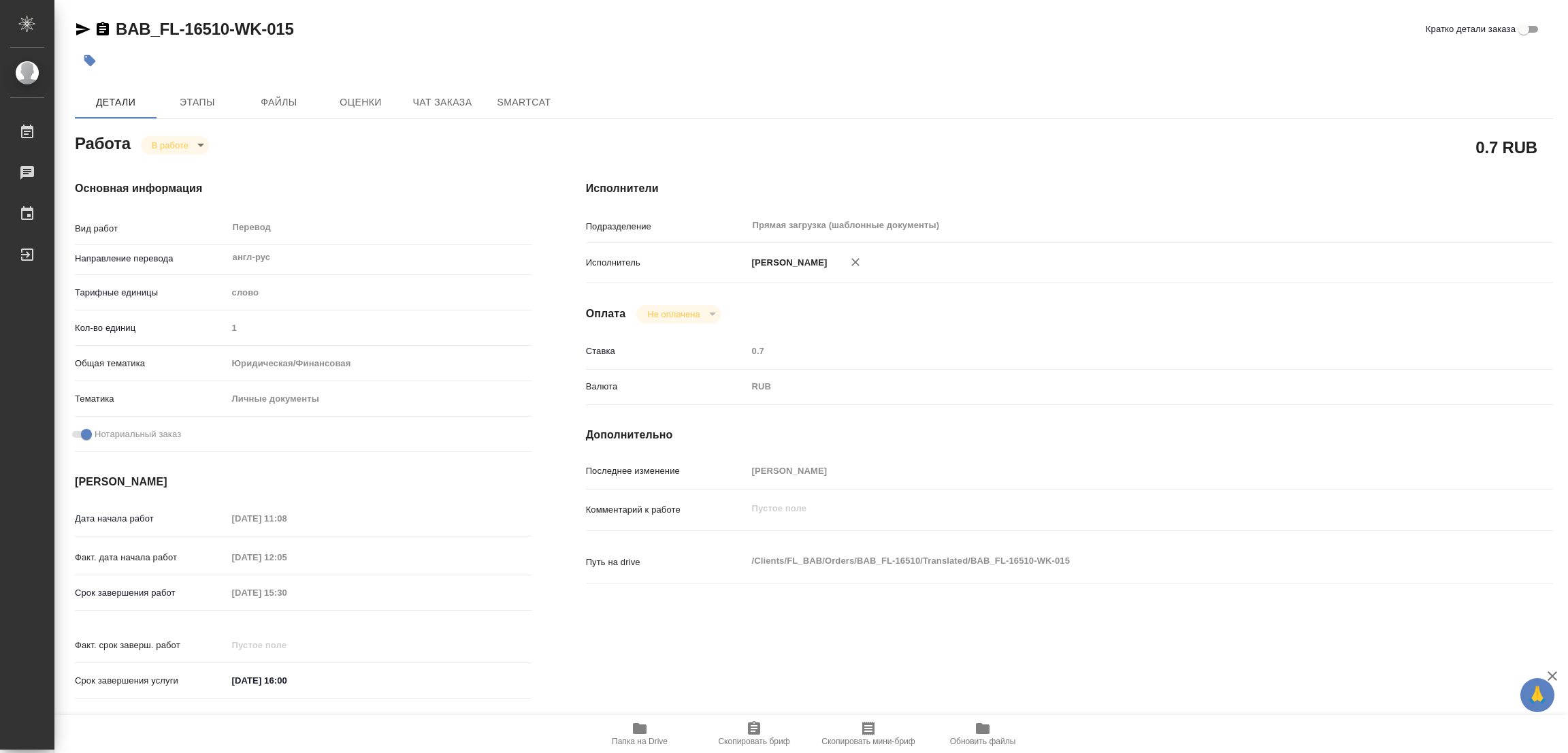
type textarea "x"
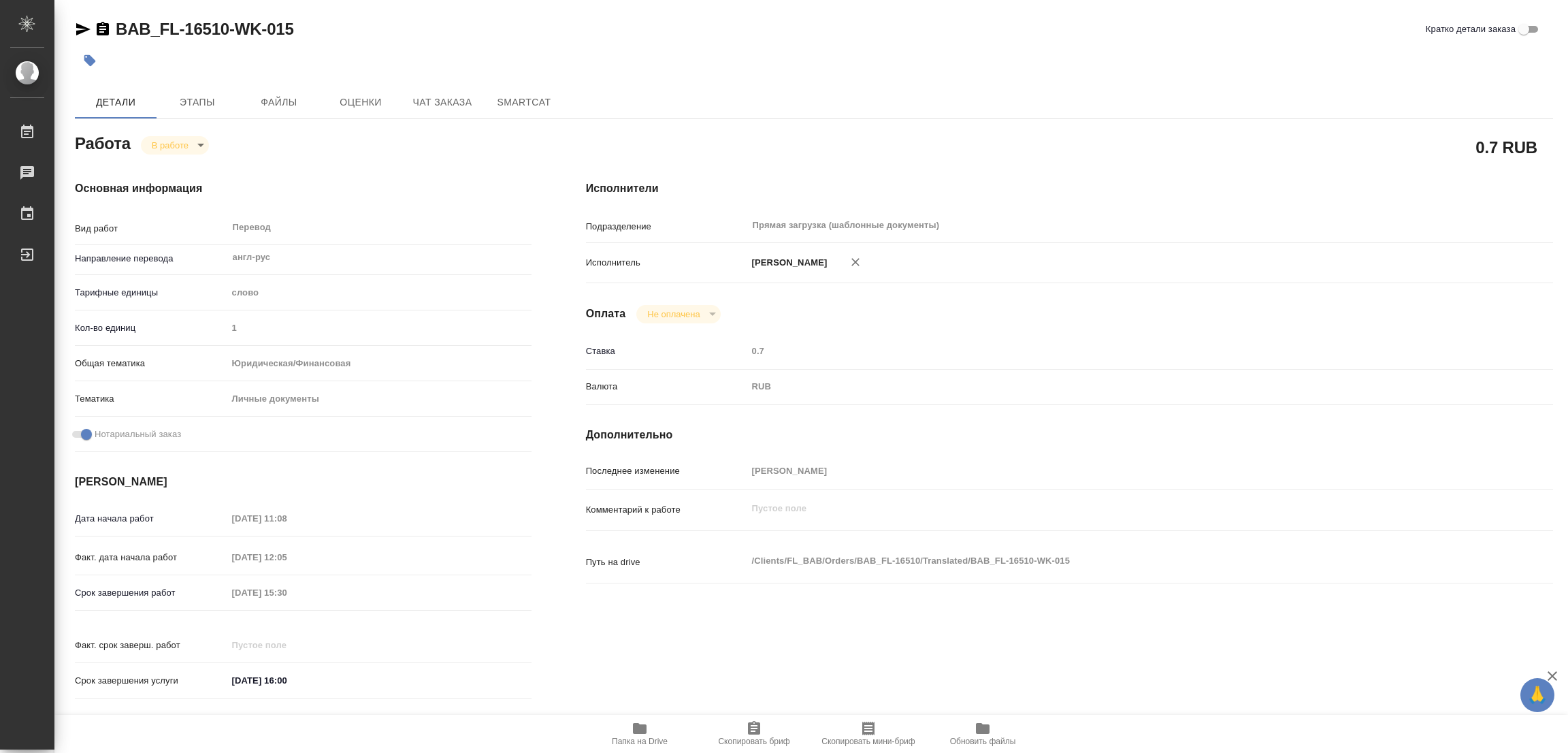
type textarea "x"
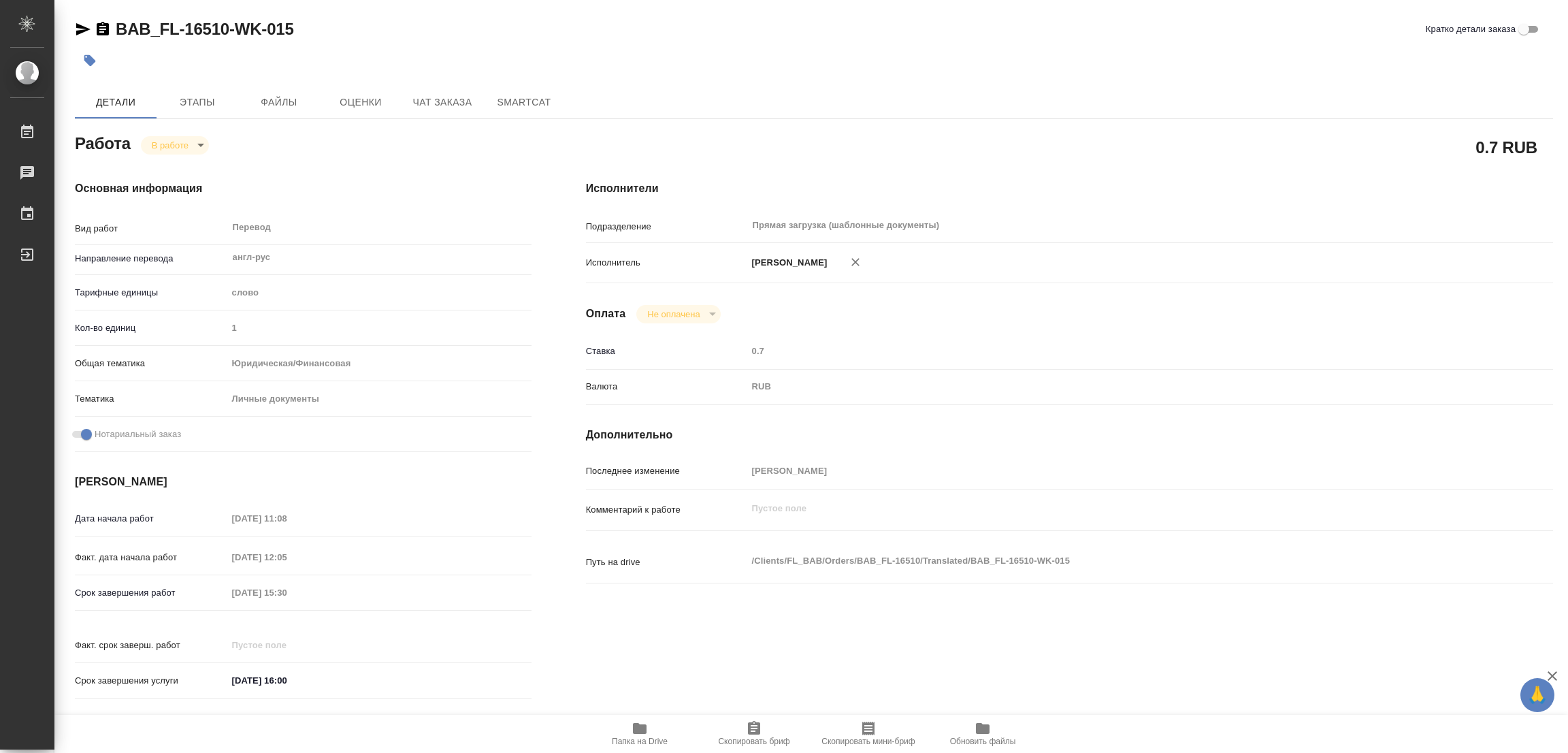
type textarea "x"
drag, startPoint x: 111, startPoint y: 9, endPoint x: 229, endPoint y: 26, distance: 119.2
click at [229, 26] on div "BAB_FL-16510-WK-015 Кратко детали заказа Детали Этапы Файлы Оценки Чат заказа S…" at bounding box center [814, 571] width 1493 height 1142
copy link "BAB_FL-16510"
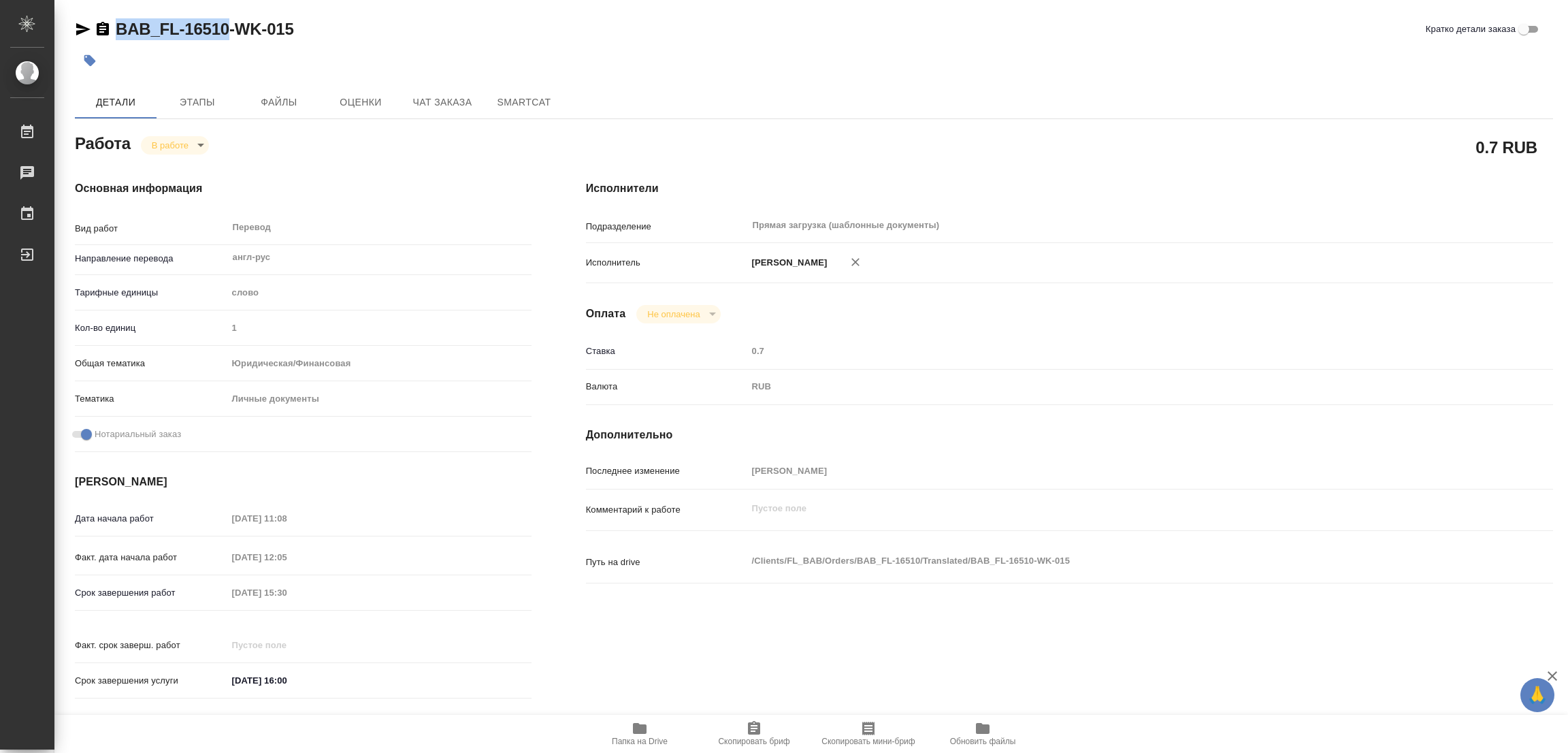
click at [756, 733] on icon "button" at bounding box center [754, 728] width 12 height 14
copy link "BAB_FL-16510"
click at [224, 587] on div "Срок завершения работ 12.09.2025 15:30" at bounding box center [303, 593] width 456 height 24
click at [1283, 144] on div "0.7 RUB" at bounding box center [1069, 147] width 967 height 34
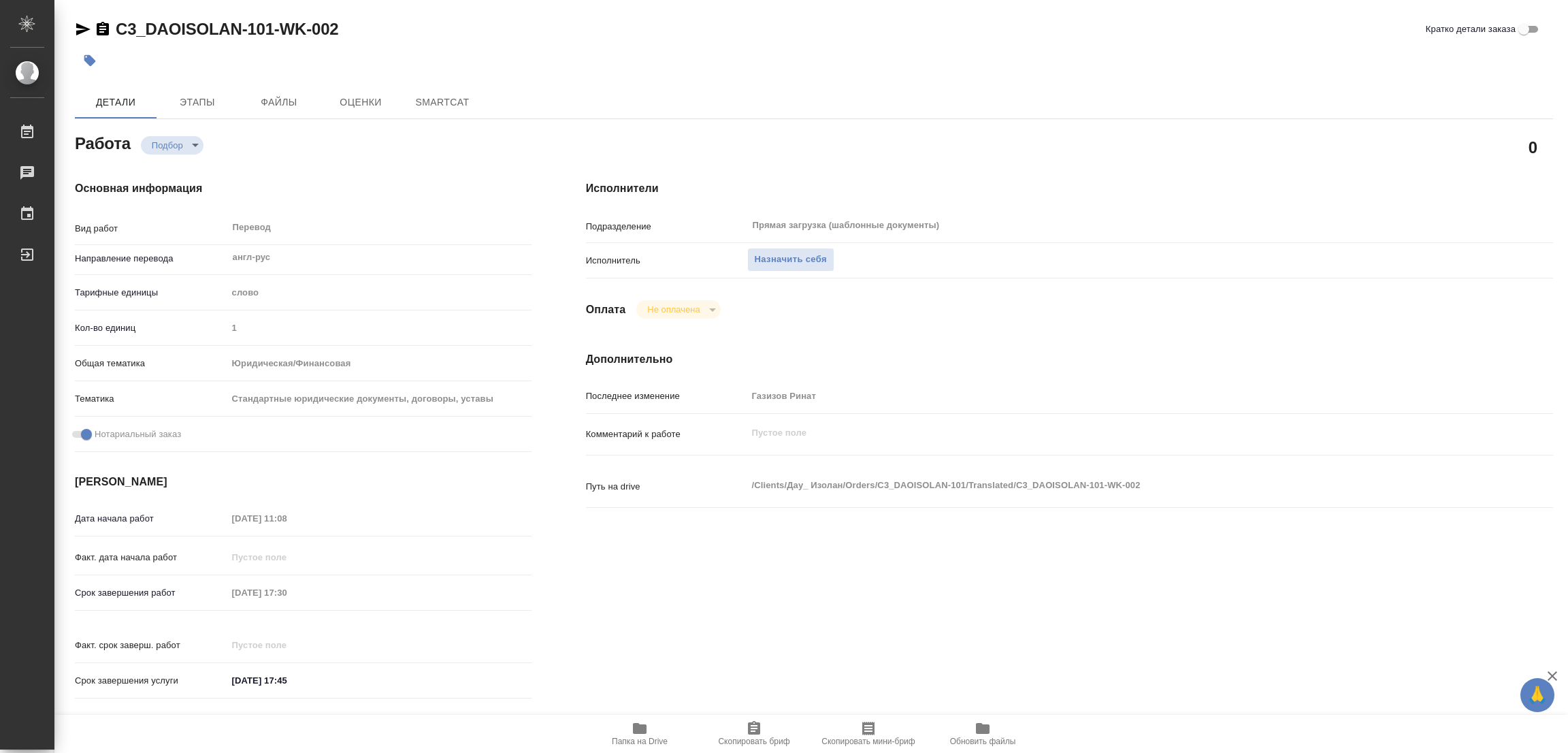
type textarea "x"
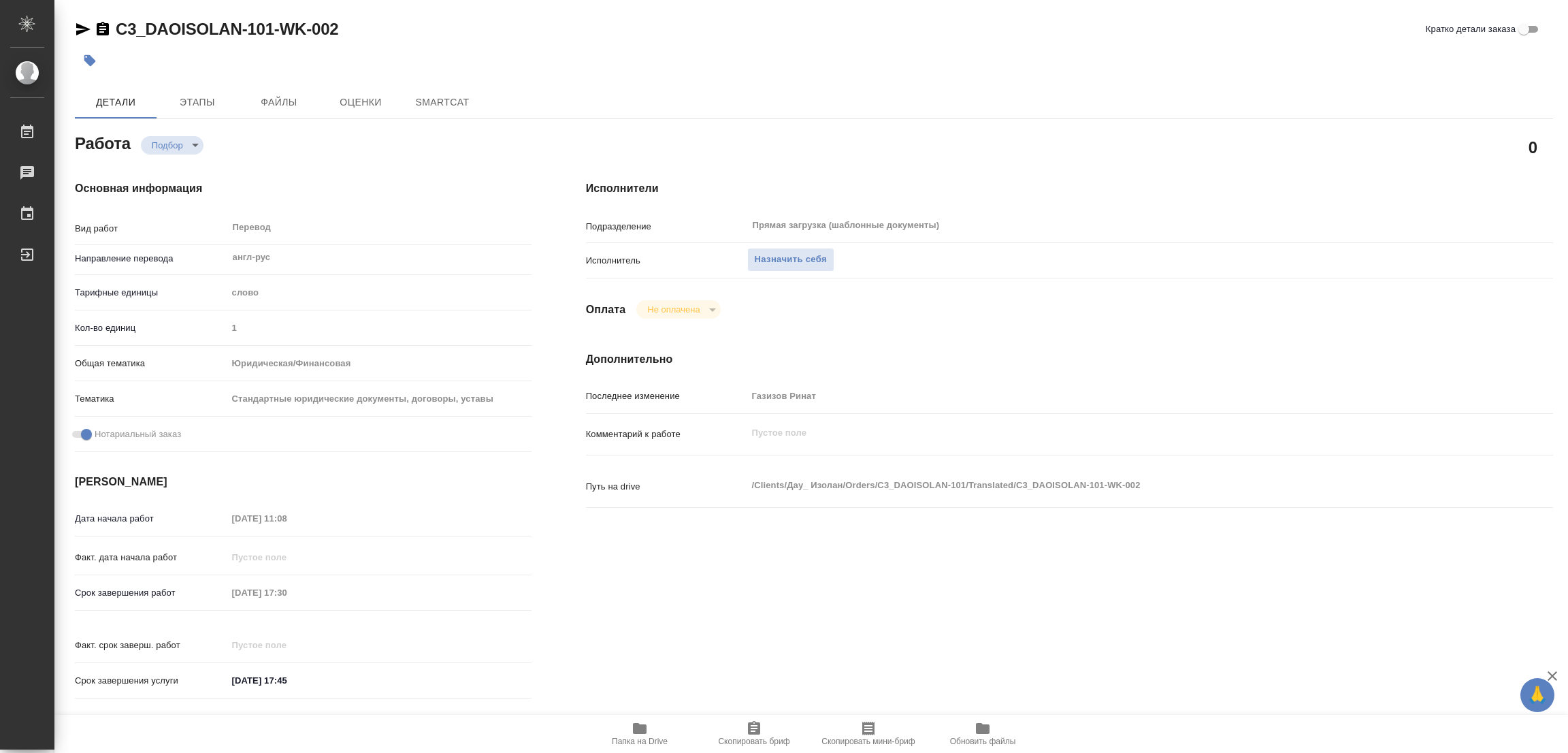
type textarea "x"
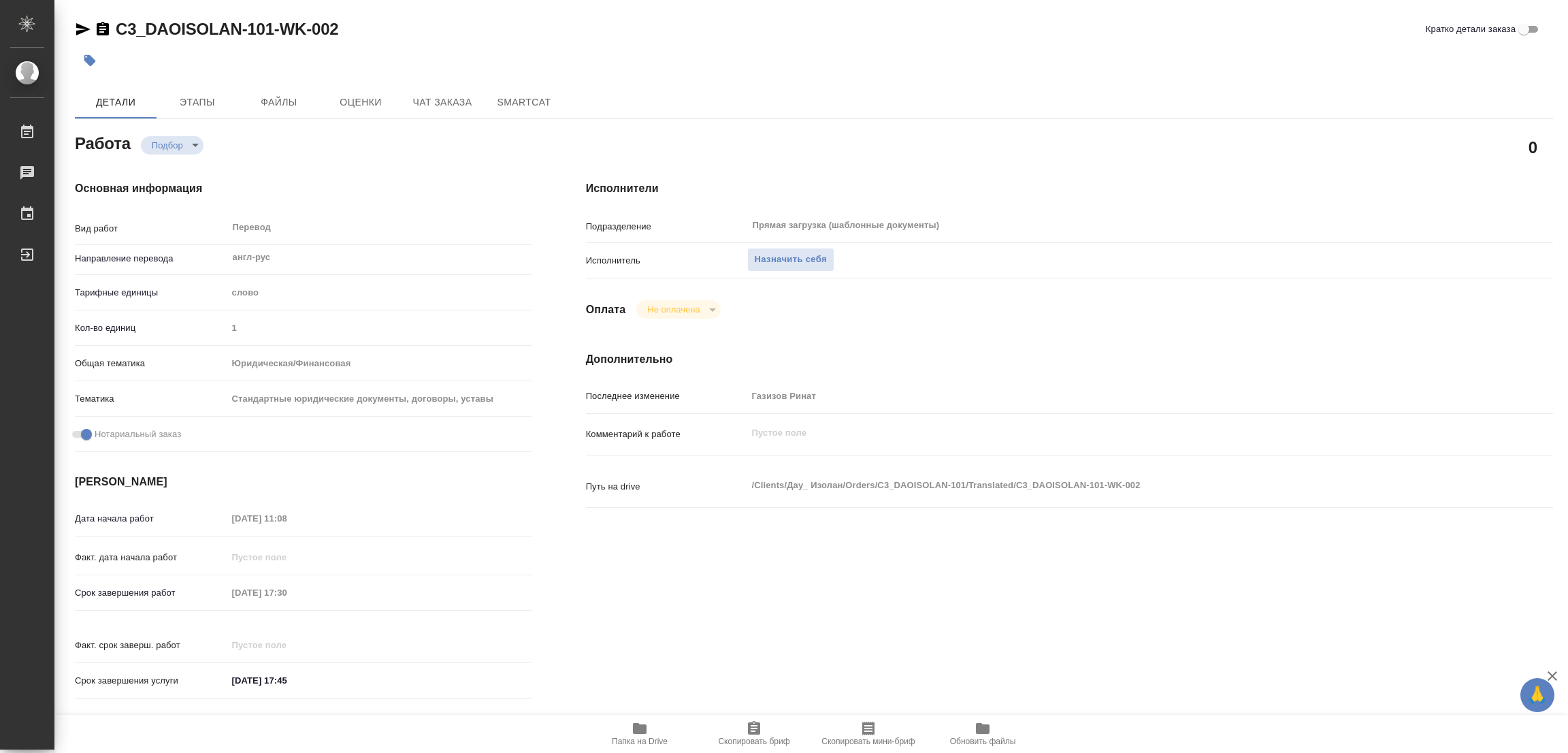
type textarea "x"
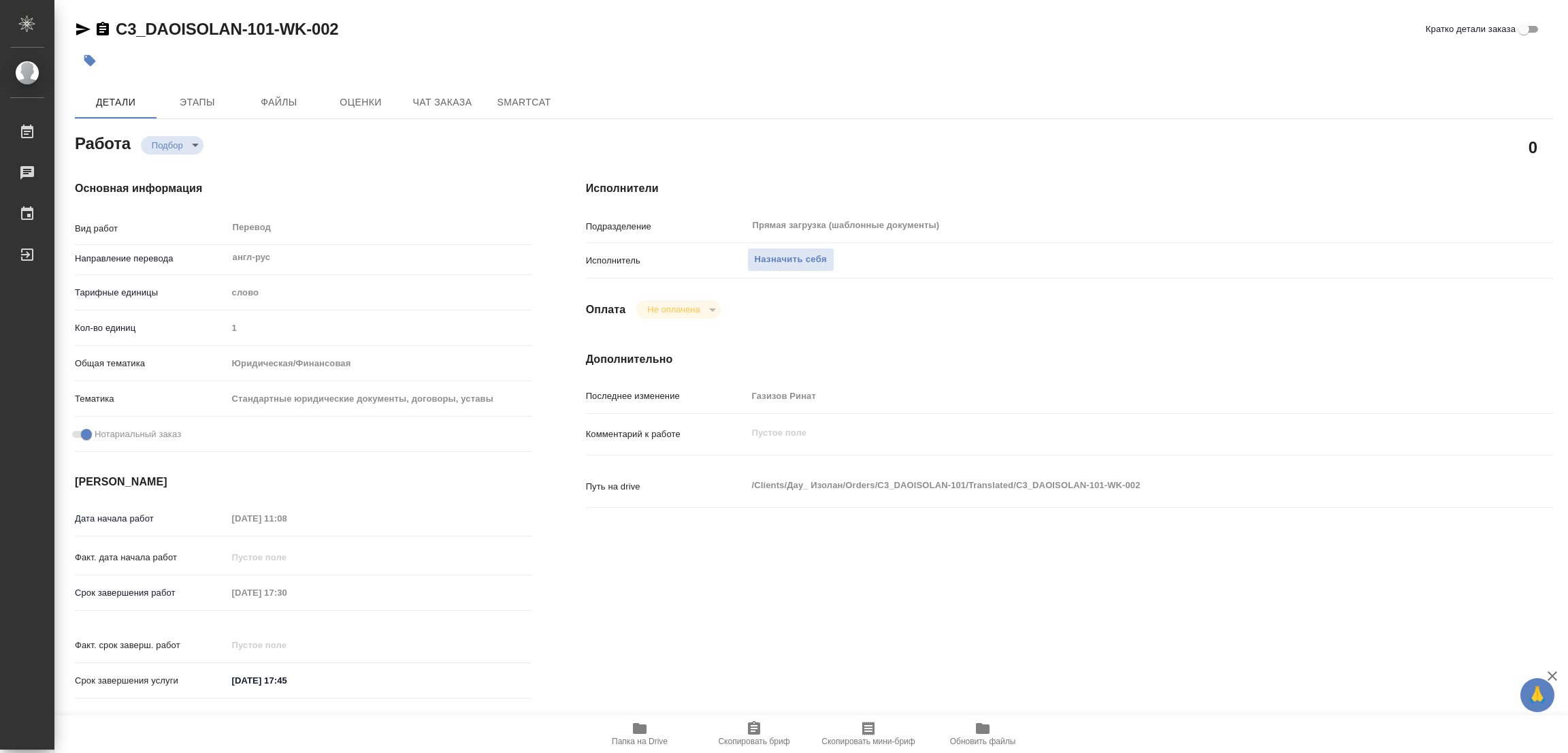
type textarea "x"
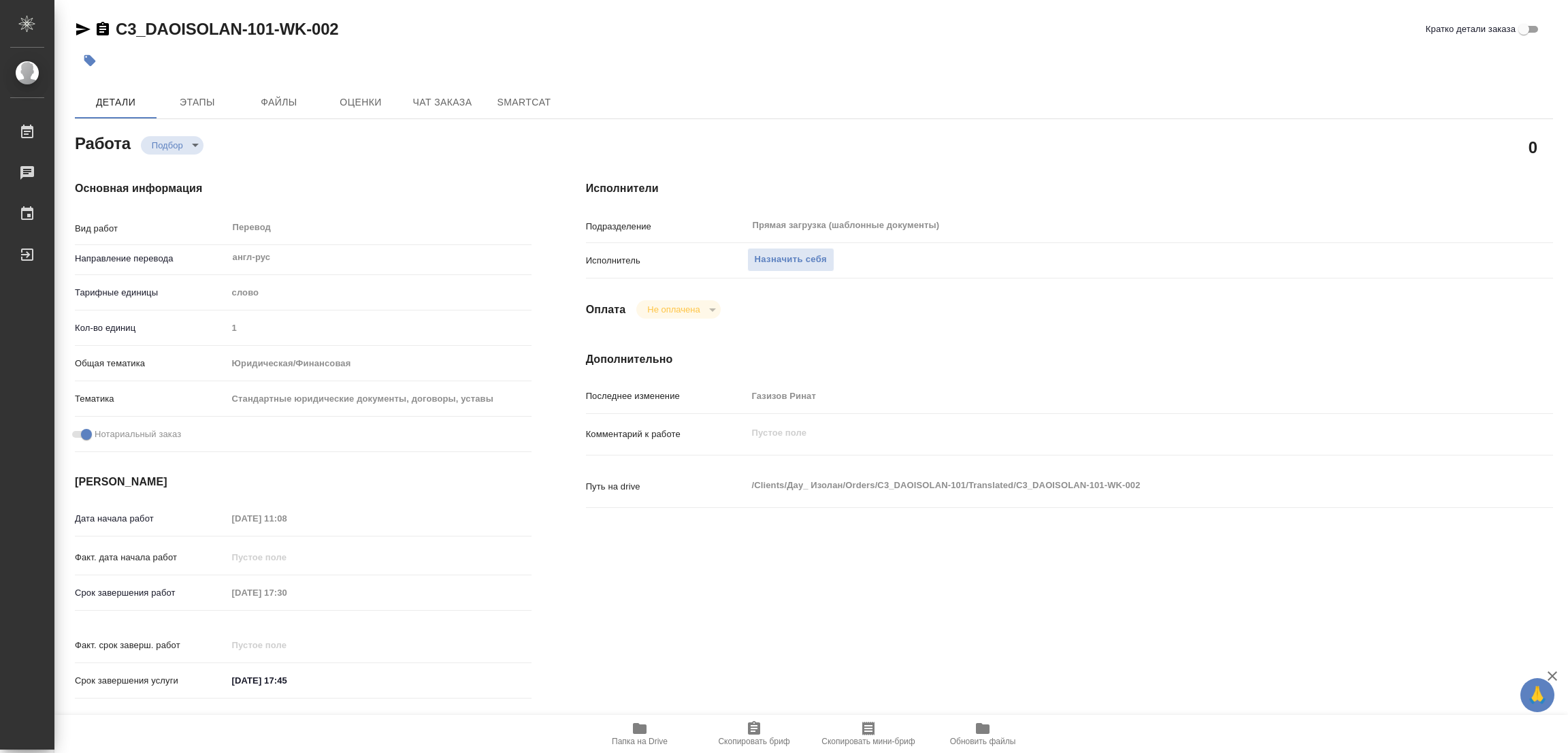
type textarea "x"
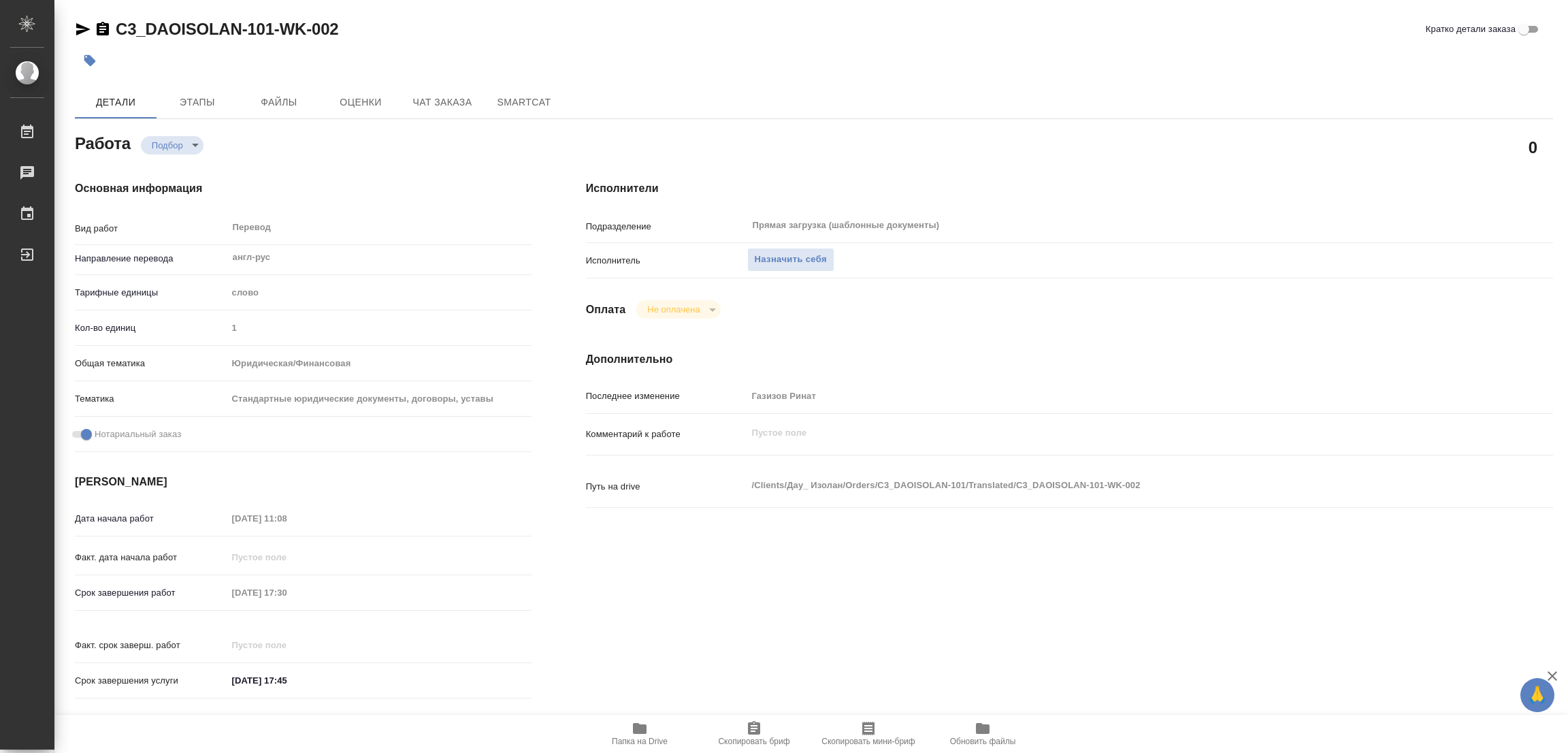
click at [624, 725] on span "Папка на Drive" at bounding box center [640, 733] width 98 height 26
click at [803, 255] on span "Назначить себя" at bounding box center [791, 259] width 72 height 15
type textarea "x"
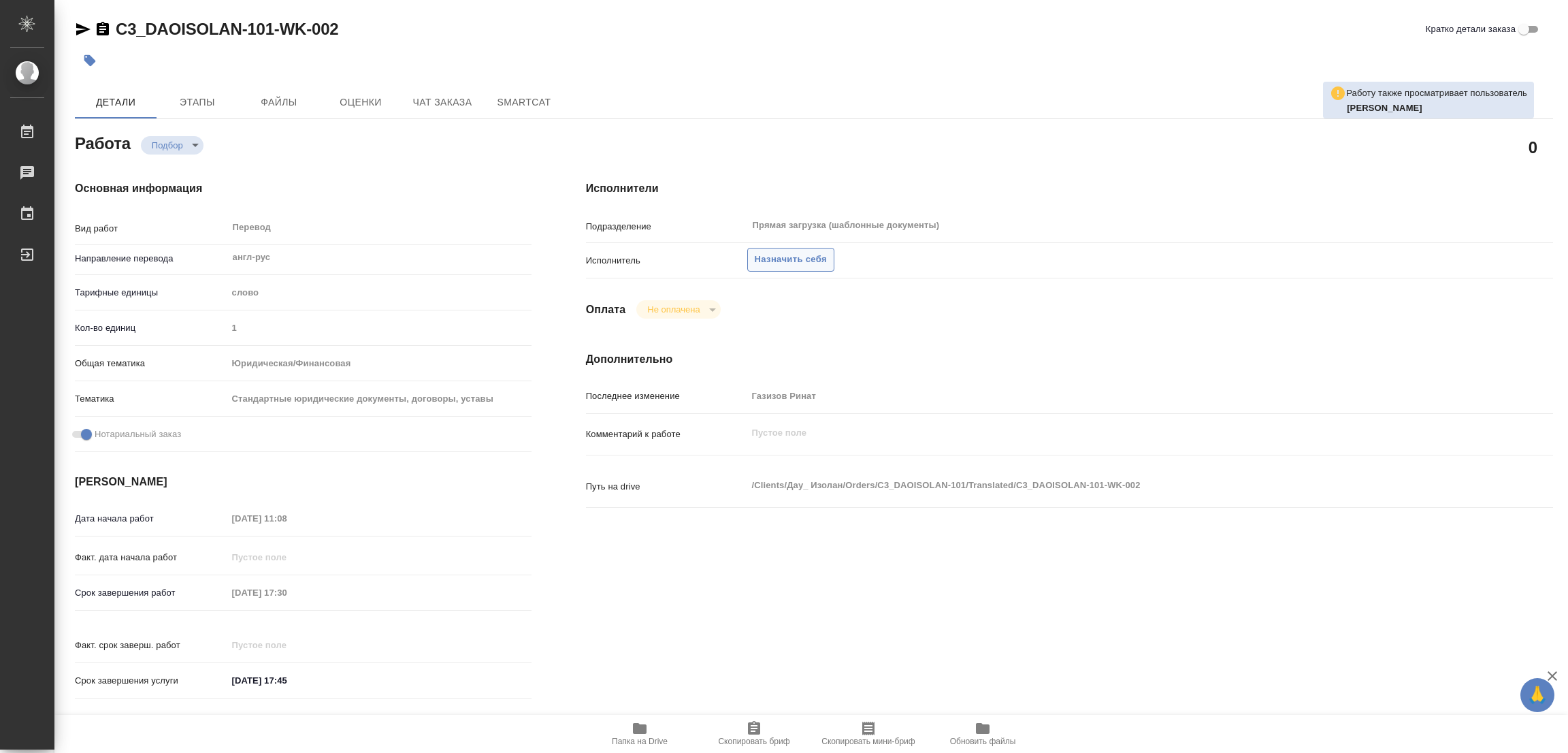
type textarea "x"
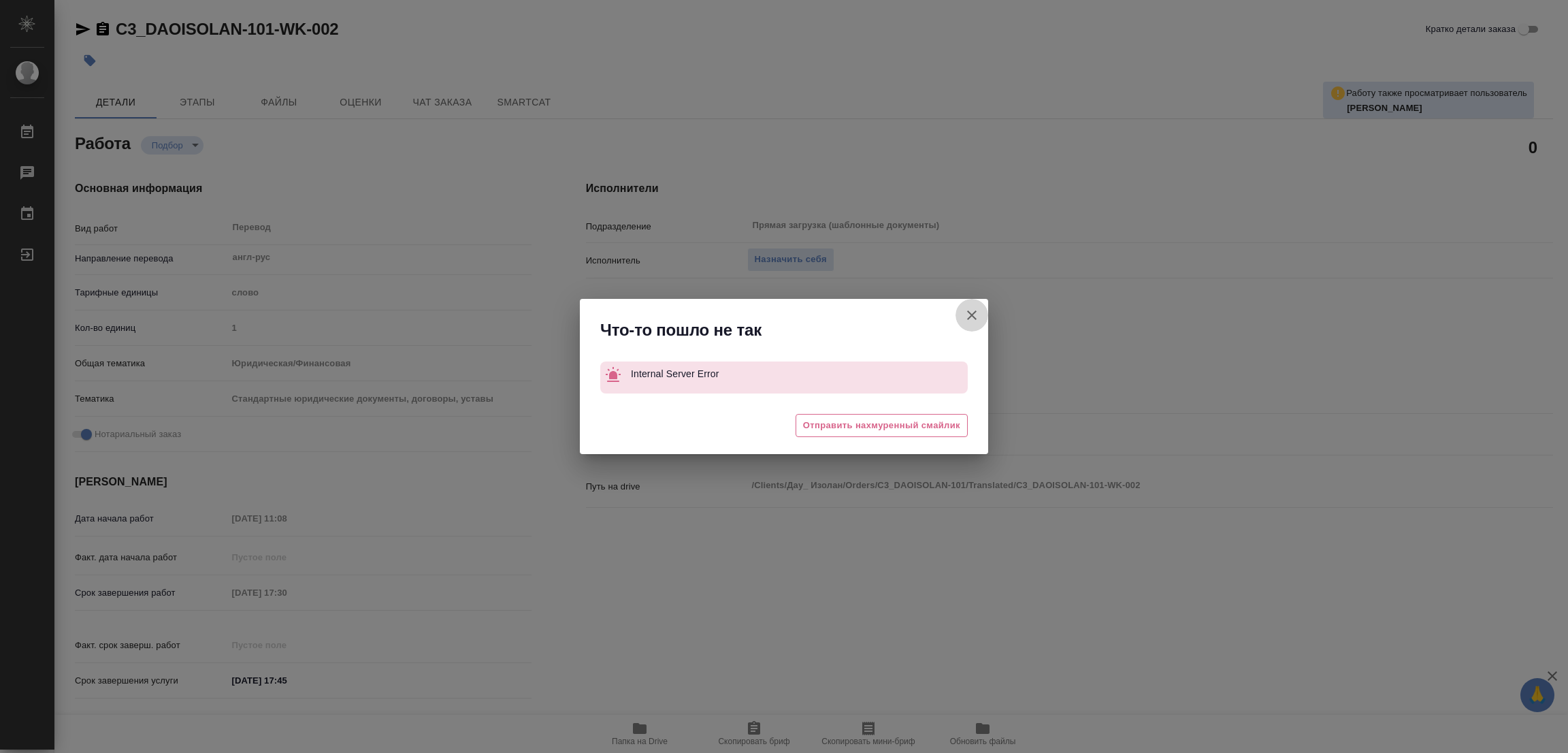
click at [967, 308] on icon "button" at bounding box center [971, 315] width 16 height 16
type textarea "x"
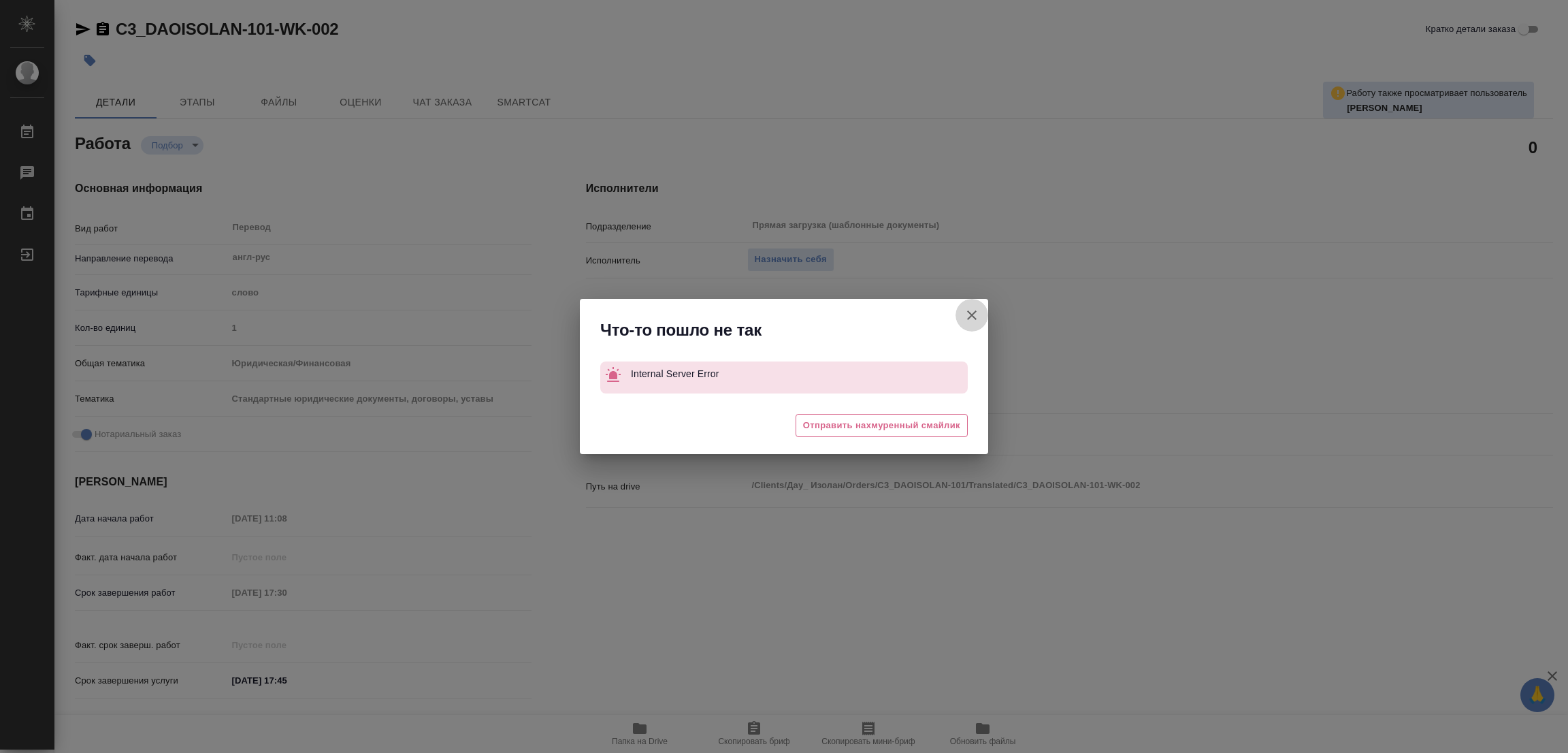
type textarea "x"
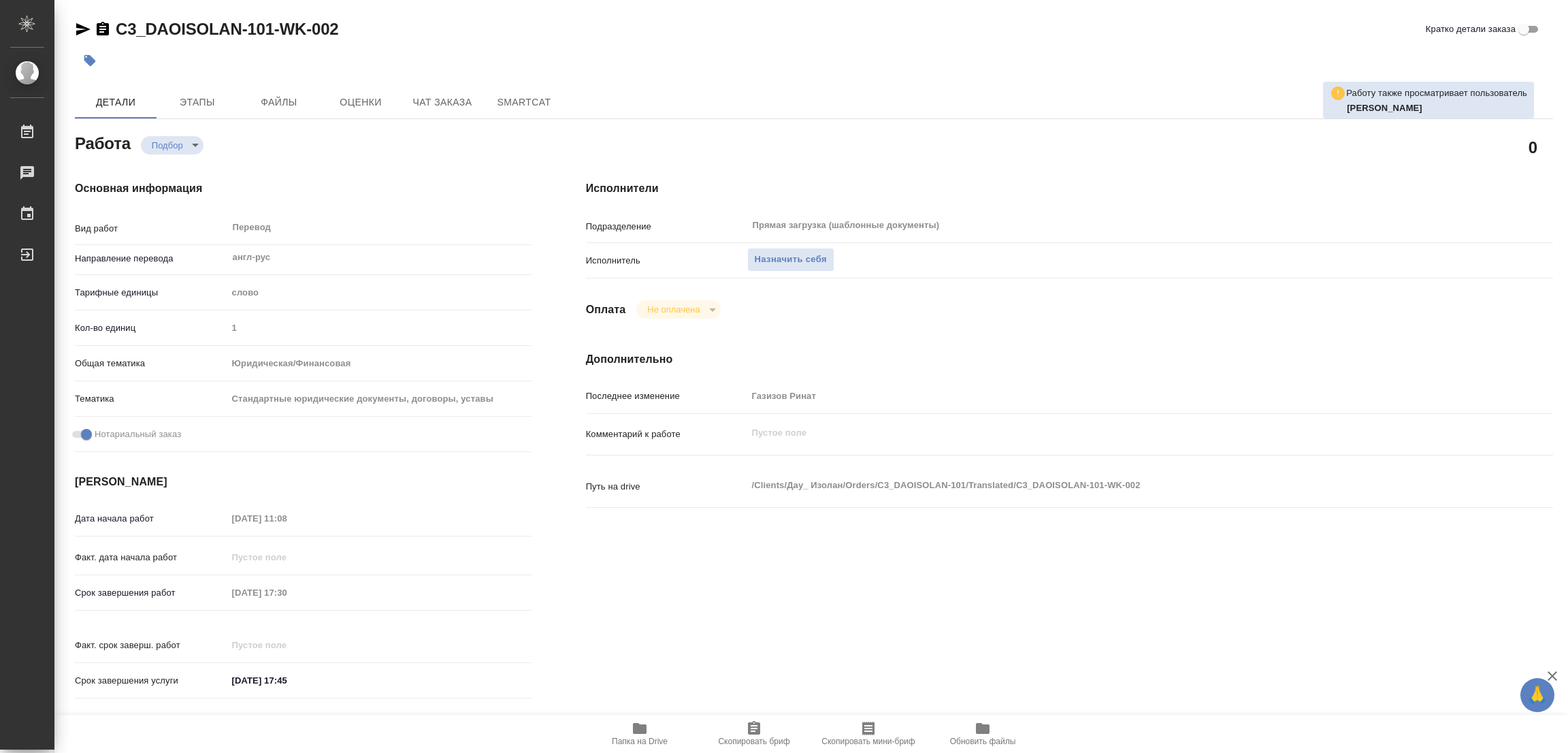
type textarea "x"
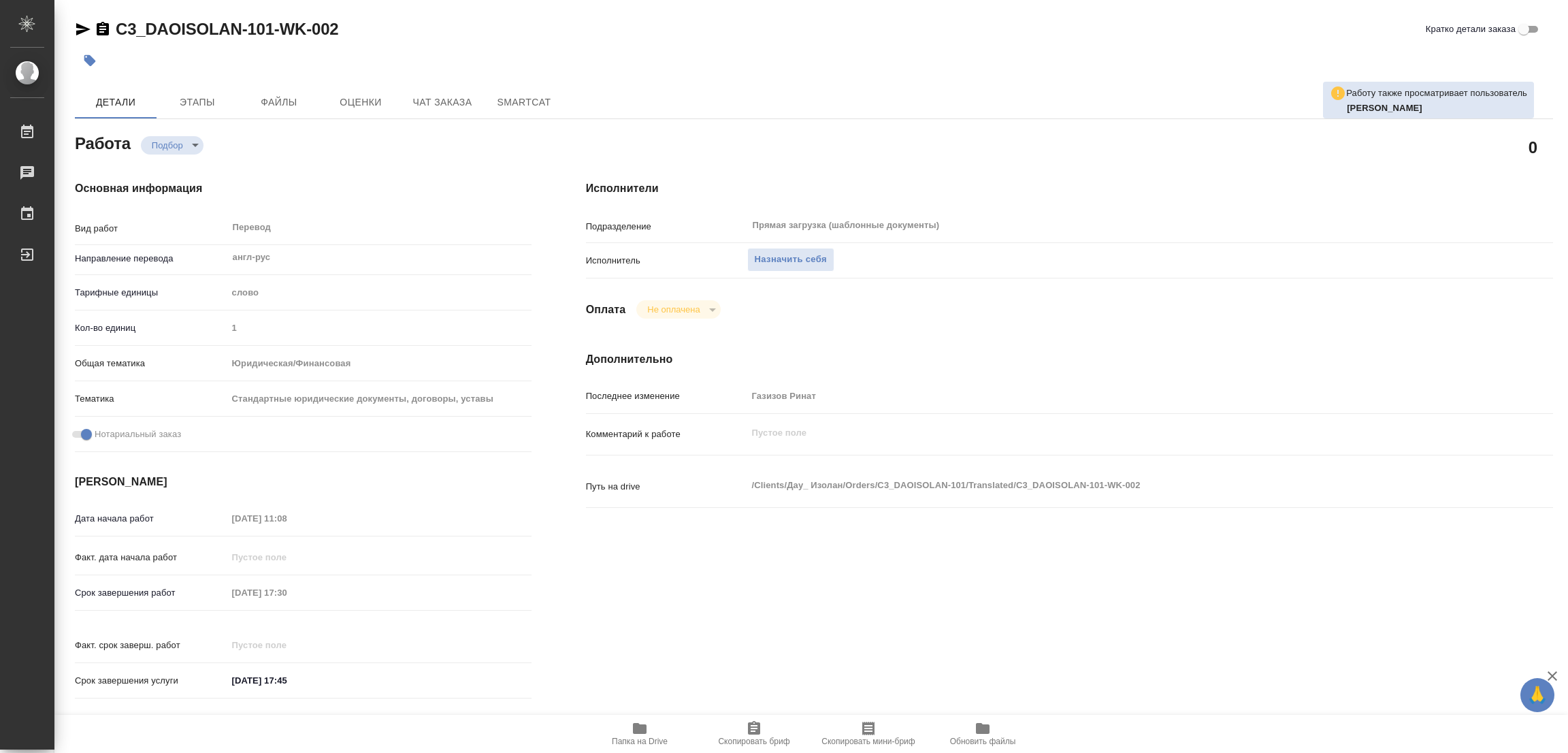
type textarea "x"
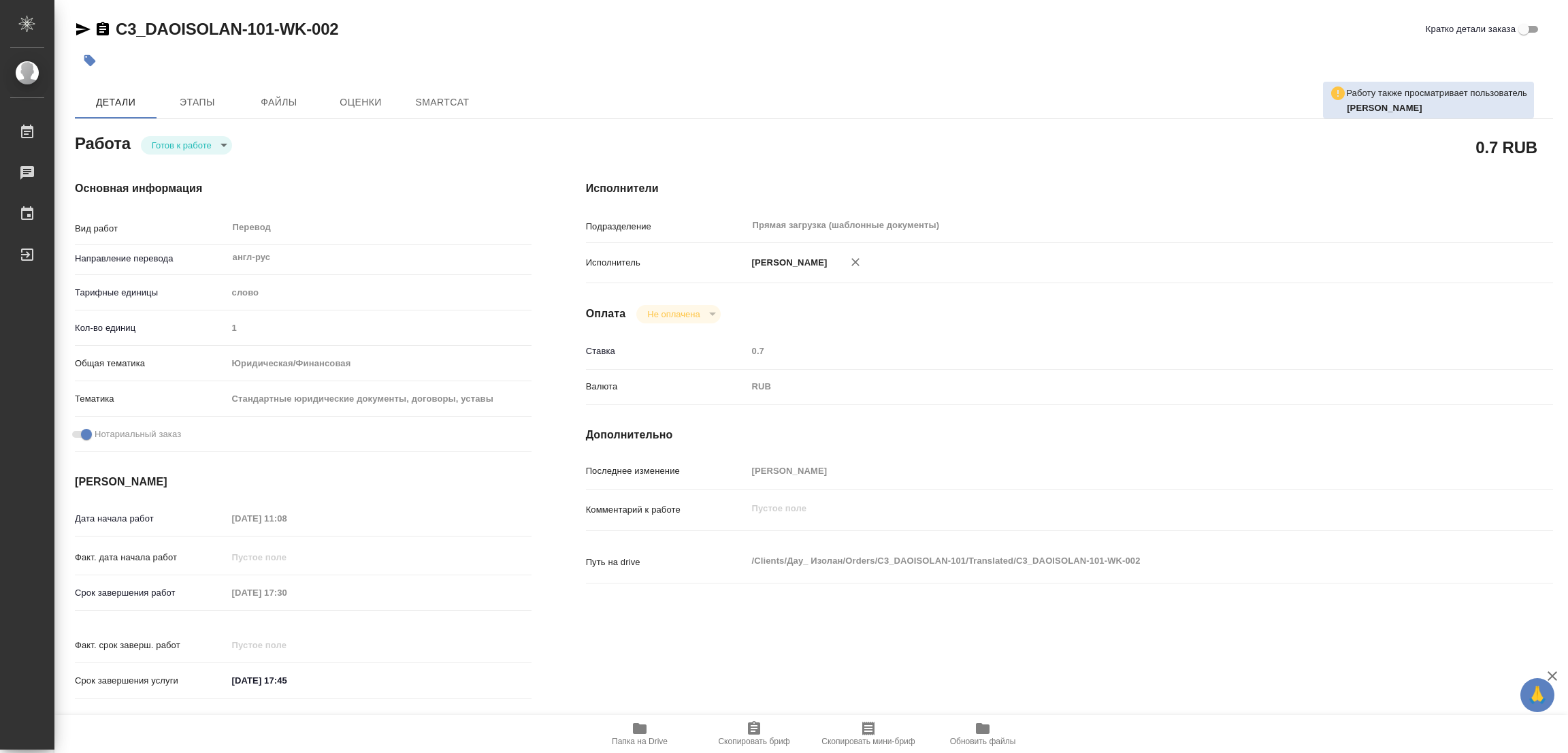
type textarea "x"
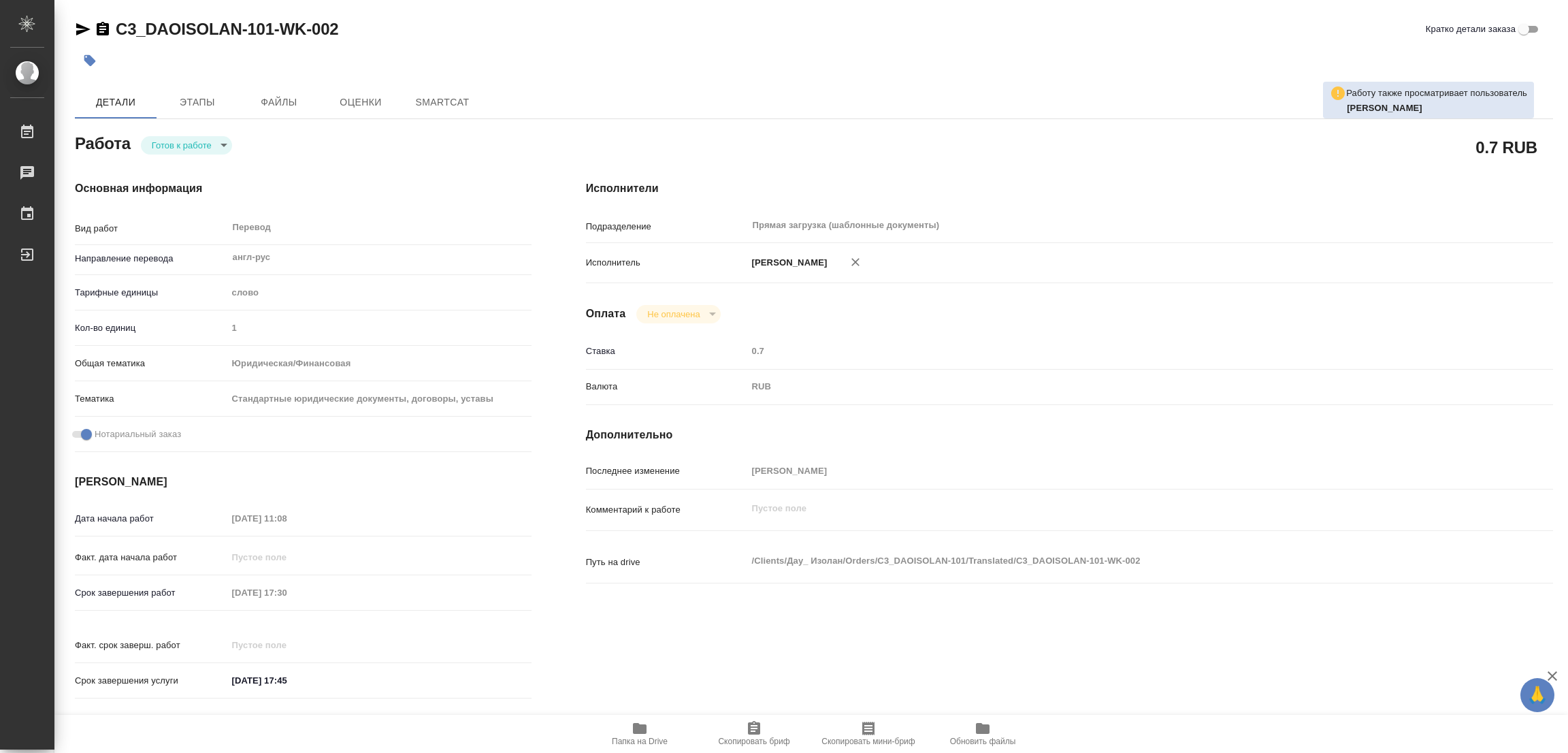
type textarea "x"
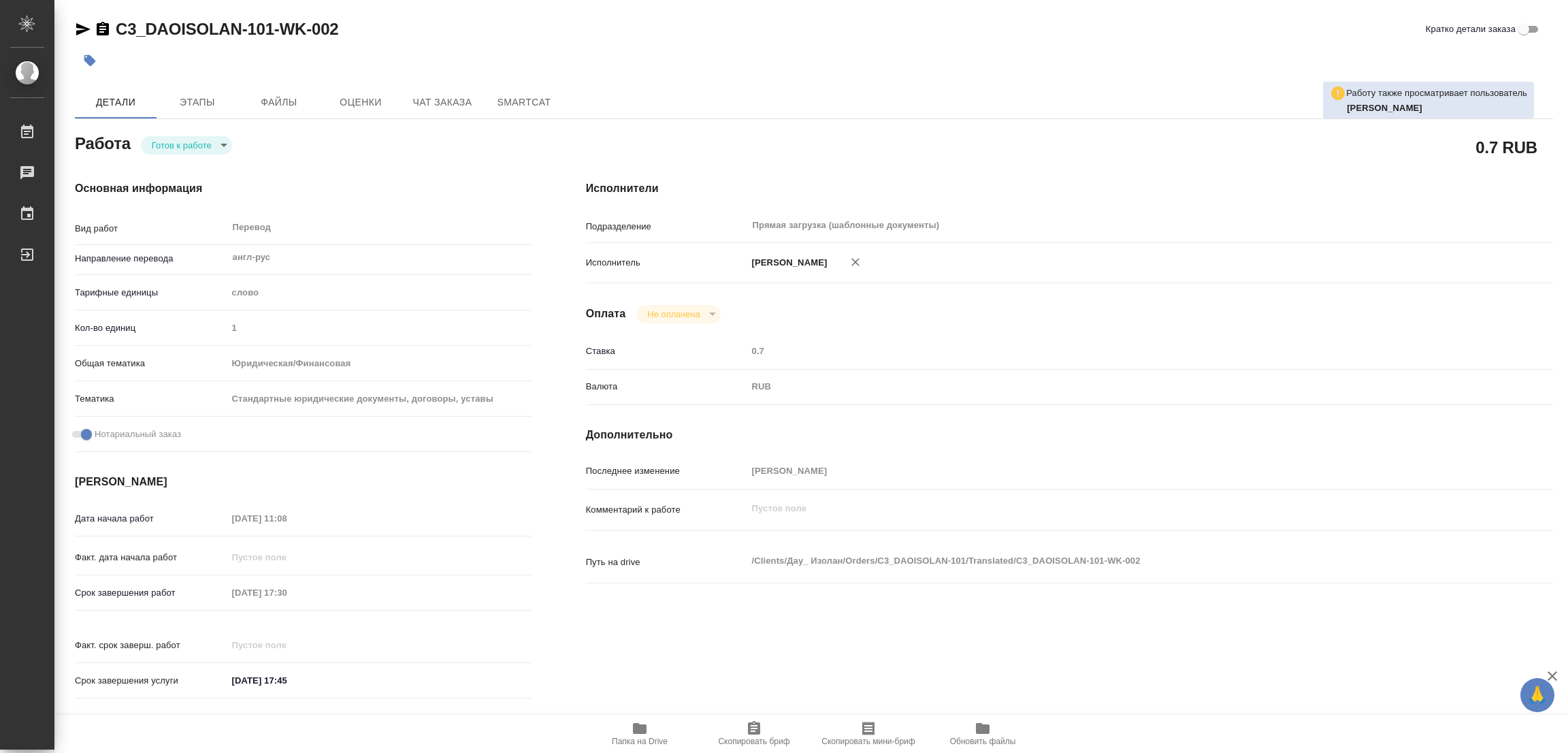
type textarea "x"
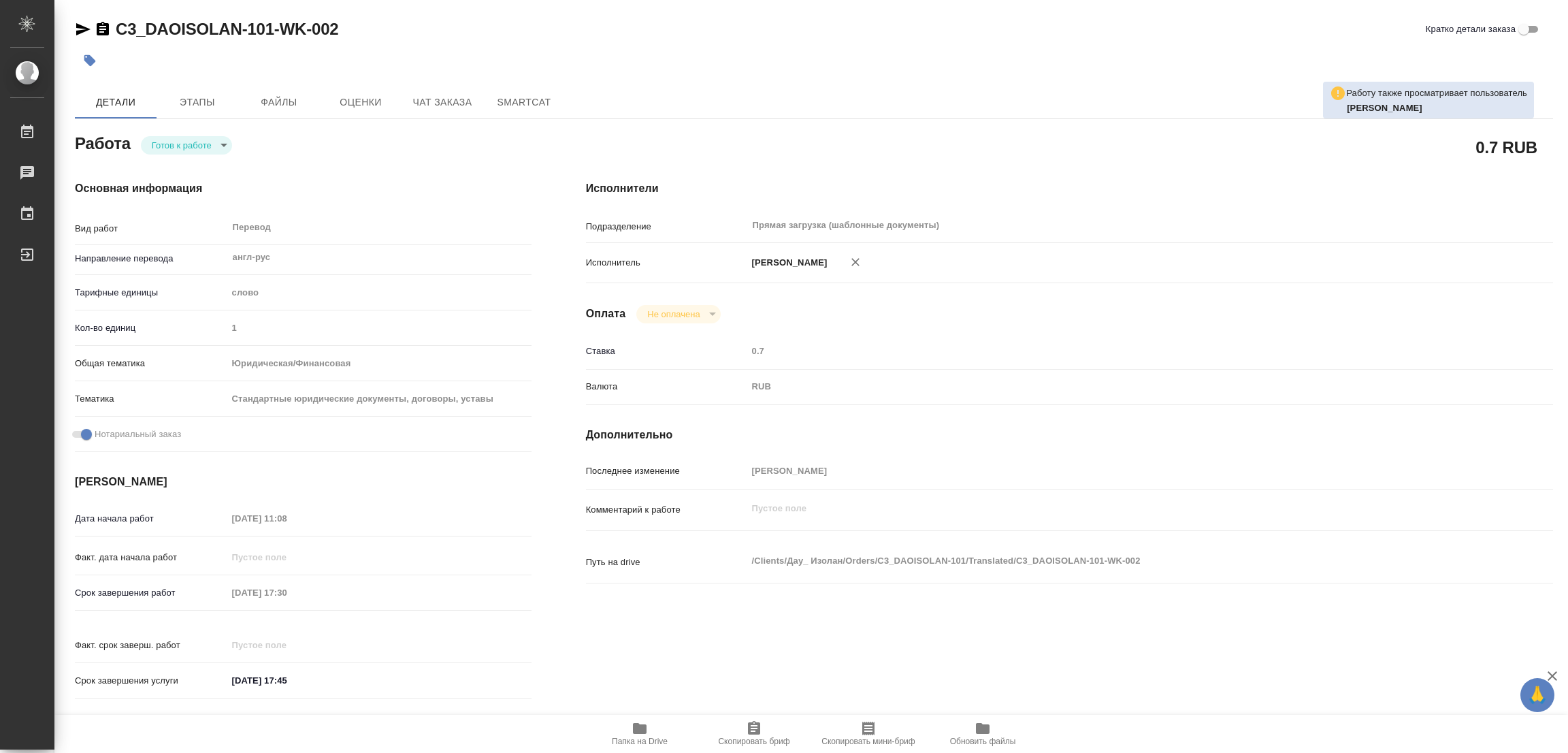
type textarea "x"
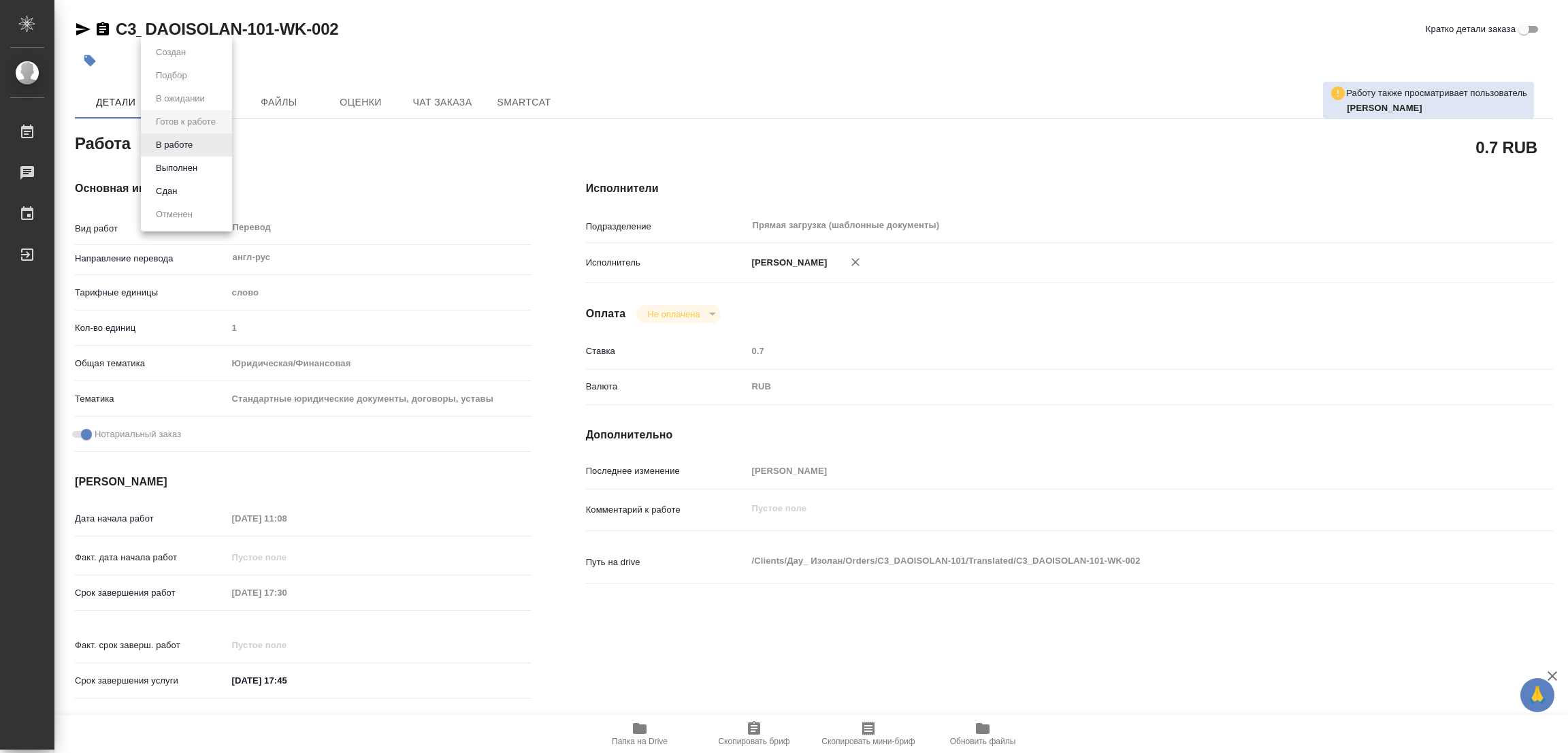
click at [161, 154] on body "🙏 .cls-1 fill:#fff; AWATERA Popova Galina Работы Чаты График Выйти C3_DAOISOLAN…" at bounding box center [784, 376] width 1568 height 753
type textarea "x"
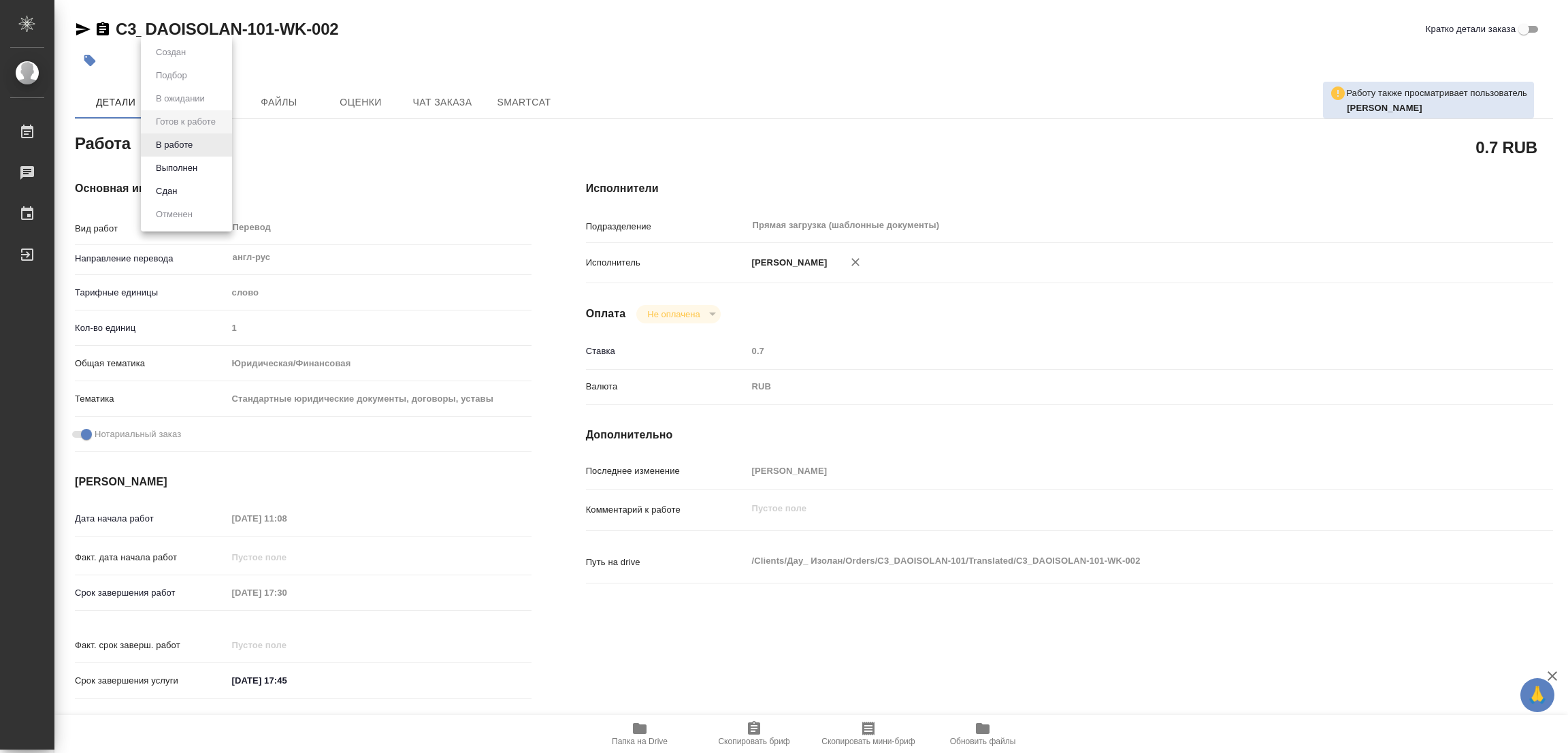
type textarea "x"
click at [193, 143] on button "В работе" at bounding box center [174, 145] width 45 height 15
type textarea "x"
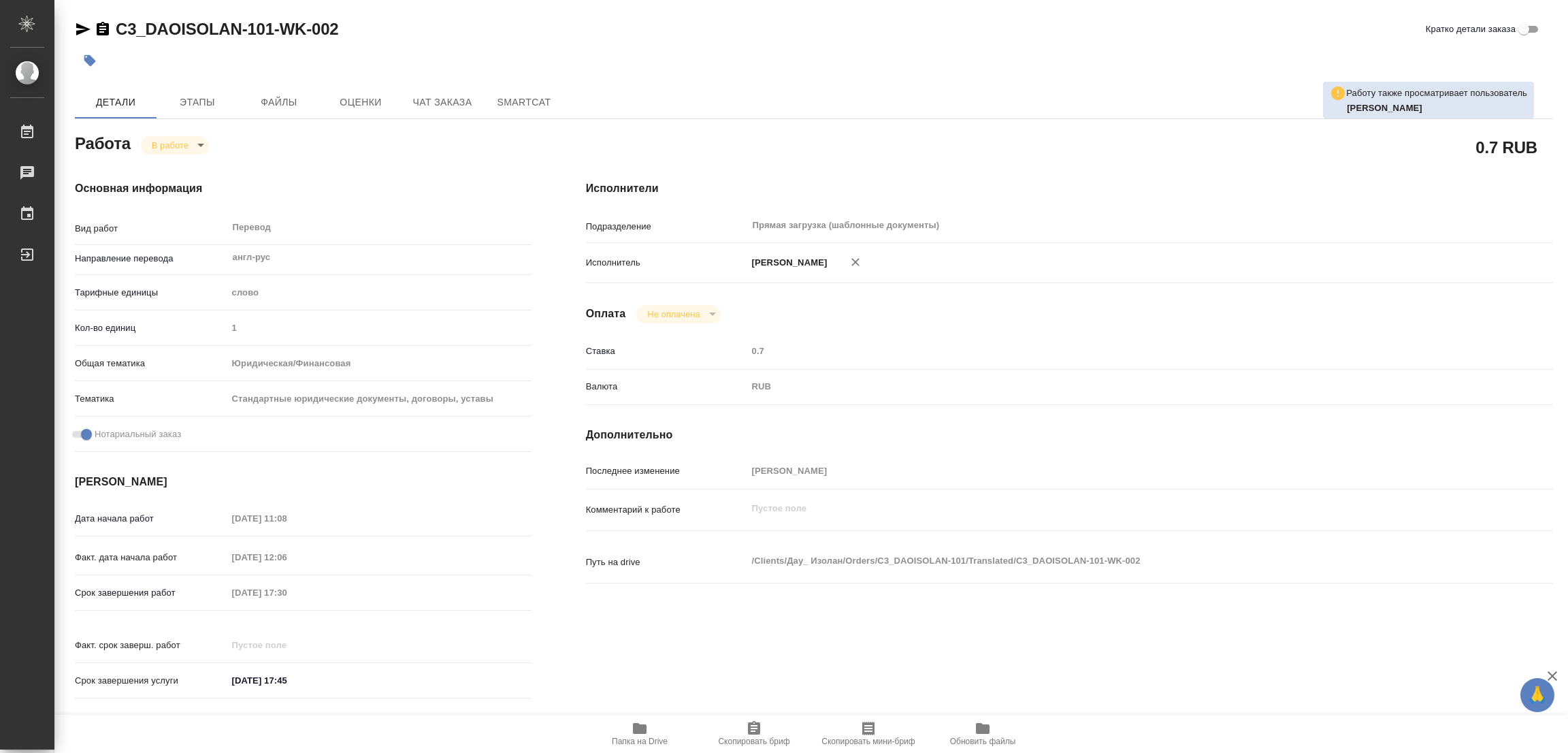
type textarea "x"
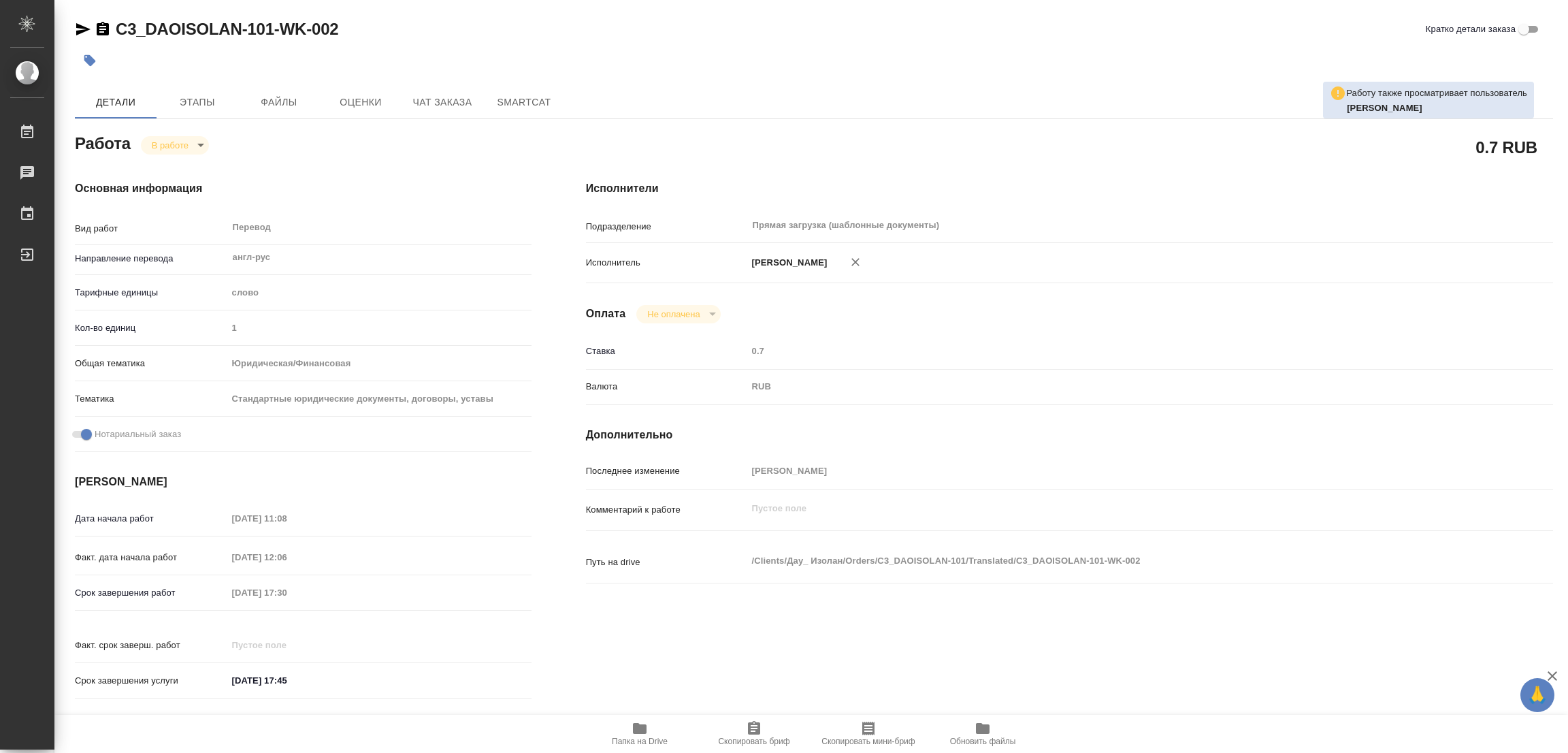
type textarea "x"
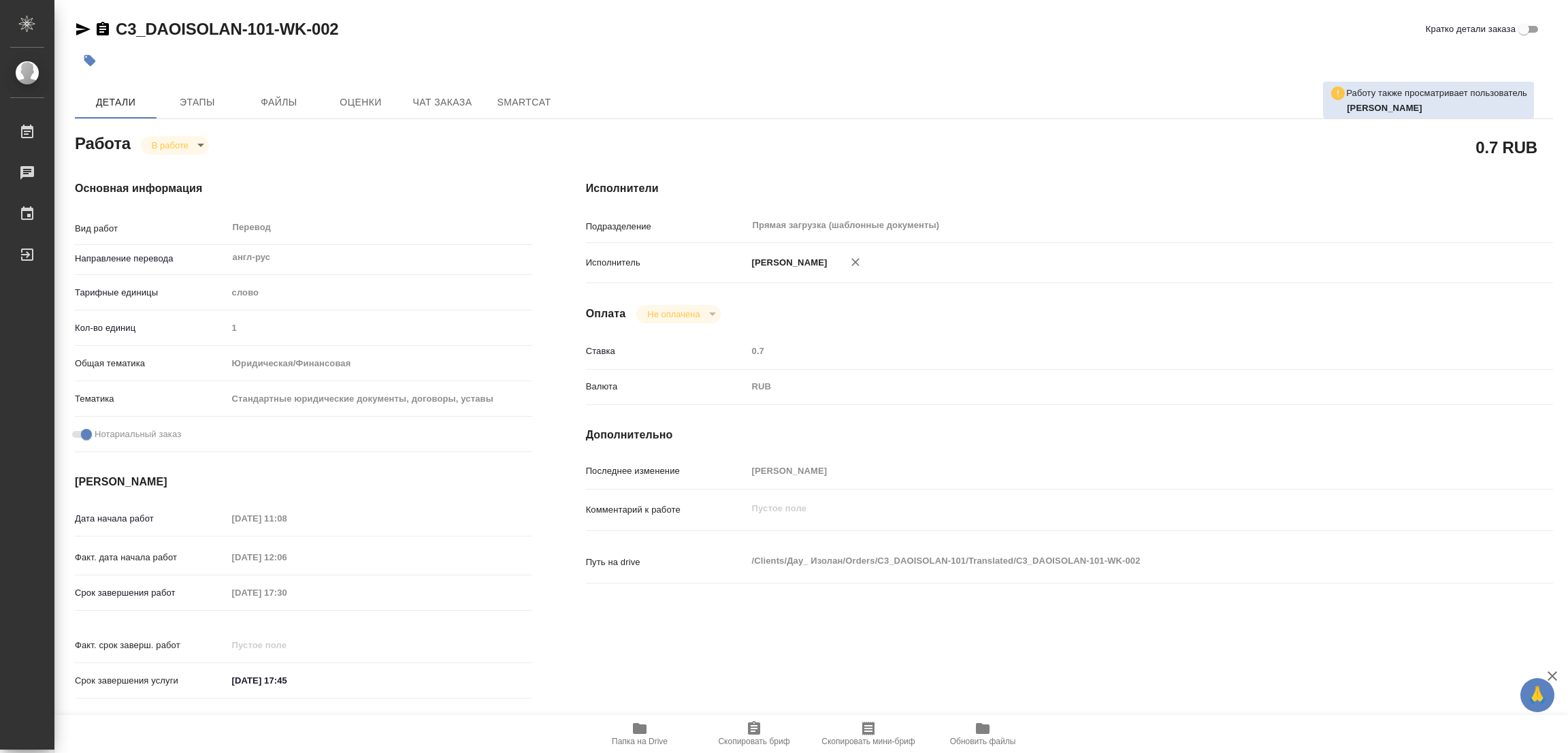
type textarea "x"
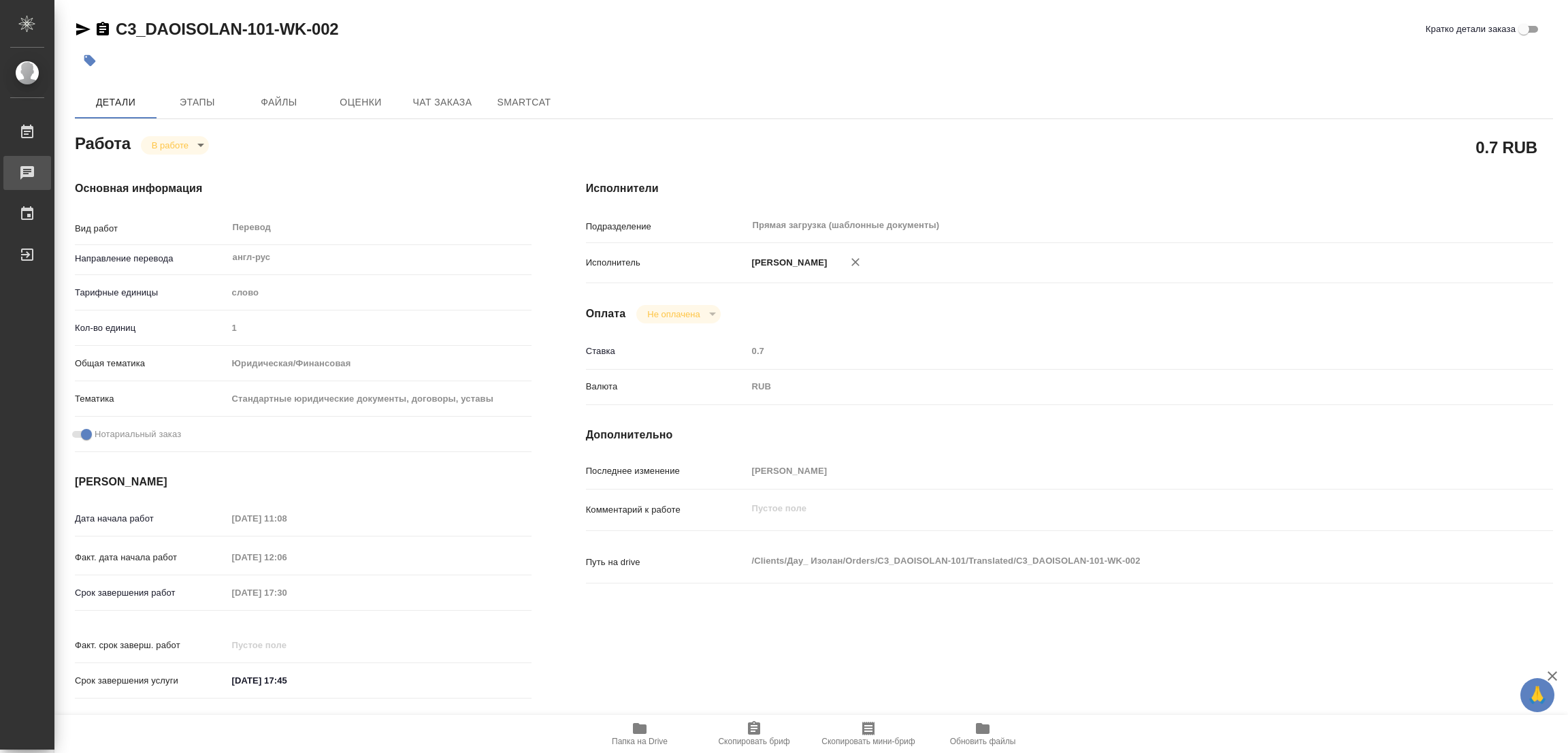
type textarea "x"
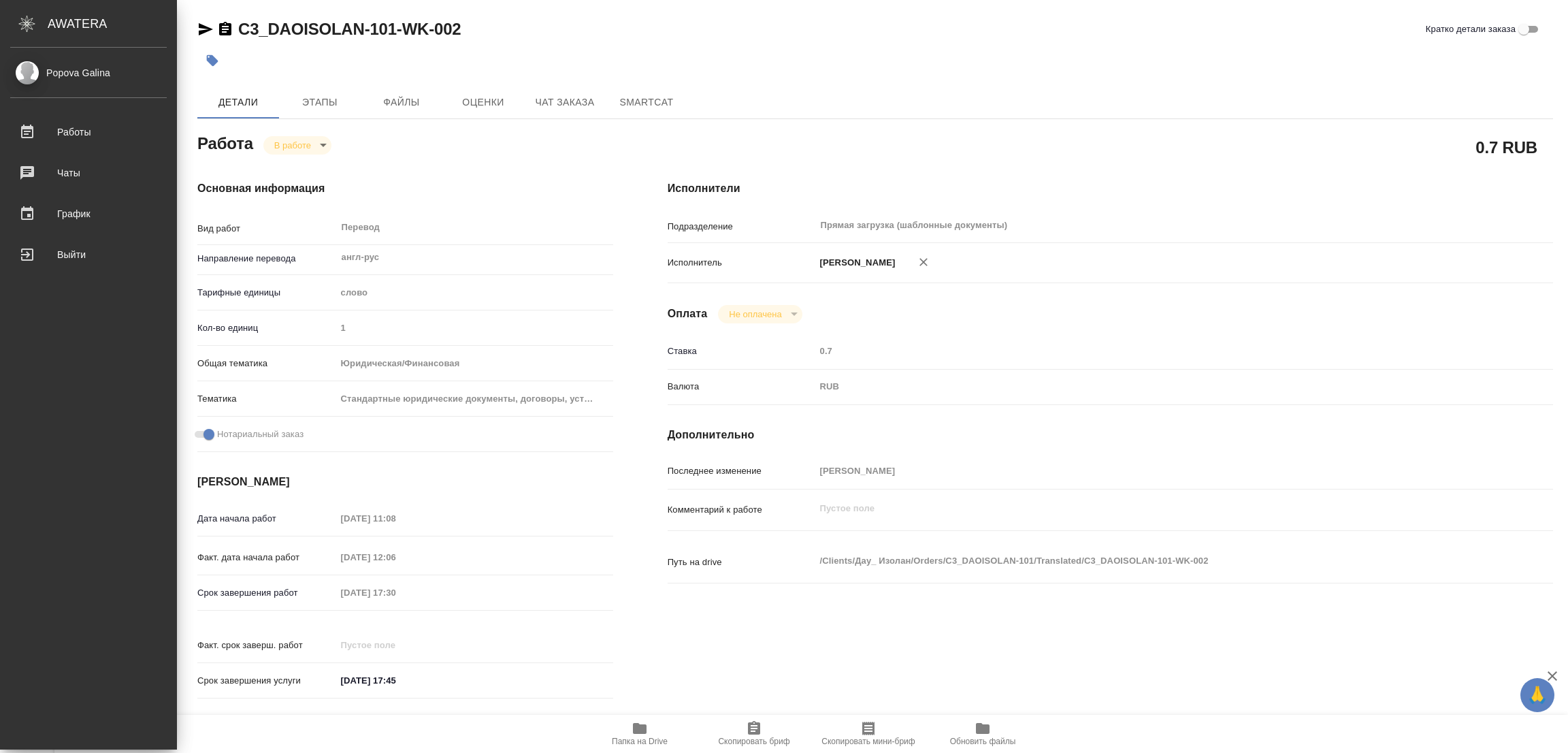
type textarea "x"
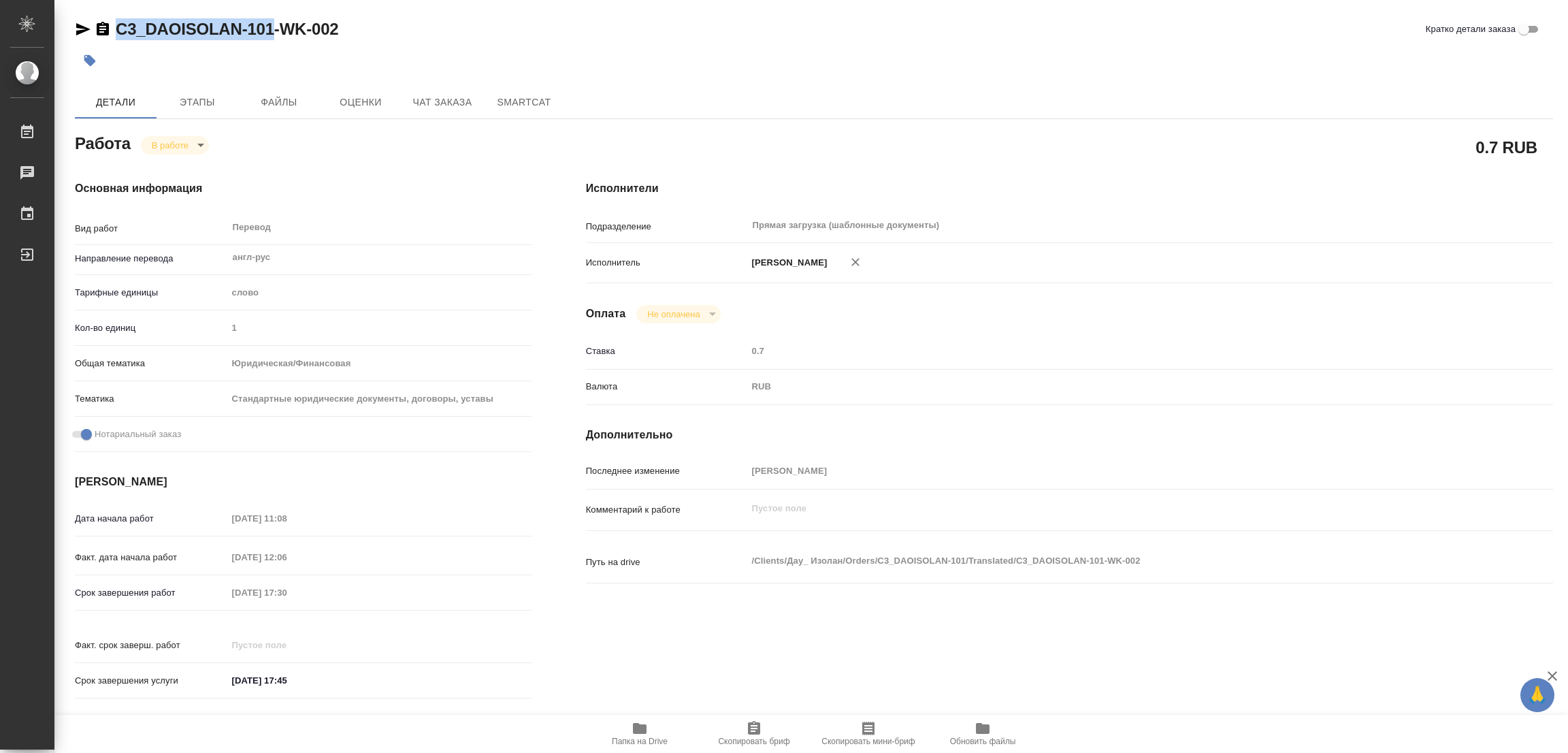
drag, startPoint x: 115, startPoint y: 9, endPoint x: 273, endPoint y: 24, distance: 158.7
click at [273, 24] on div "C3_DAOISOLAN-101-WK-002 Кратко детали заказа Детали Этапы Файлы Оценки Чат зака…" at bounding box center [814, 571] width 1493 height 1142
copy link "C3_DAOISOLAN-101"
click at [750, 732] on icon "button" at bounding box center [754, 728] width 12 height 14
copy link "C3_DAOISOLAN-101"
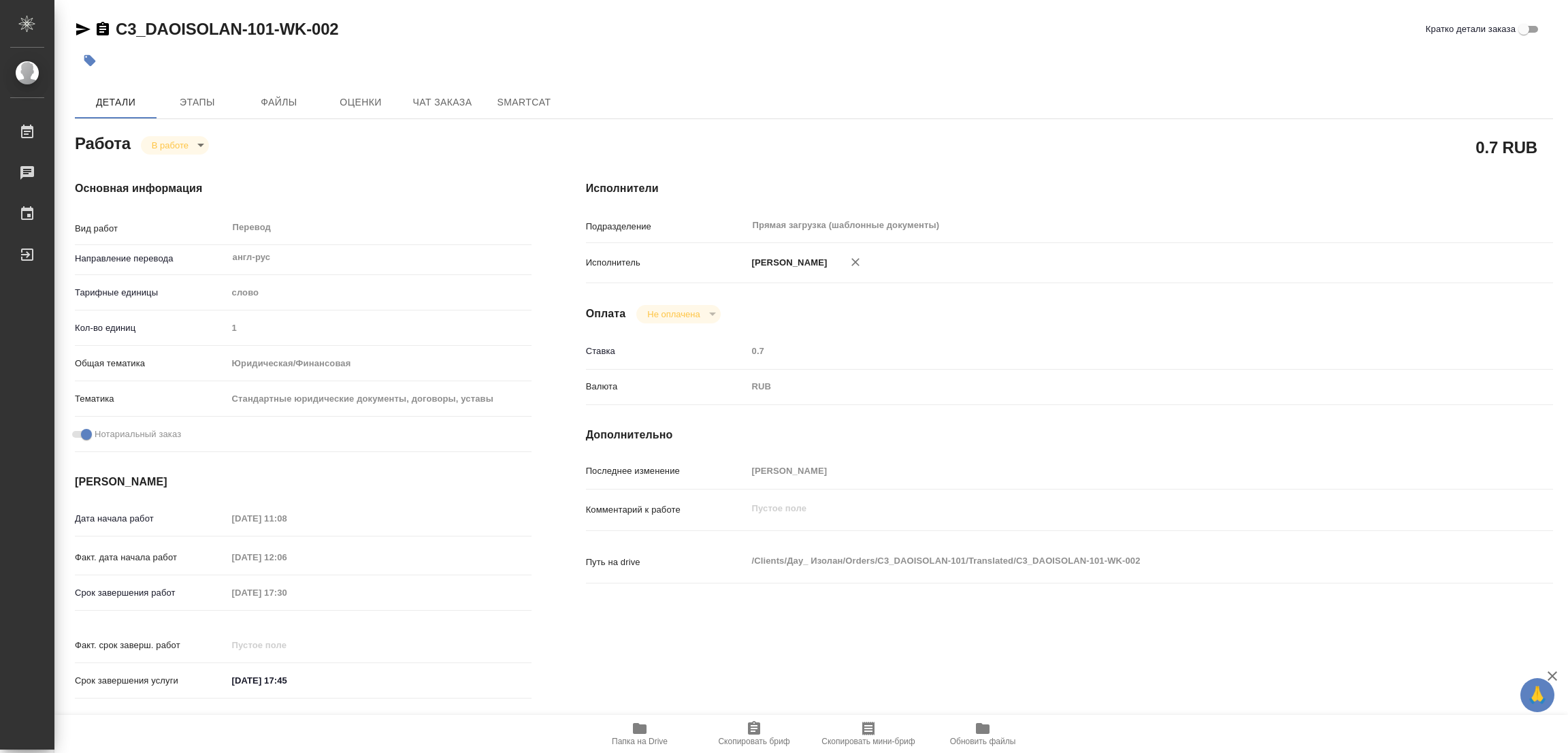
drag, startPoint x: 354, startPoint y: 599, endPoint x: 211, endPoint y: 598, distance: 143.0
click at [211, 598] on div "Срок завершения работ 12.09.2025 17:30" at bounding box center [303, 593] width 456 height 24
click at [214, 583] on div "Срок завершения работ 12.09.2025 17:30" at bounding box center [303, 593] width 456 height 24
click at [1175, 272] on div "[PERSON_NAME]" at bounding box center [1110, 263] width 726 height 28
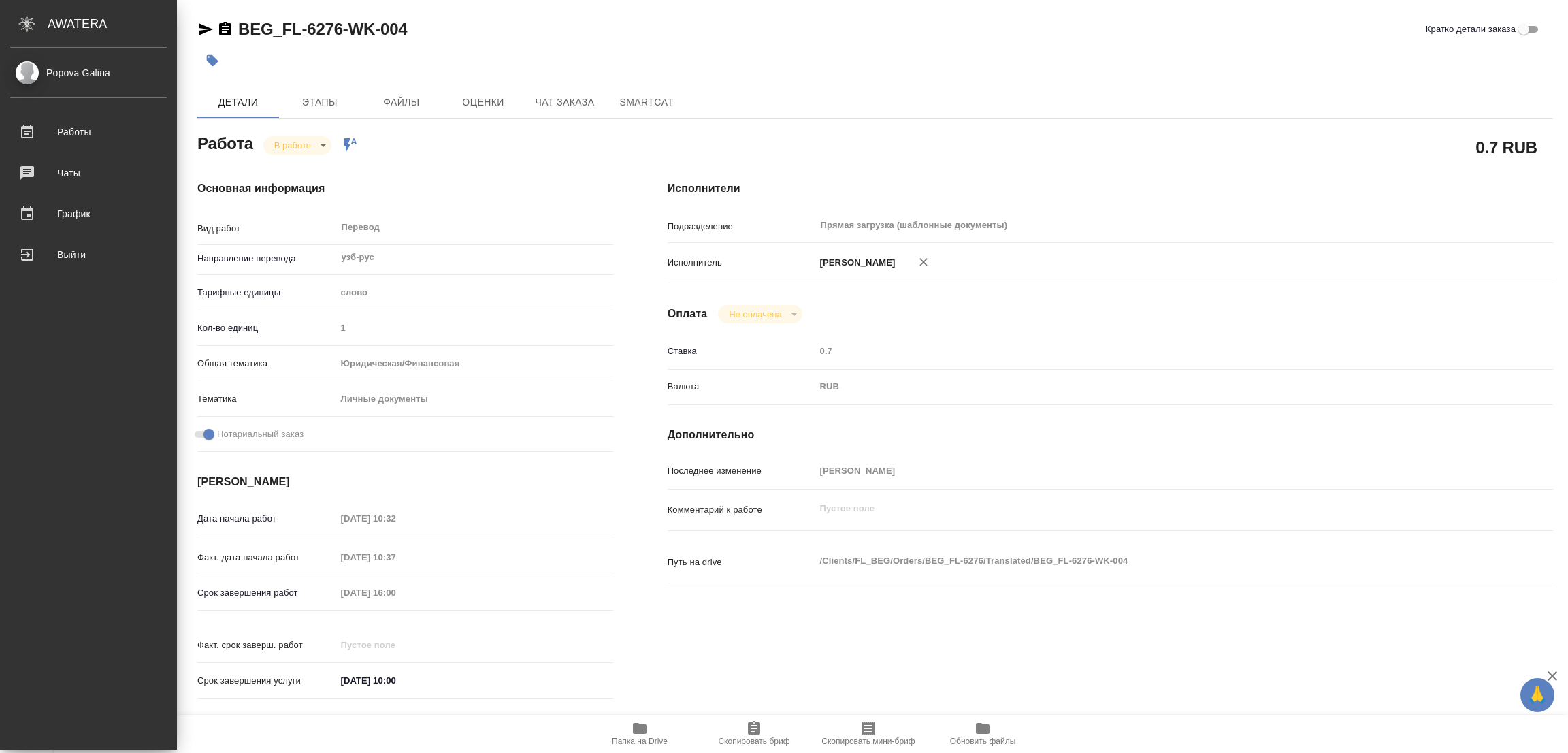
type textarea "x"
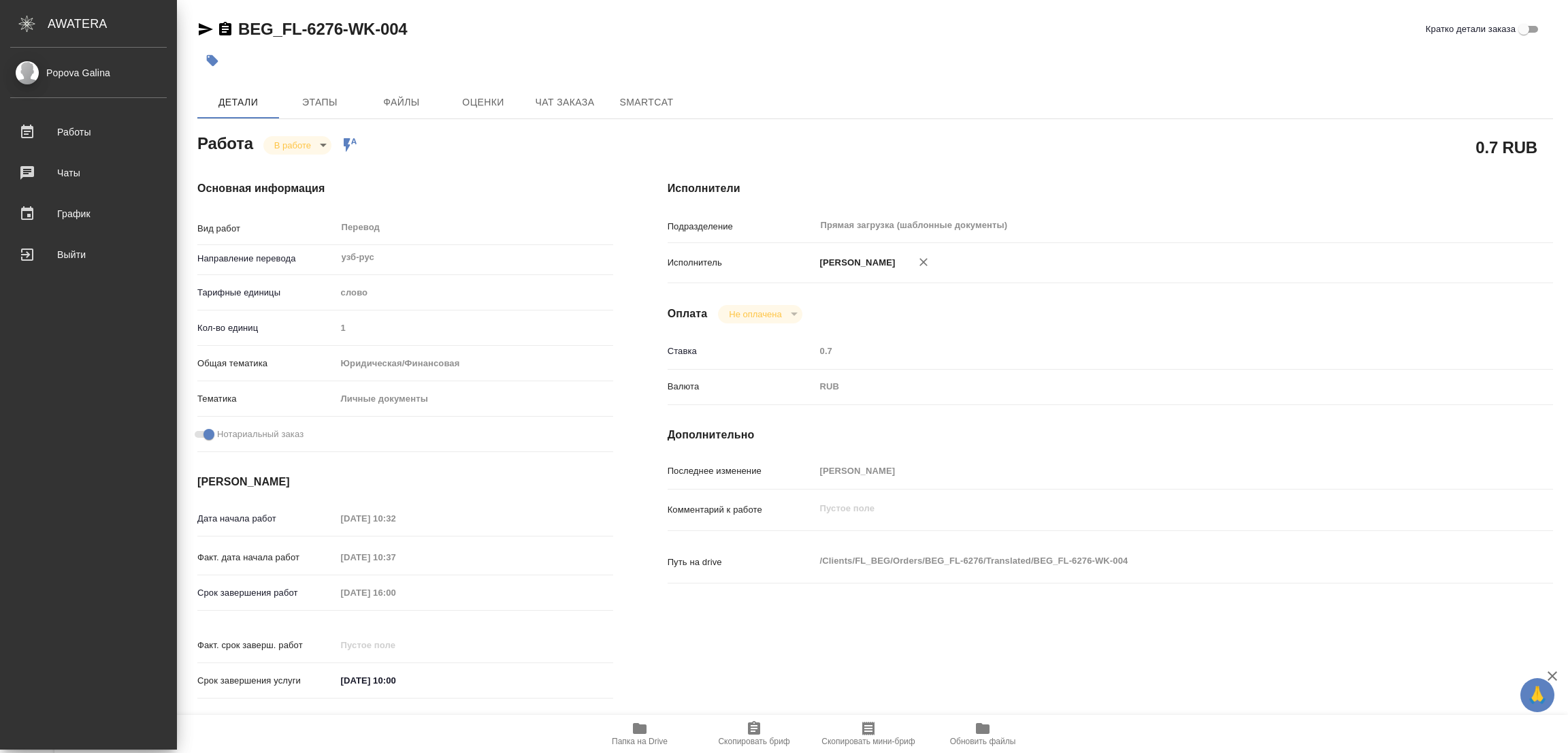
type textarea "x"
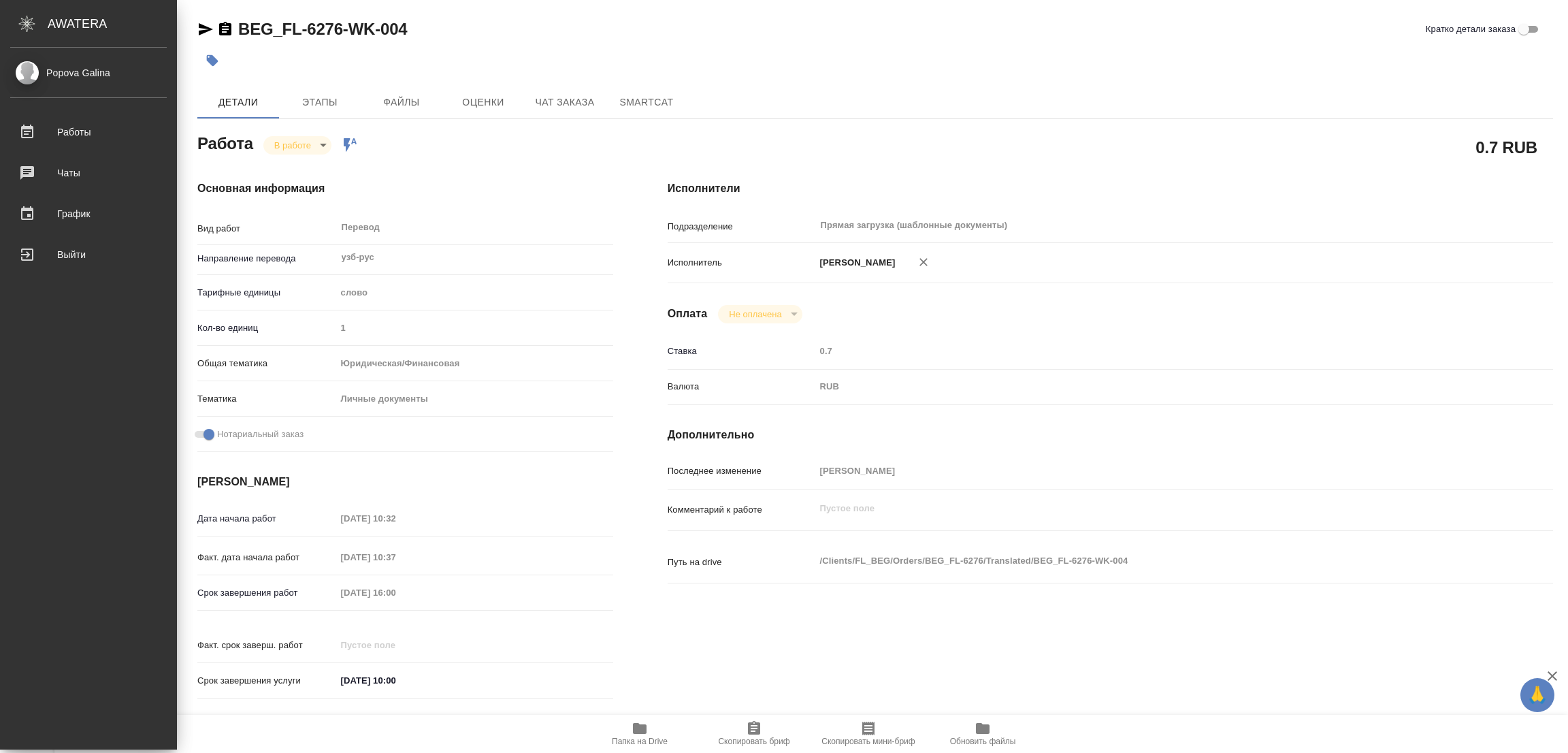
type textarea "x"
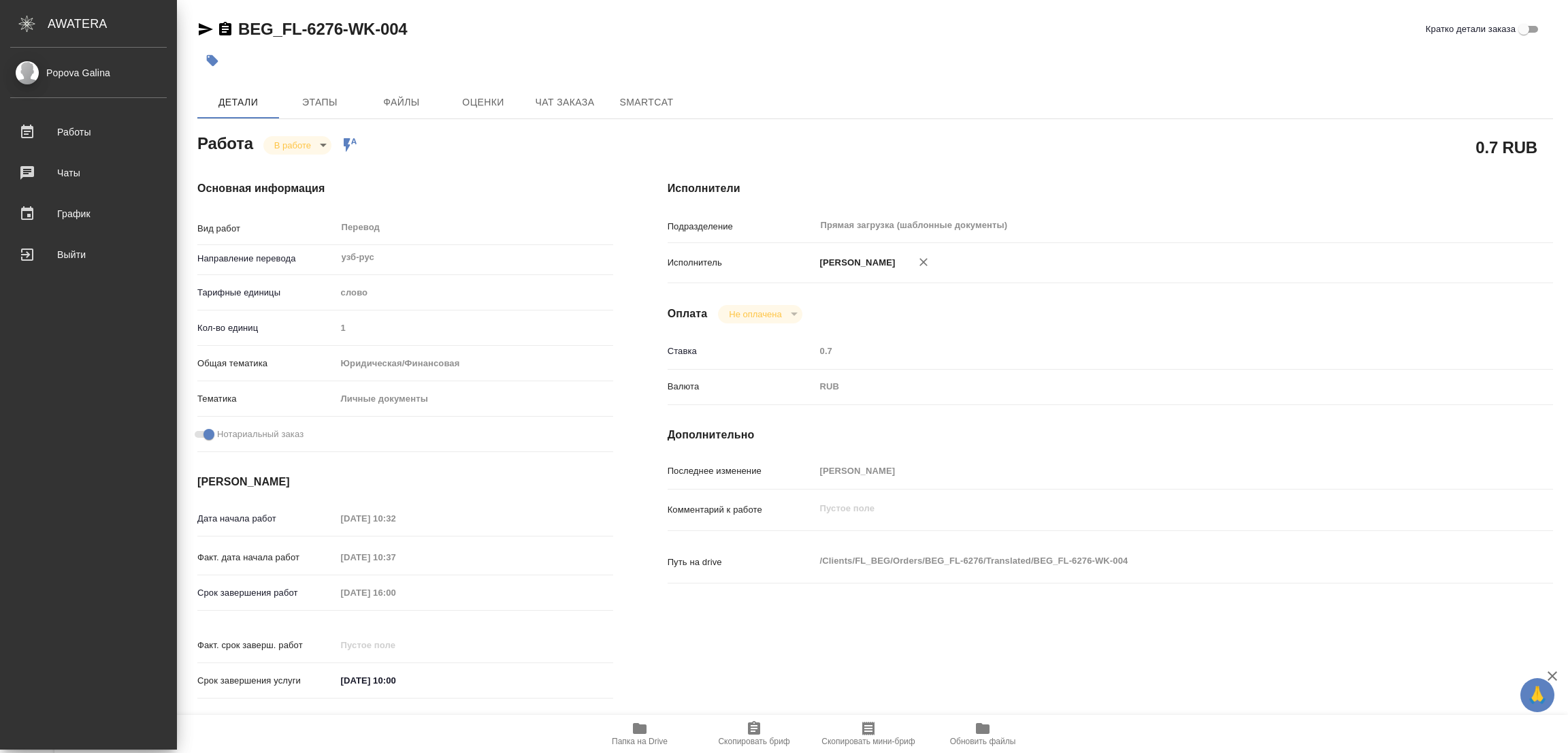
type textarea "x"
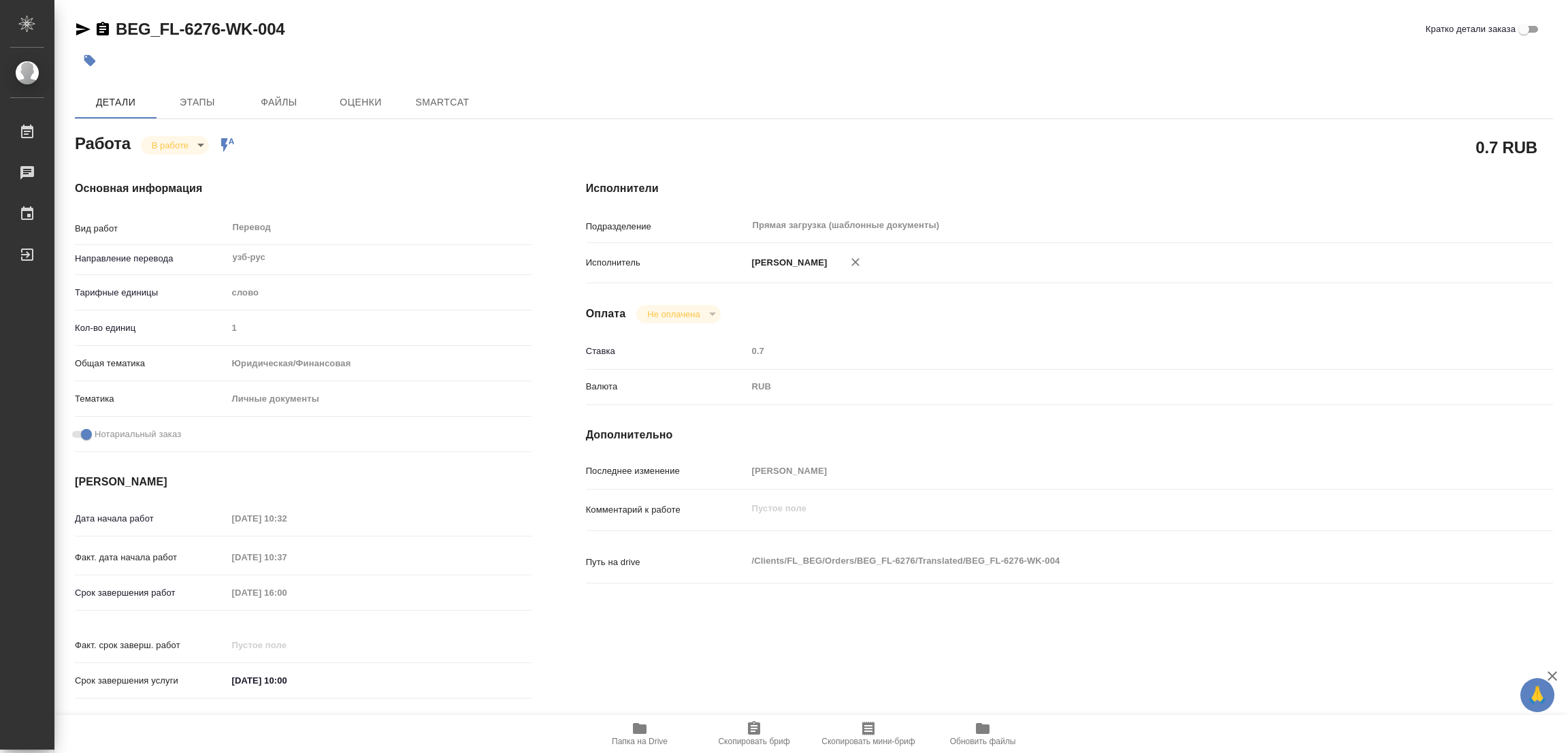
type textarea "x"
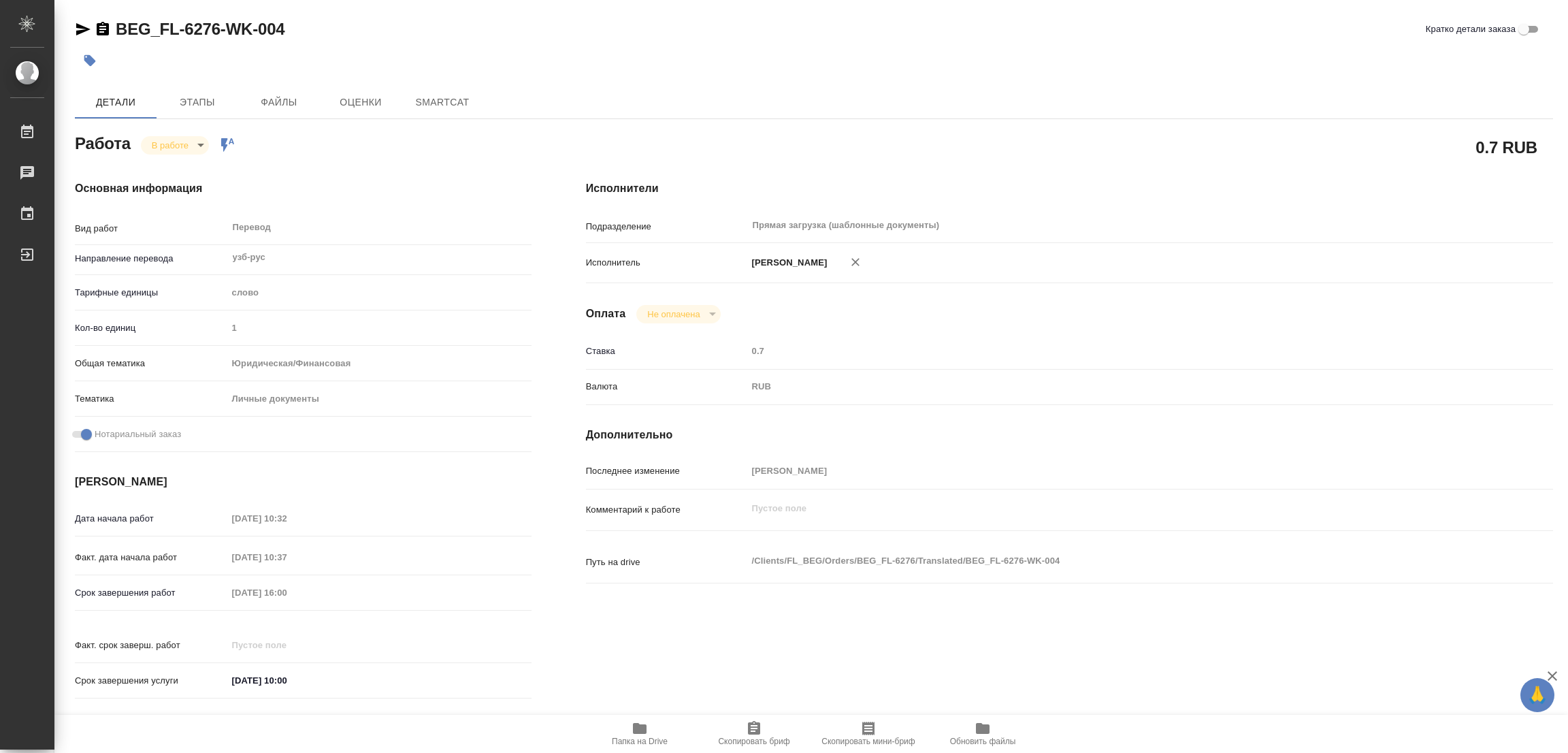
type textarea "x"
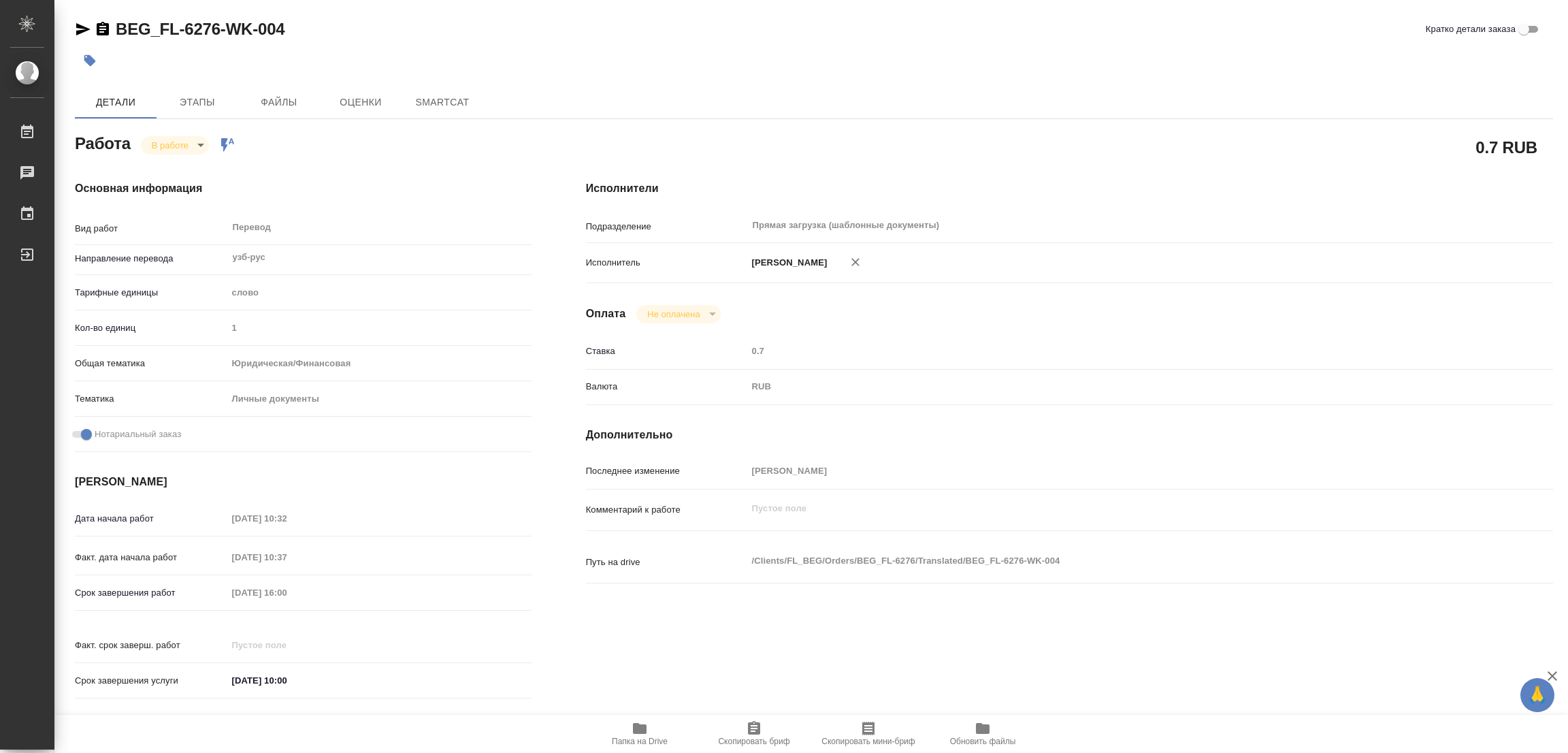
type textarea "x"
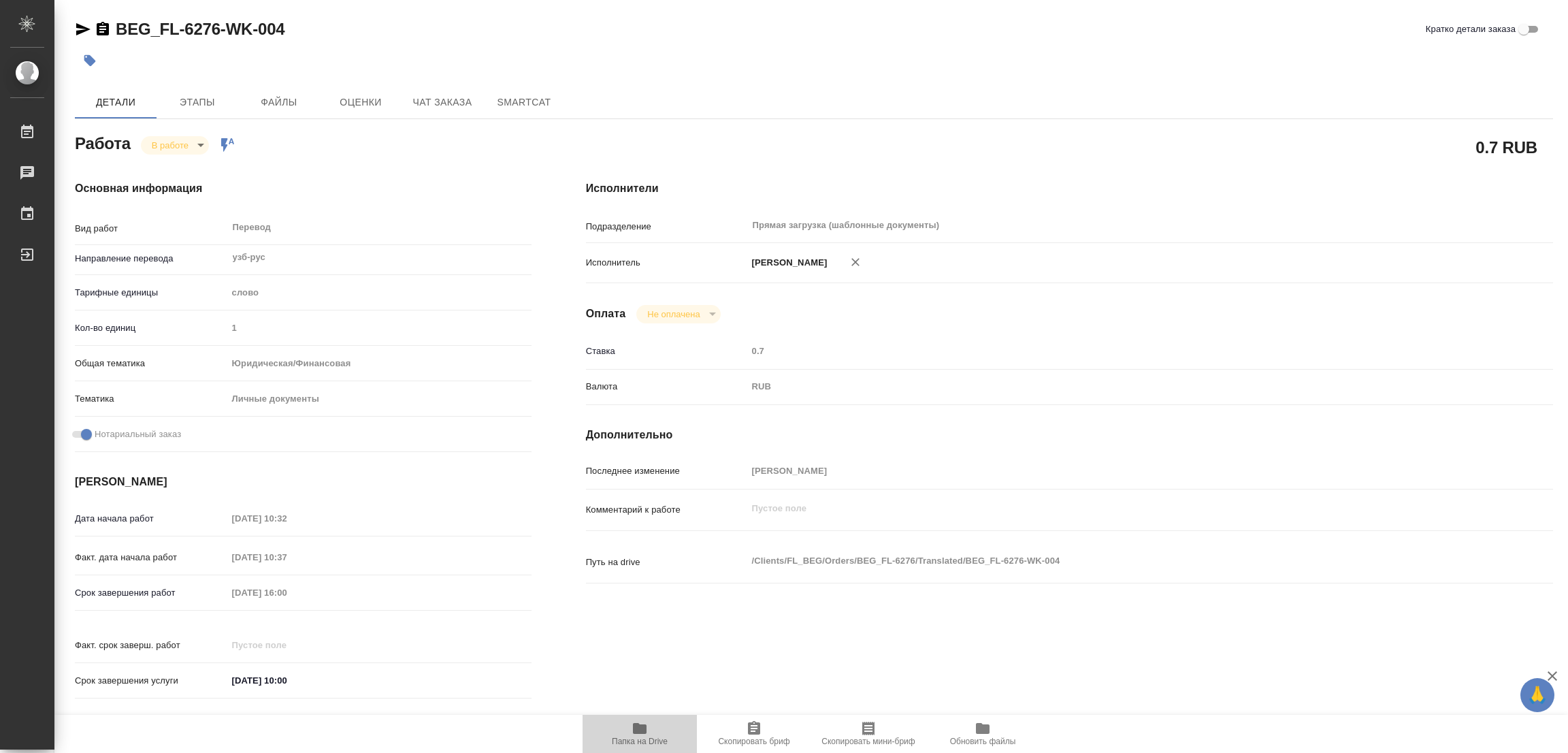
click at [641, 729] on icon "button" at bounding box center [640, 728] width 14 height 11
type textarea "x"
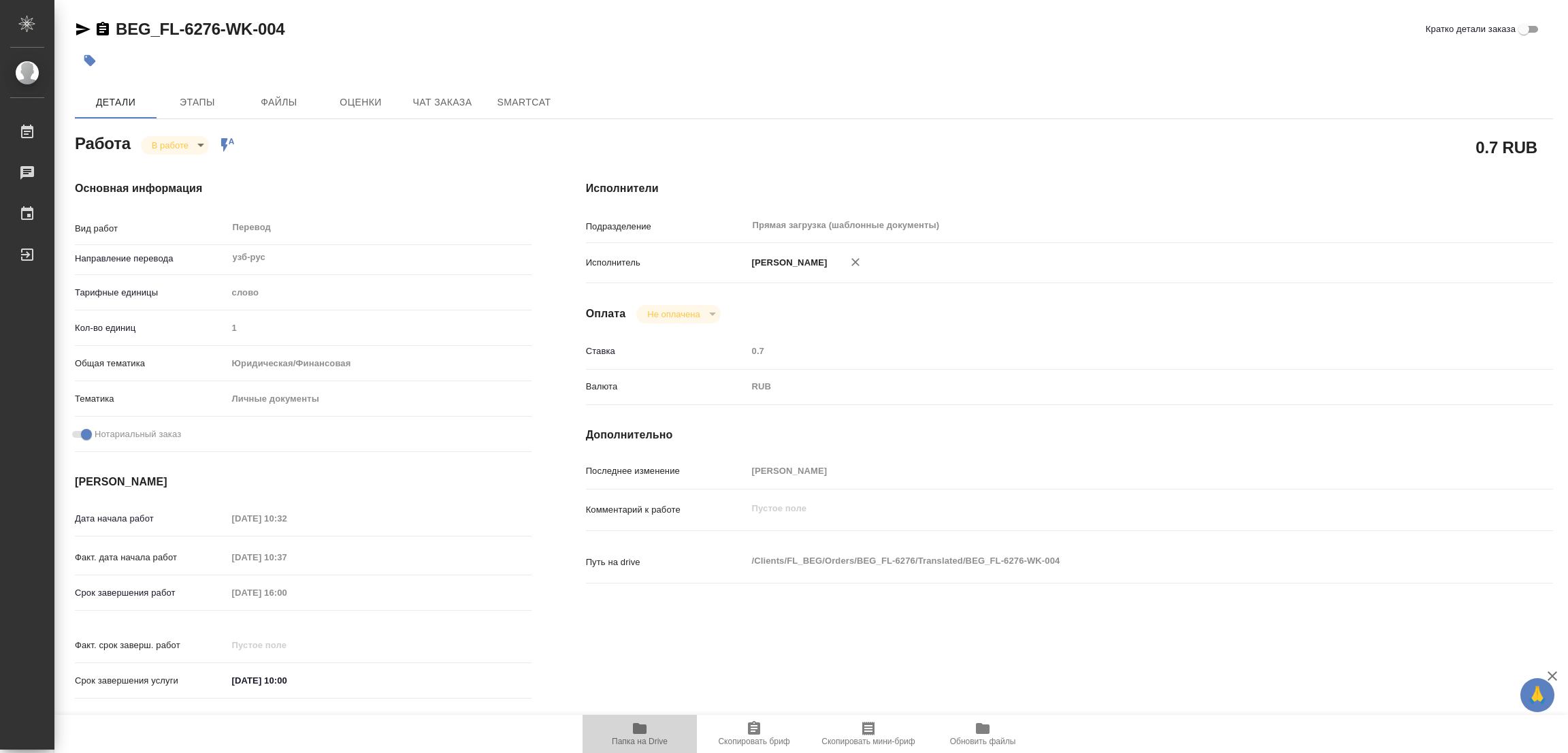
type textarea "x"
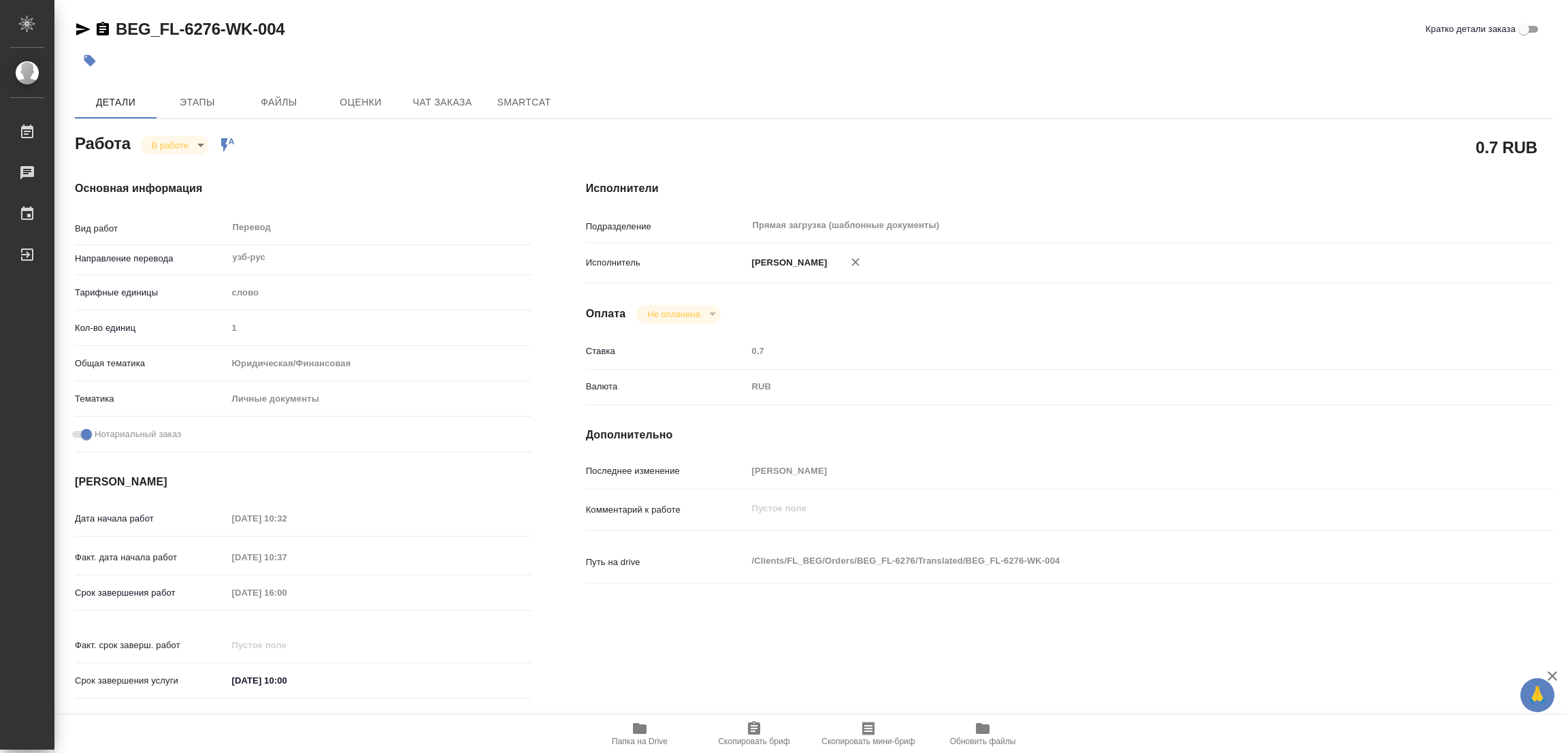
type textarea "x"
click at [196, 96] on span "Этапы" at bounding box center [197, 102] width 65 height 17
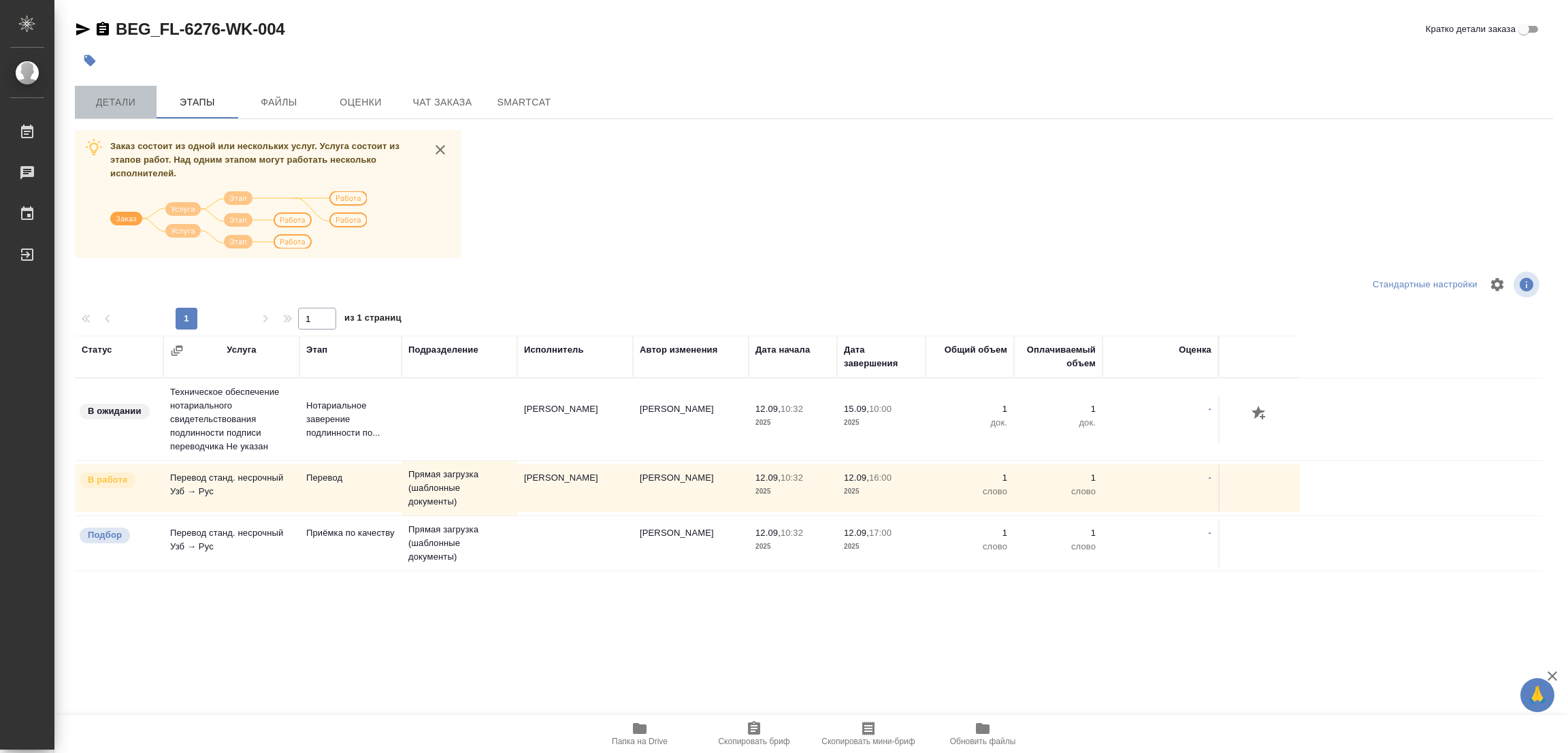
click at [117, 104] on span "Детали" at bounding box center [115, 102] width 65 height 17
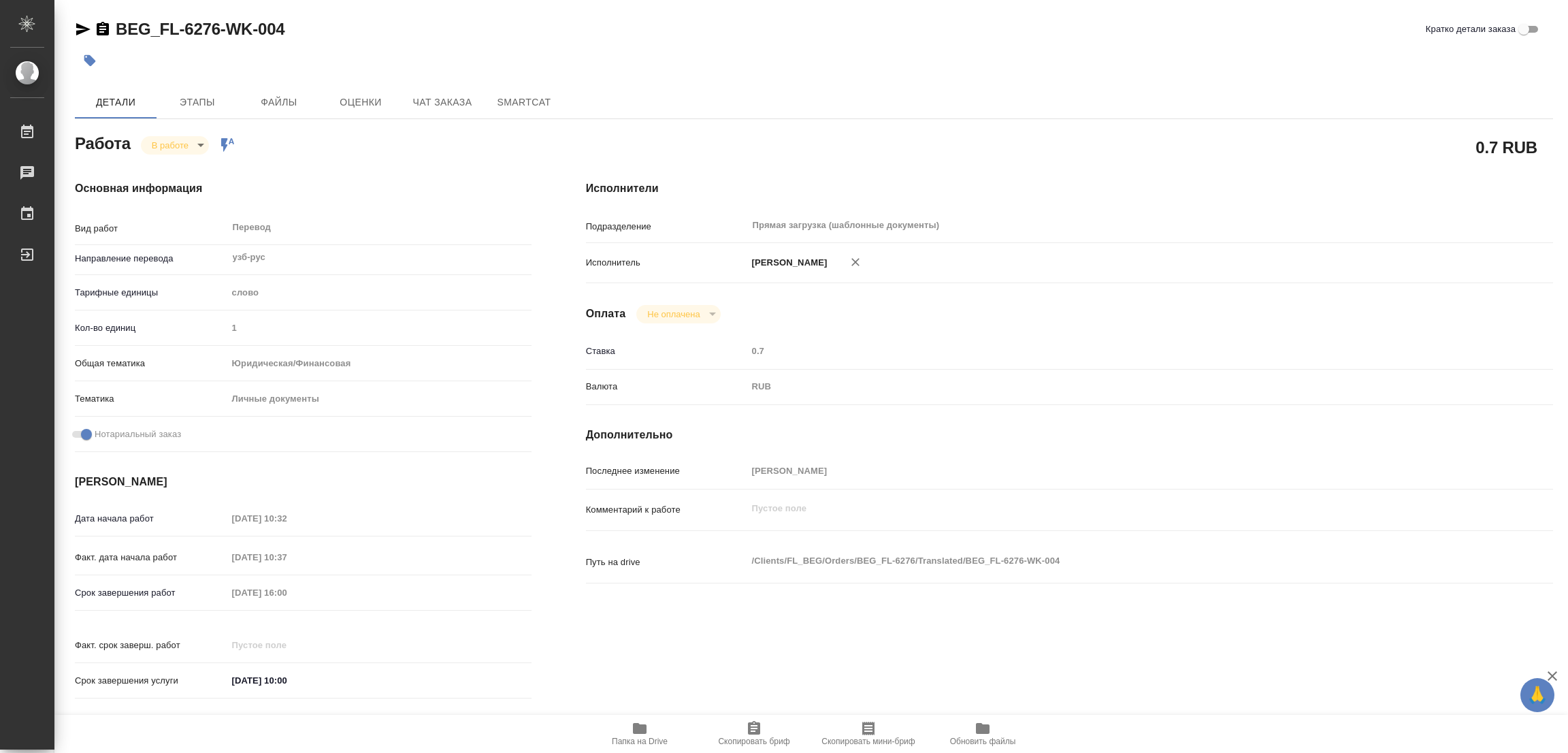
type textarea "x"
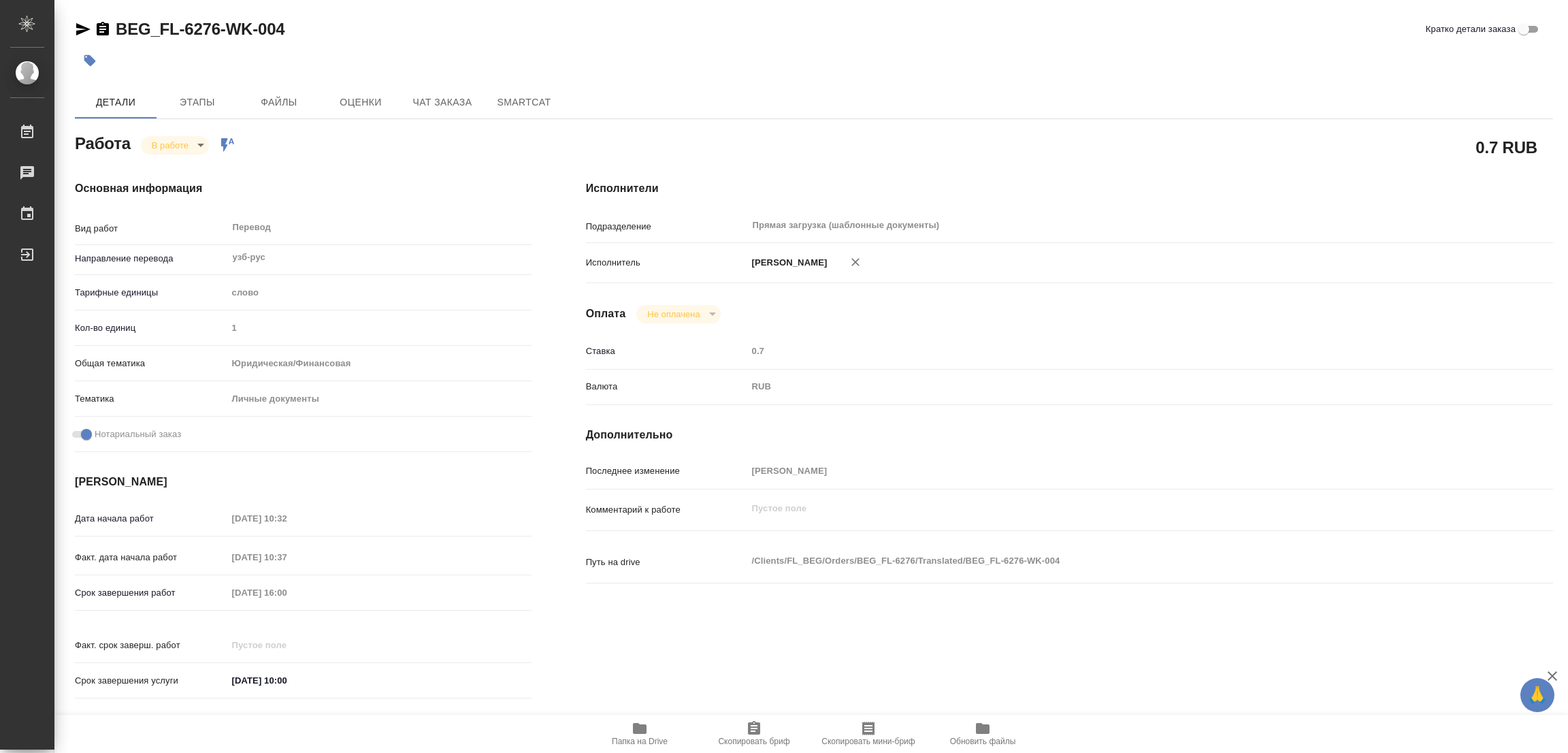
type textarea "x"
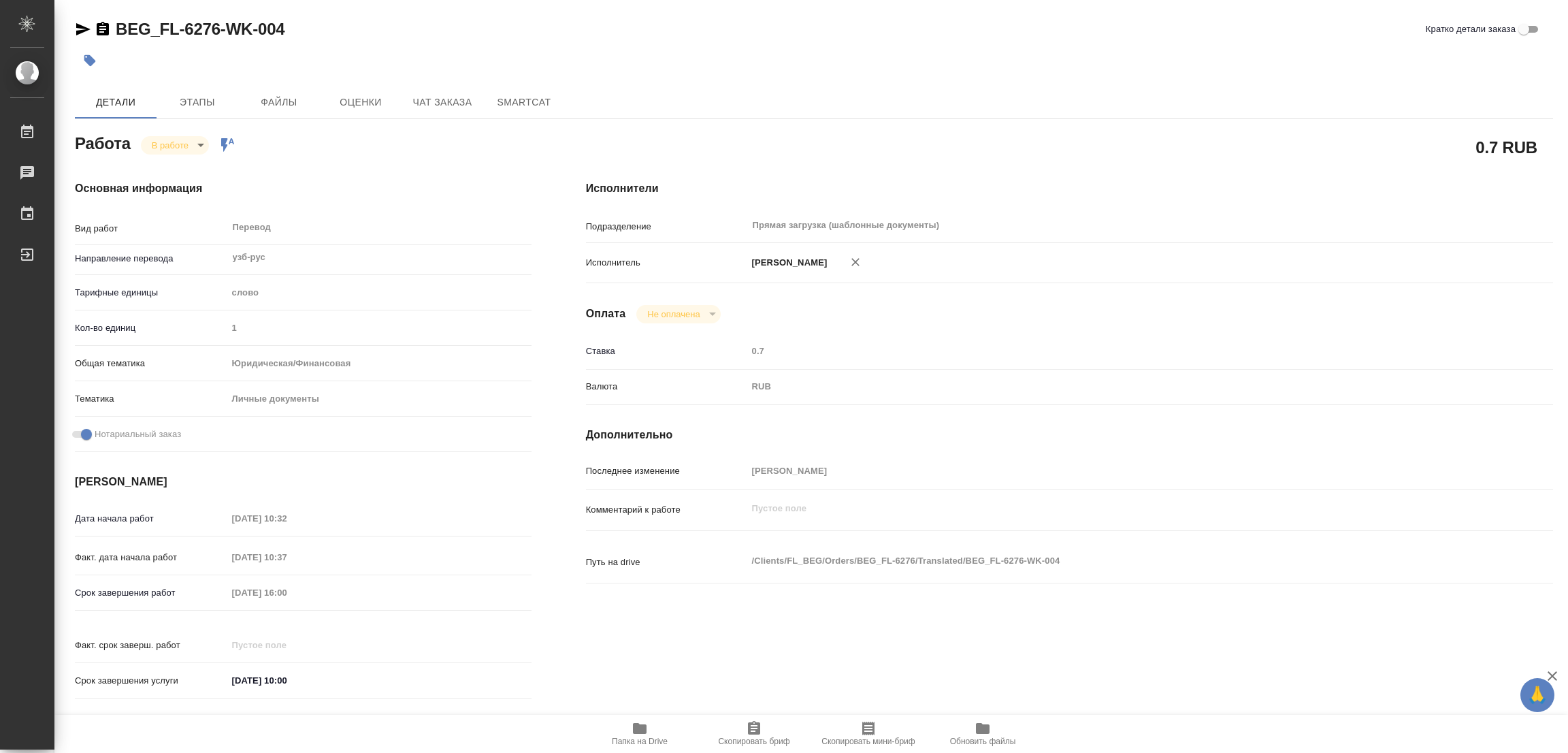
type textarea "x"
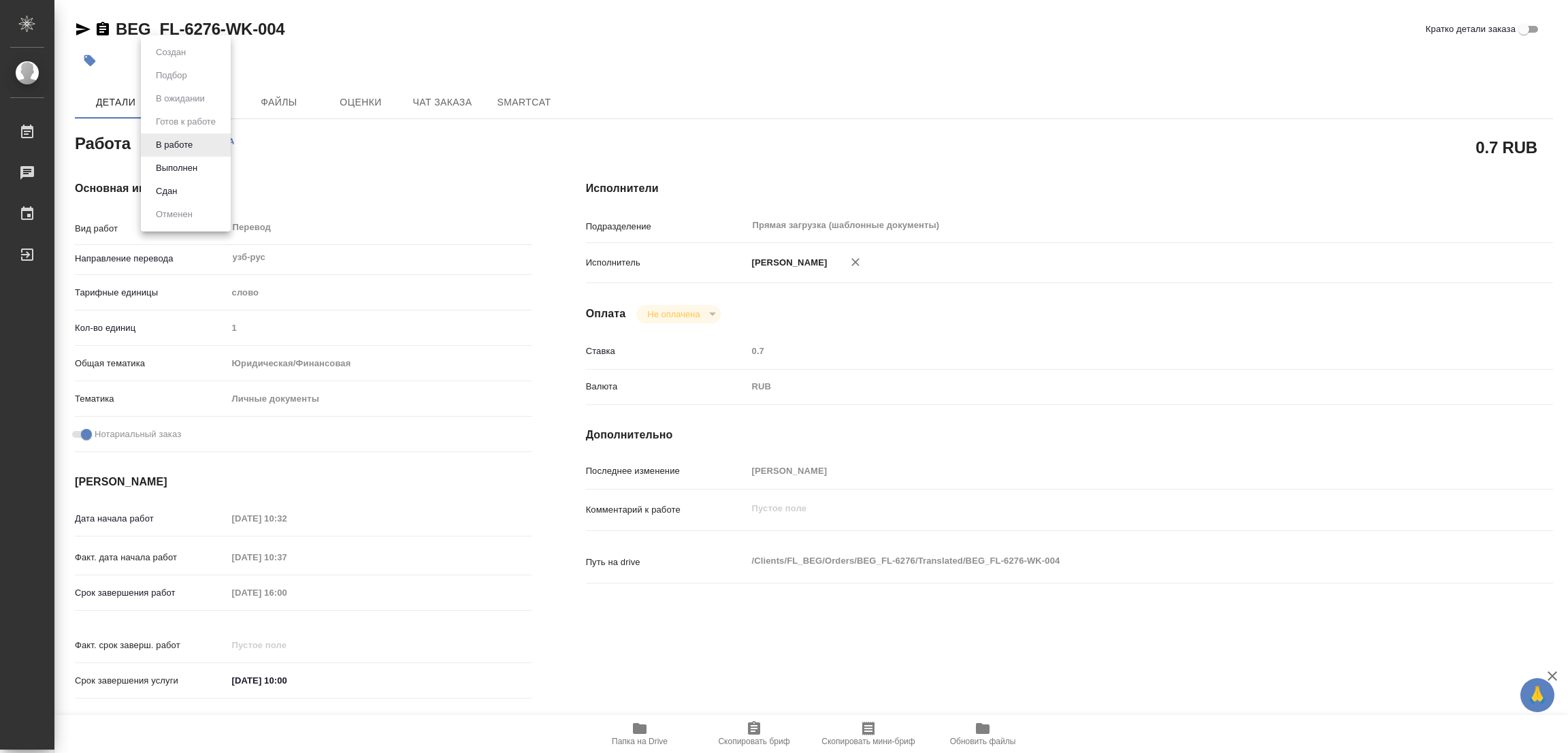
click at [166, 136] on body "🙏 .cls-1 fill:#fff; AWATERA Popova Galina Работы 0 Чаты График Выйти BEG_FL-627…" at bounding box center [784, 376] width 1568 height 753
click at [172, 163] on button "Выполнен" at bounding box center [176, 168] width 50 height 15
type textarea "x"
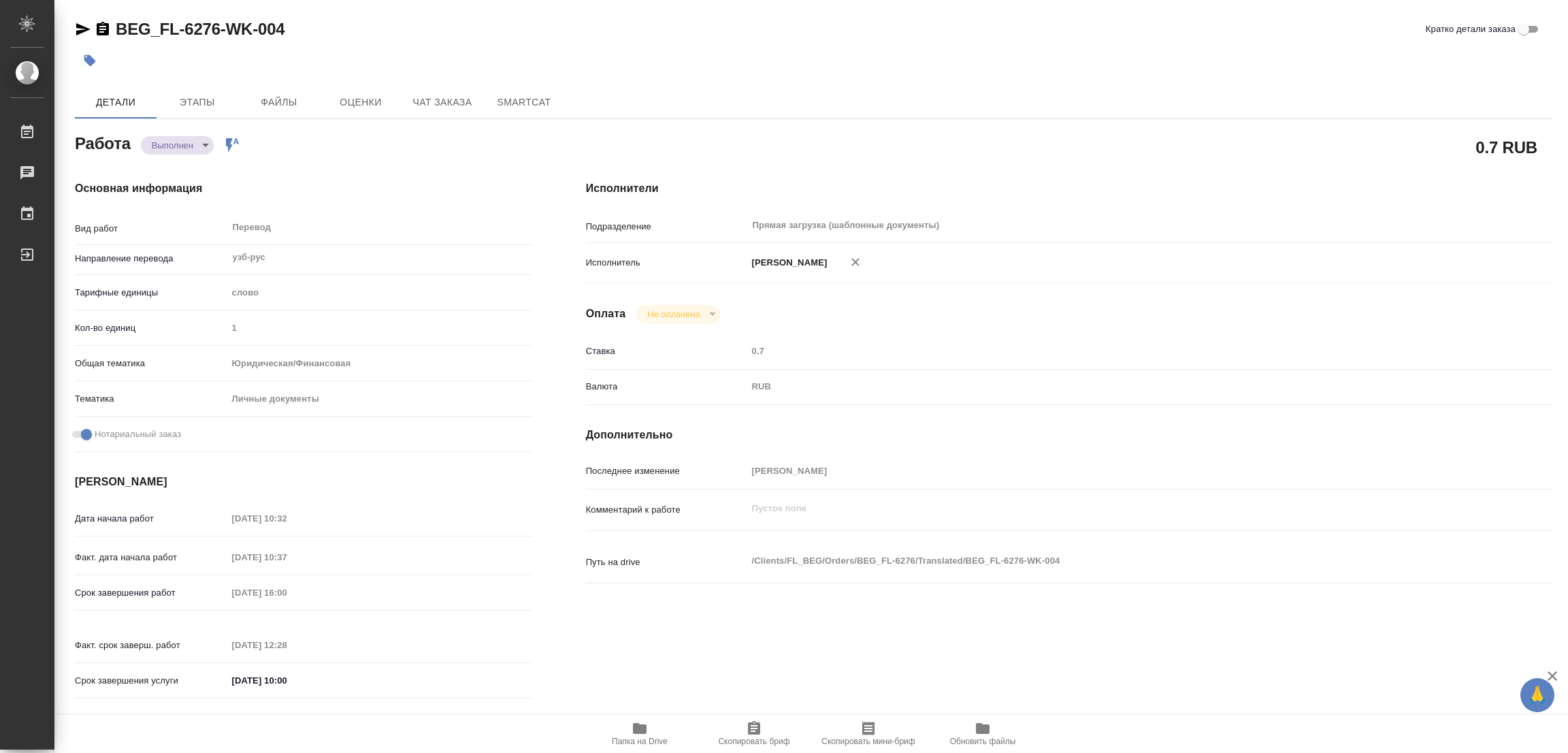
type textarea "x"
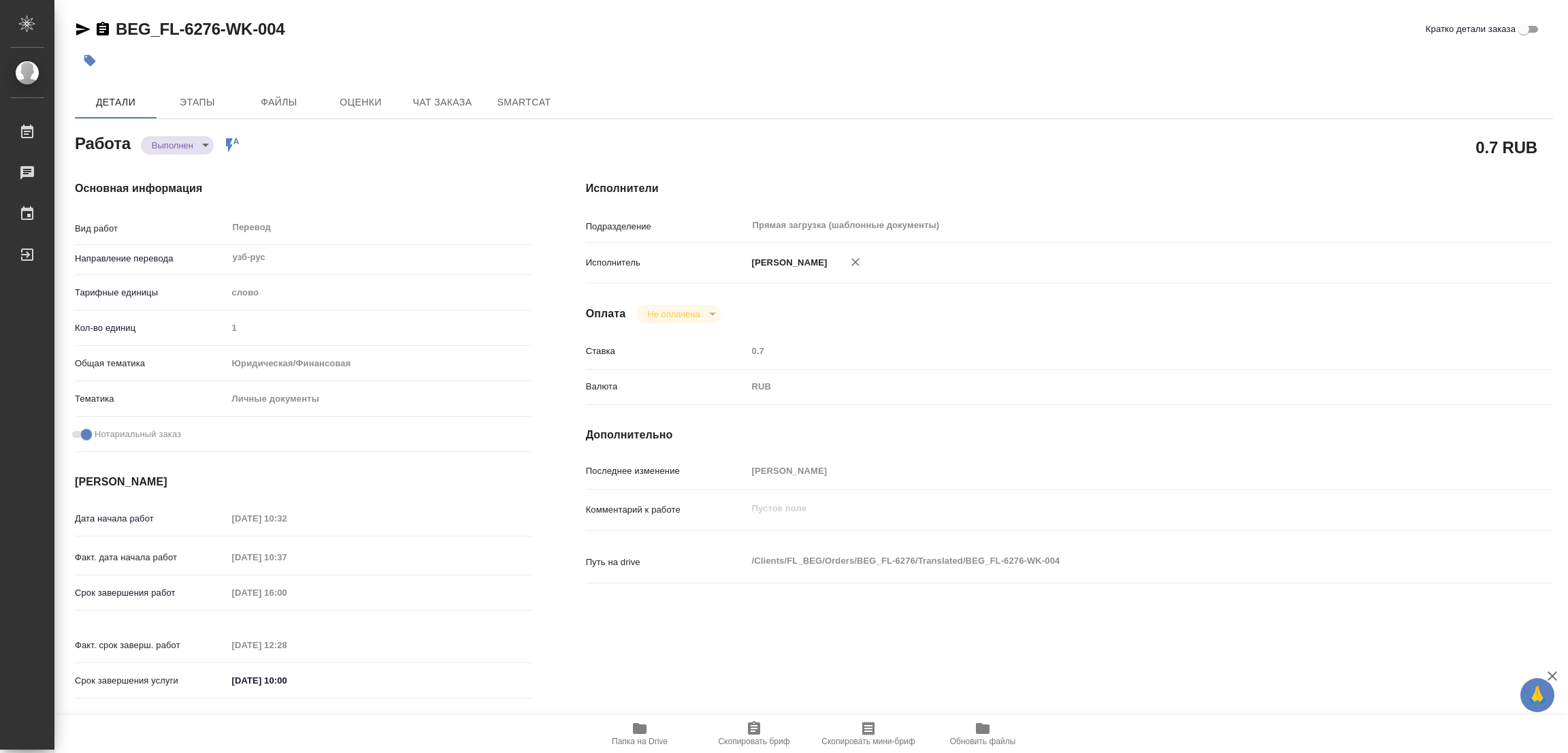
type textarea "x"
click at [87, 59] on icon "button" at bounding box center [90, 61] width 12 height 12
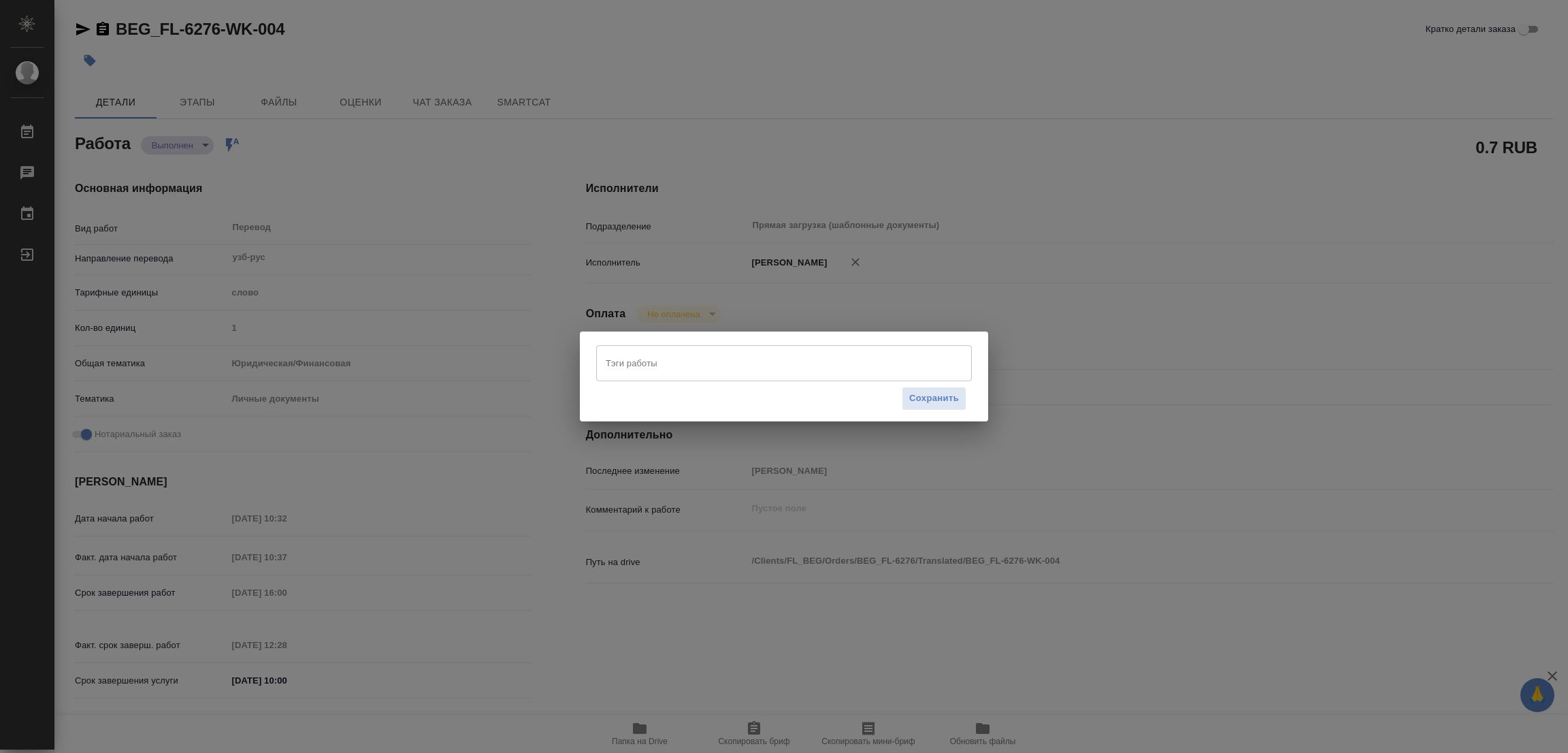
type textarea "x"
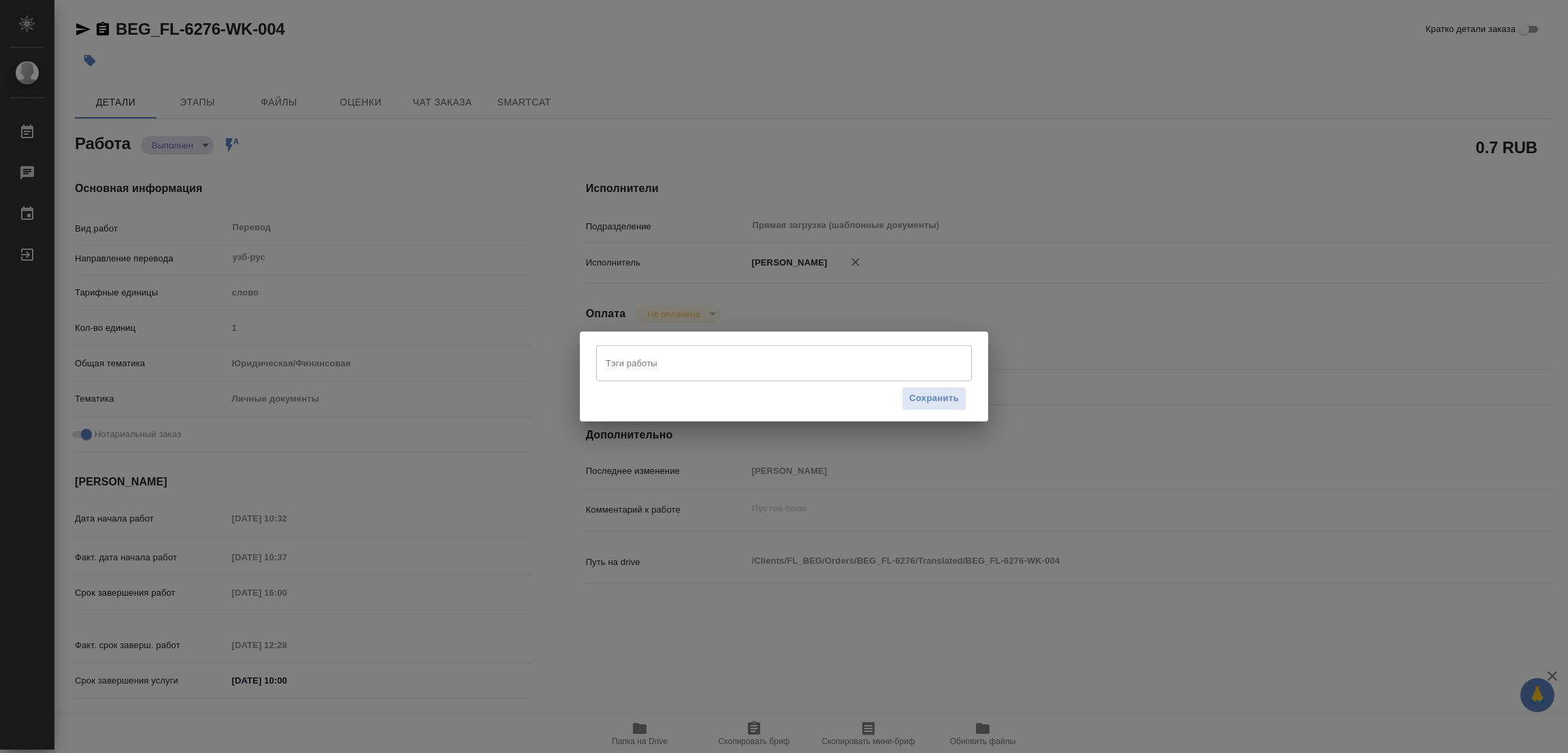
click at [647, 367] on input "Тэги работы" at bounding box center [771, 363] width 338 height 23
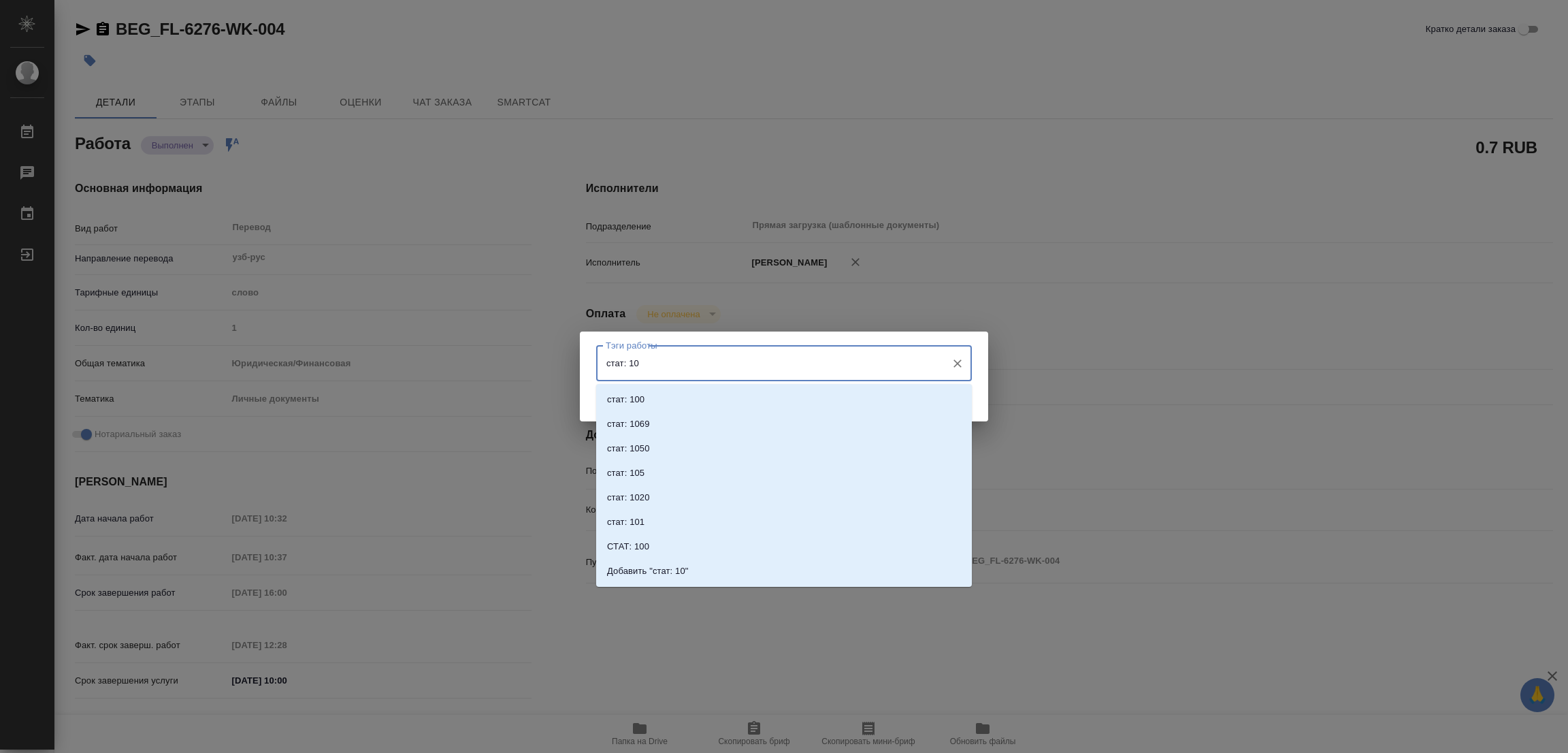
type input "стат: 100"
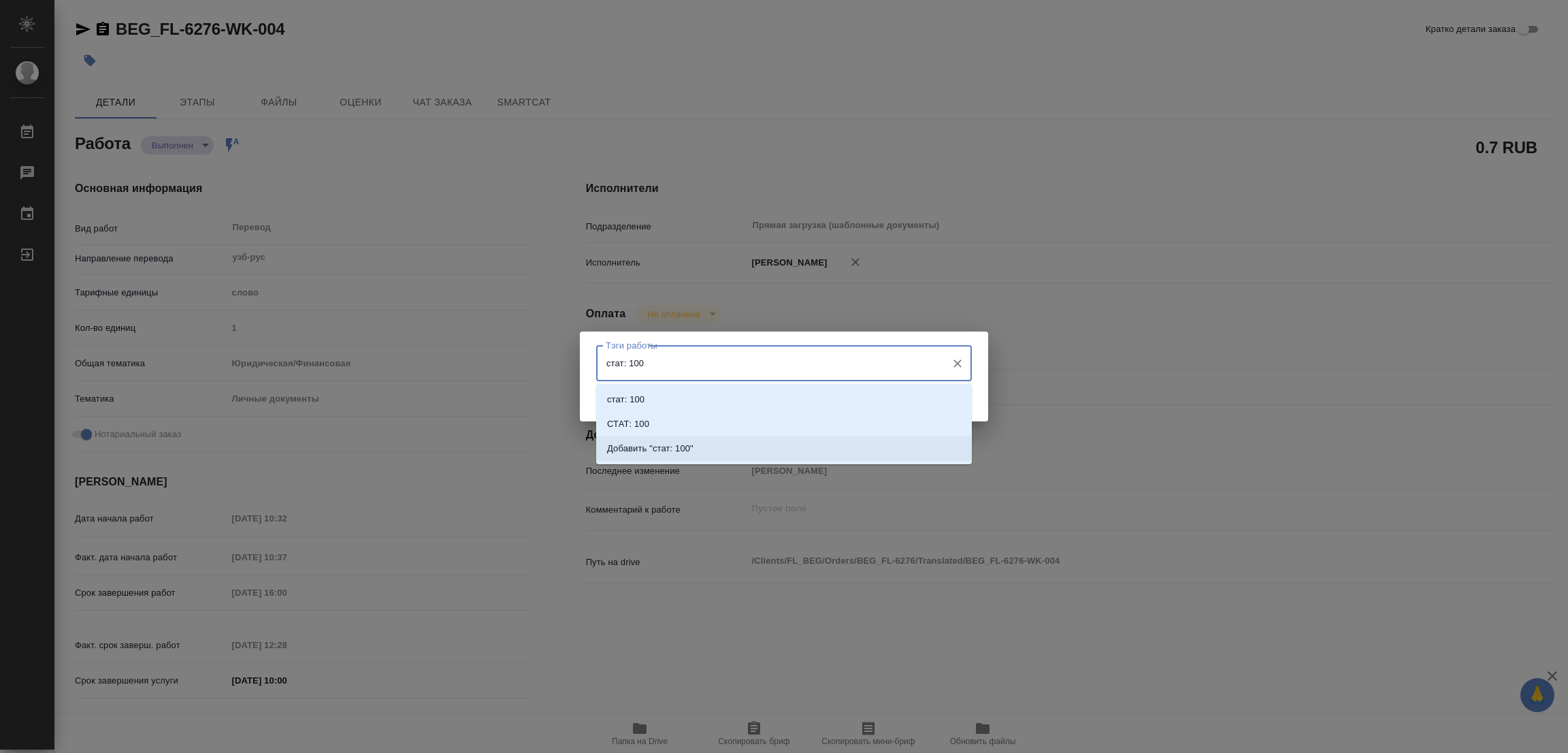
click at [680, 451] on p "Добавить "стат: 100"" at bounding box center [650, 449] width 87 height 14
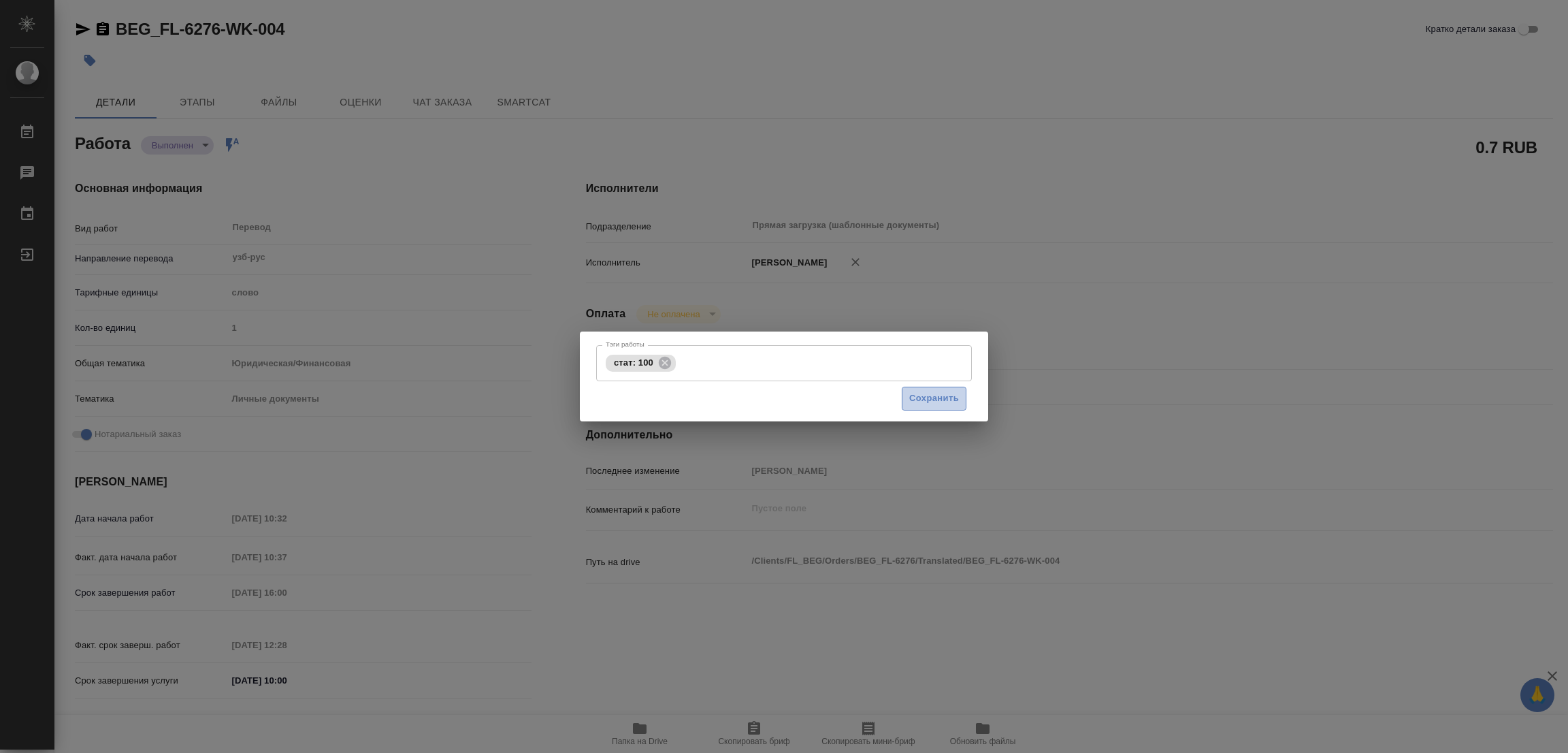
click at [947, 395] on span "Сохранить" at bounding box center [934, 398] width 50 height 15
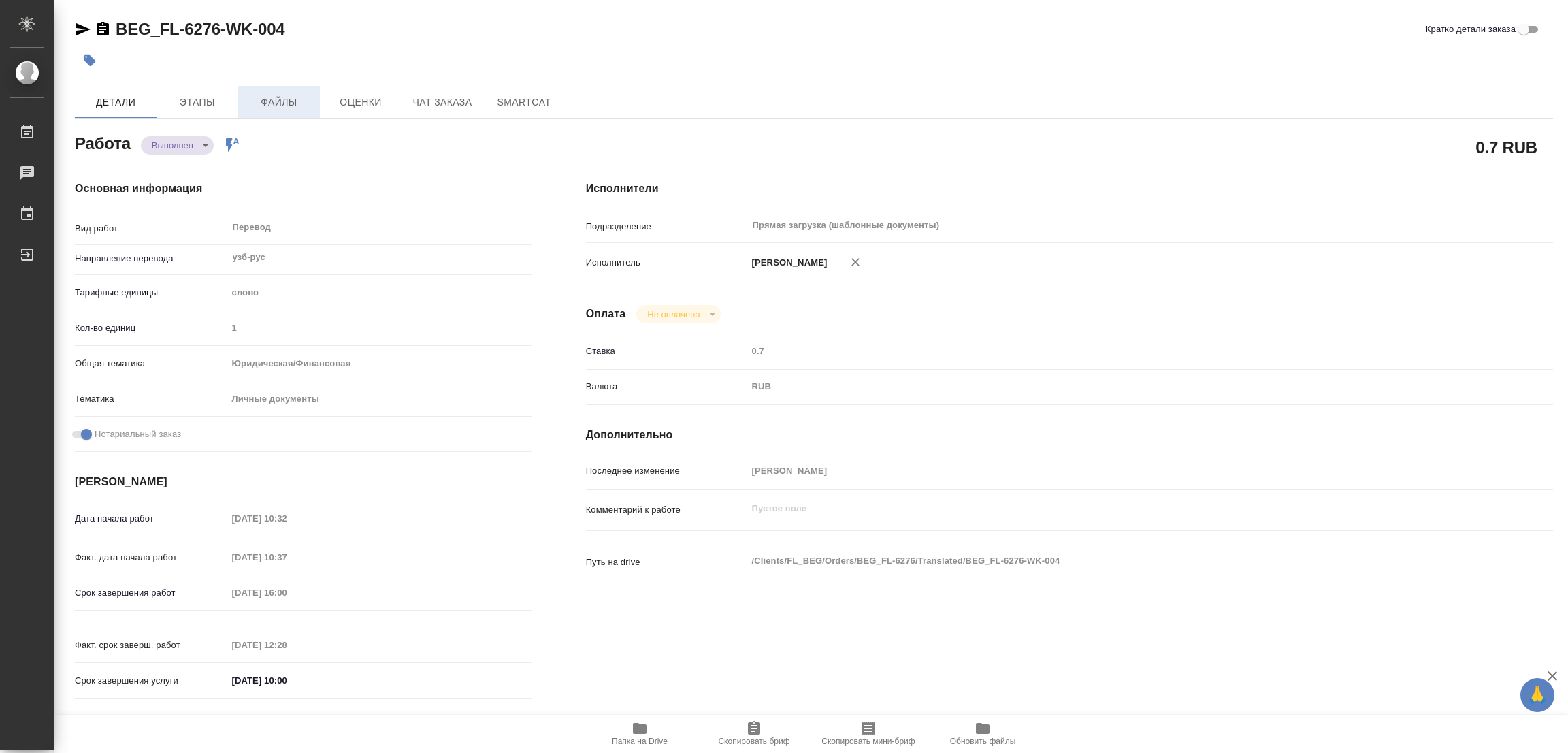
type input "completed"
type textarea "Перевод"
type textarea "x"
type input "узб-рус"
type input "5a8b1489cc6b4906c91bfd90"
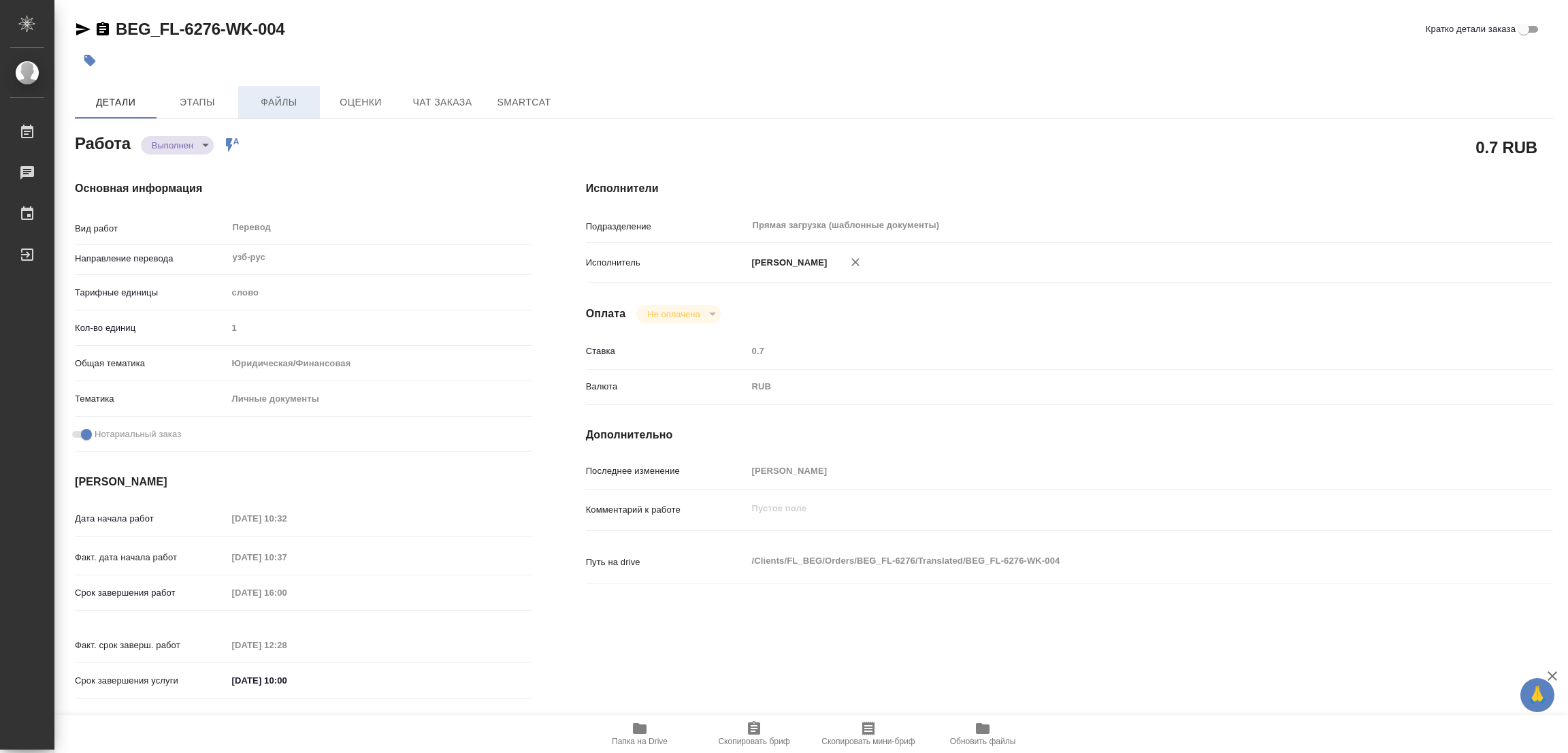
type input "1"
type input "yr-fn"
type input "5a8b8b956a9677013d343cfe"
checkbox input "true"
type input "[DATE] 10:32"
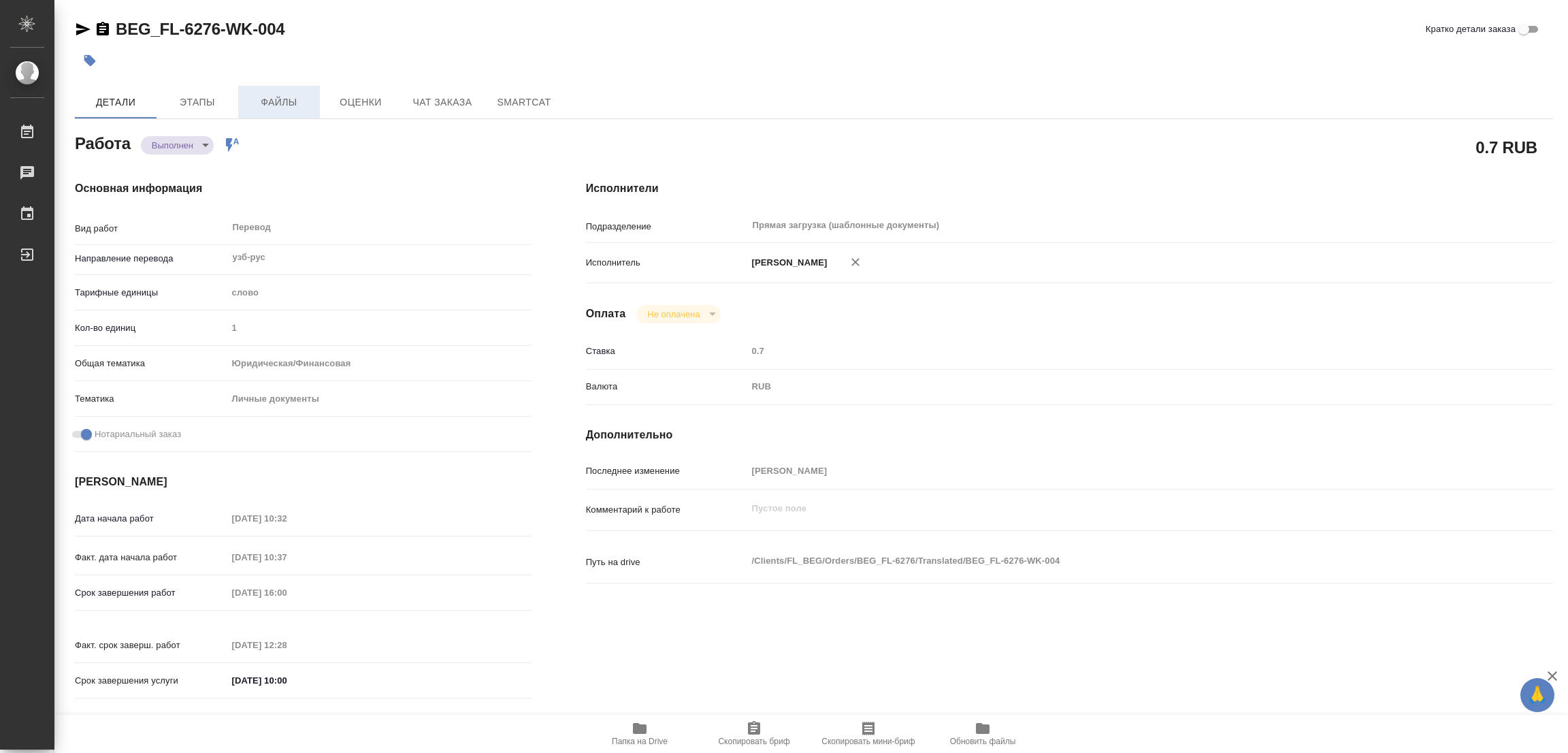
type input "[DATE] 10:37"
type input "[DATE] 16:00"
type input "12.09.2025 12:28"
type input "[DATE] 10:00"
type input "Прямая загрузка (шаблонные документы)"
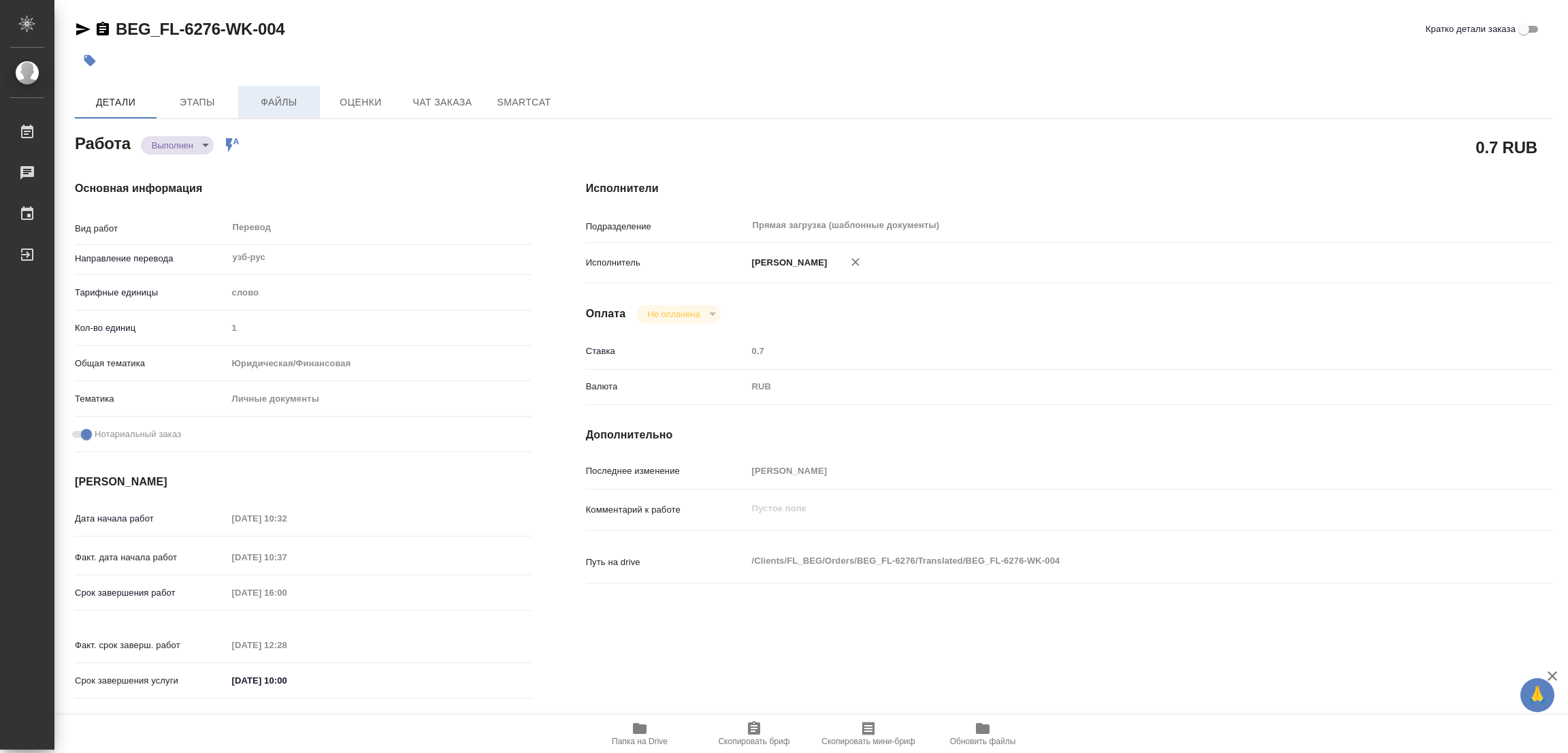
type input "notPayed"
type input "0.7"
type input "RUB"
type input "[PERSON_NAME]"
type textarea "x"
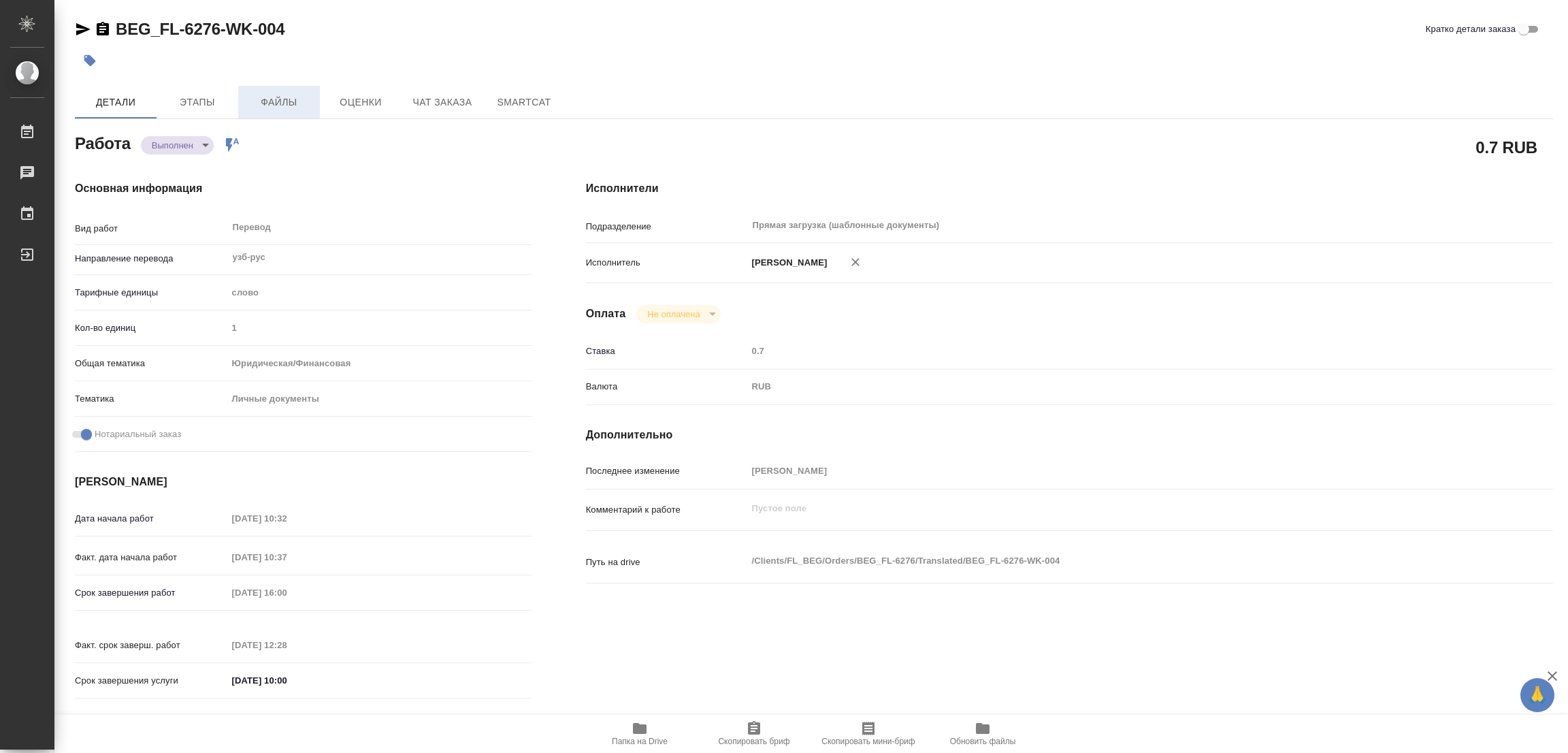
type textarea "/Clients/FL_BEG/Orders/BEG_FL-6276/Translated/BEG_FL-6276-WK-004"
type textarea "x"
type input "BEG_FL-6276"
type input "Перевод станд. несрочный"
type input "Редактура, Корректура, Перевод, Постредактура машинного перевода, Приёмка по ка…"
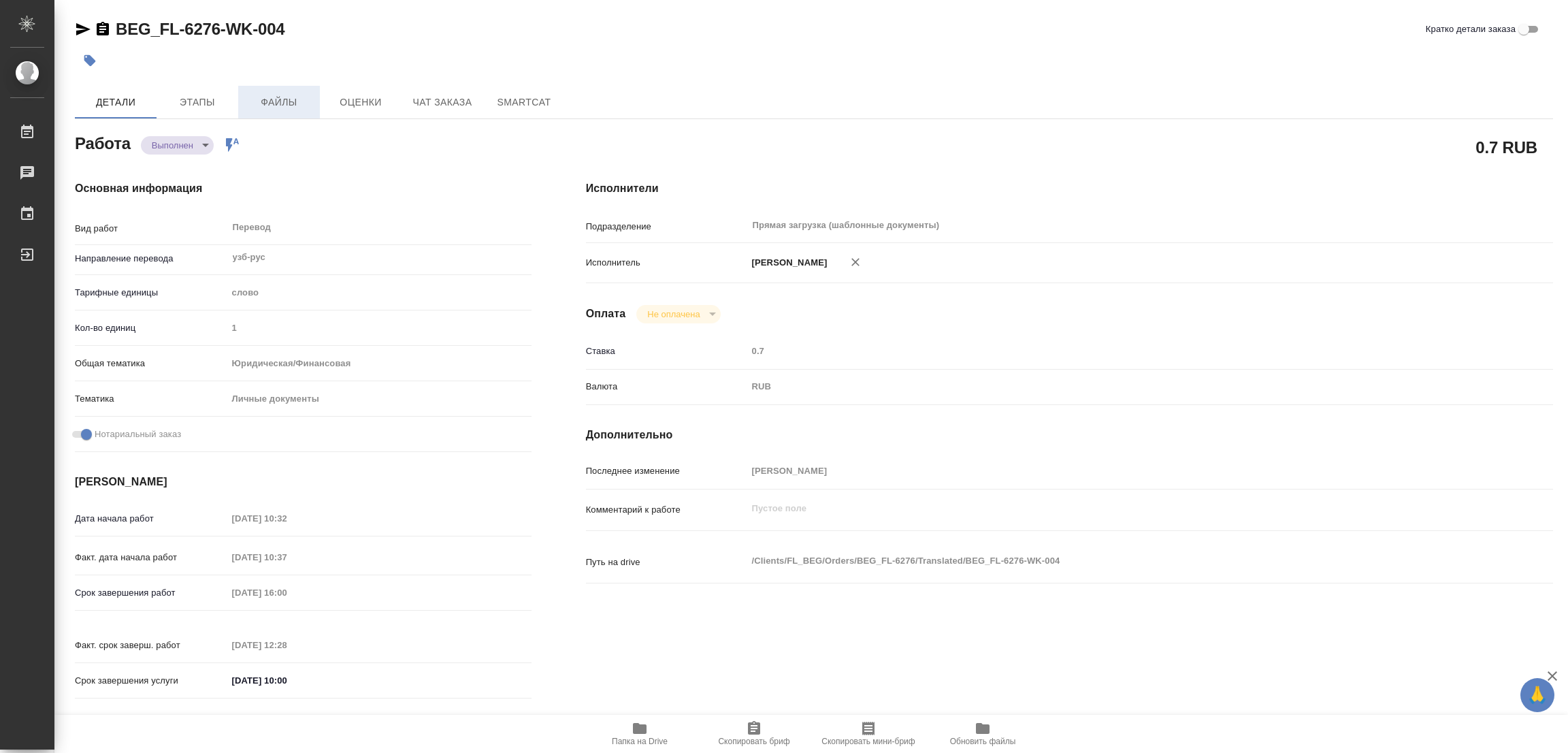
type input "[PERSON_NAME]"
type input "/Clients/FL_BEG/Orders/BEG_FL-6276"
type textarea "[PERSON_NAME] Угли"
type textarea "x"
type textarea "Под нот, для работы/госуслуг"
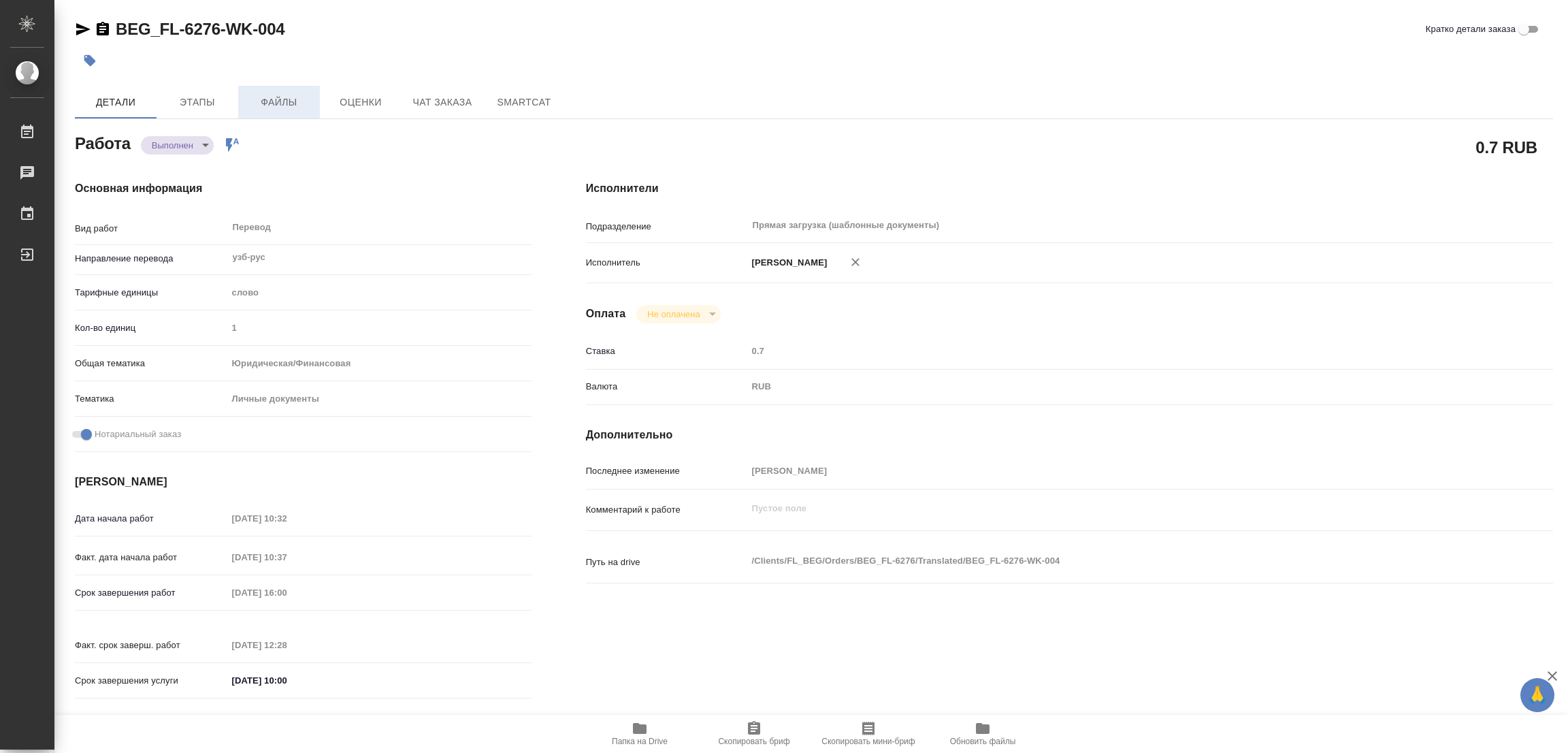
type textarea "x"
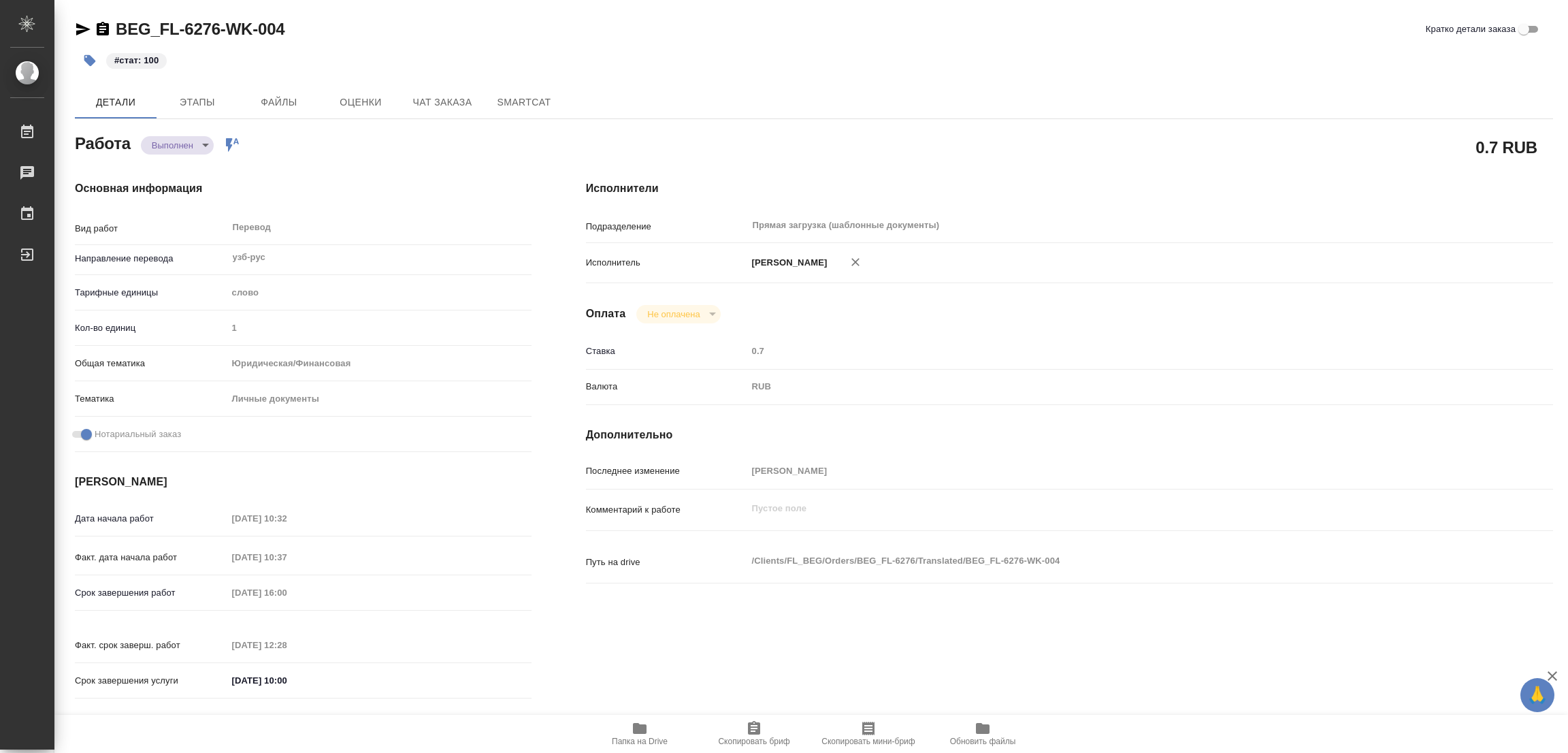
type textarea "x"
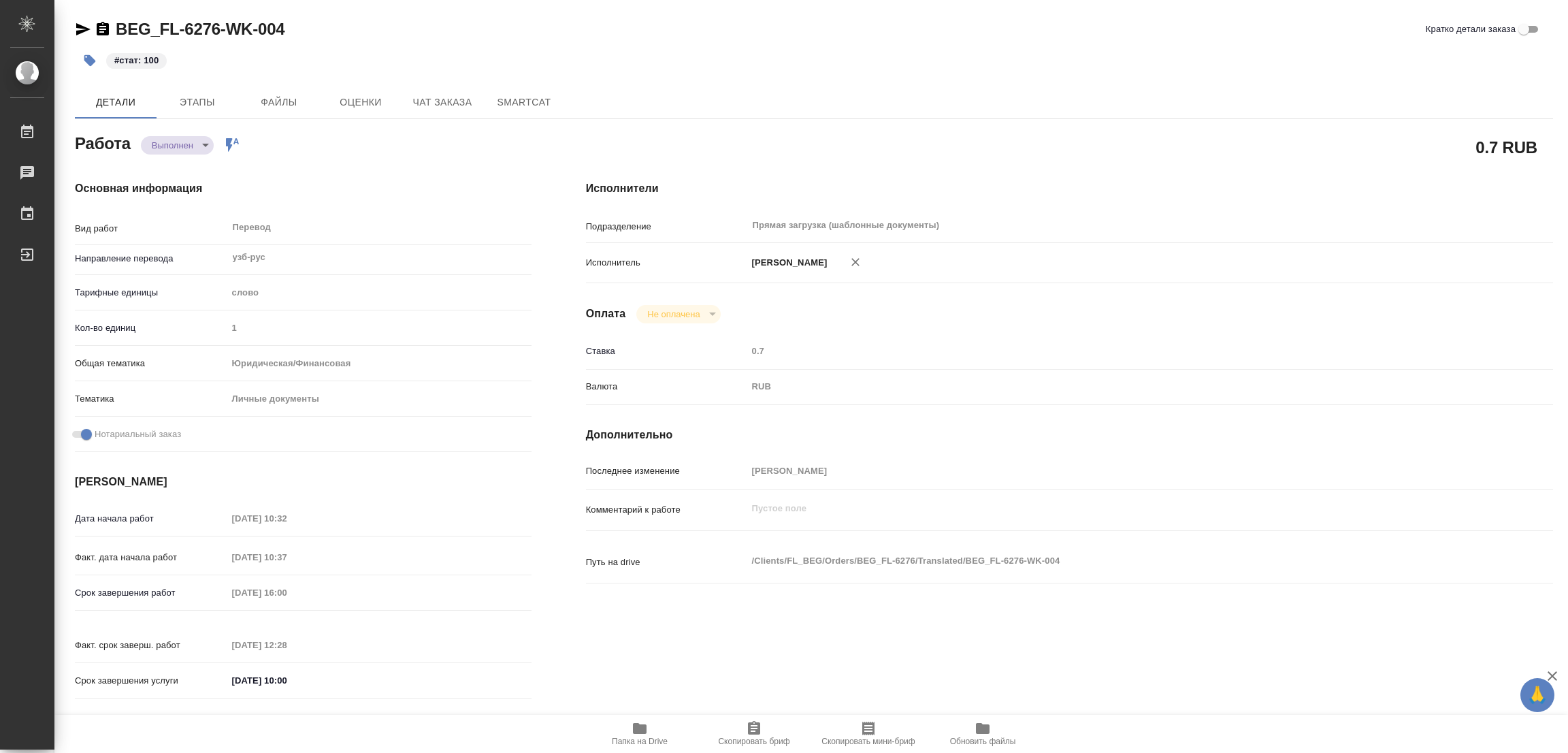
type textarea "x"
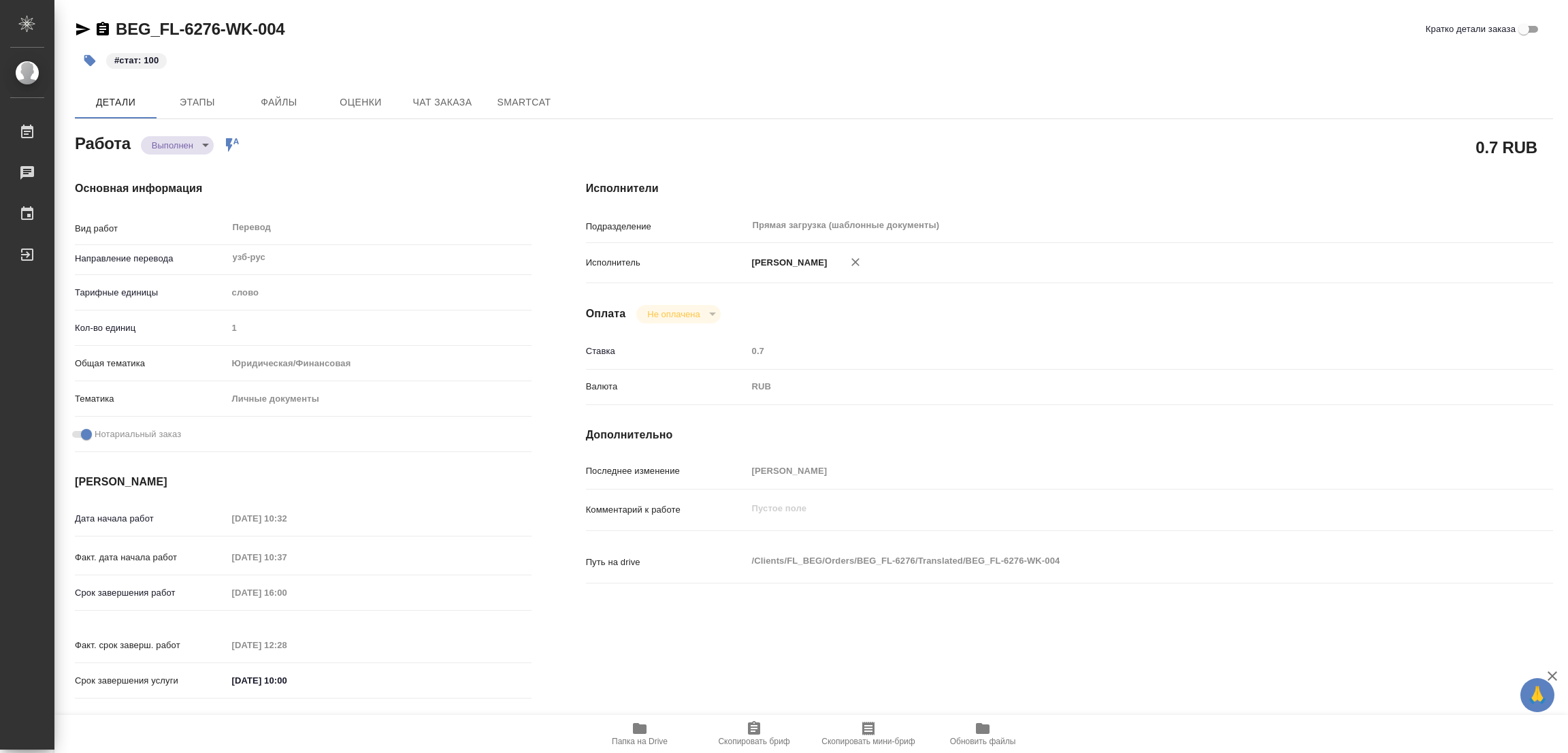
type textarea "x"
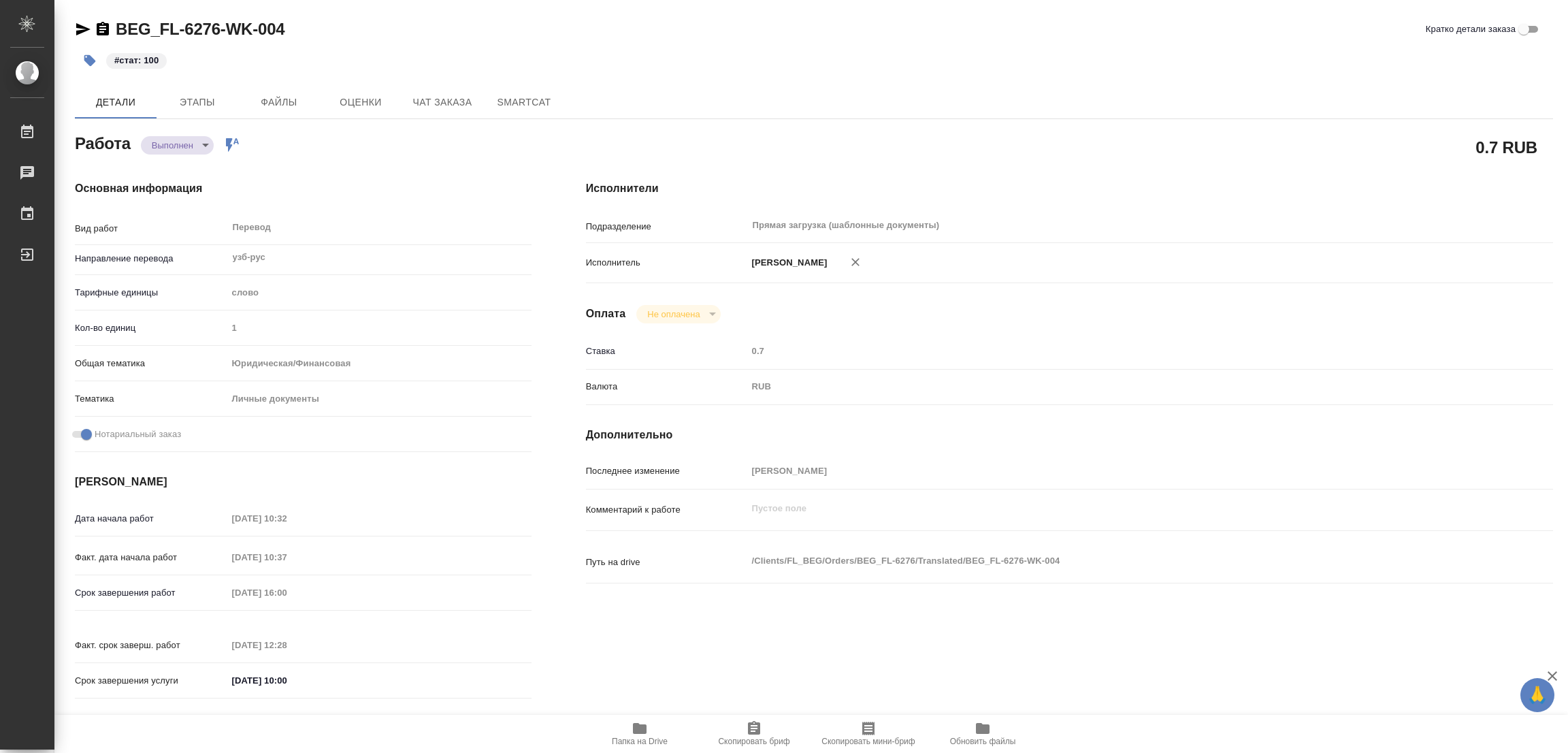
type textarea "x"
